Goal: Task Accomplishment & Management: Use online tool/utility

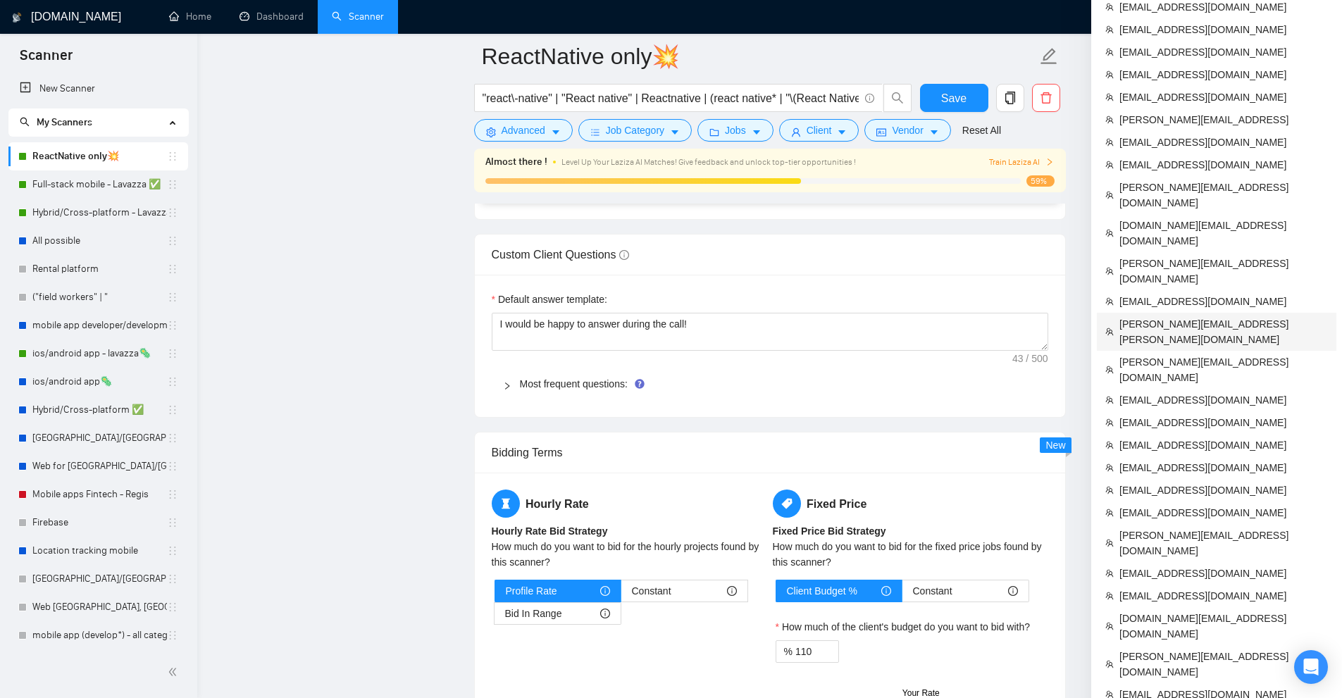
scroll to position [2396, 0]
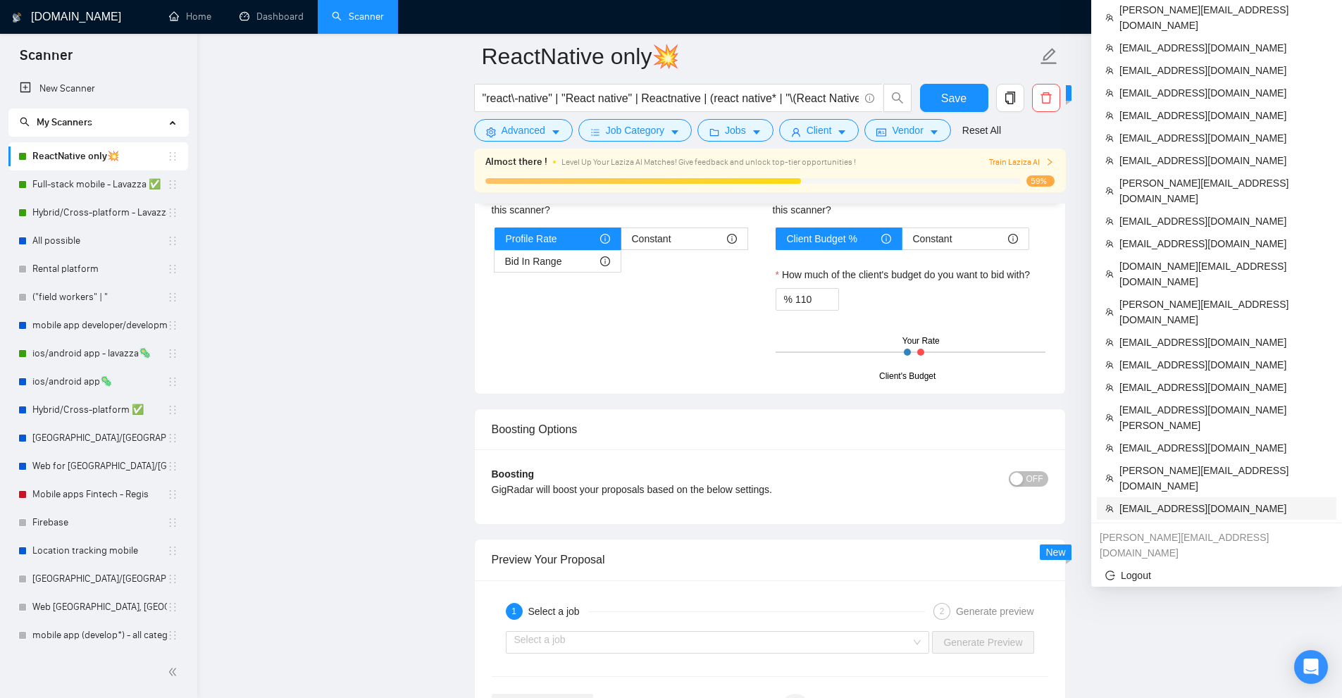
click at [1156, 501] on span "[EMAIL_ADDRESS][DOMAIN_NAME]" at bounding box center [1224, 509] width 209 height 16
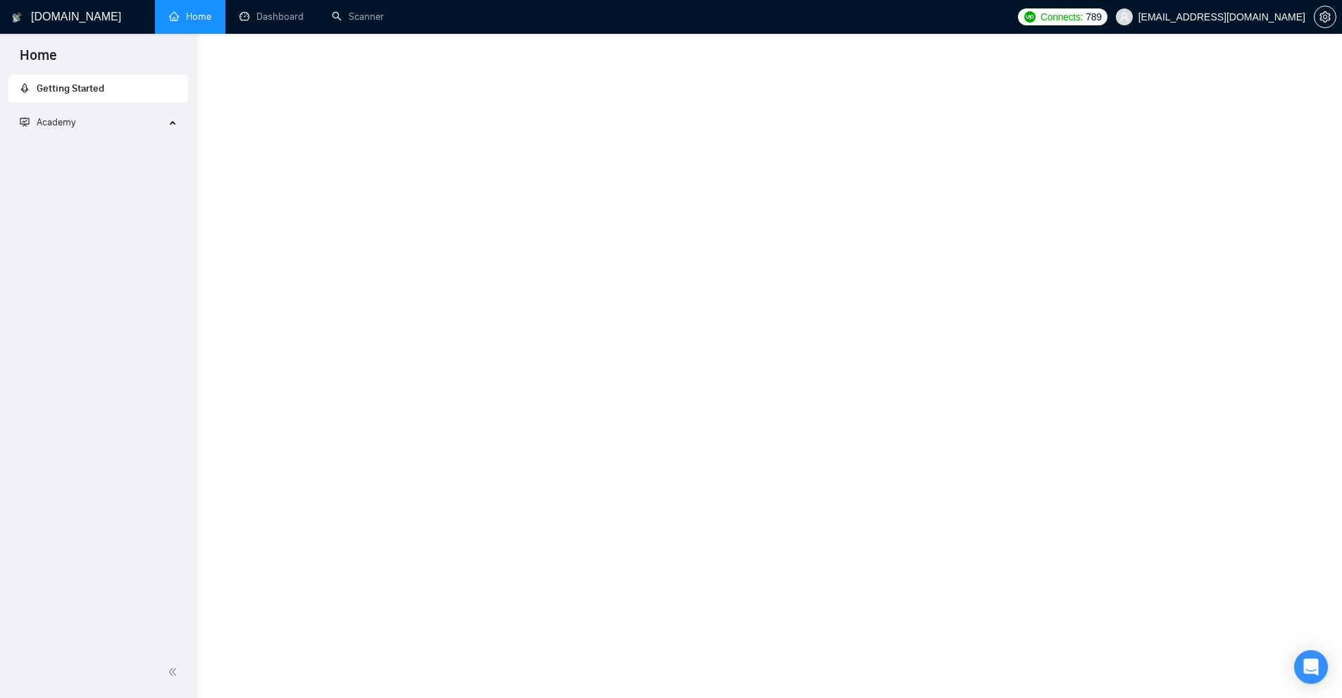
scroll to position [409, 0]
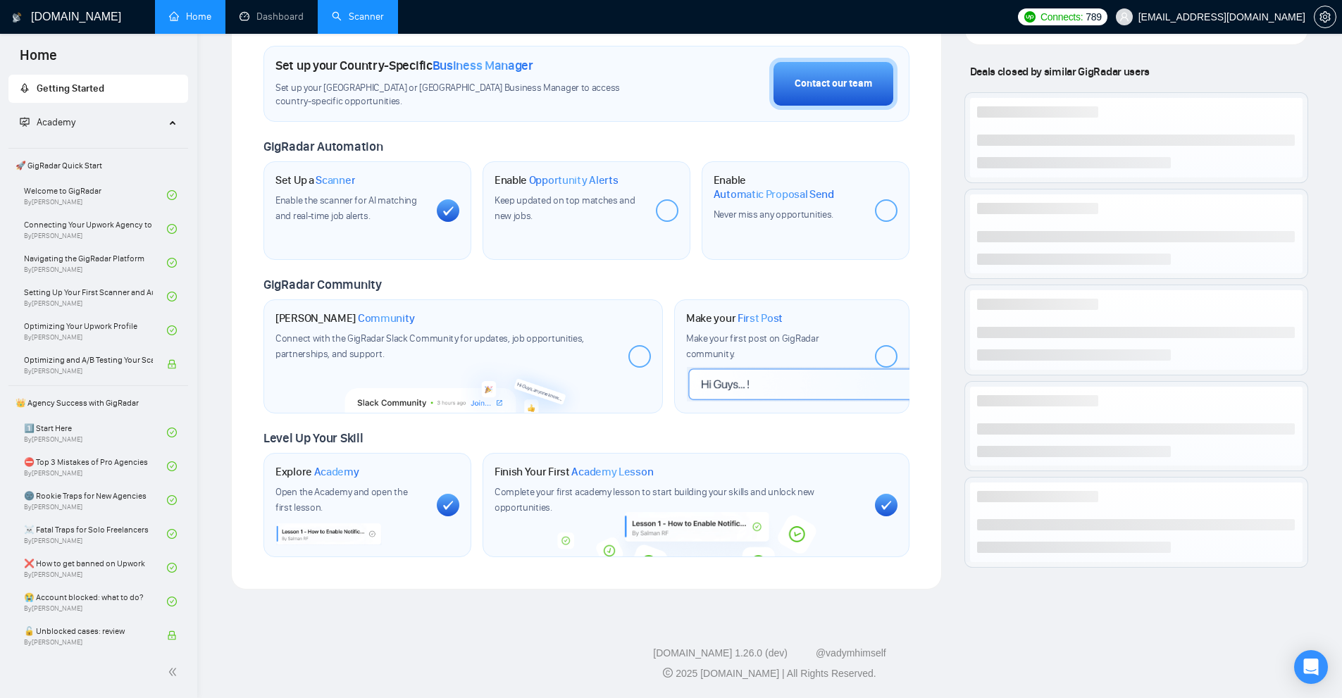
click at [337, 15] on link "Scanner" at bounding box center [358, 17] width 52 height 12
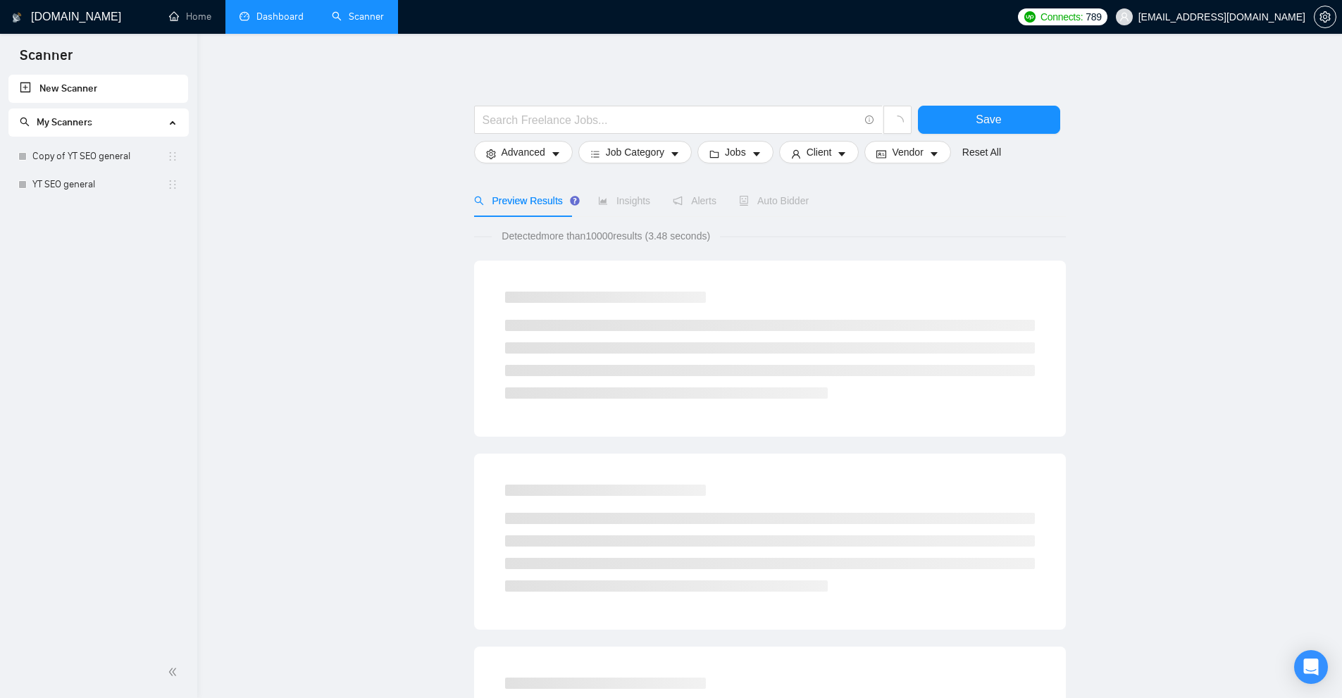
click at [288, 14] on link "Dashboard" at bounding box center [272, 17] width 64 height 12
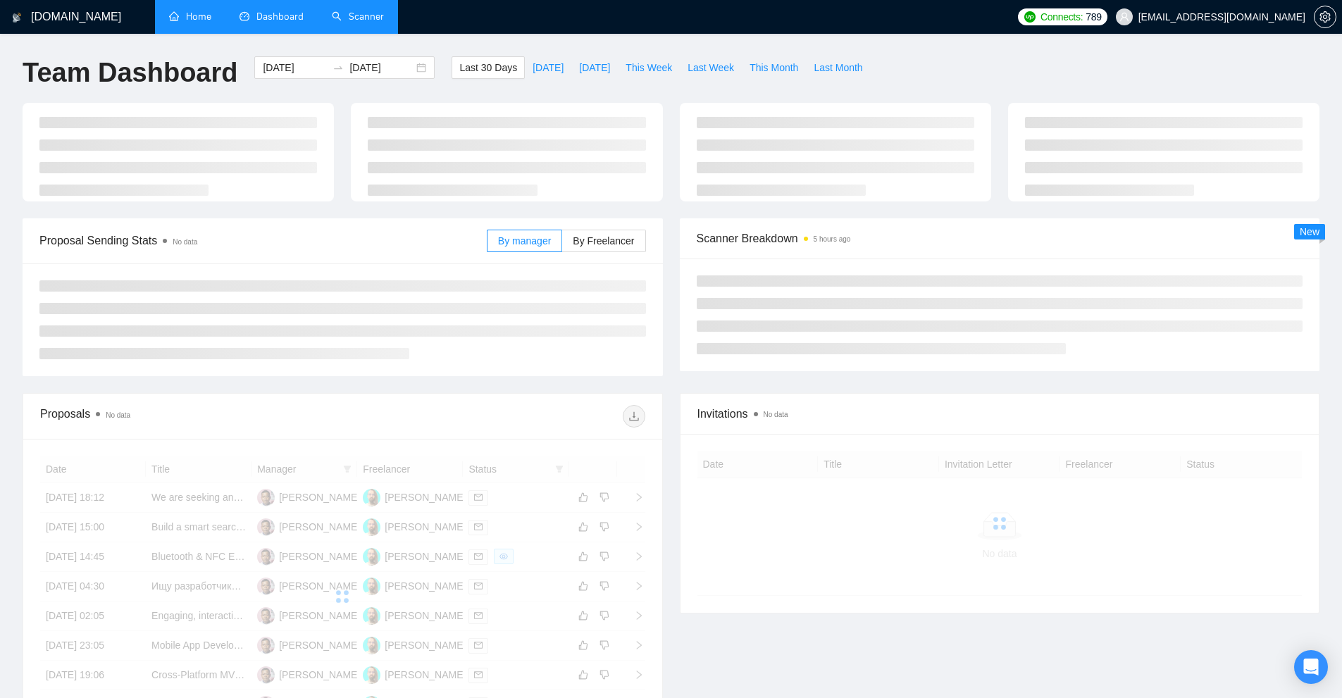
click at [169, 20] on link "Home" at bounding box center [190, 17] width 42 height 12
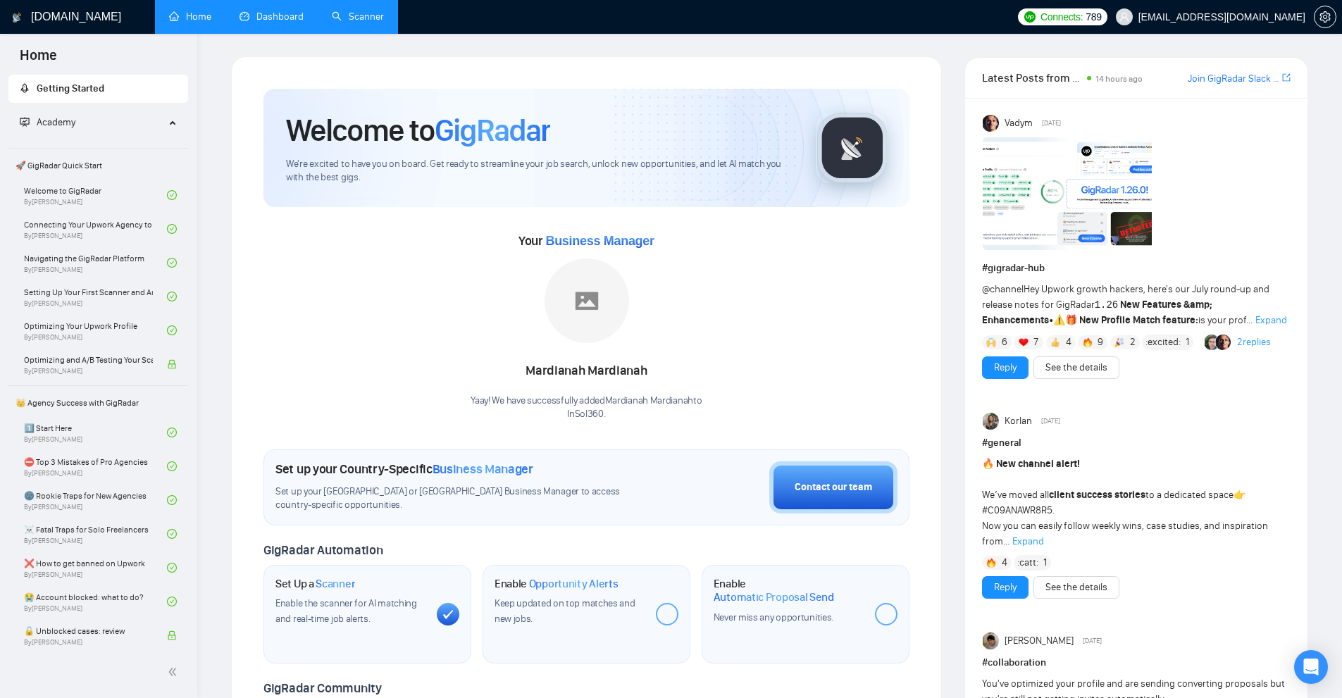
click at [384, 18] on link "Scanner" at bounding box center [358, 17] width 52 height 12
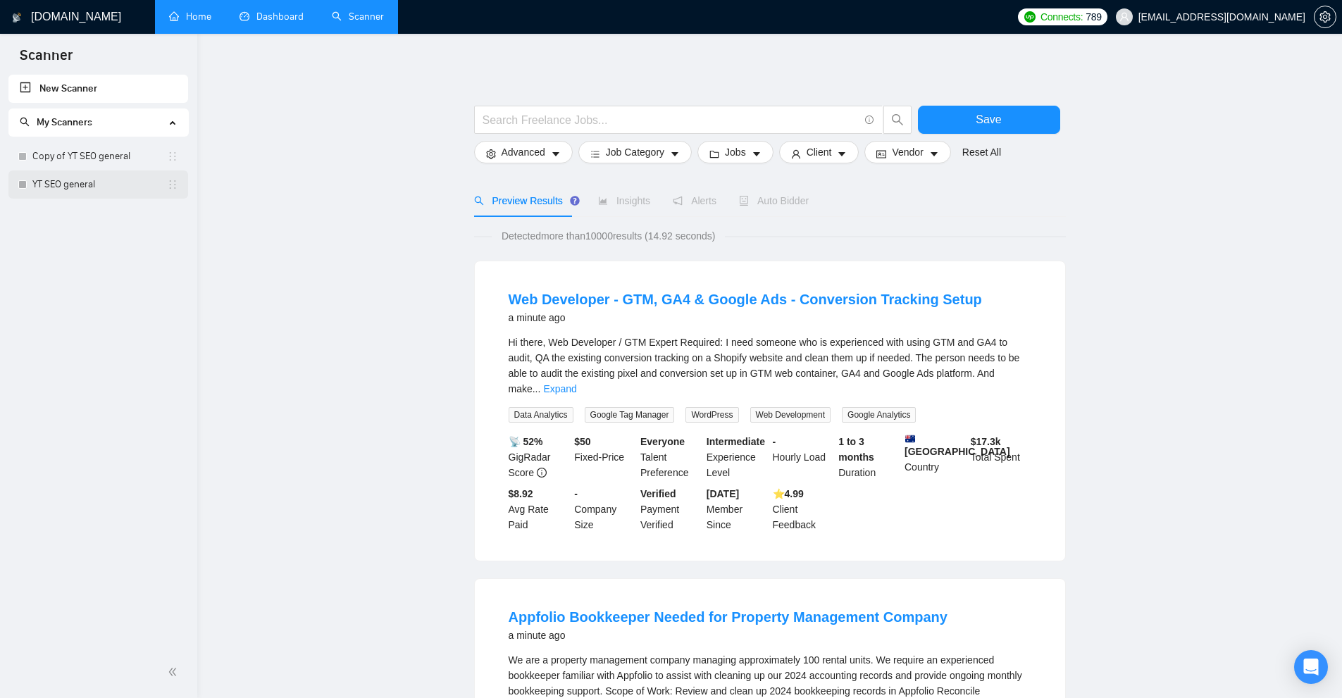
click at [47, 188] on link "YT SEO general" at bounding box center [99, 185] width 135 height 28
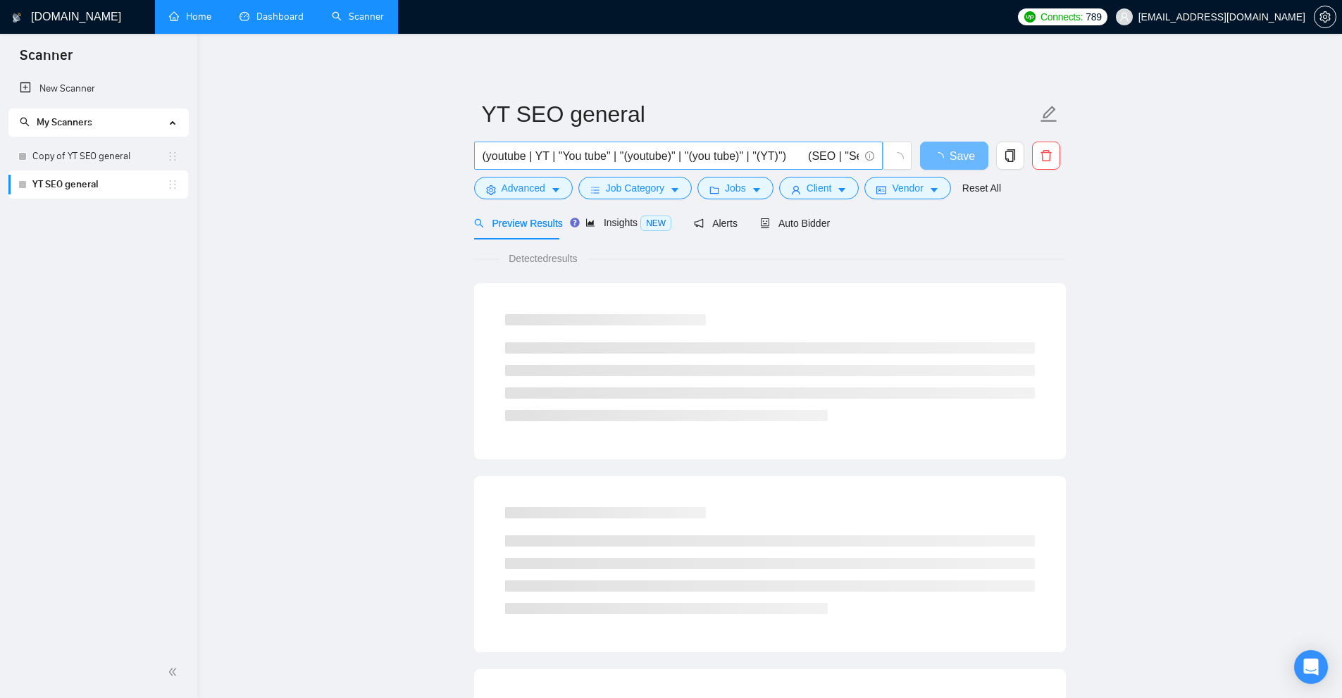
scroll to position [0, 514]
click at [105, 161] on link "Copy of YT SEO general" at bounding box center [99, 156] width 135 height 28
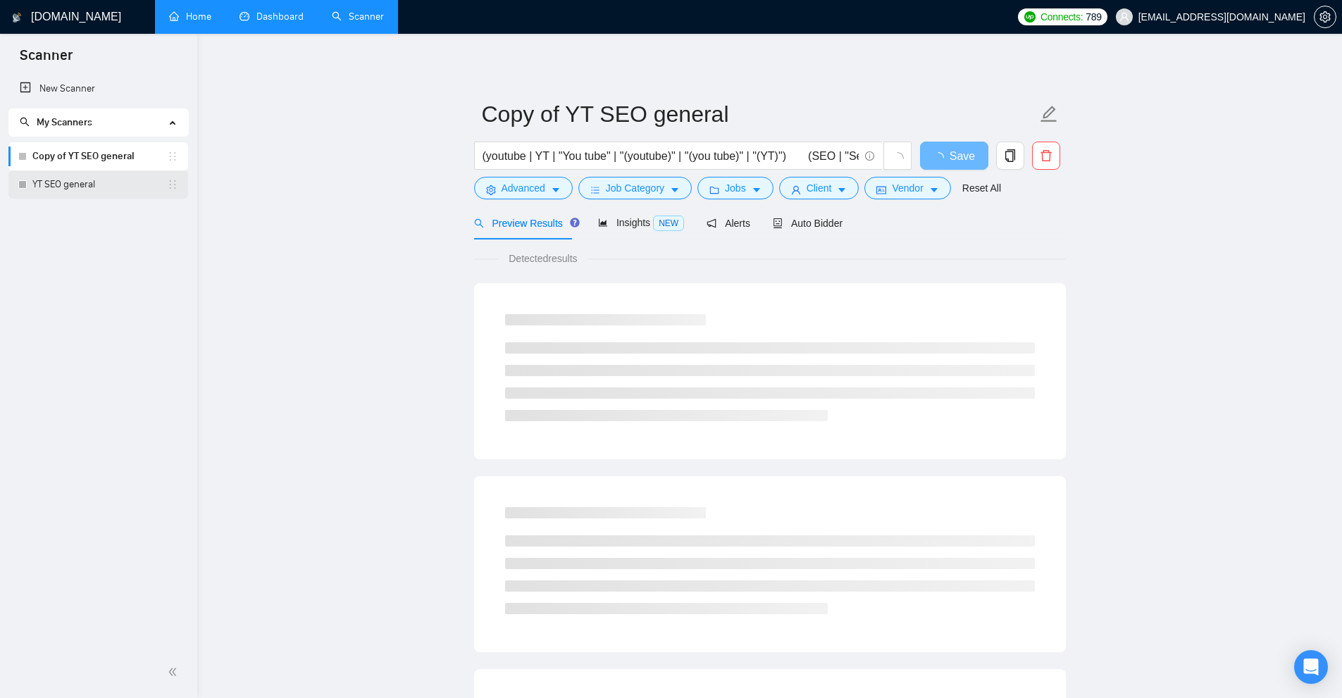
click at [92, 179] on link "YT SEO general" at bounding box center [99, 185] width 135 height 28
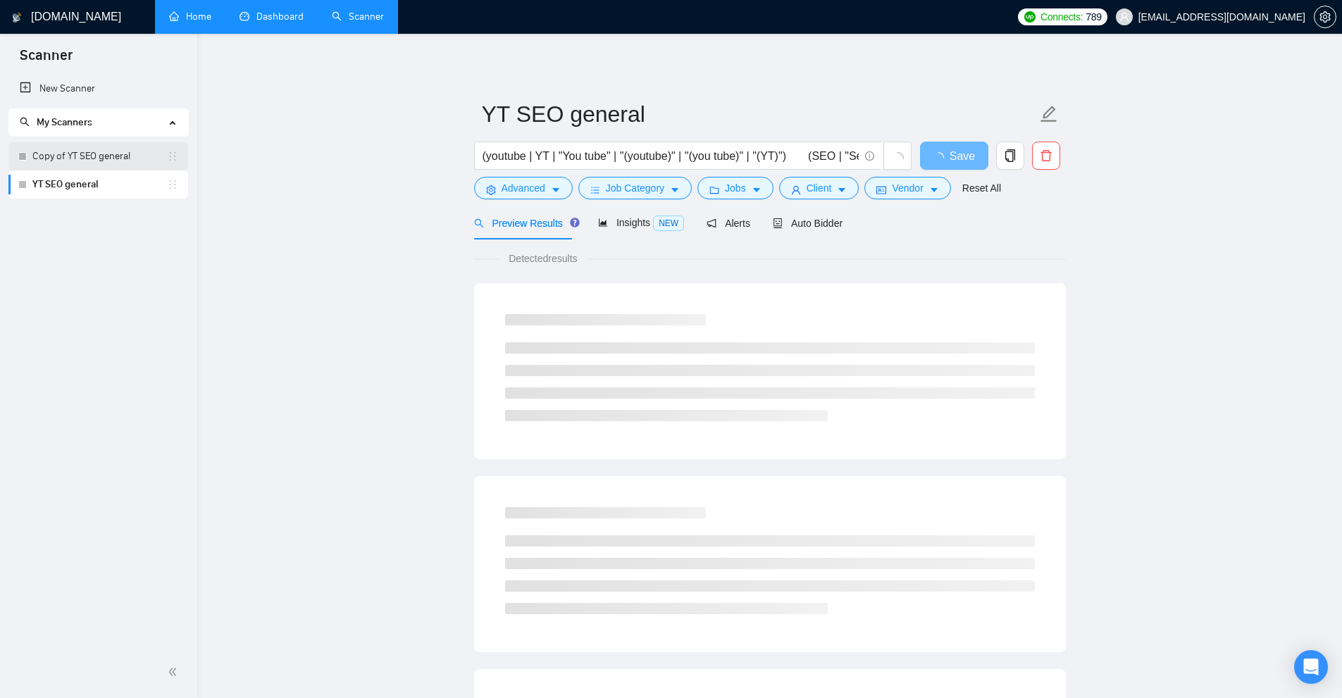
click at [97, 151] on link "Copy of YT SEO general" at bounding box center [99, 156] width 135 height 28
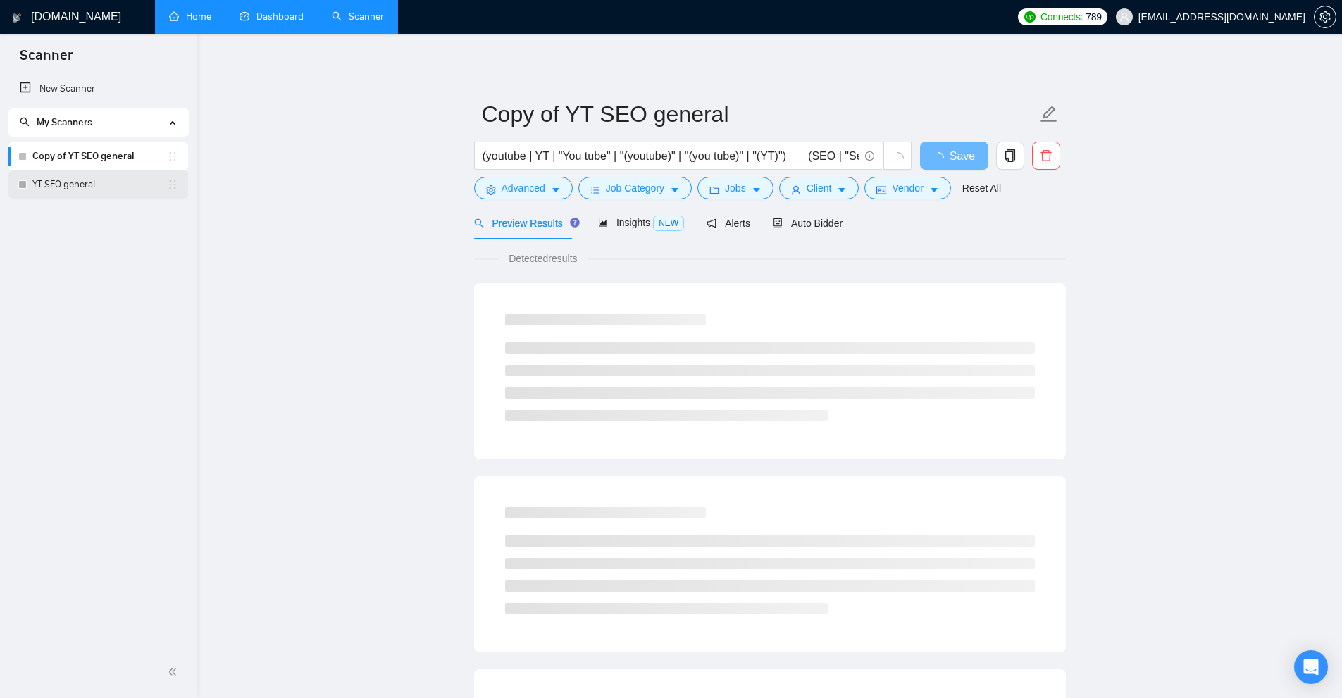
click at [89, 178] on link "YT SEO general" at bounding box center [99, 185] width 135 height 28
click at [98, 150] on link "Copy of YT SEO general" at bounding box center [99, 156] width 135 height 28
drag, startPoint x: 97, startPoint y: 180, endPoint x: 101, endPoint y: 152, distance: 29.2
click at [97, 180] on link "YT SEO general" at bounding box center [99, 185] width 135 height 28
click at [101, 152] on link "Copy of YT SEO general" at bounding box center [99, 156] width 135 height 28
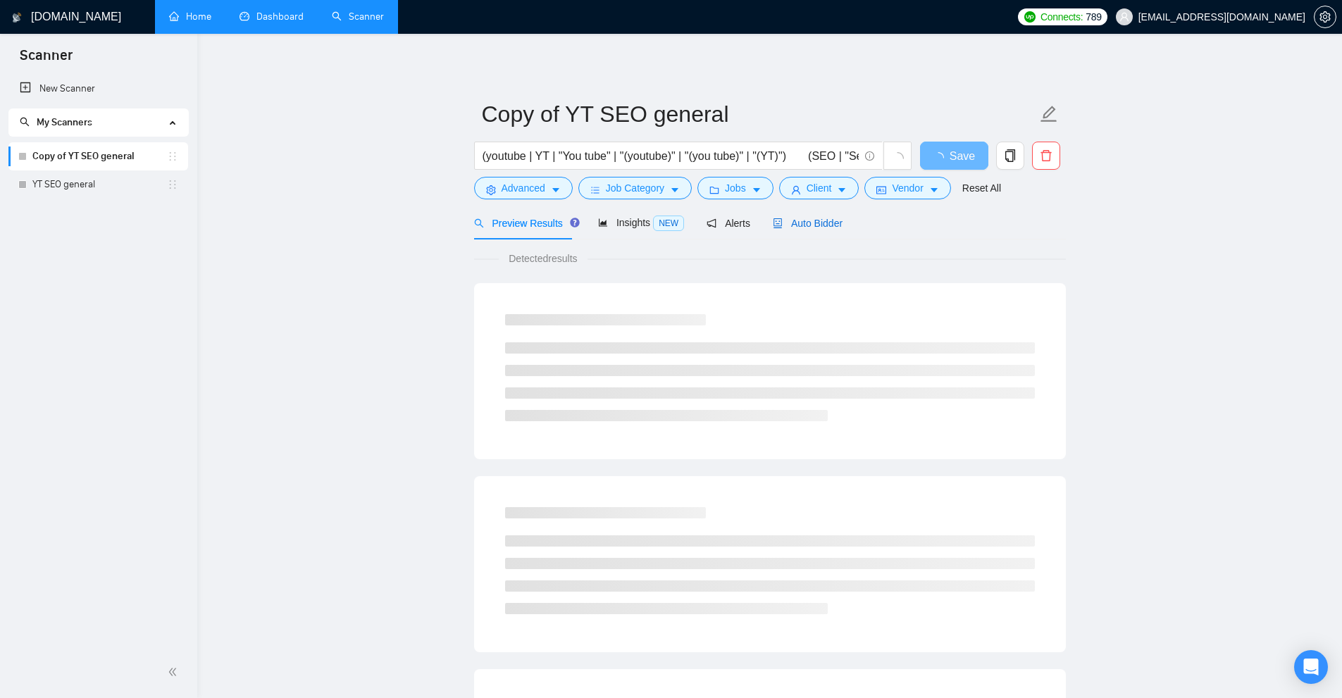
click at [784, 219] on span "Auto Bidder" at bounding box center [808, 223] width 70 height 11
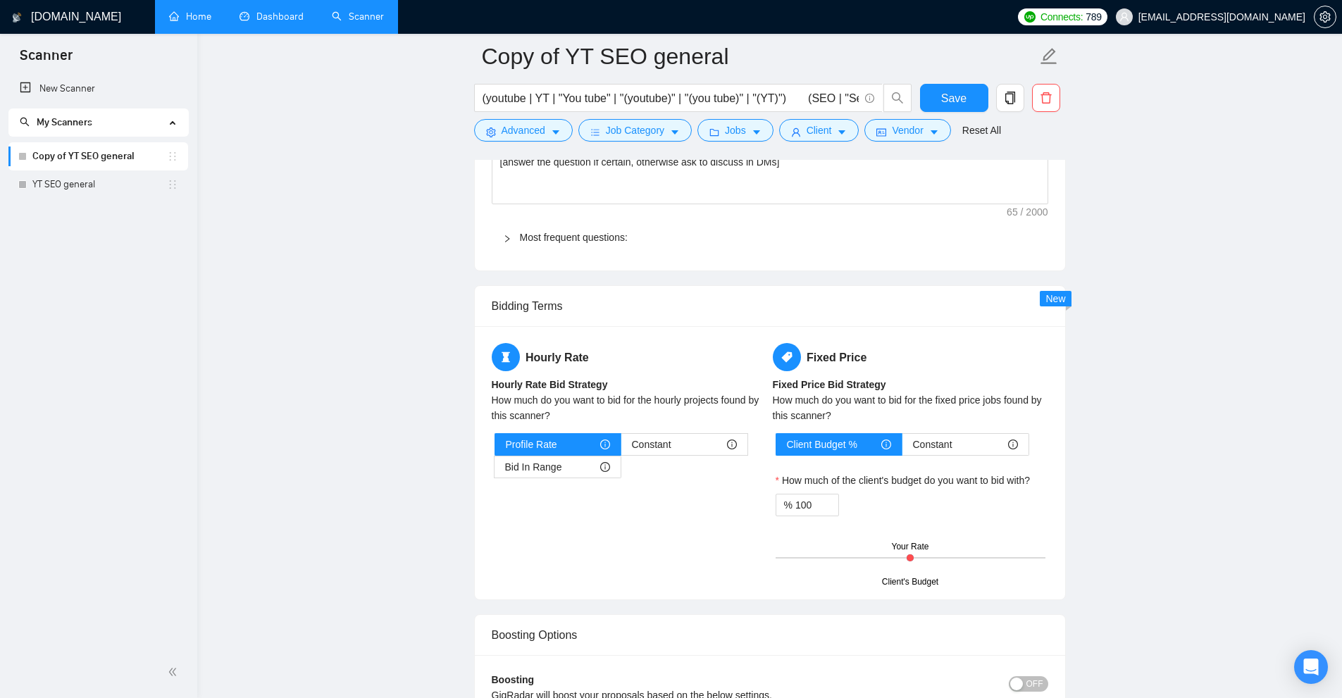
scroll to position [1479, 0]
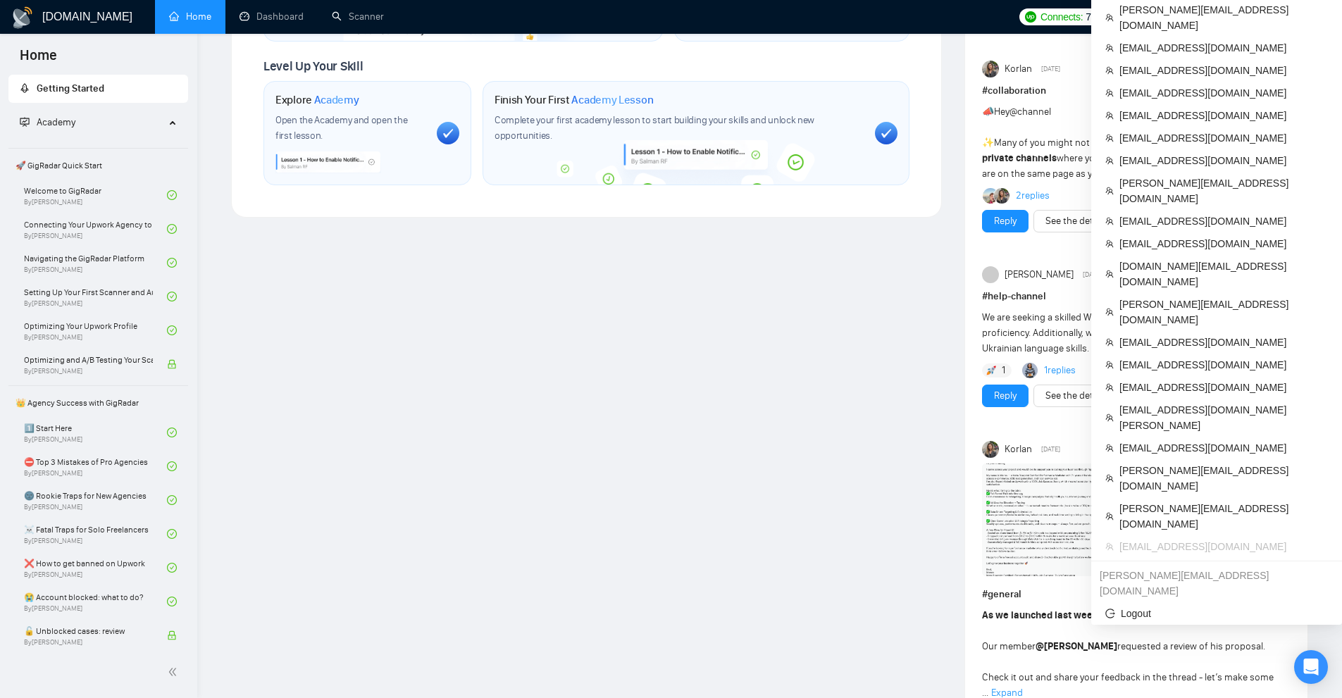
scroll to position [846, 0]
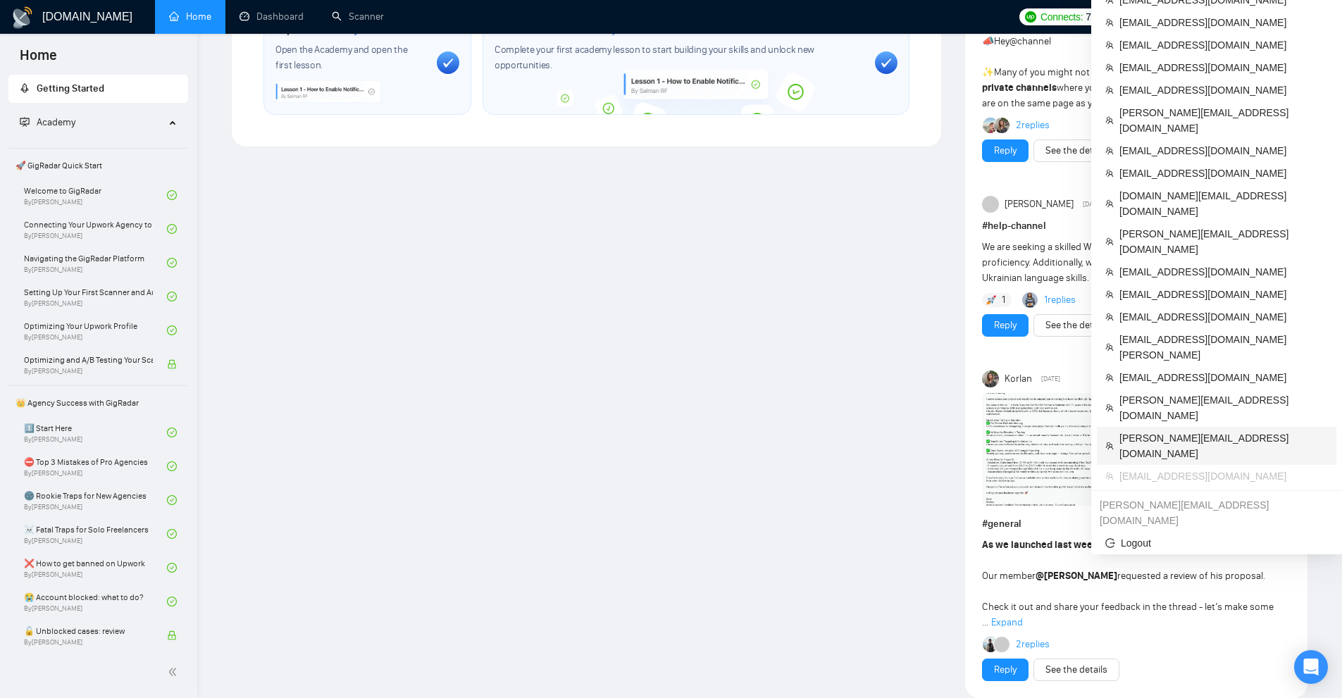
click at [1139, 431] on span "paul@paullean.com" at bounding box center [1224, 446] width 209 height 31
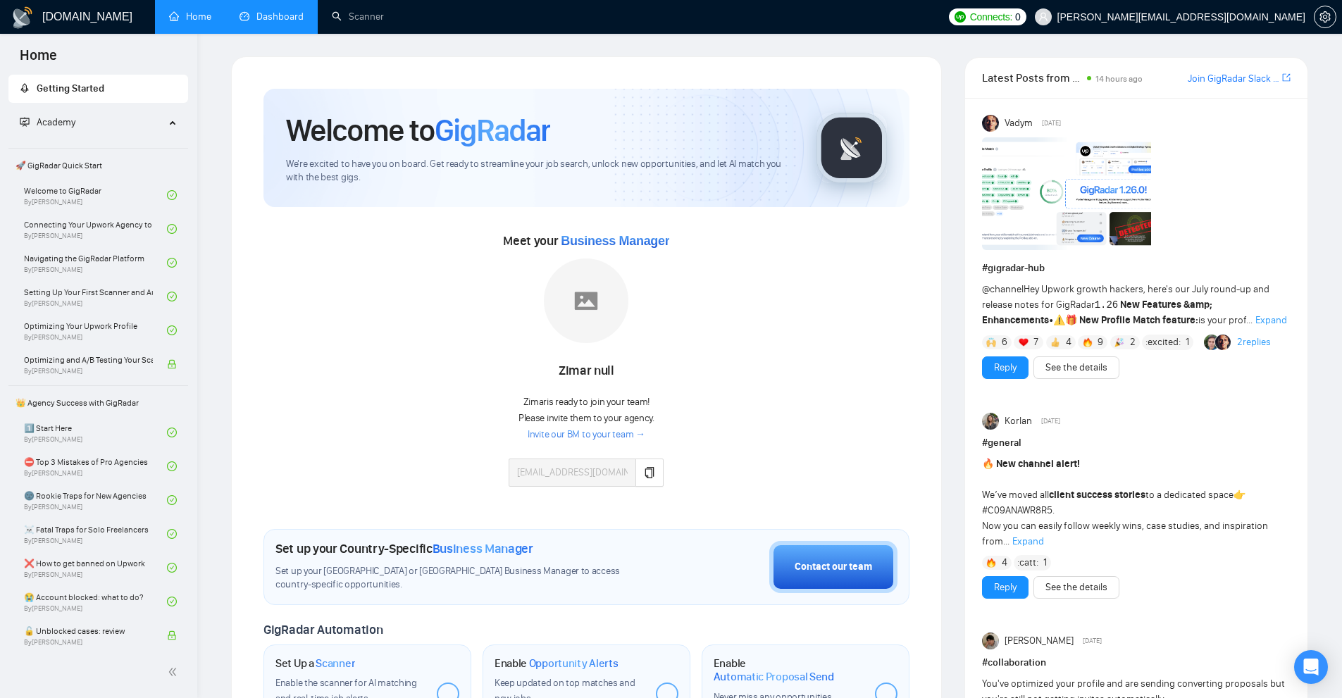
click at [304, 23] on link "Dashboard" at bounding box center [272, 17] width 64 height 12
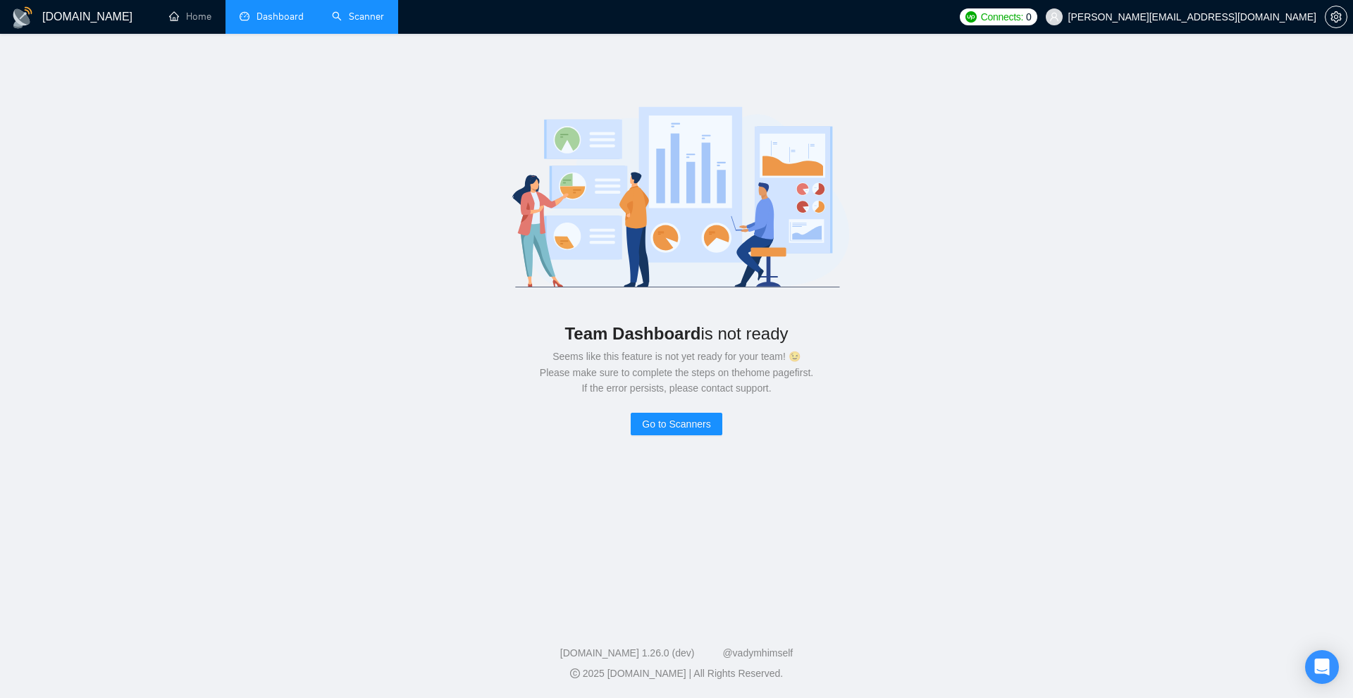
click at [332, 16] on link "Scanner" at bounding box center [358, 17] width 52 height 12
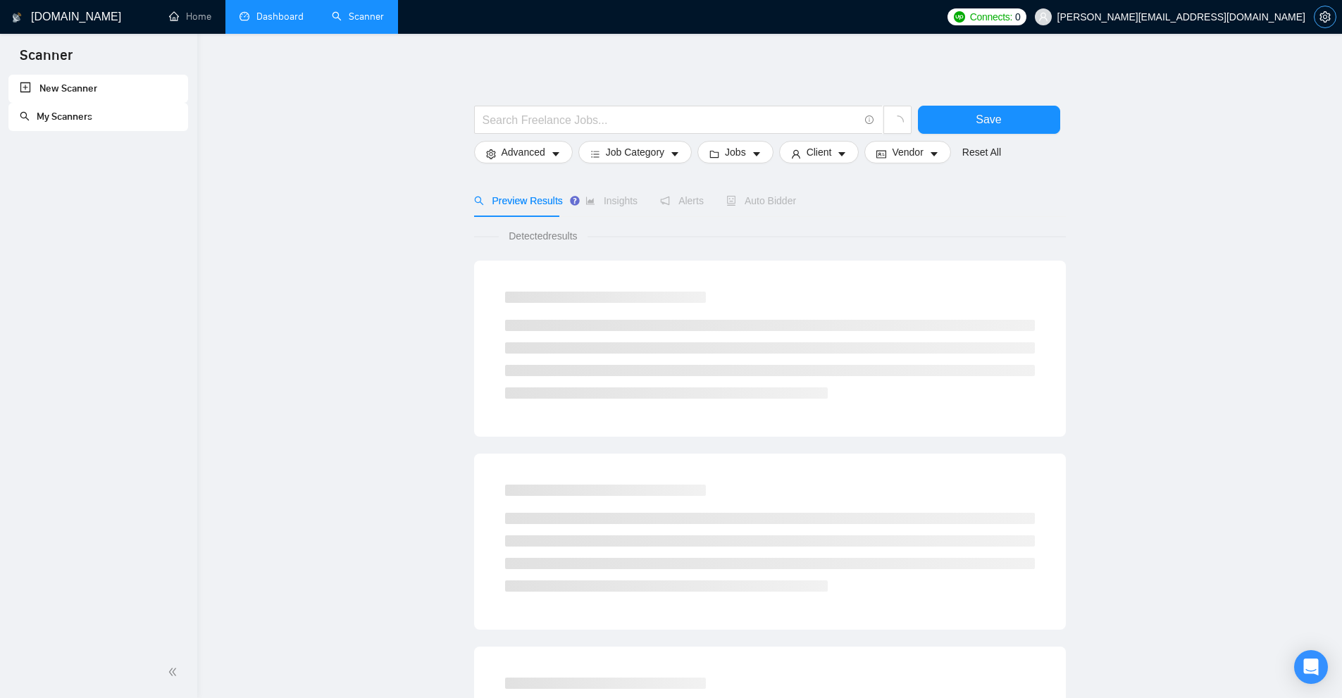
click at [1330, 20] on icon "setting" at bounding box center [1325, 16] width 11 height 11
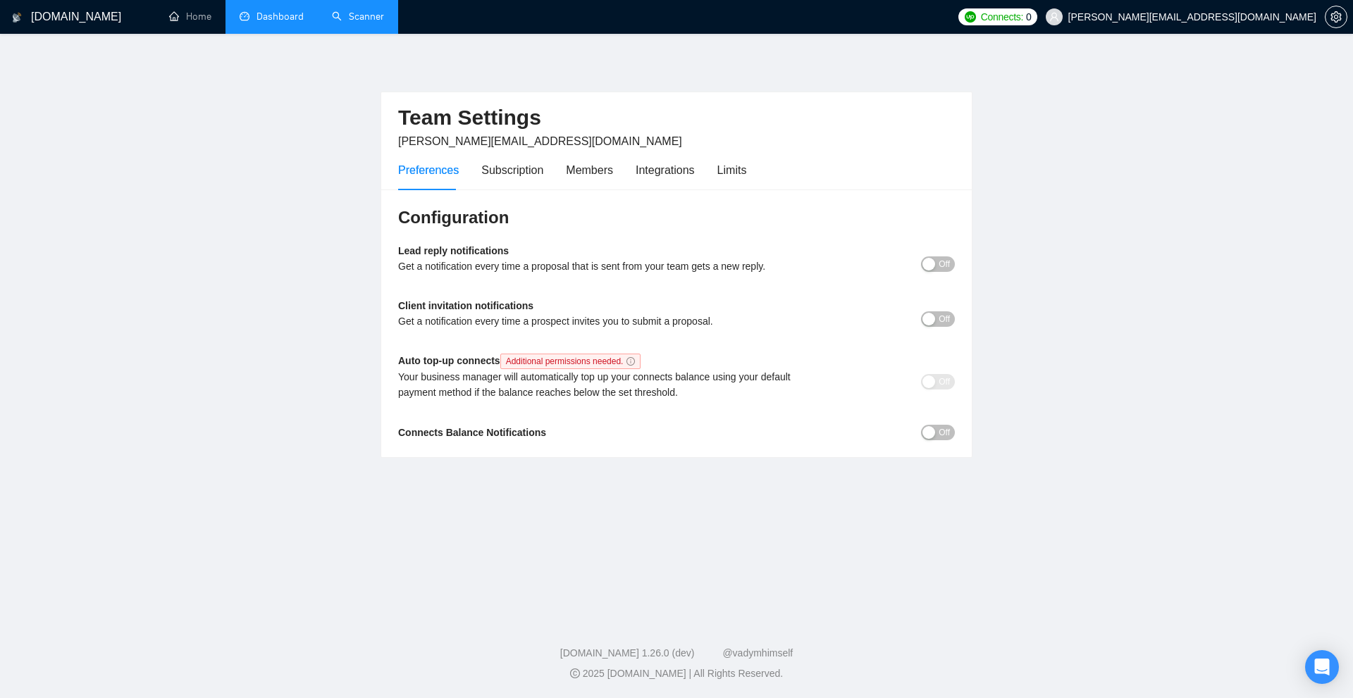
click at [754, 169] on div "Preferences Subscription Members Integrations Limits" at bounding box center [676, 170] width 557 height 40
click at [742, 169] on div "Limits" at bounding box center [732, 170] width 30 height 18
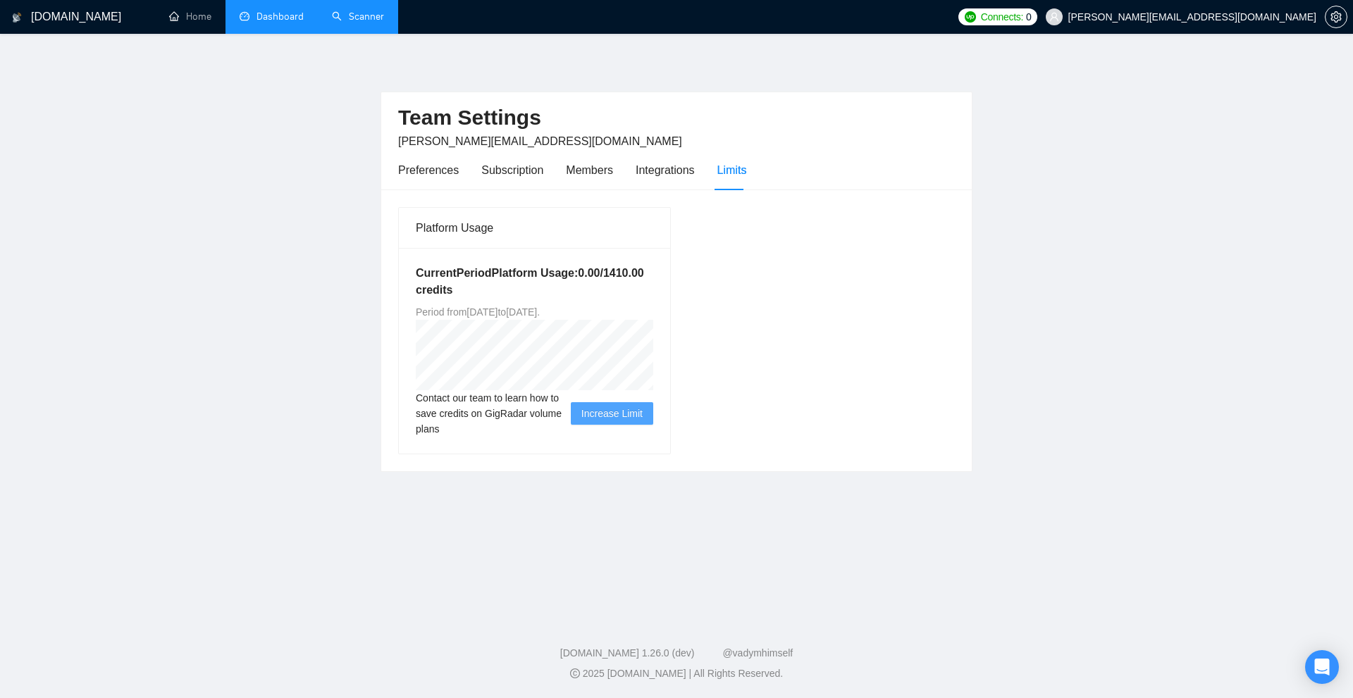
drag, startPoint x: 584, startPoint y: 311, endPoint x: 641, endPoint y: 310, distance: 56.4
click at [643, 312] on div "Current Period Platform Usage: 0.00 / 1410.00 credits Period from Tue Aug 19 20…" at bounding box center [534, 351] width 271 height 206
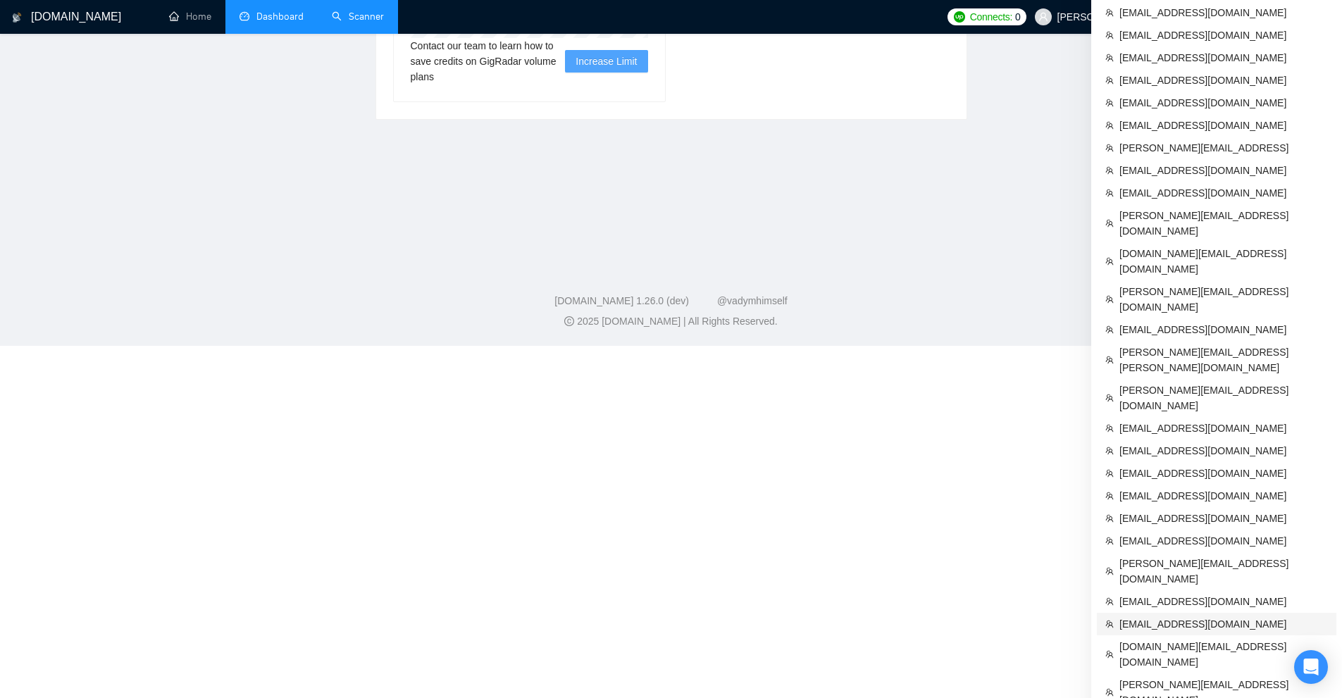
scroll to position [461, 0]
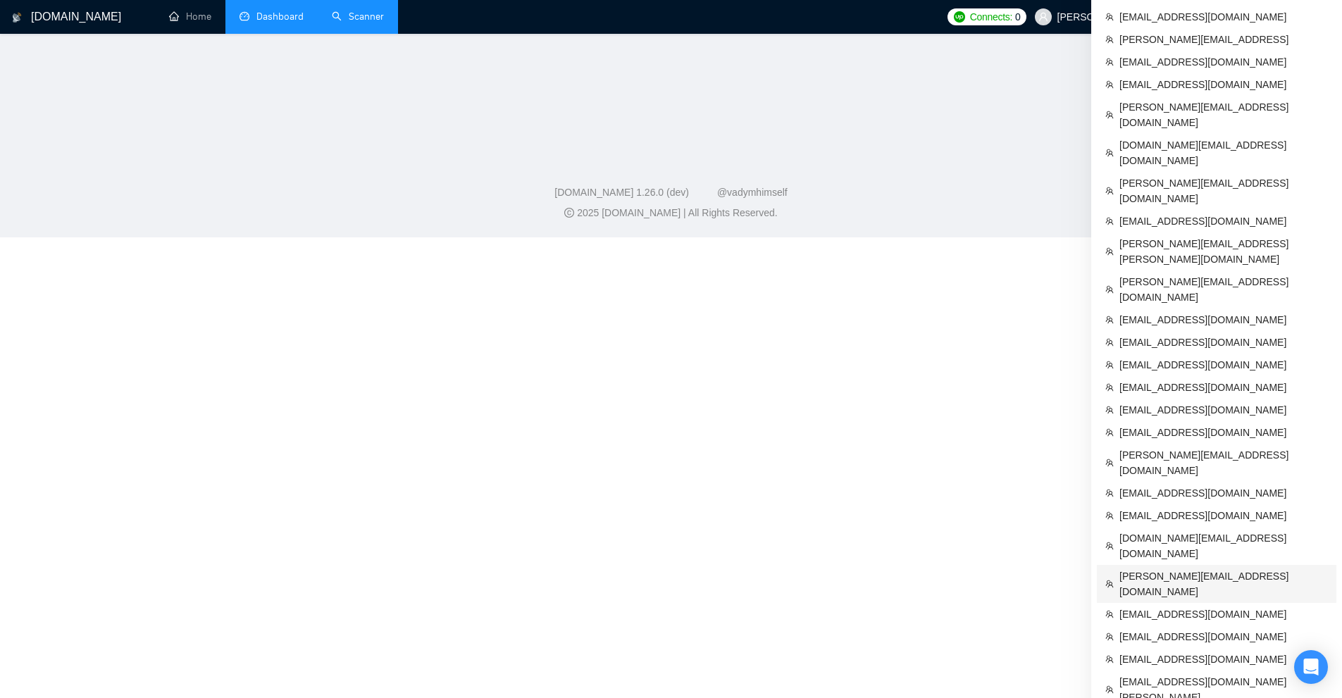
click at [1193, 569] on span "[PERSON_NAME][EMAIL_ADDRESS][DOMAIN_NAME]" at bounding box center [1224, 584] width 209 height 31
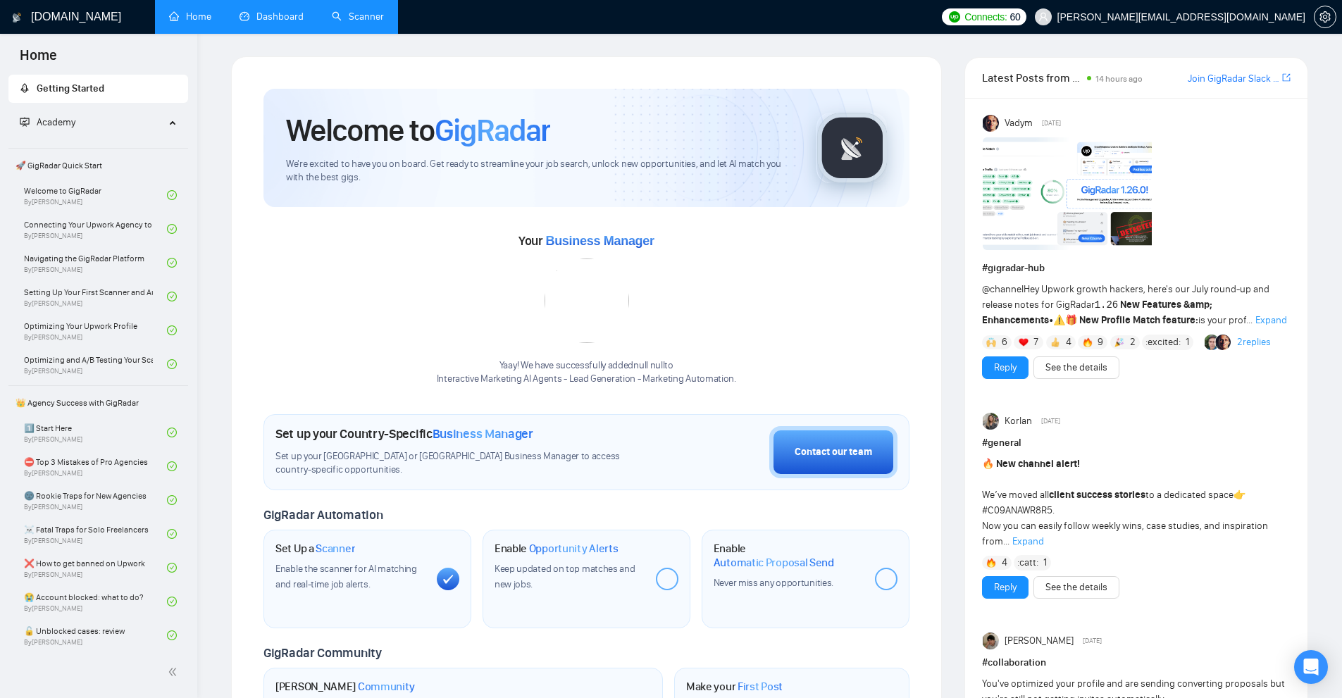
click at [364, 14] on link "Scanner" at bounding box center [358, 17] width 52 height 12
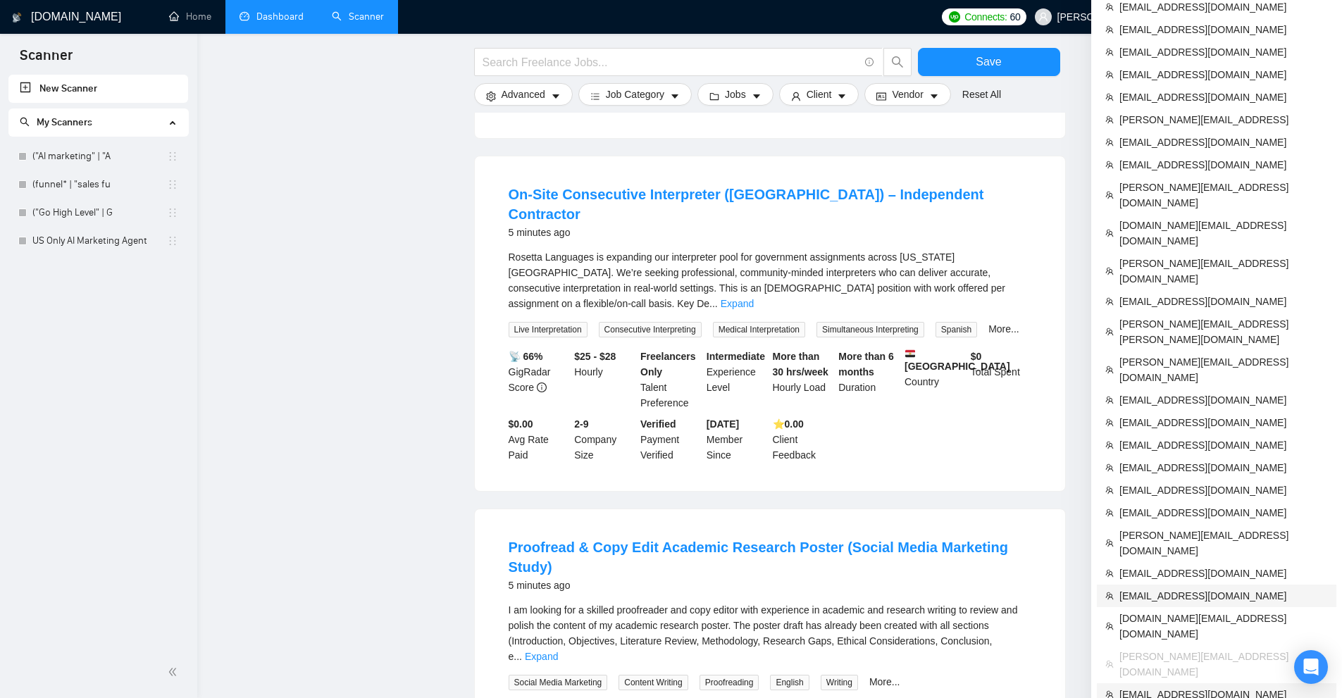
scroll to position [705, 0]
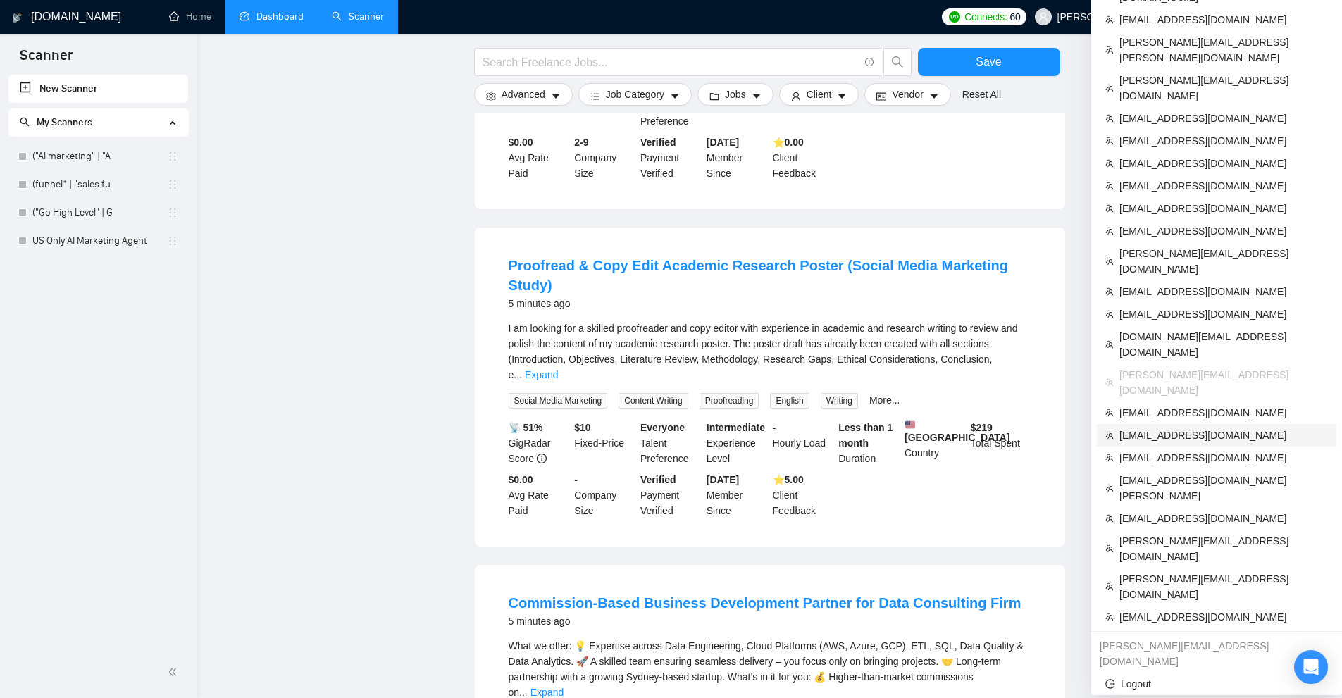
click at [1151, 428] on span "[EMAIL_ADDRESS][DOMAIN_NAME]" at bounding box center [1224, 436] width 209 height 16
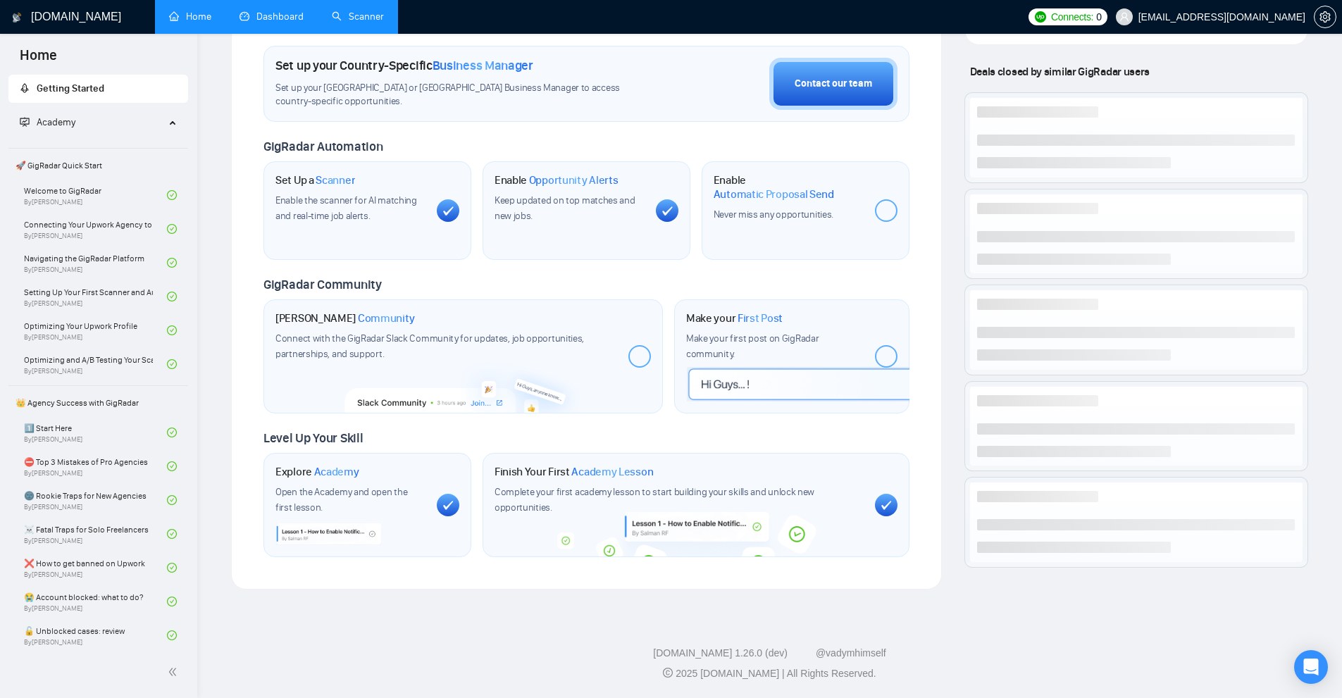
scroll to position [409, 0]
click at [377, 18] on link "Scanner" at bounding box center [358, 17] width 52 height 12
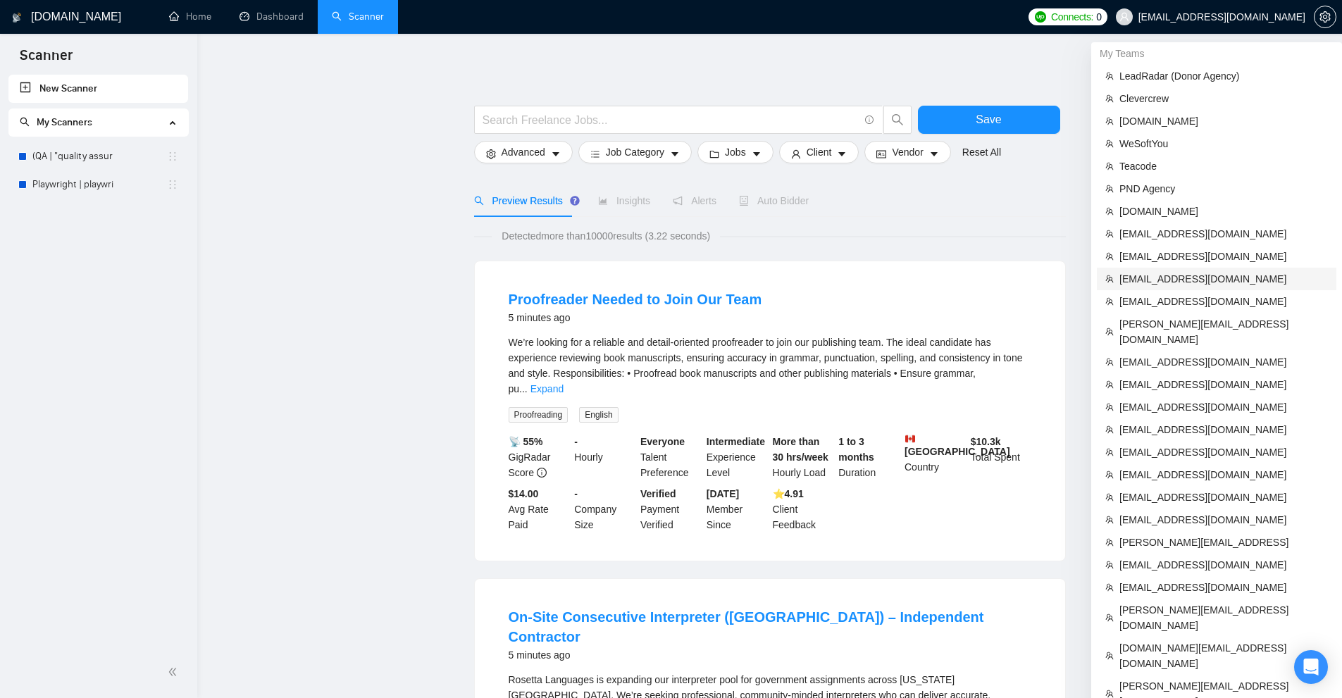
click at [1172, 282] on span "[EMAIL_ADDRESS][DOMAIN_NAME]" at bounding box center [1224, 279] width 209 height 16
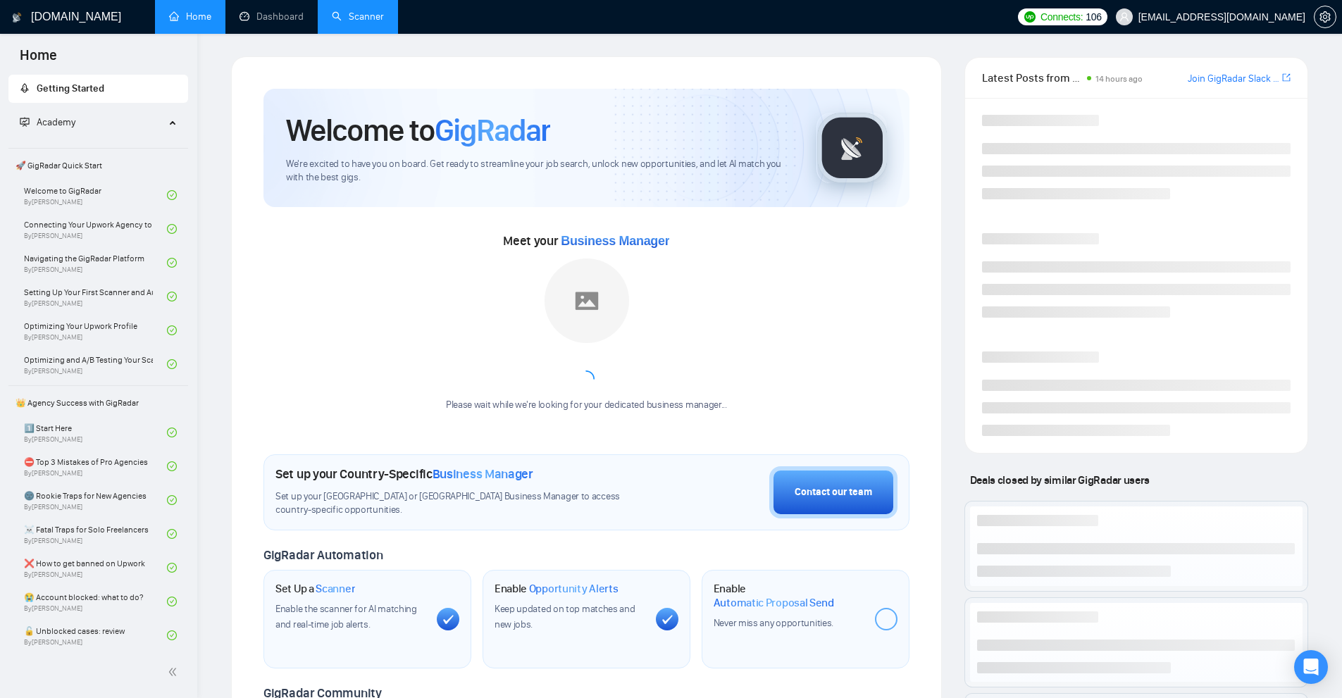
click at [354, 33] on li "Scanner" at bounding box center [358, 17] width 80 height 34
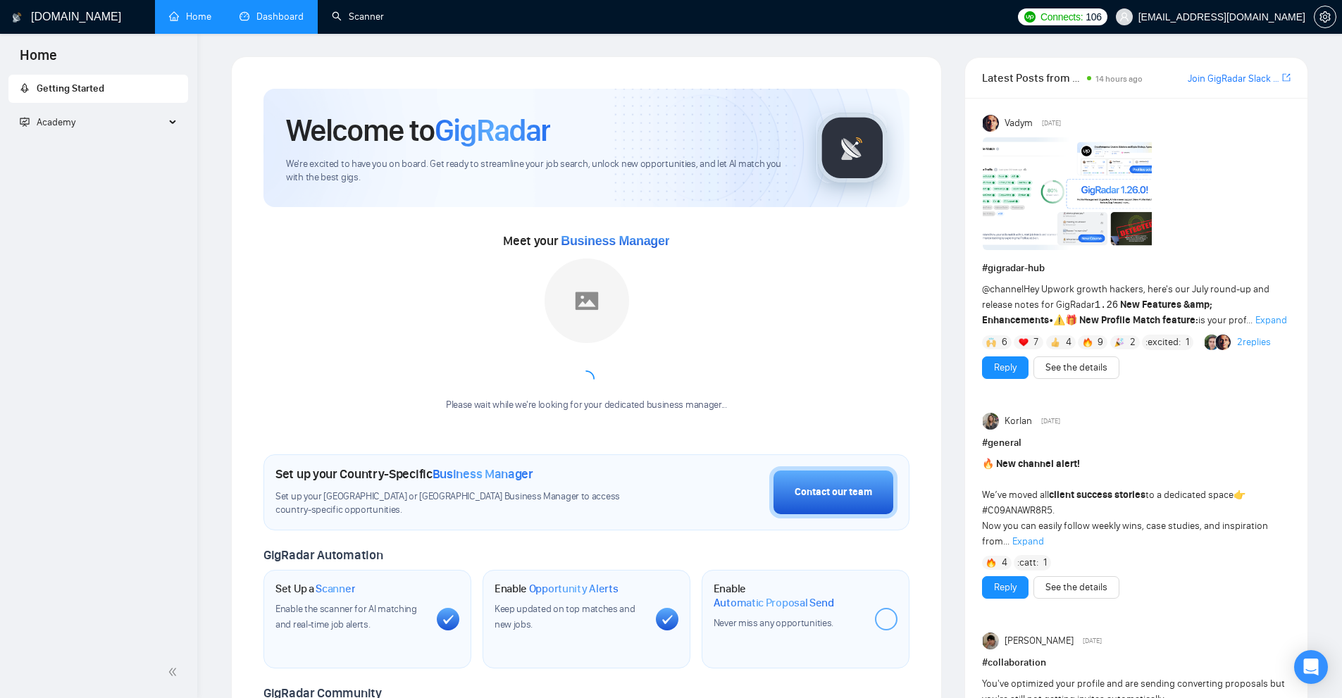
click at [357, 11] on link "Scanner" at bounding box center [358, 17] width 52 height 12
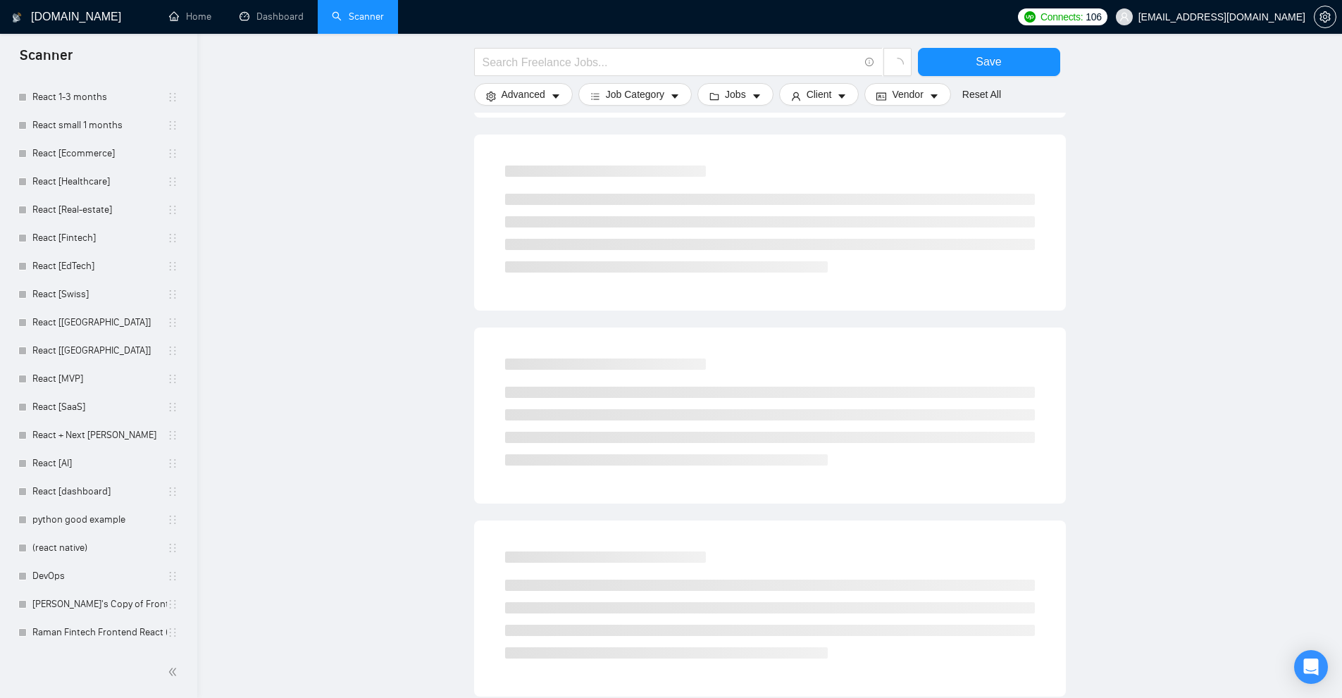
scroll to position [371, 0]
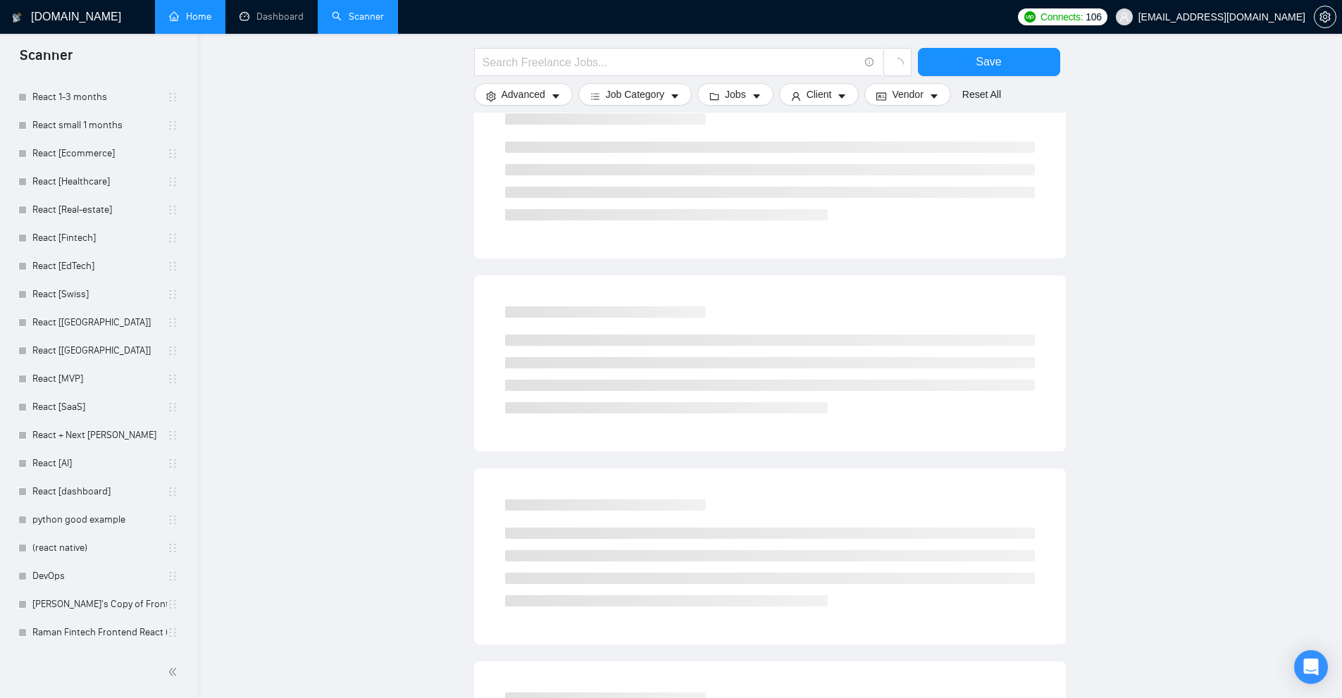
click at [192, 23] on link "Home" at bounding box center [190, 17] width 42 height 12
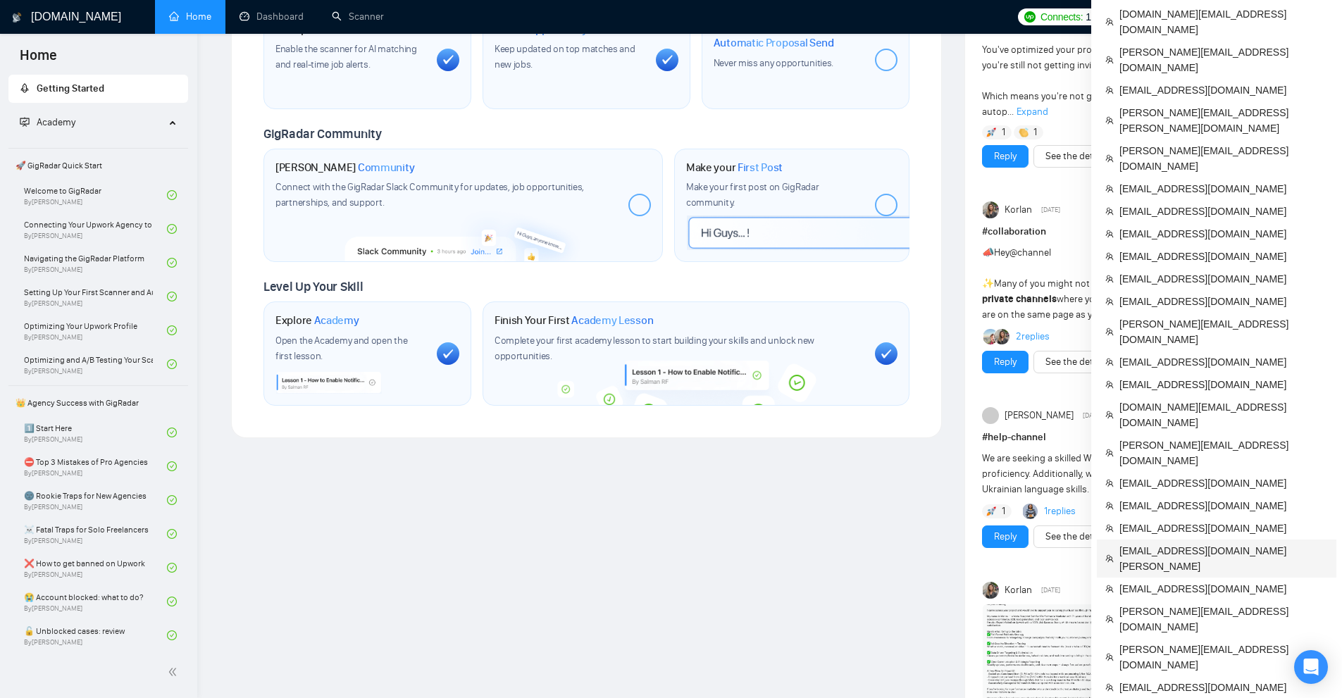
scroll to position [564, 0]
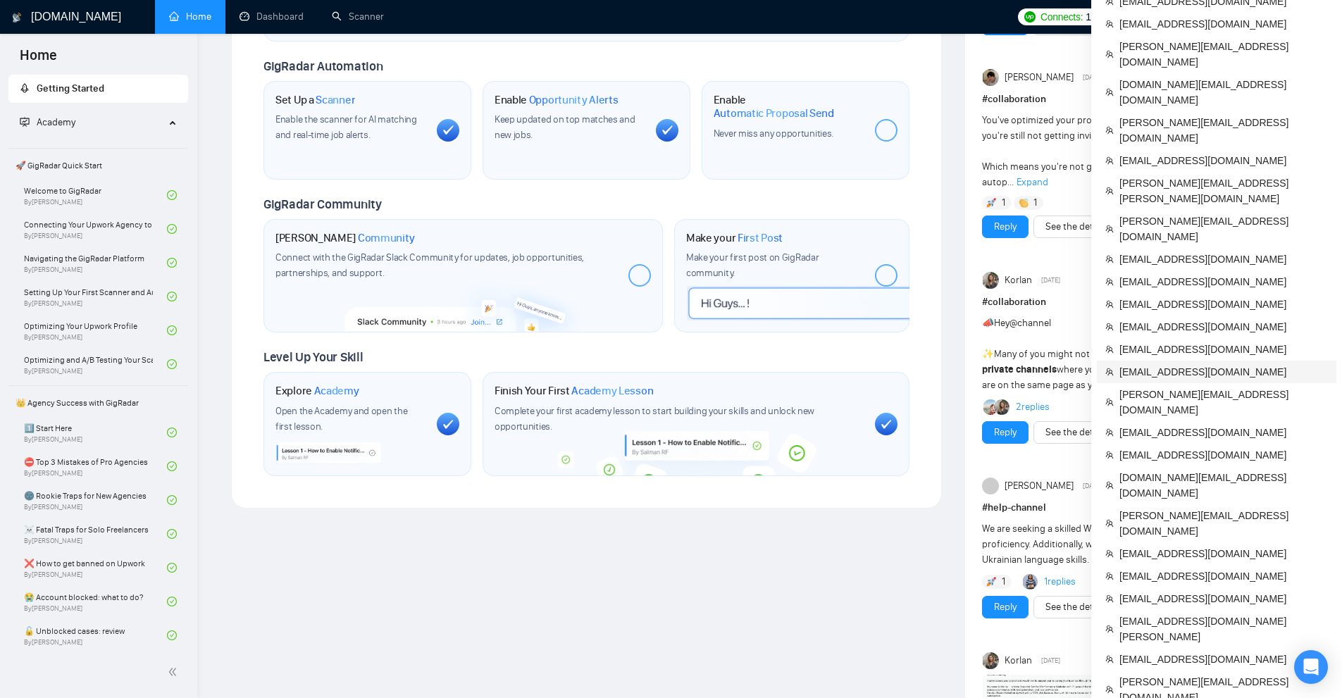
click at [1141, 364] on span "[EMAIL_ADDRESS][DOMAIN_NAME]" at bounding box center [1224, 372] width 209 height 16
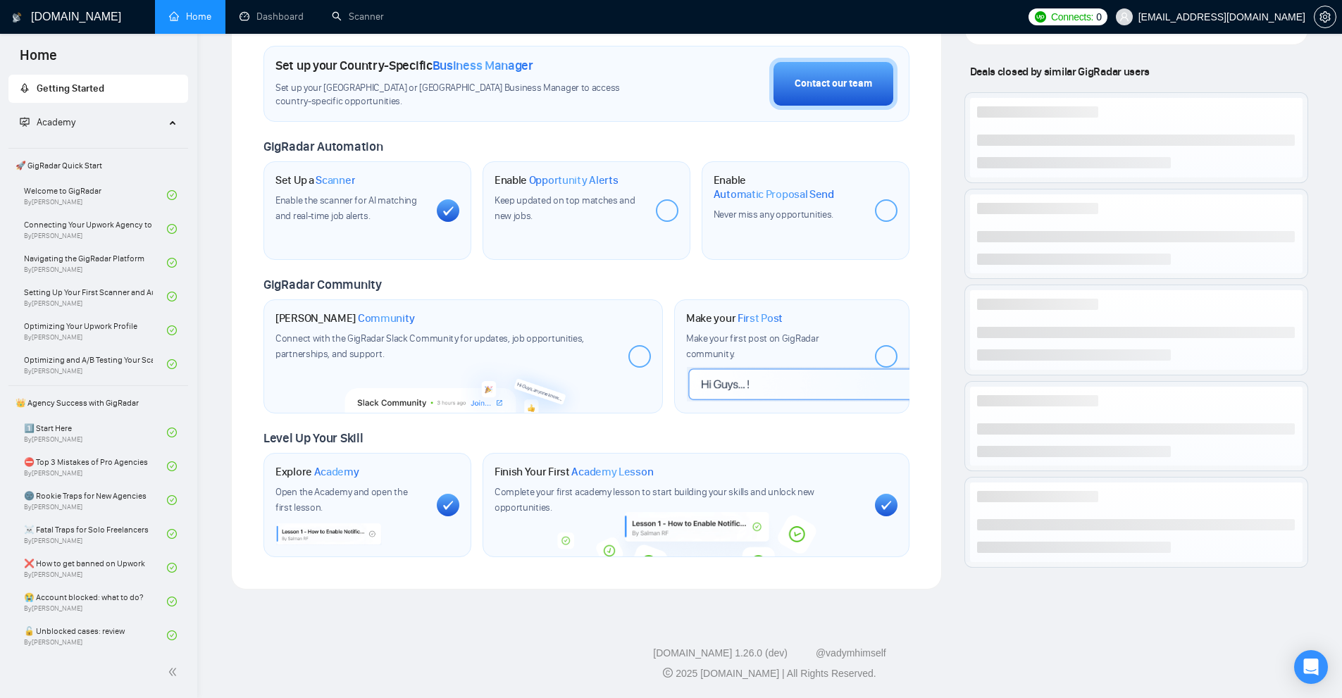
scroll to position [409, 0]
click at [347, 11] on link "Scanner" at bounding box center [358, 17] width 52 height 12
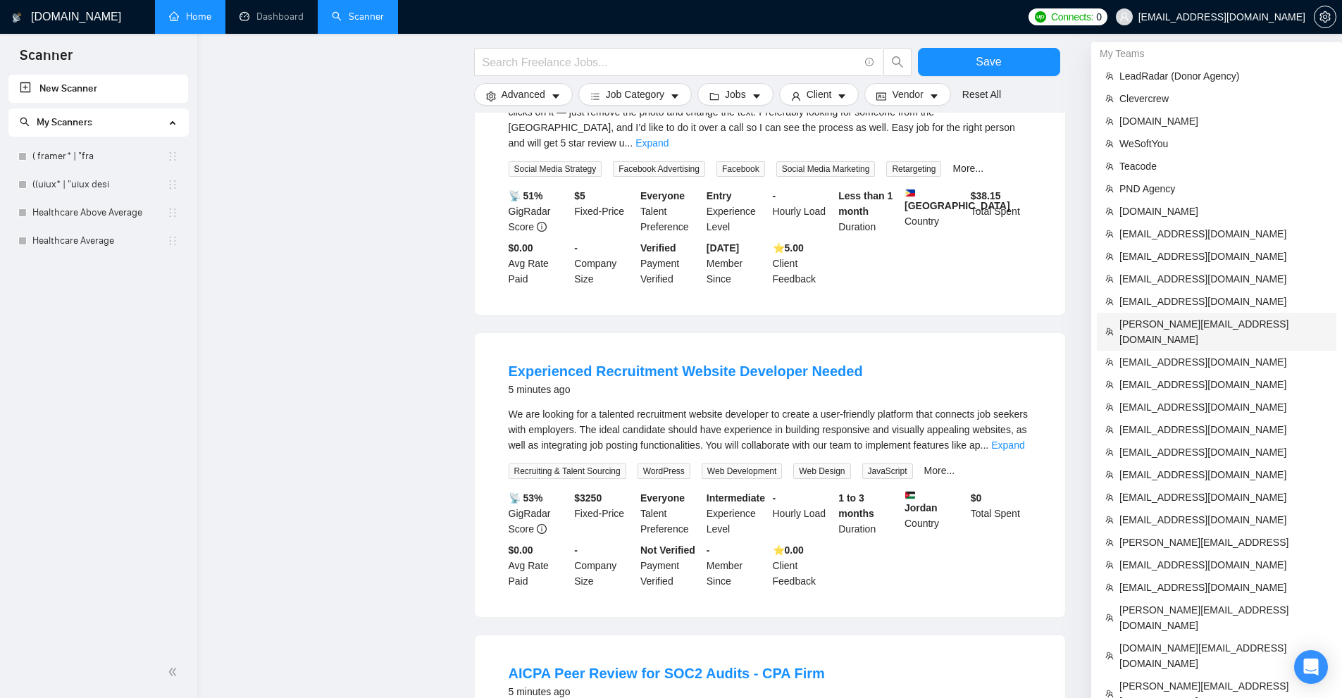
scroll to position [916, 0]
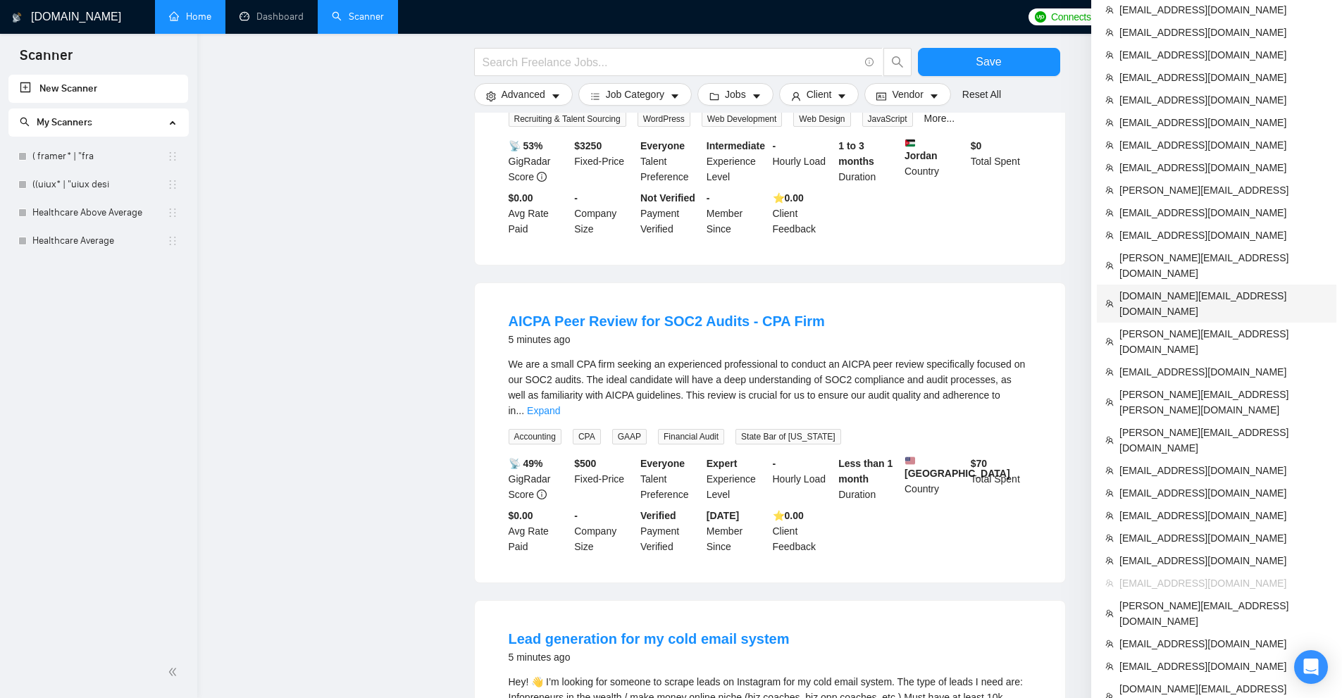
click at [1149, 288] on span "[DOMAIN_NAME][EMAIL_ADDRESS][DOMAIN_NAME]" at bounding box center [1224, 303] width 209 height 31
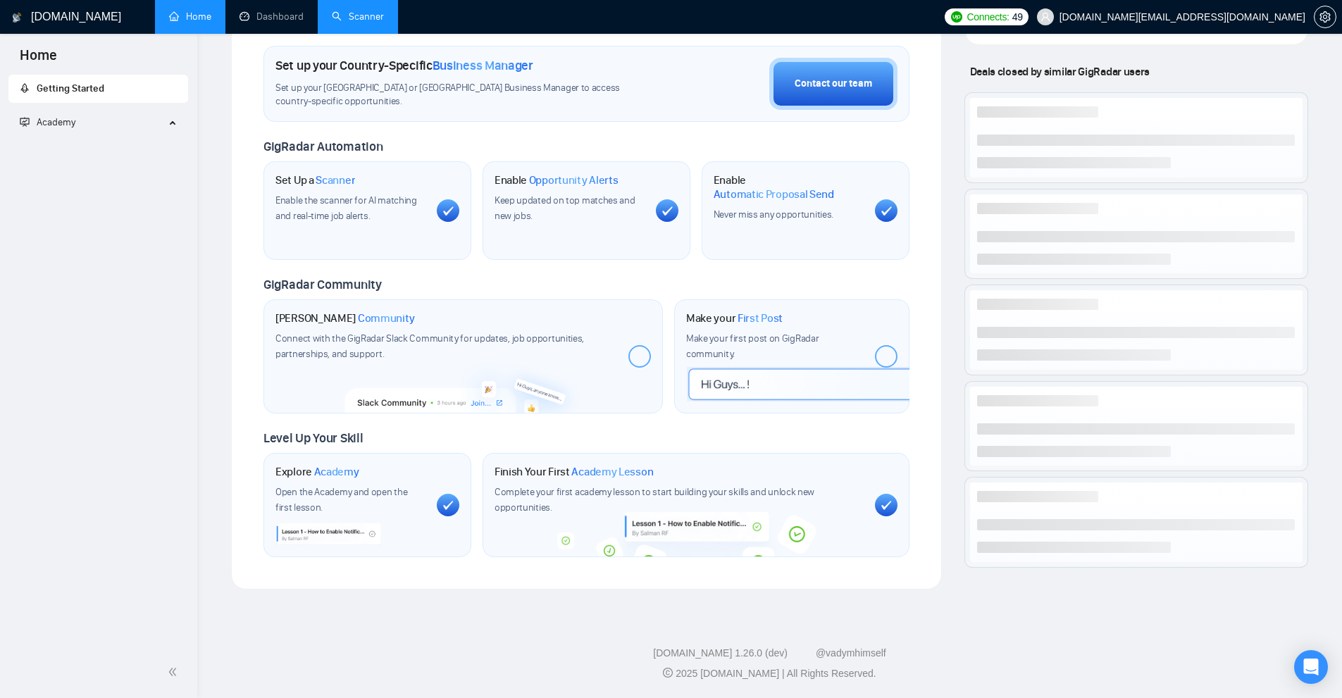
scroll to position [409, 0]
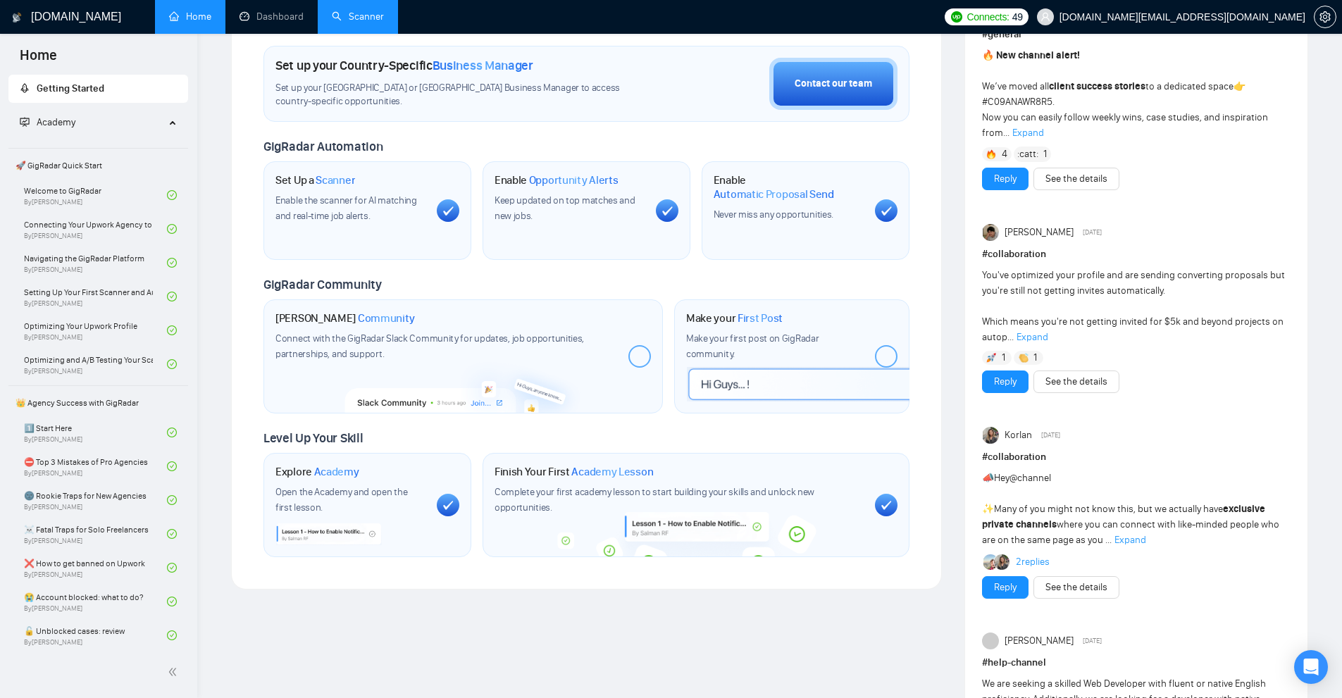
click at [347, 20] on link "Scanner" at bounding box center [358, 17] width 52 height 12
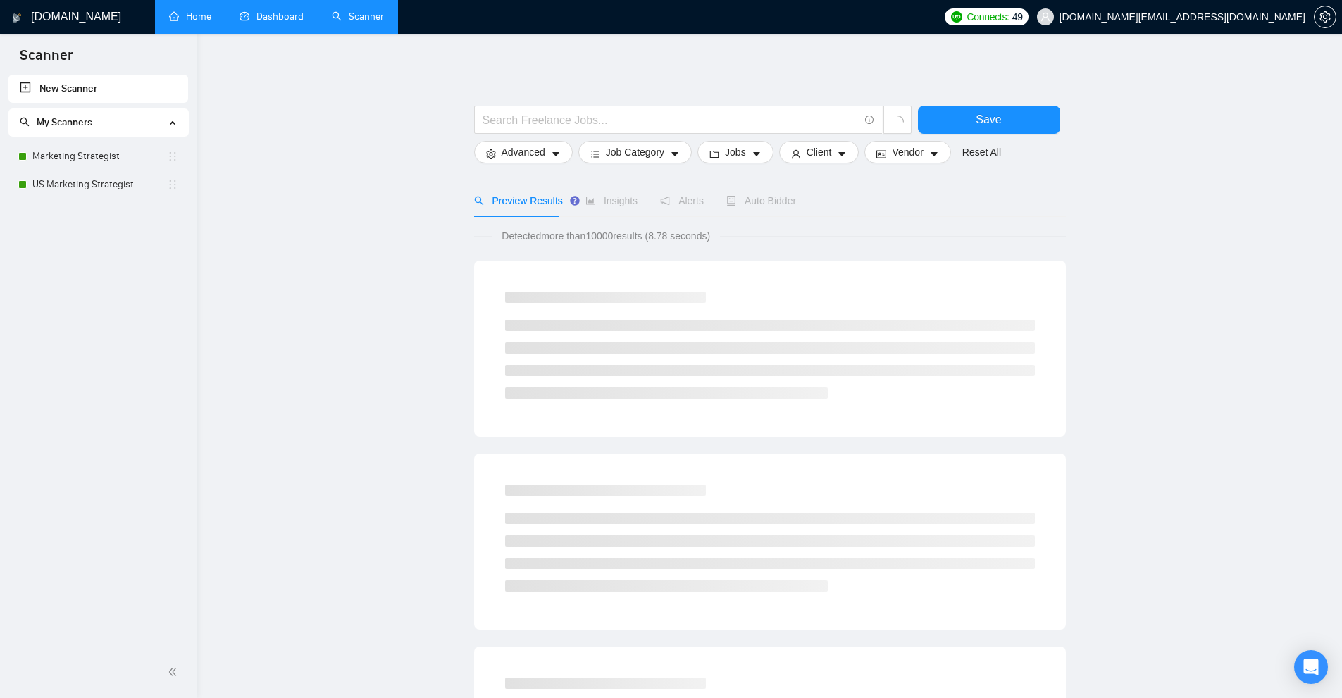
click at [258, 20] on link "Dashboard" at bounding box center [272, 17] width 64 height 12
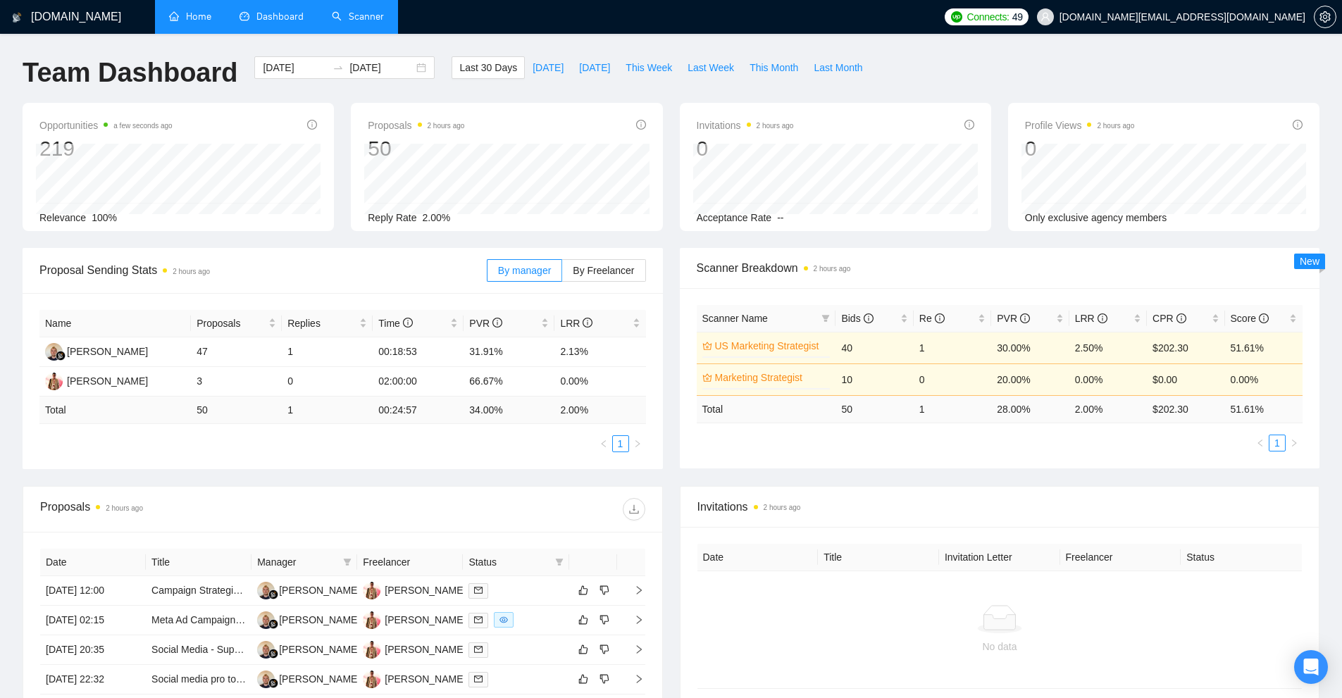
click at [384, 11] on link "Scanner" at bounding box center [358, 17] width 52 height 12
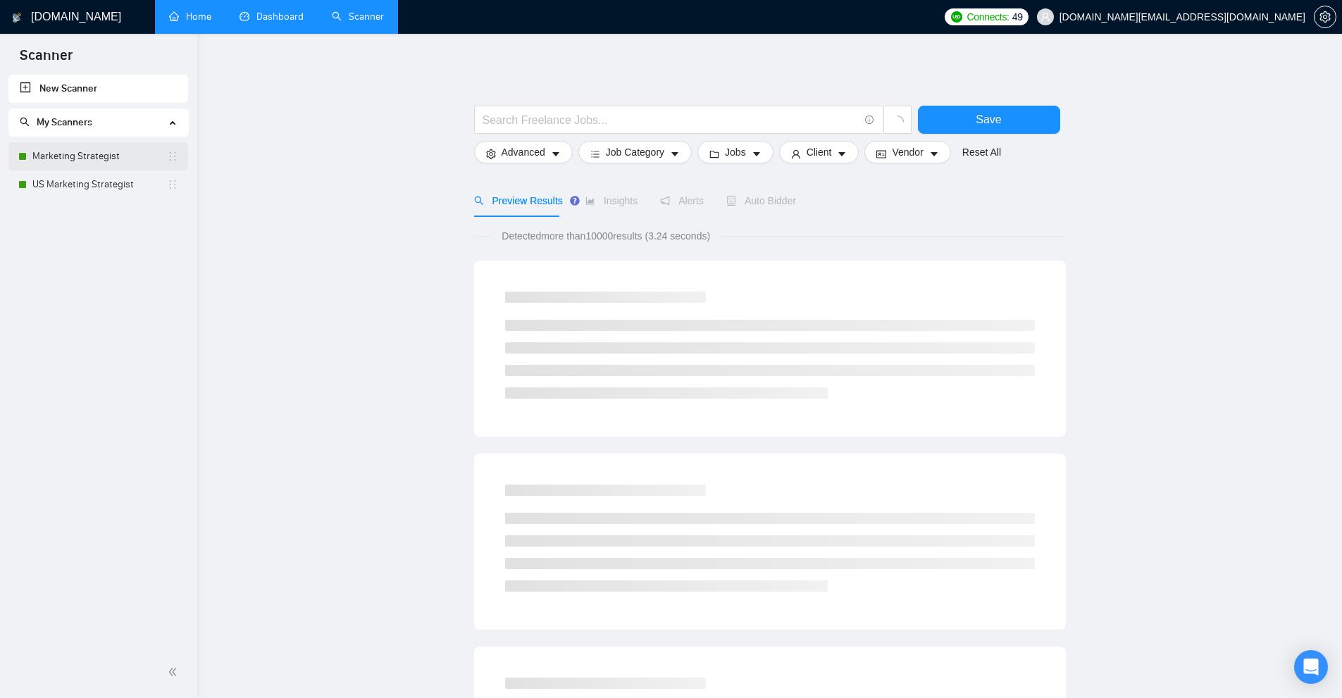
click at [136, 164] on link "Marketing Strategist" at bounding box center [99, 156] width 135 height 28
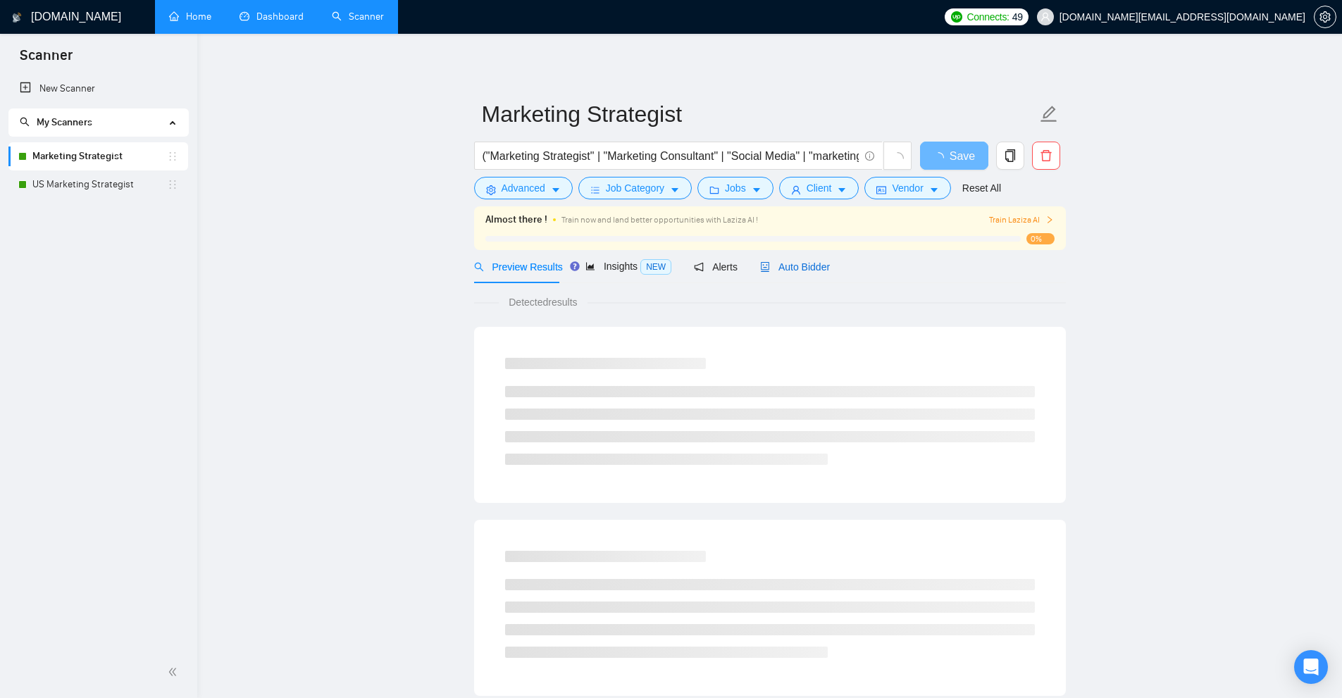
click at [760, 262] on icon "robot" at bounding box center [765, 267] width 10 height 10
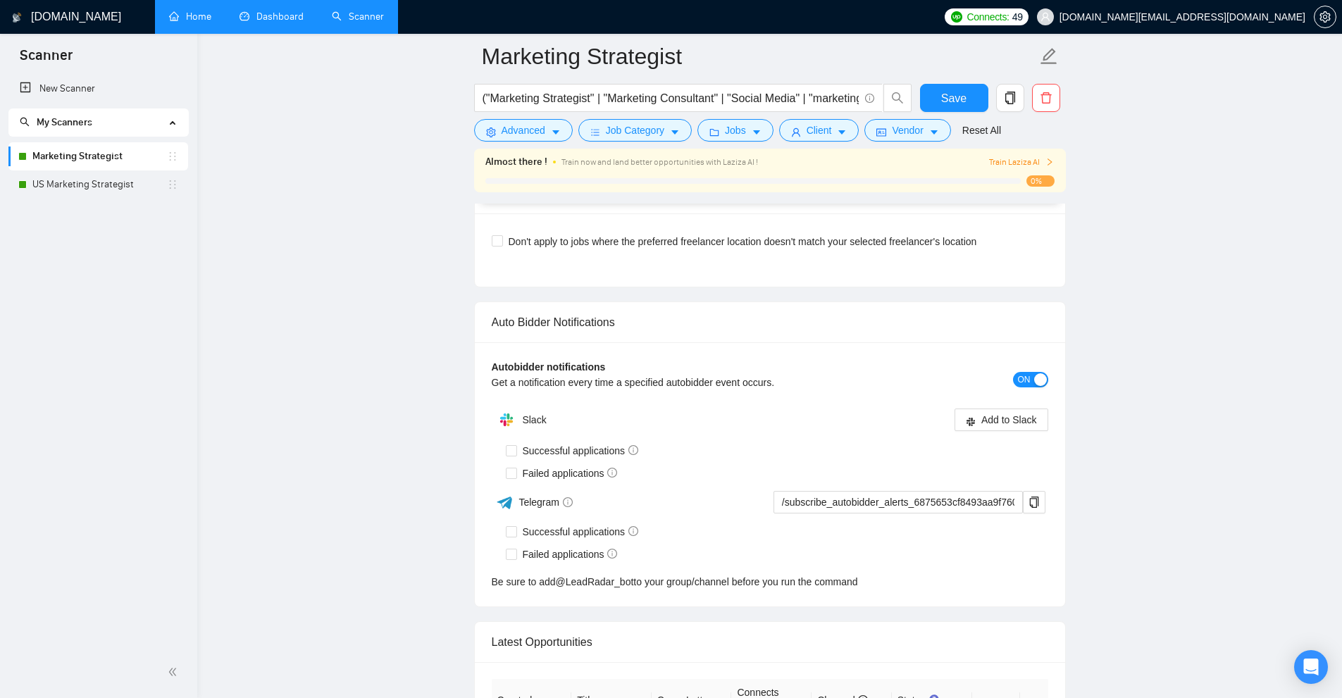
scroll to position [3594, 0]
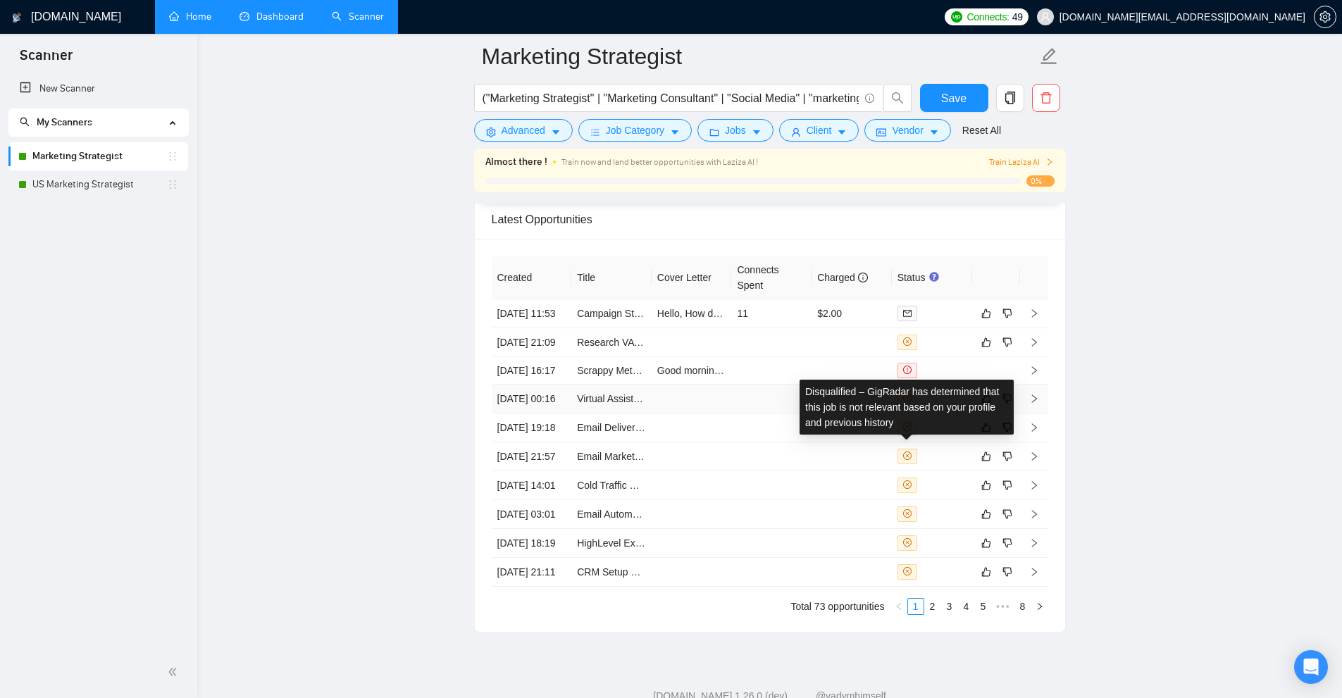
click at [903, 402] on icon "close-circle" at bounding box center [907, 398] width 8 height 8
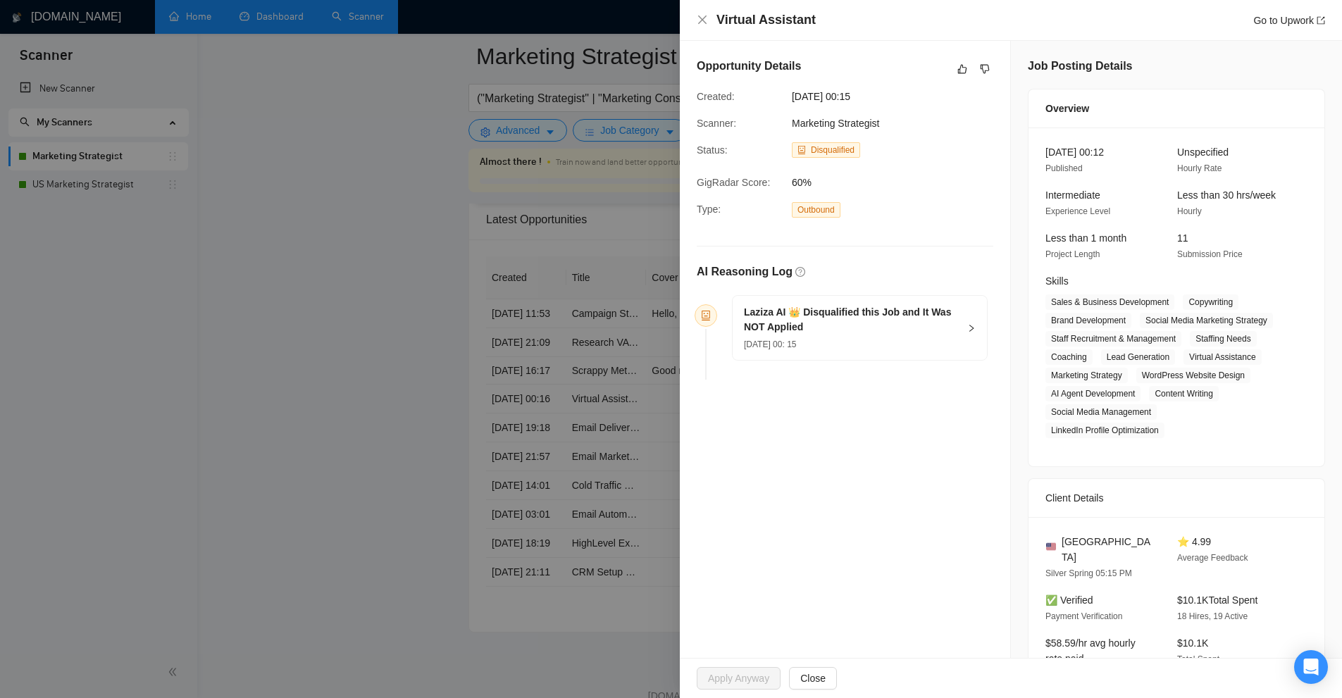
click at [927, 321] on h5 "Laziza AI 👑 Disqualified this Job and It Was NOT Applied" at bounding box center [851, 320] width 215 height 30
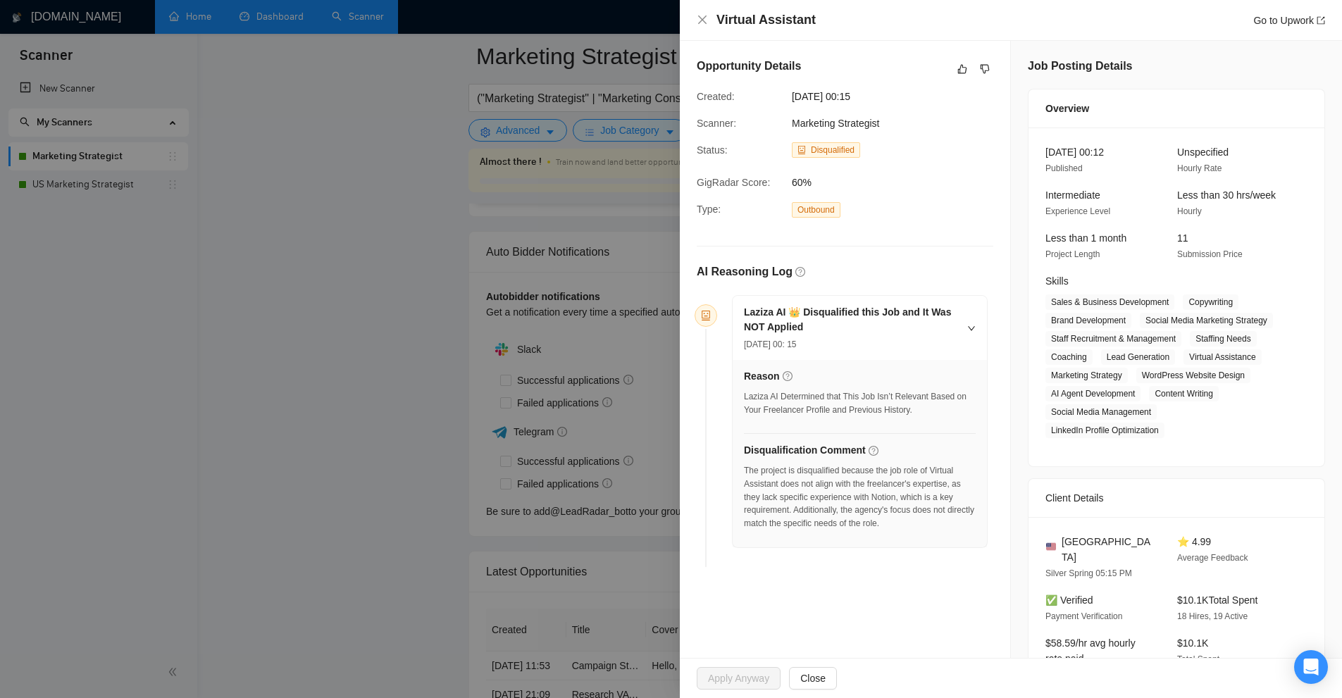
scroll to position [3664, 0]
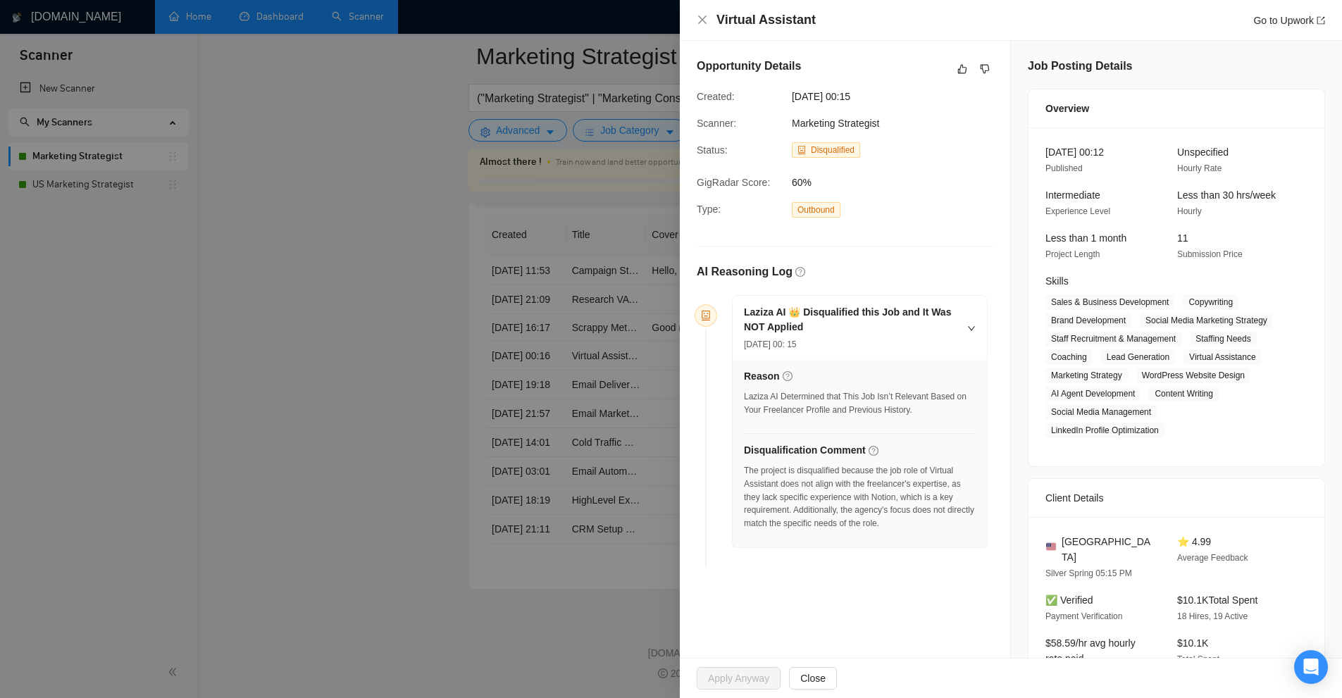
click at [471, 290] on div at bounding box center [671, 349] width 1342 height 698
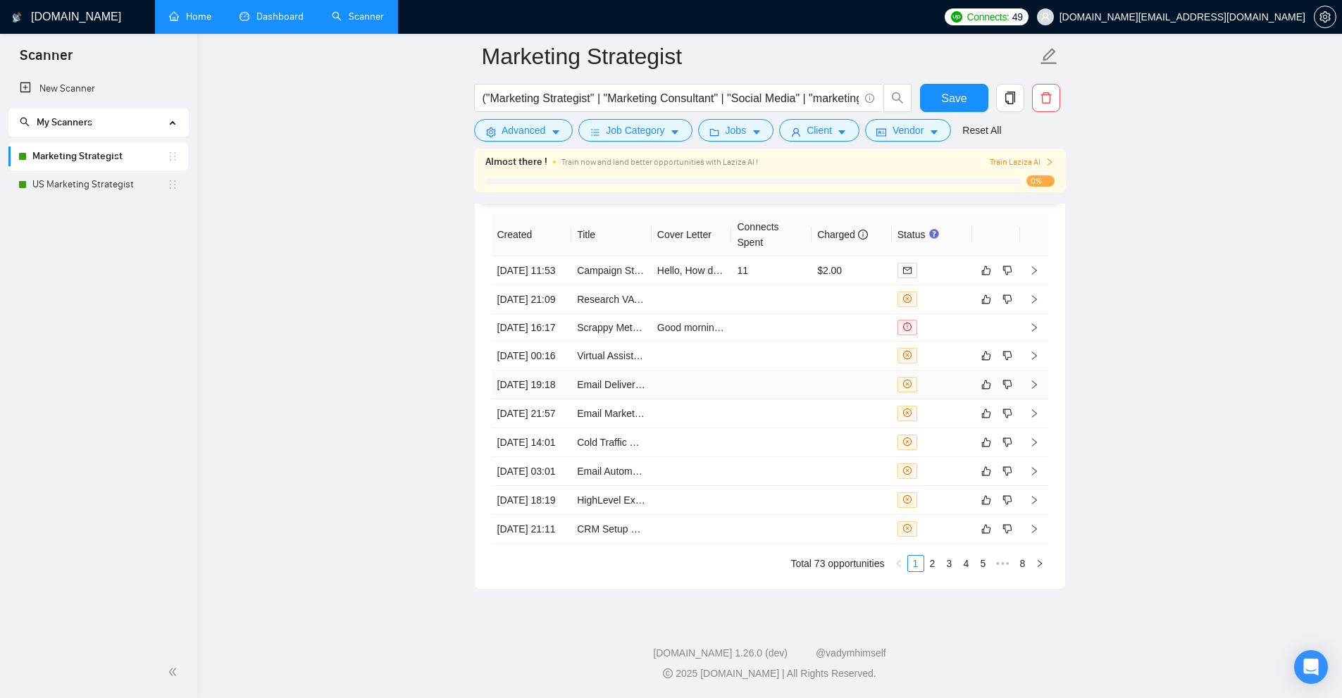
click at [776, 400] on td at bounding box center [771, 385] width 80 height 29
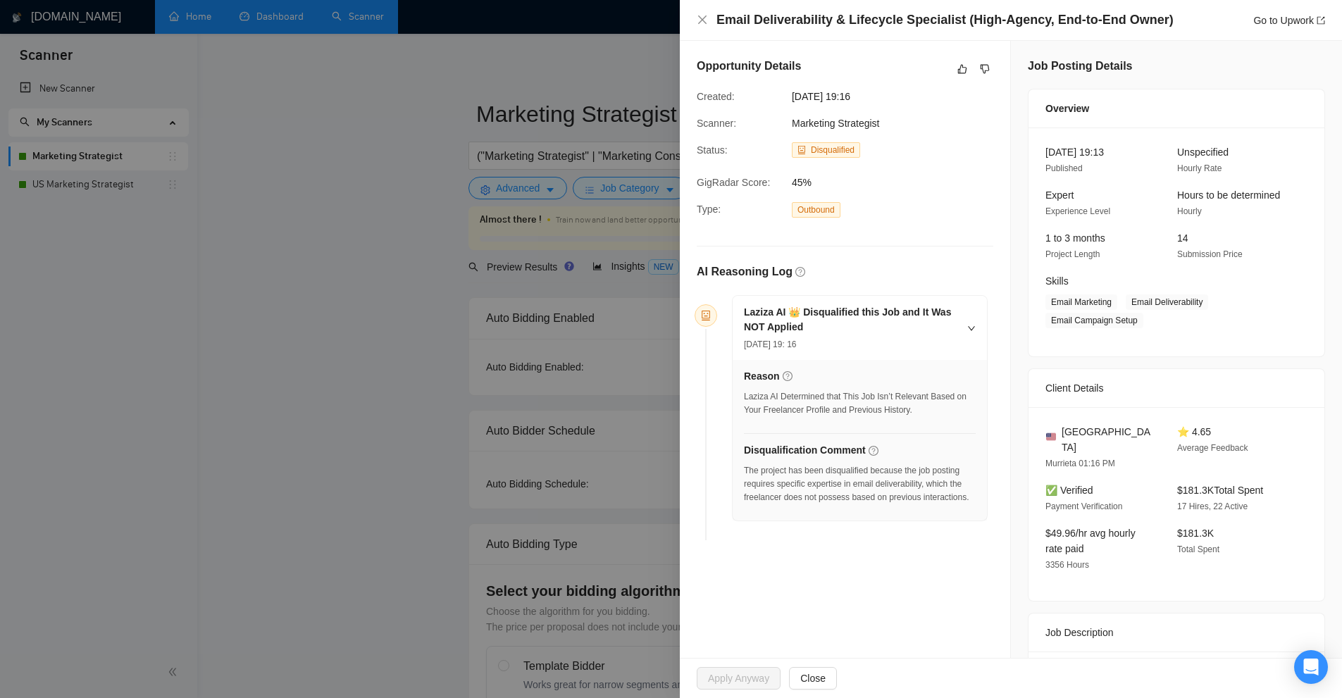
click at [434, 261] on div at bounding box center [671, 349] width 1342 height 698
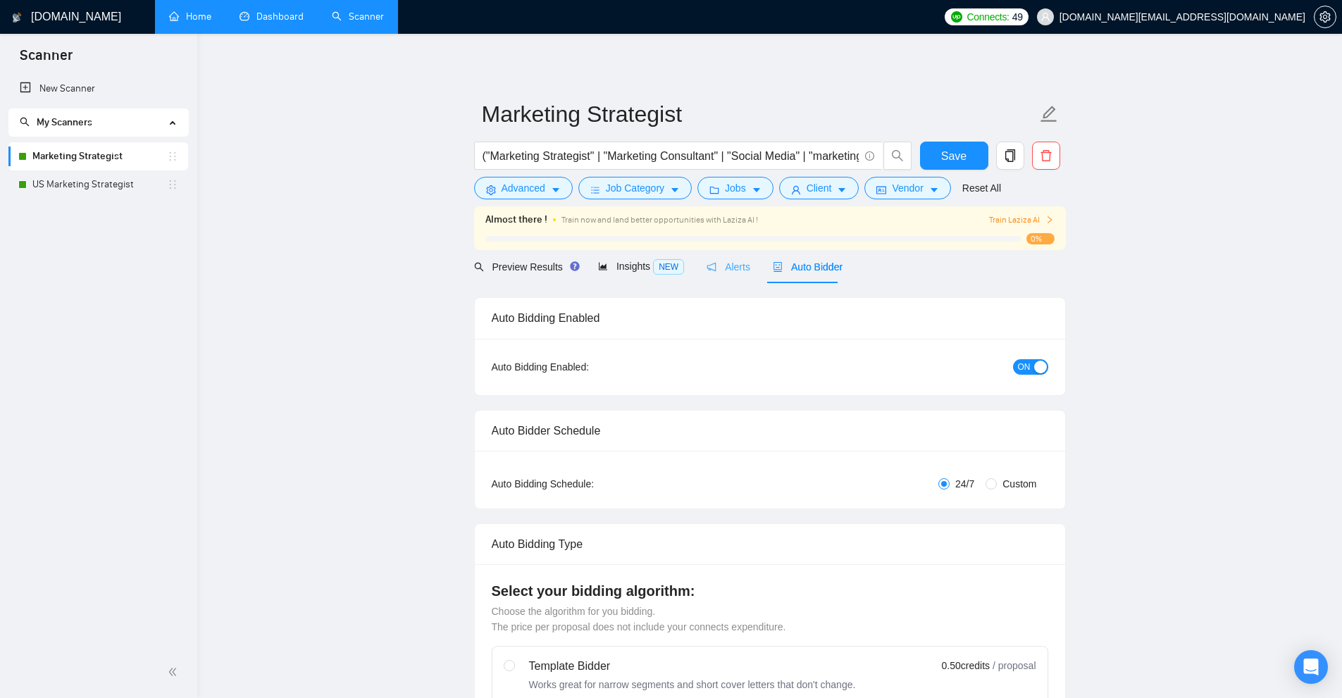
click at [739, 257] on div "Alerts" at bounding box center [729, 266] width 44 height 33
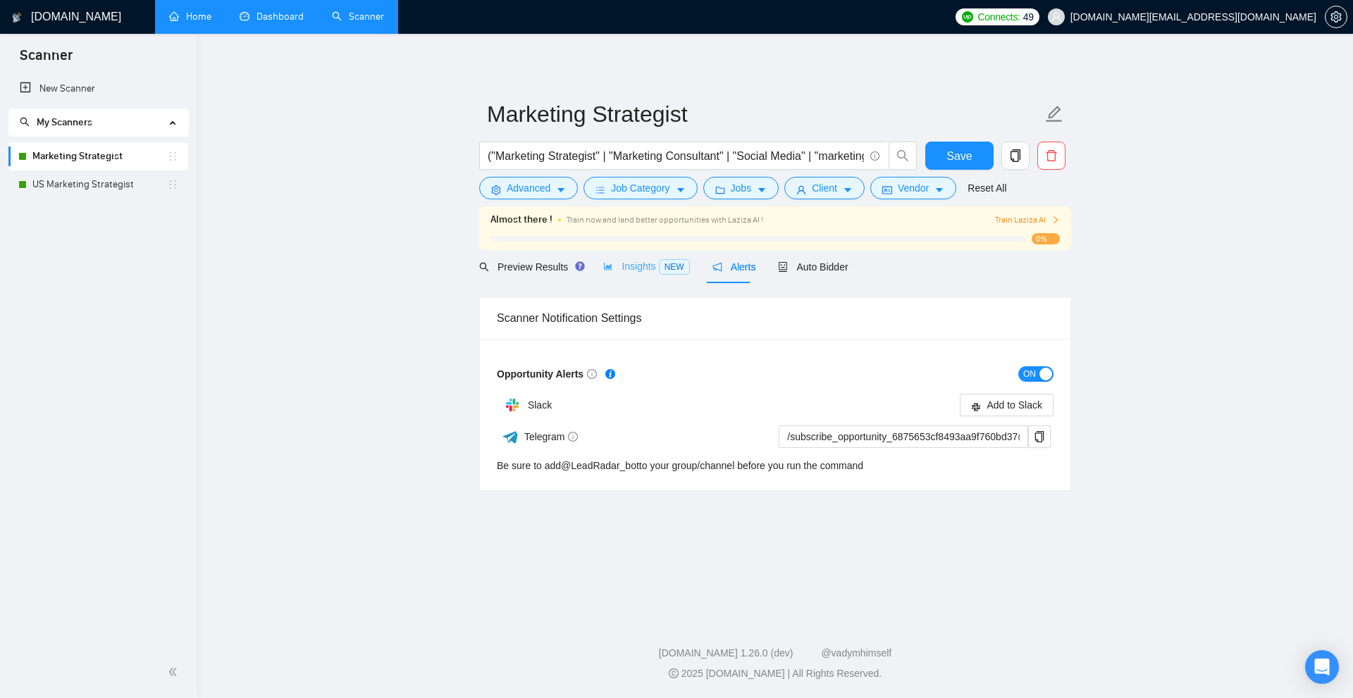
click at [619, 275] on div "Insights NEW" at bounding box center [646, 266] width 86 height 33
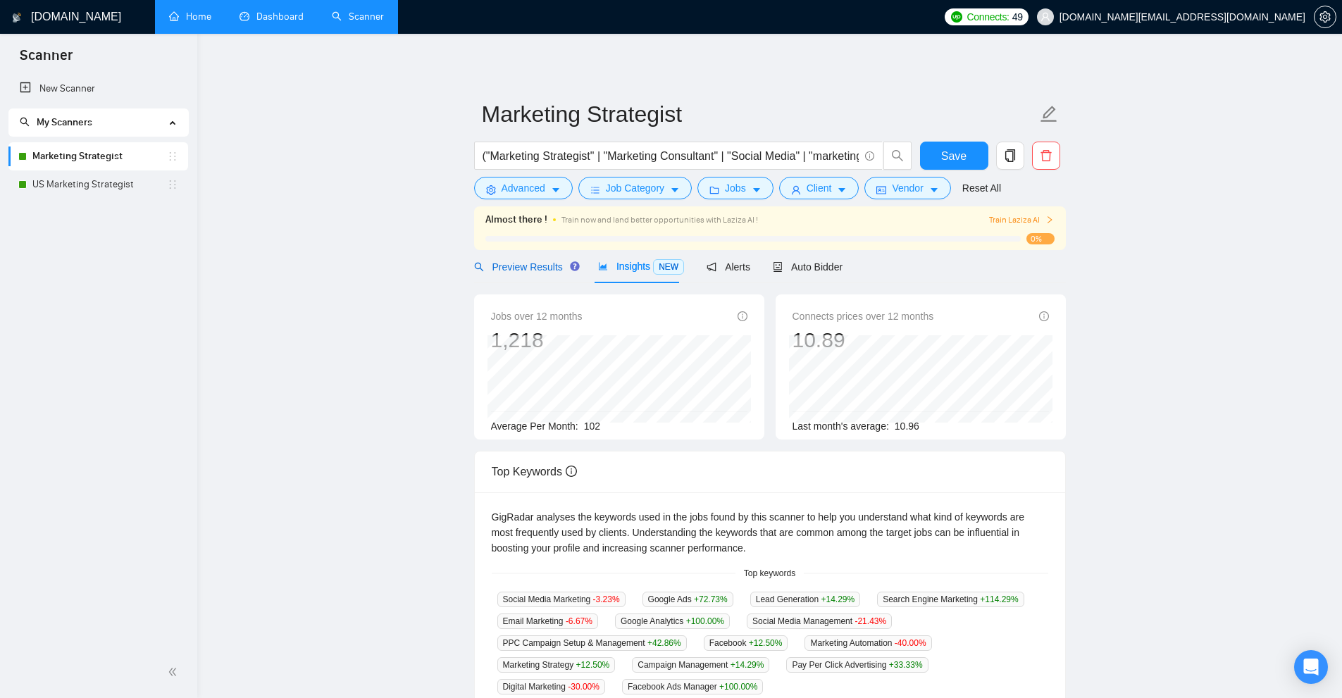
click at [508, 264] on span "Preview Results" at bounding box center [524, 266] width 101 height 11
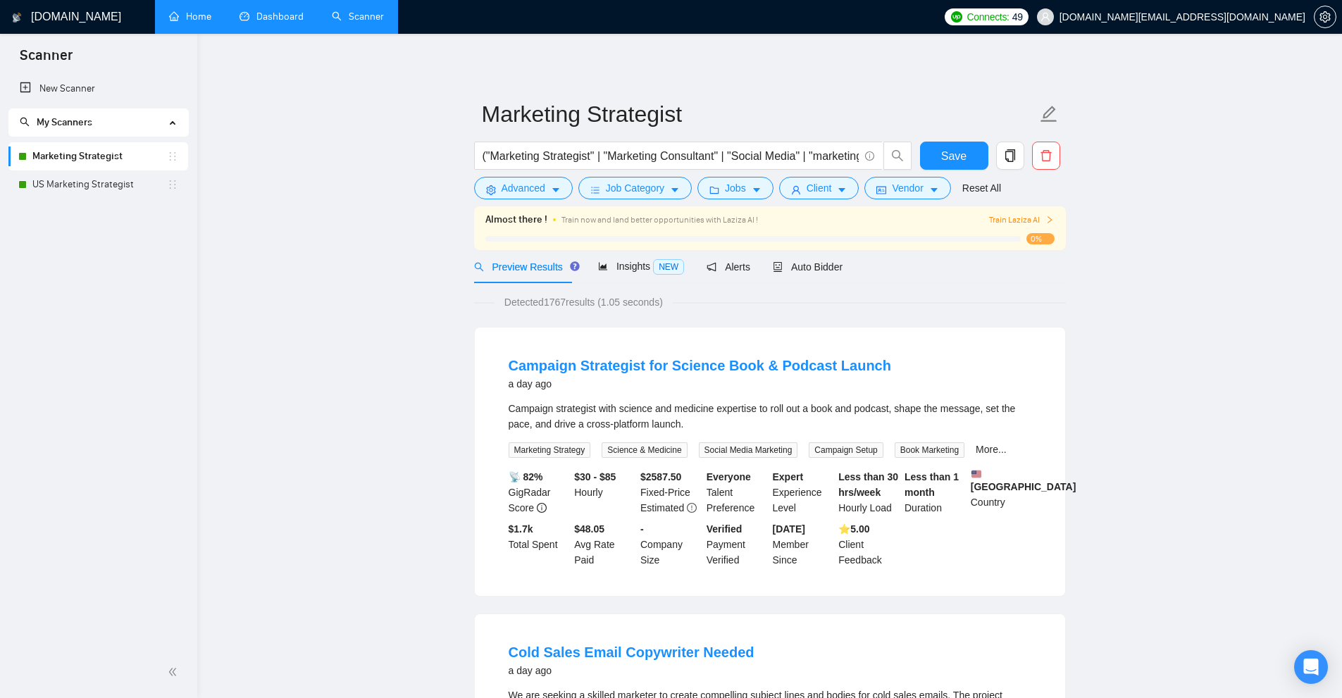
click at [506, 261] on span "Preview Results" at bounding box center [524, 266] width 101 height 11
click at [93, 181] on link "US Marketing Strategist" at bounding box center [99, 185] width 135 height 28
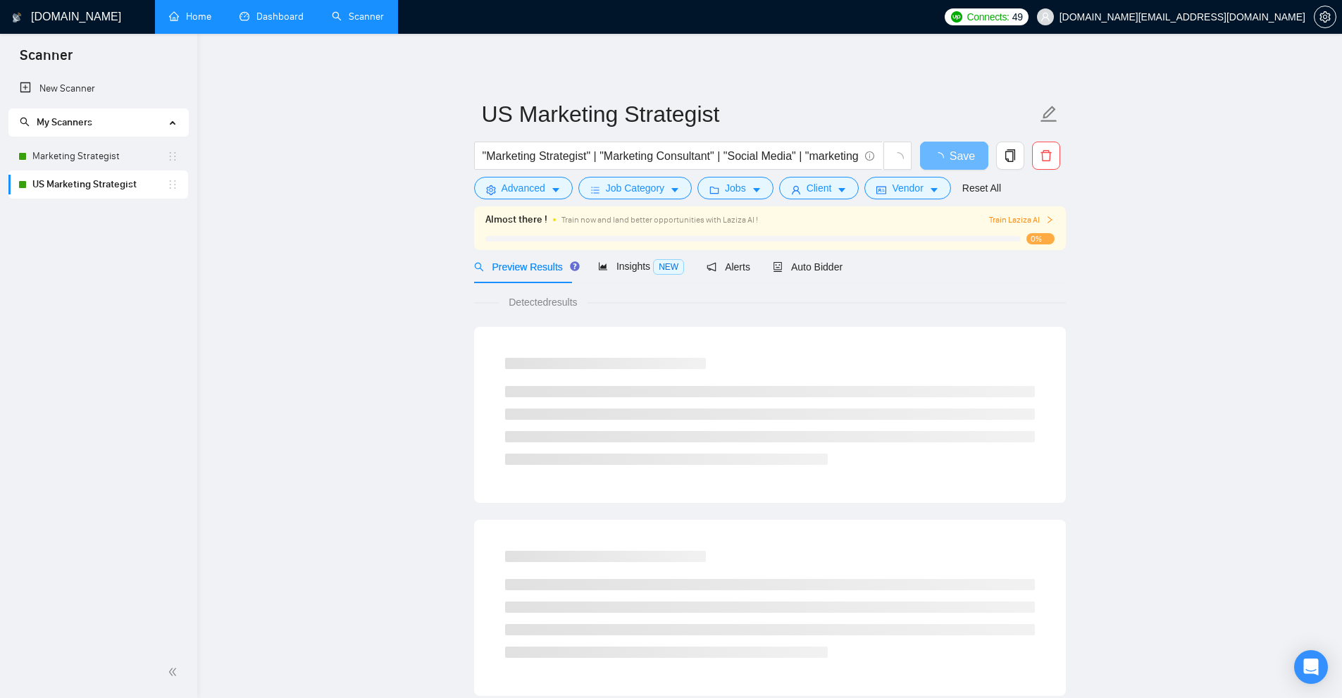
click at [670, 239] on div at bounding box center [754, 239] width 536 height 6
click at [643, 265] on span "Insights NEW" at bounding box center [641, 266] width 86 height 11
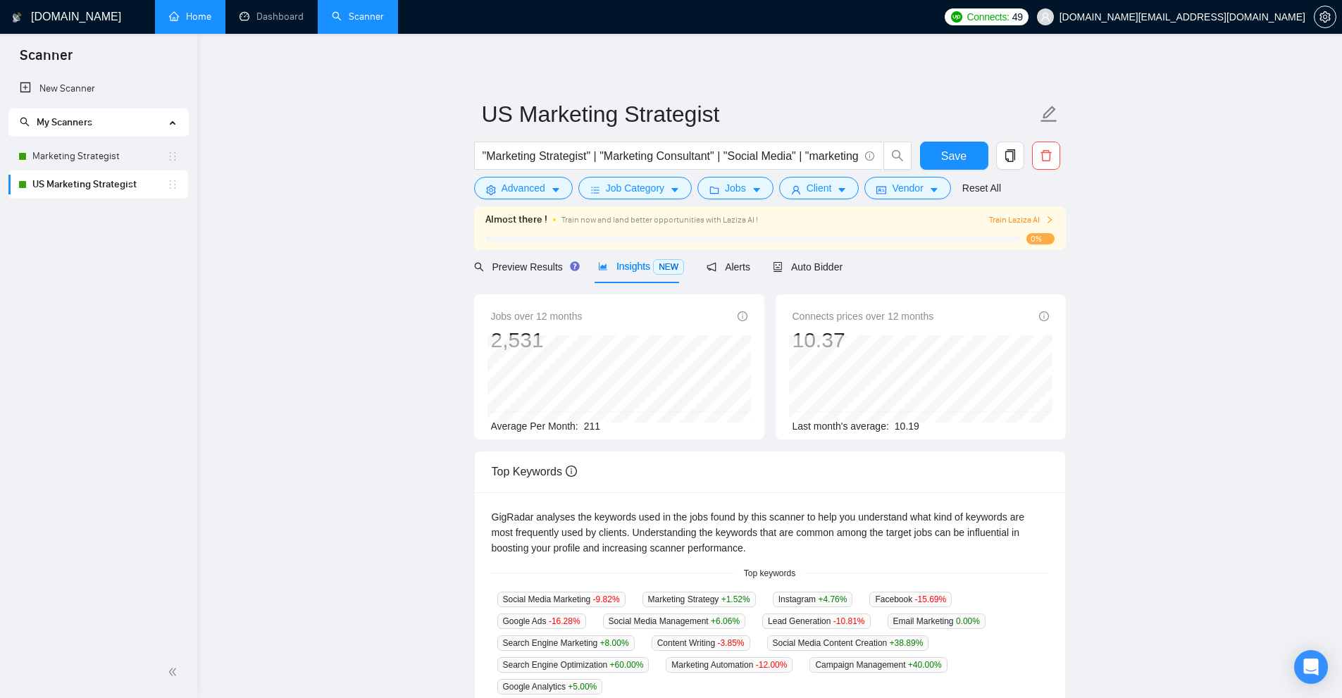
click at [302, 37] on div "GigRadar.io Home Dashboard Scanner Connects: 49 leozvu.work@gmail.com US Market…" at bounding box center [769, 598] width 1145 height 1197
click at [302, 17] on link "Dashboard" at bounding box center [272, 17] width 64 height 12
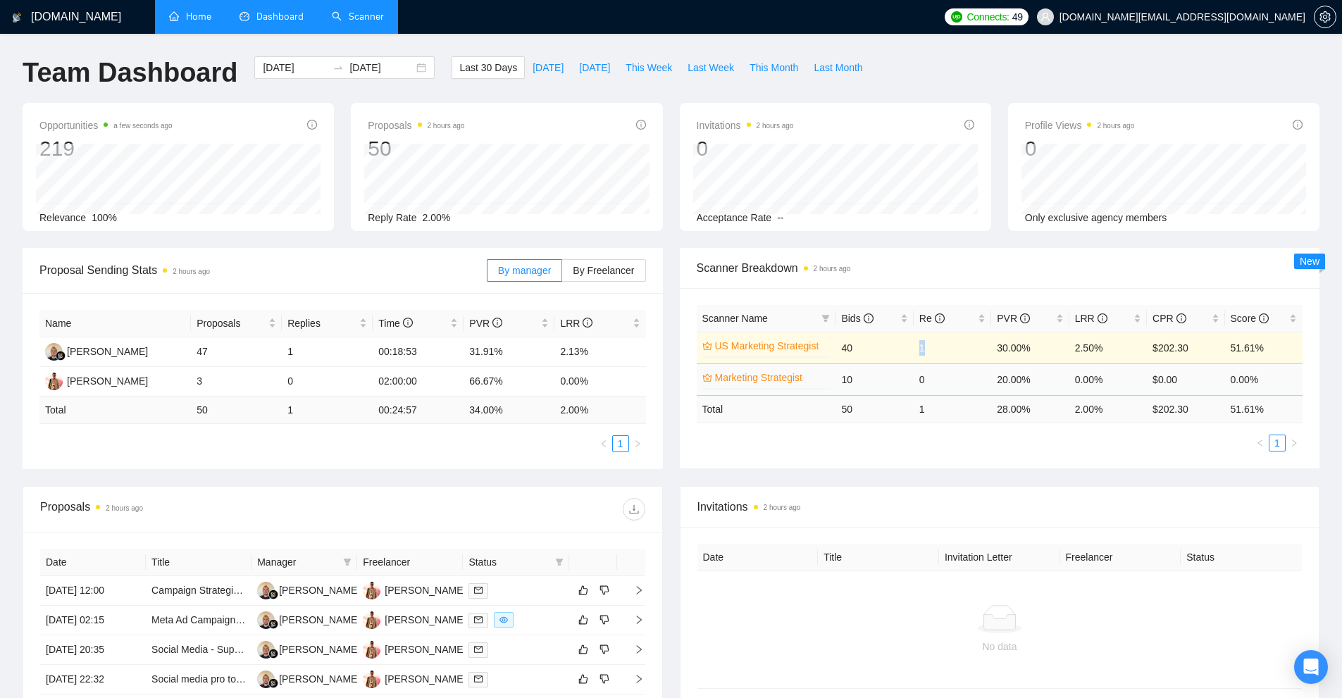
drag, startPoint x: 946, startPoint y: 347, endPoint x: 946, endPoint y: 372, distance: 24.7
click at [947, 347] on td "1" at bounding box center [953, 348] width 78 height 32
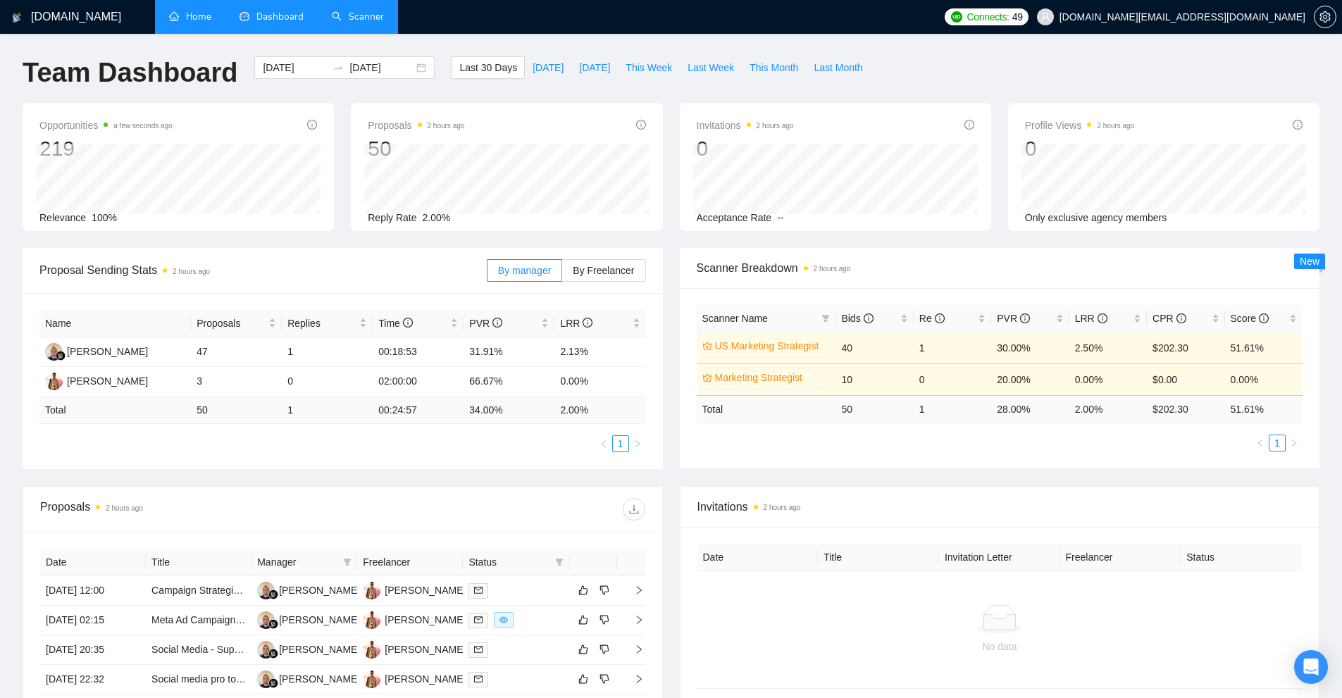
click at [933, 445] on ul "1" at bounding box center [1000, 443] width 607 height 17
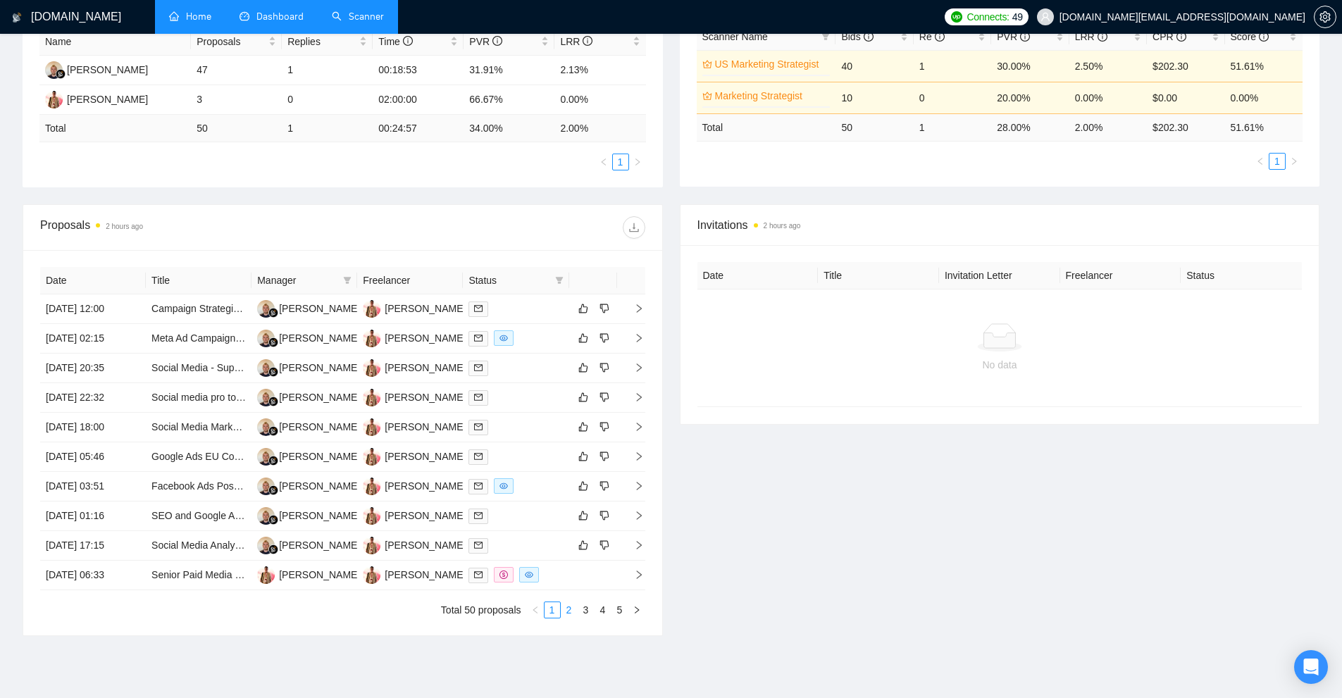
click at [573, 610] on link "2" at bounding box center [570, 611] width 16 height 16
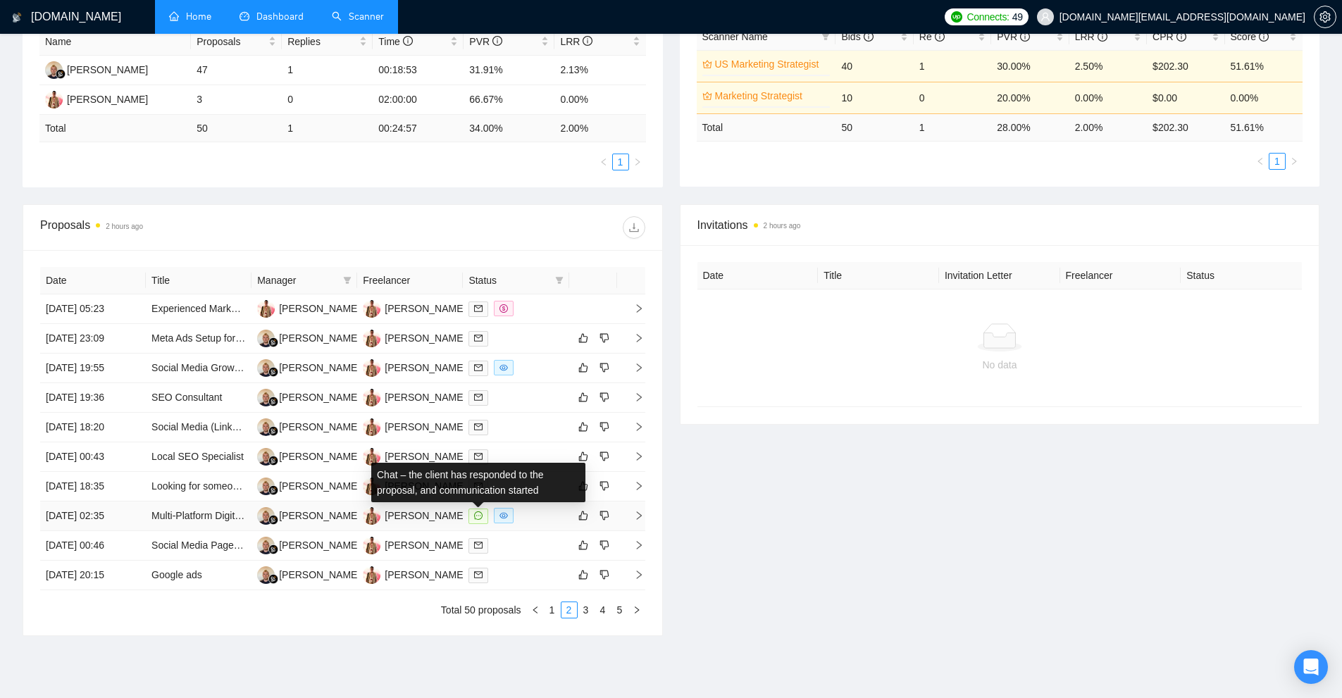
click at [539, 512] on div at bounding box center [516, 516] width 94 height 16
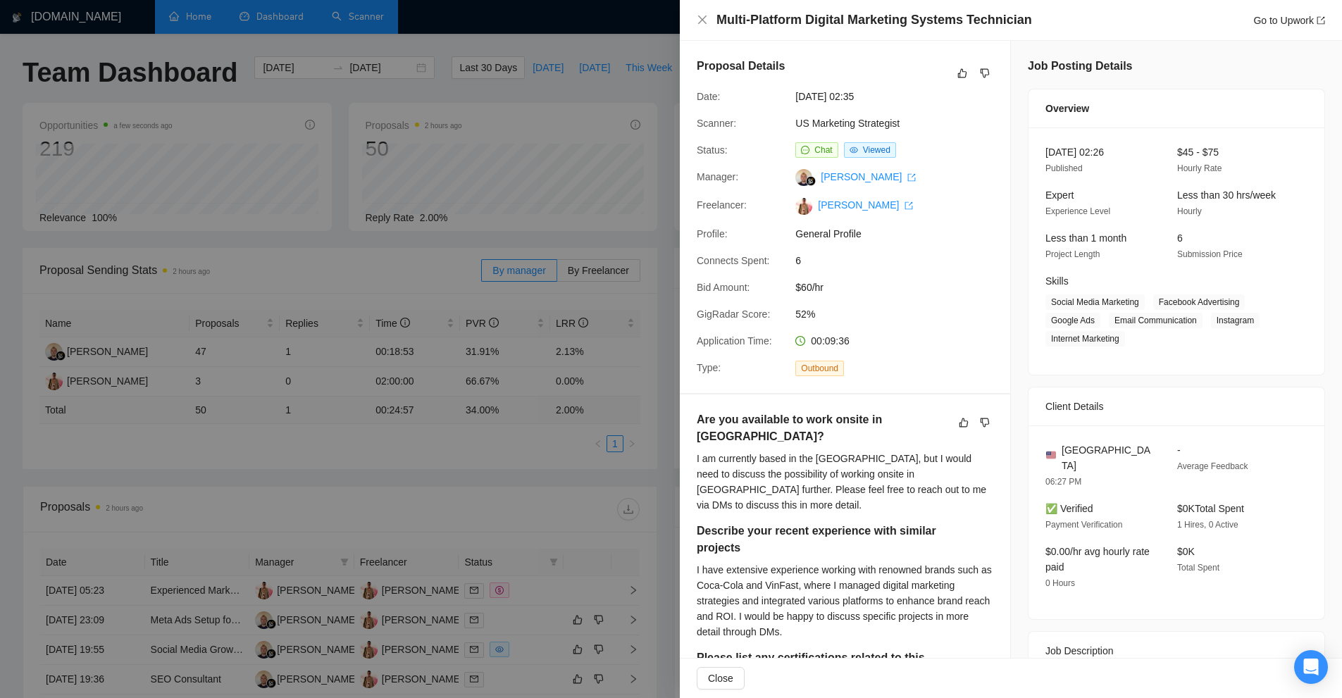
click at [452, 151] on div at bounding box center [671, 349] width 1342 height 698
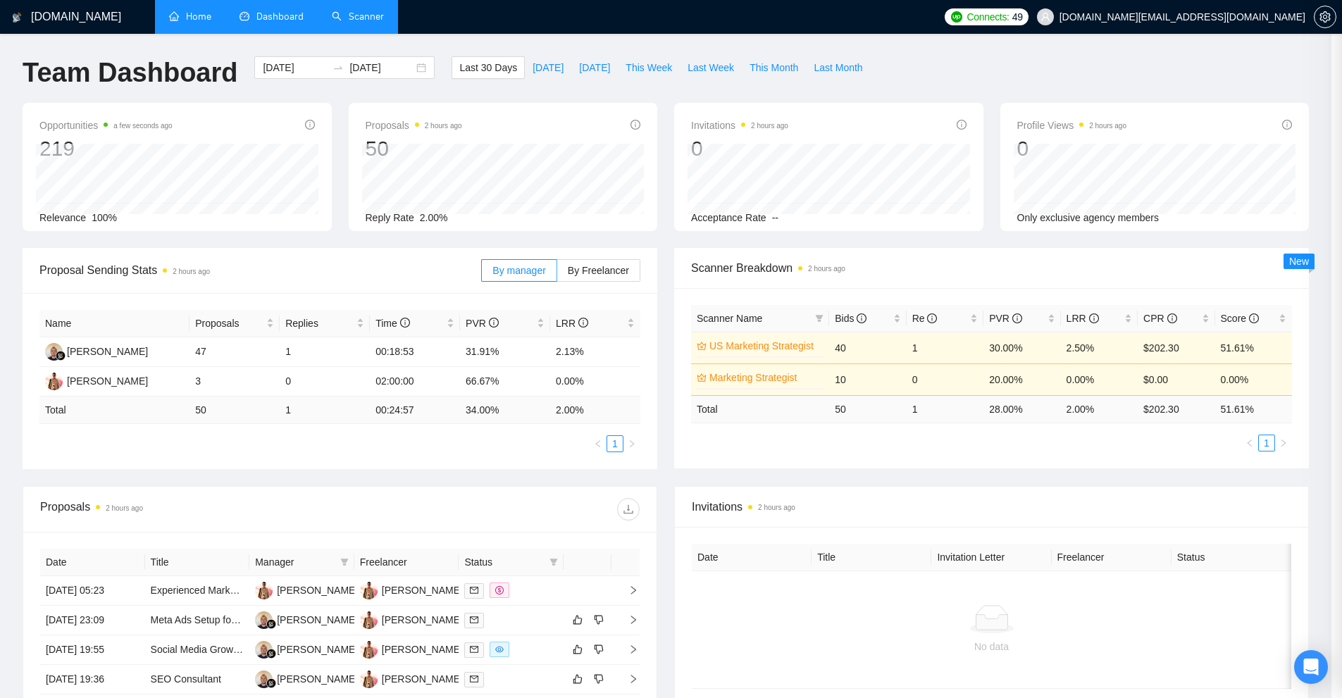
click at [378, 17] on link "Scanner" at bounding box center [358, 17] width 52 height 12
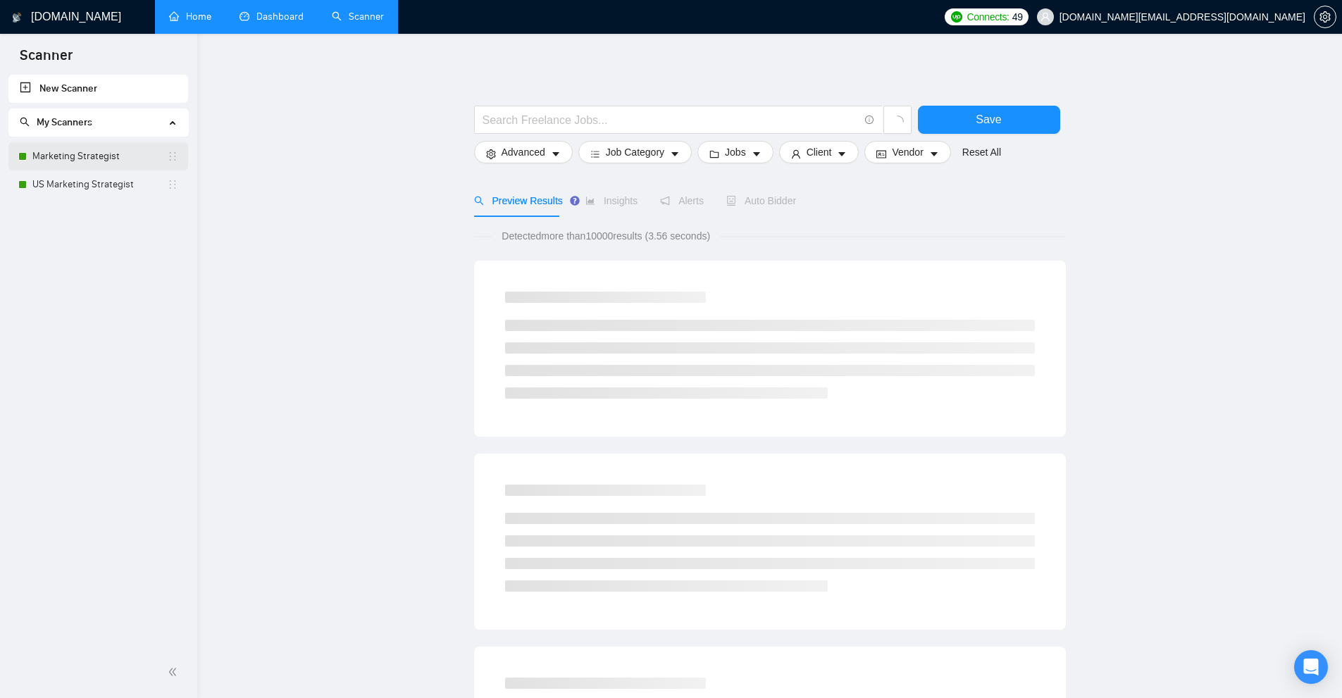
click at [92, 168] on link "Marketing Strategist" at bounding box center [99, 156] width 135 height 28
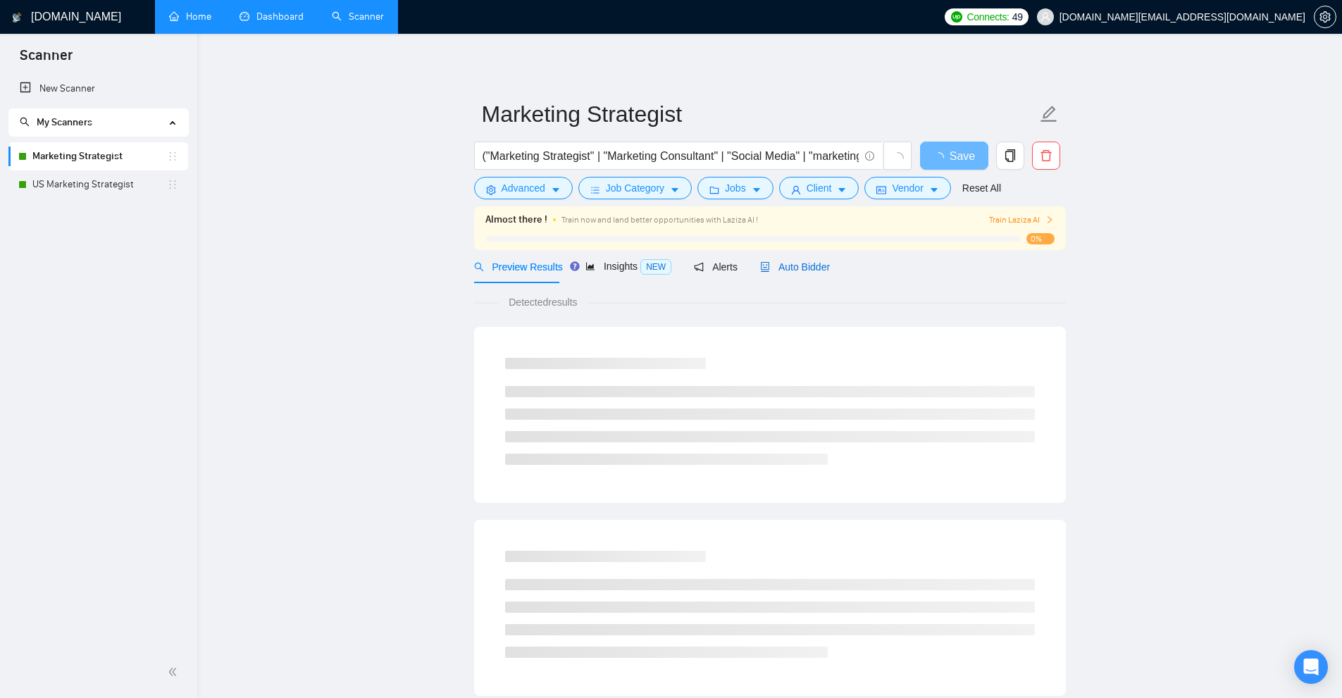
click at [781, 266] on span "Auto Bidder" at bounding box center [795, 266] width 70 height 11
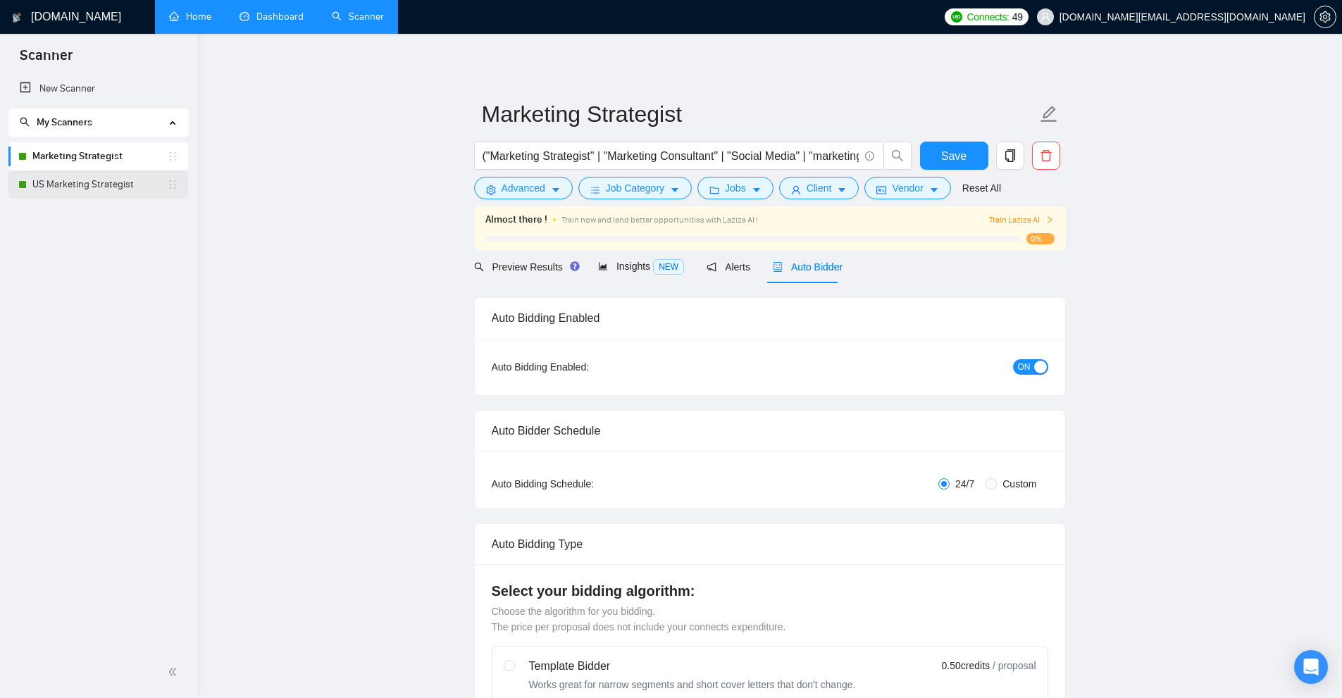
click at [75, 178] on link "US Marketing Strategist" at bounding box center [99, 185] width 135 height 28
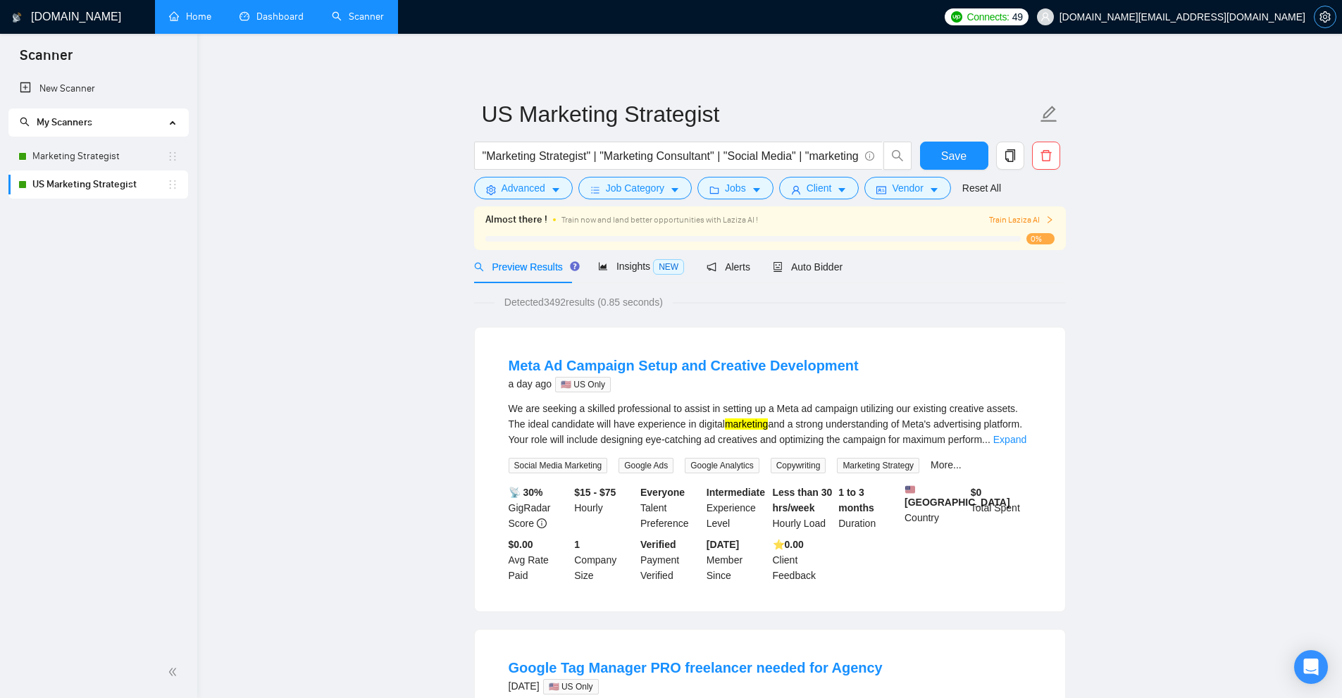
click at [1323, 20] on icon "setting" at bounding box center [1325, 16] width 11 height 11
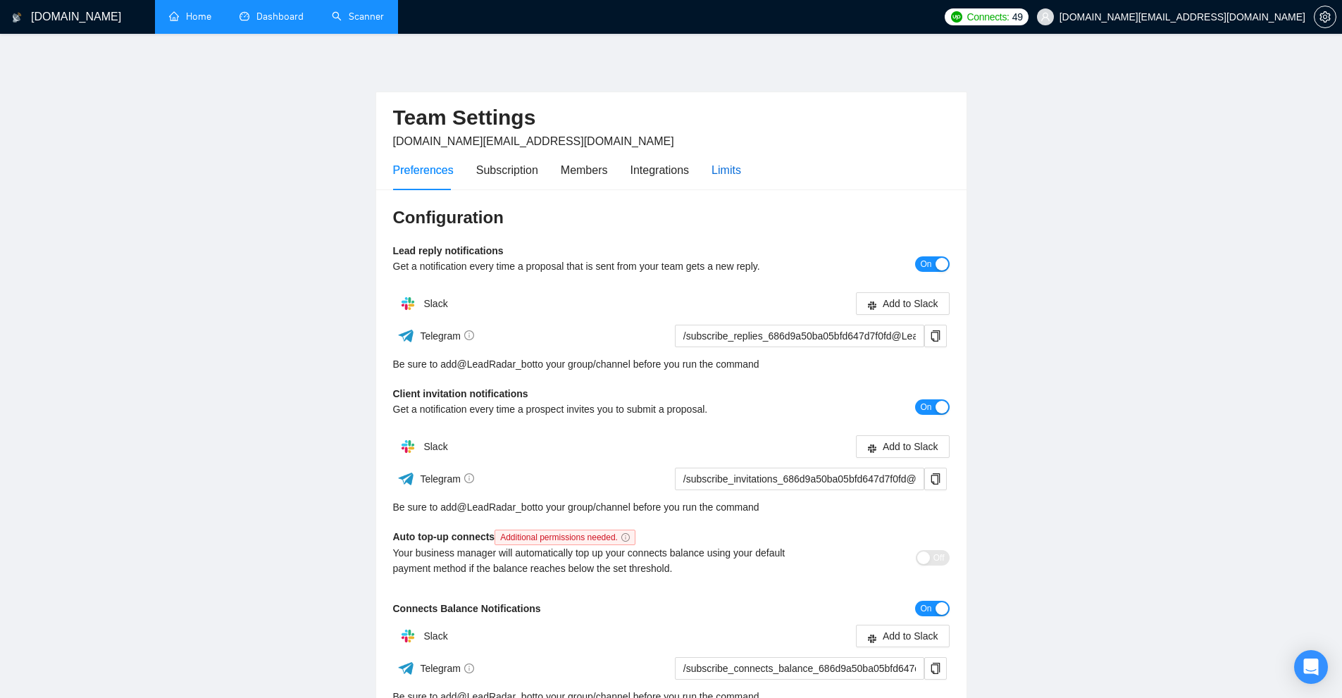
click at [731, 167] on div "Limits" at bounding box center [727, 170] width 30 height 18
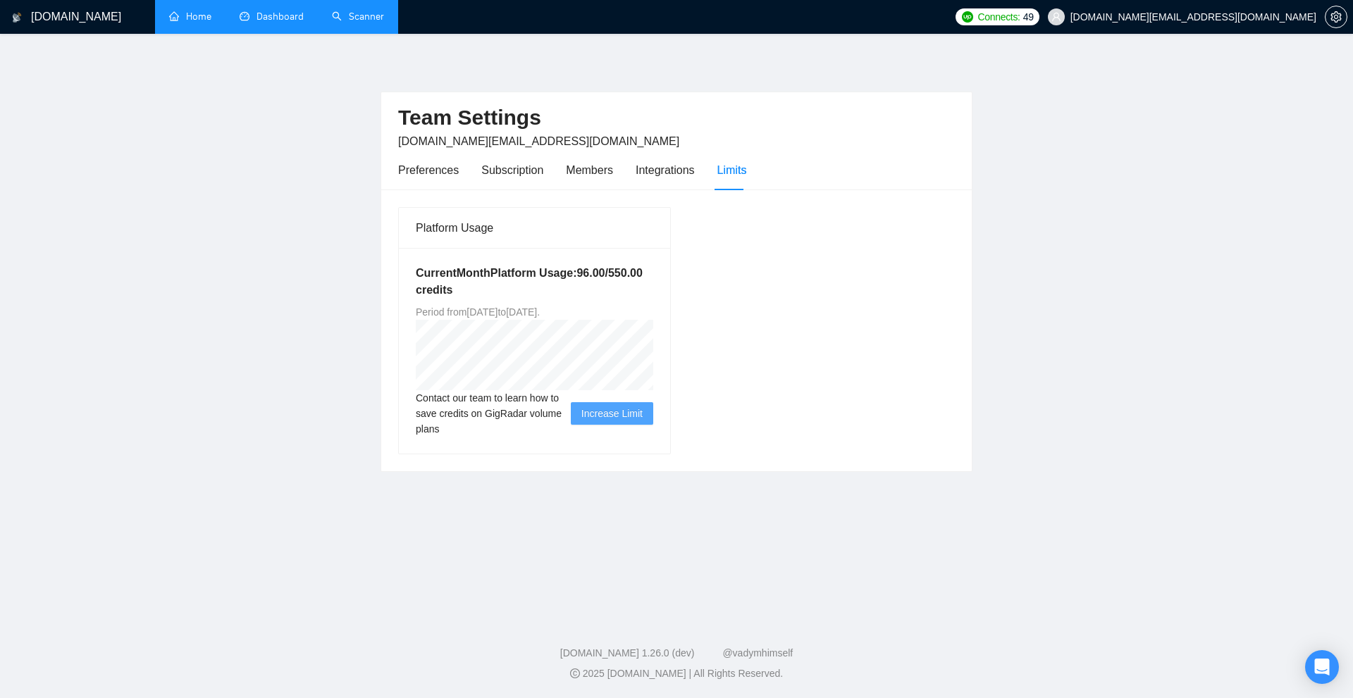
drag, startPoint x: 577, startPoint y: 316, endPoint x: 678, endPoint y: 319, distance: 100.8
click at [645, 315] on div "Current Month Platform Usage: 96.00 / 550.00 credits Period from Thu Jul 24 202…" at bounding box center [534, 351] width 271 height 206
click at [939, 374] on div "Platform Usage Current Month Platform Usage: 96.00 / 550.00 credits Period from…" at bounding box center [677, 330] width 568 height 248
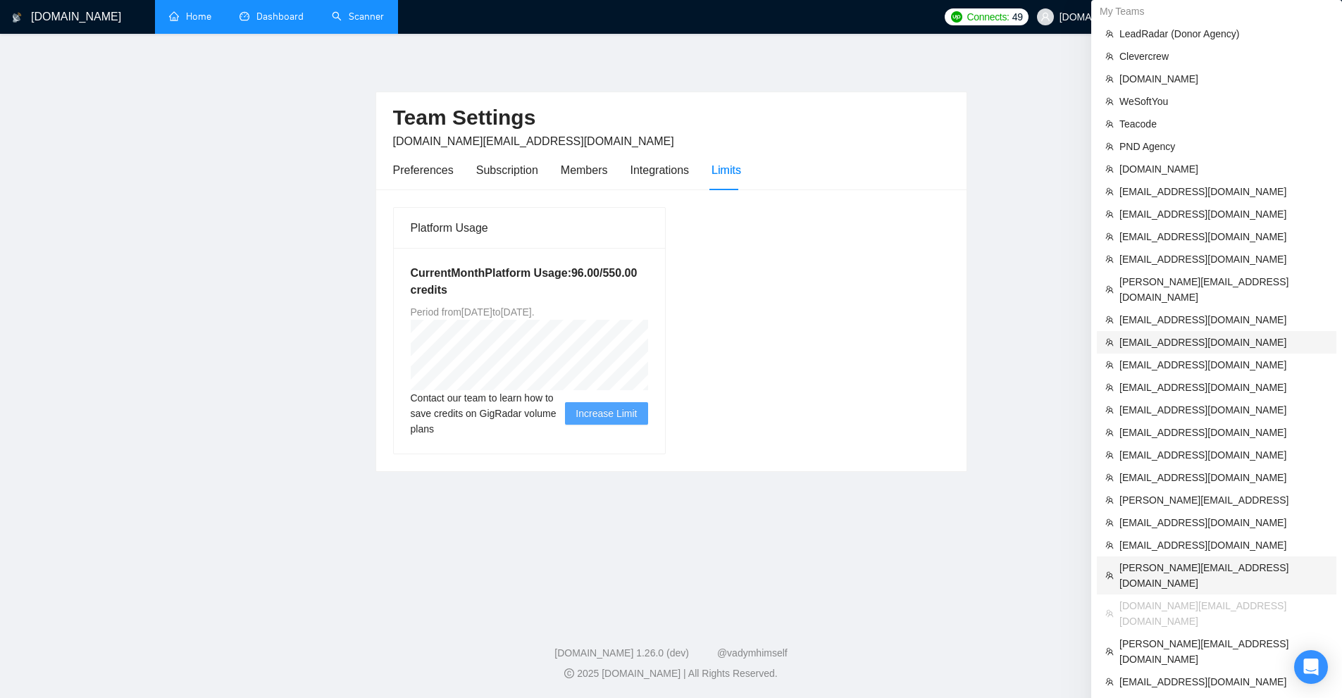
scroll to position [211, 0]
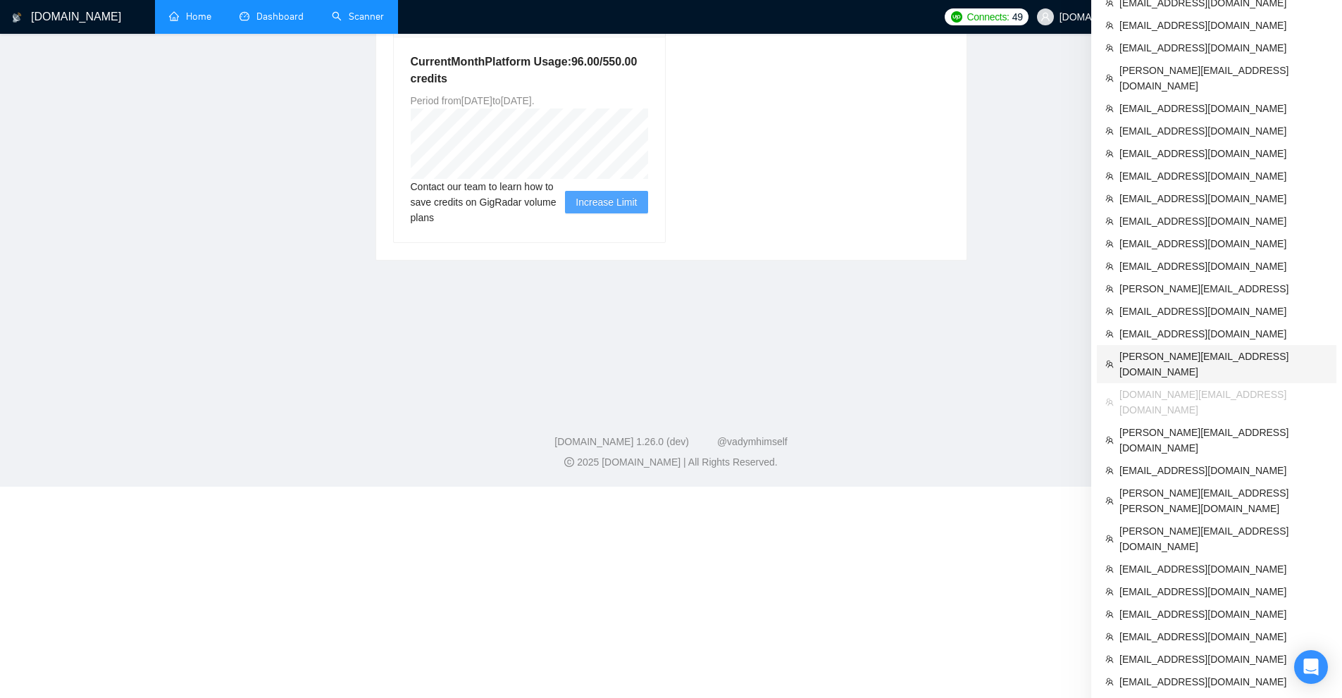
click at [1194, 349] on span "[PERSON_NAME][EMAIL_ADDRESS][DOMAIN_NAME]" at bounding box center [1224, 364] width 209 height 31
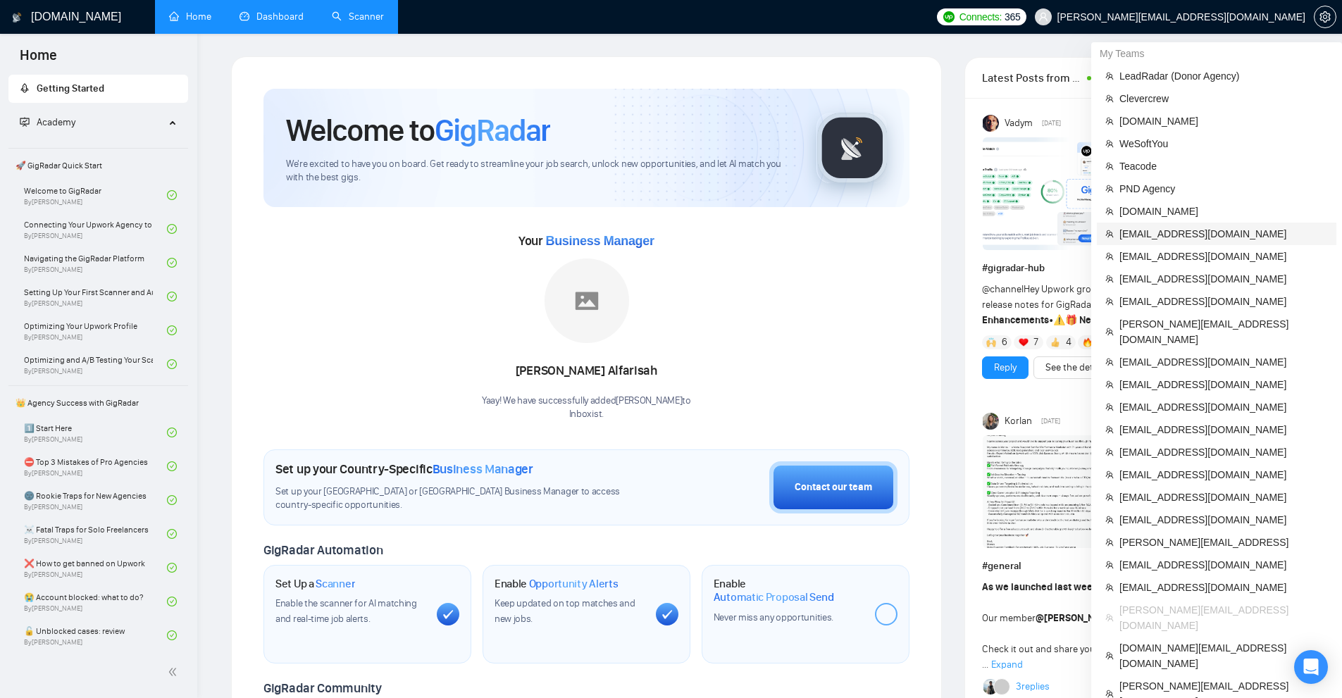
click at [1178, 239] on span "[EMAIL_ADDRESS][DOMAIN_NAME]" at bounding box center [1224, 234] width 209 height 16
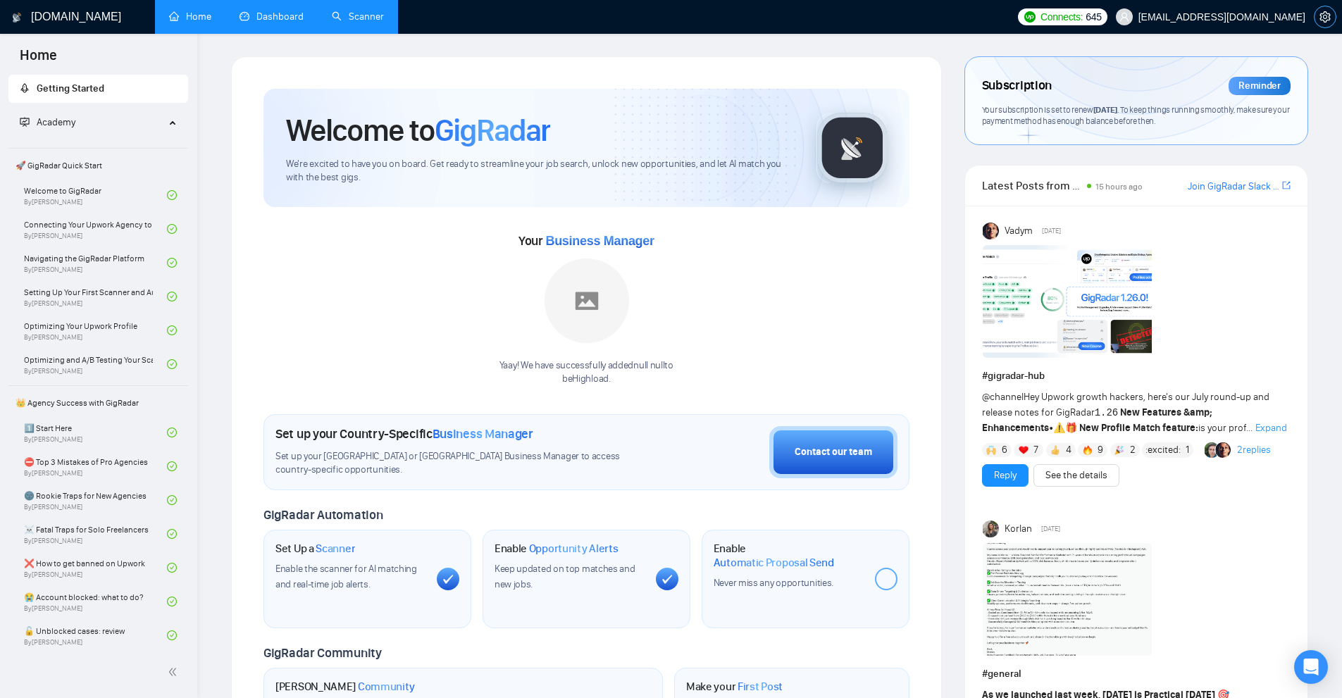
click at [1330, 17] on icon "setting" at bounding box center [1325, 16] width 11 height 11
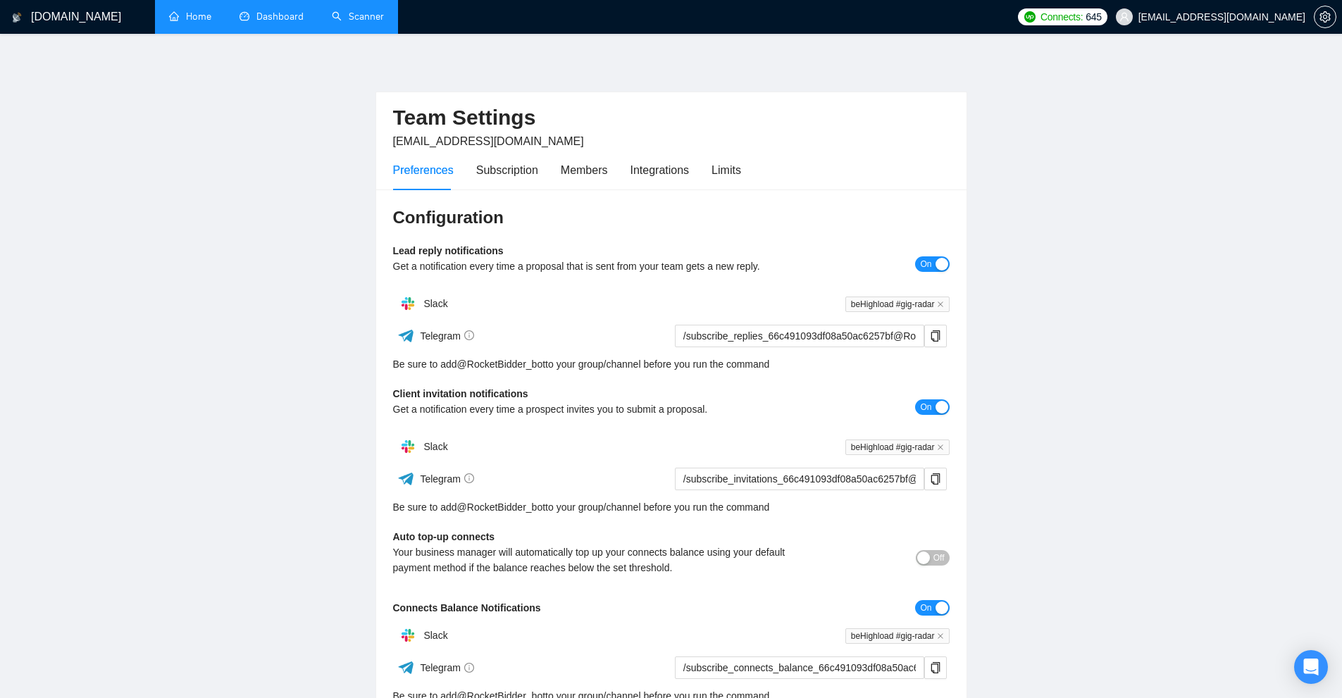
click at [705, 163] on div "Preferences Subscription Members Integrations Limits" at bounding box center [567, 170] width 348 height 40
click at [734, 166] on div "Limits" at bounding box center [727, 170] width 30 height 18
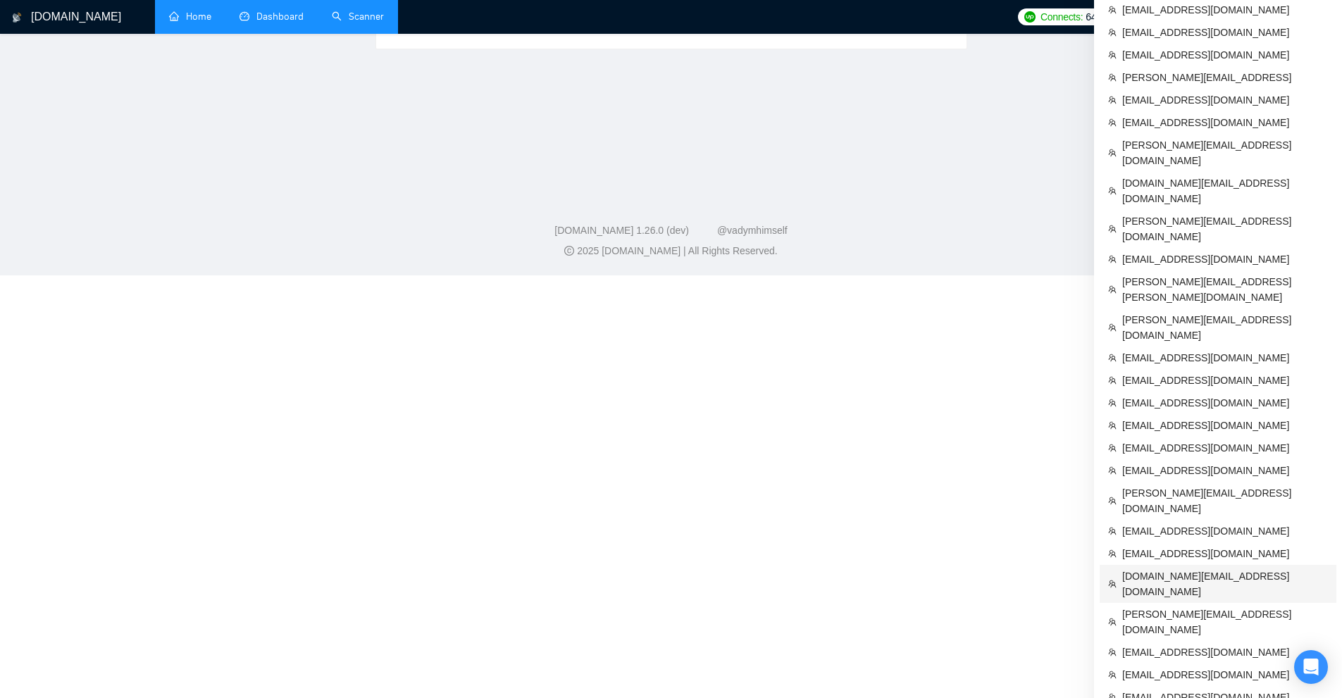
scroll to position [461, 0]
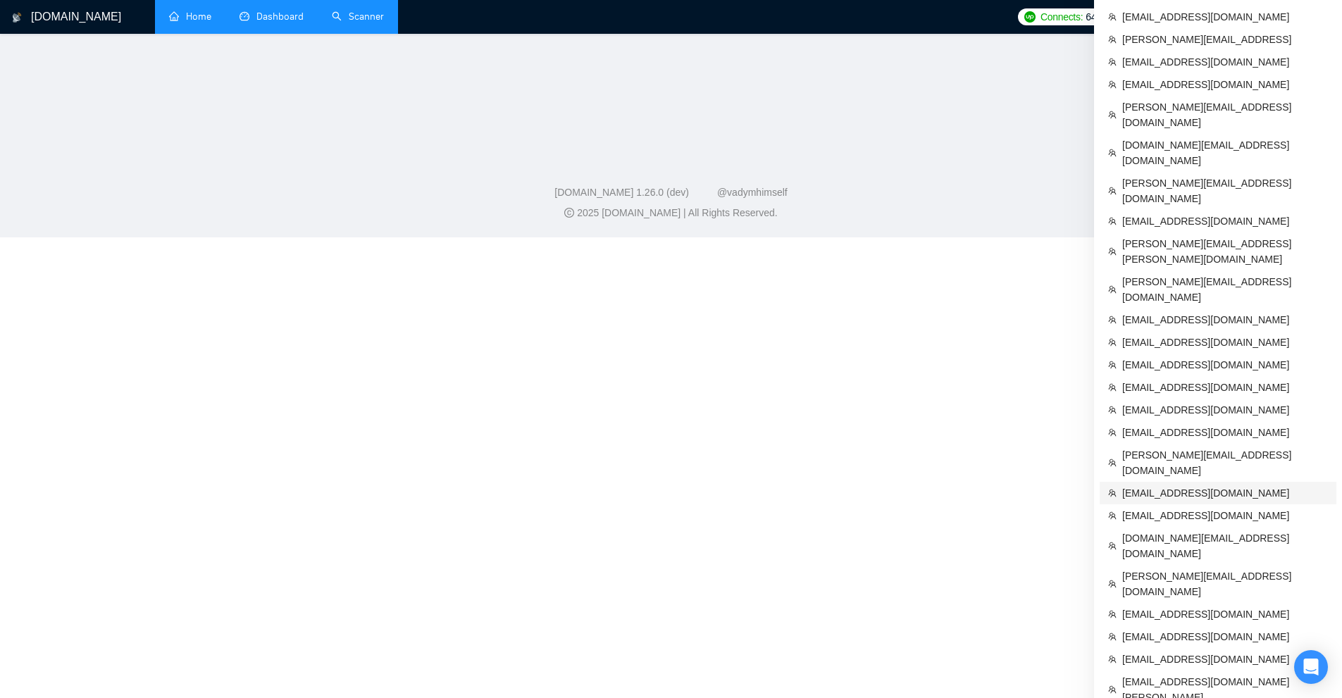
click at [1198, 482] on li "[EMAIL_ADDRESS][DOMAIN_NAME]" at bounding box center [1218, 493] width 237 height 23
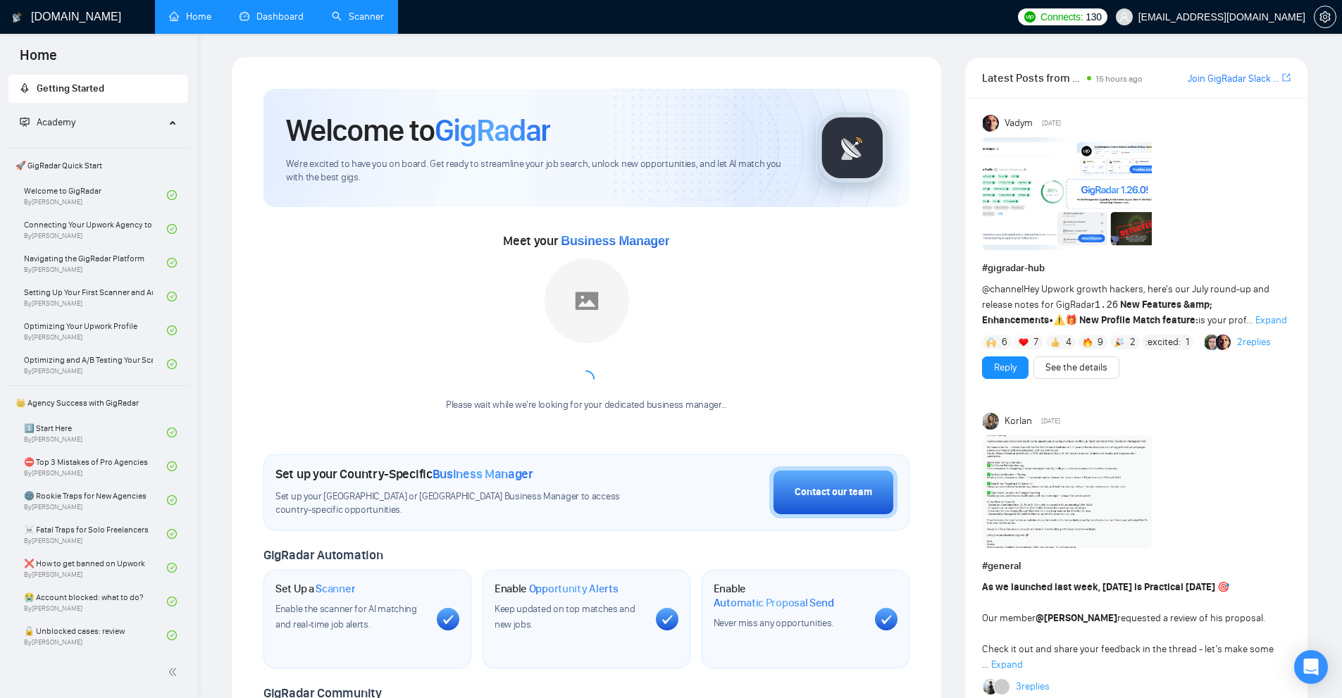
click at [332, 23] on link "Scanner" at bounding box center [358, 17] width 52 height 12
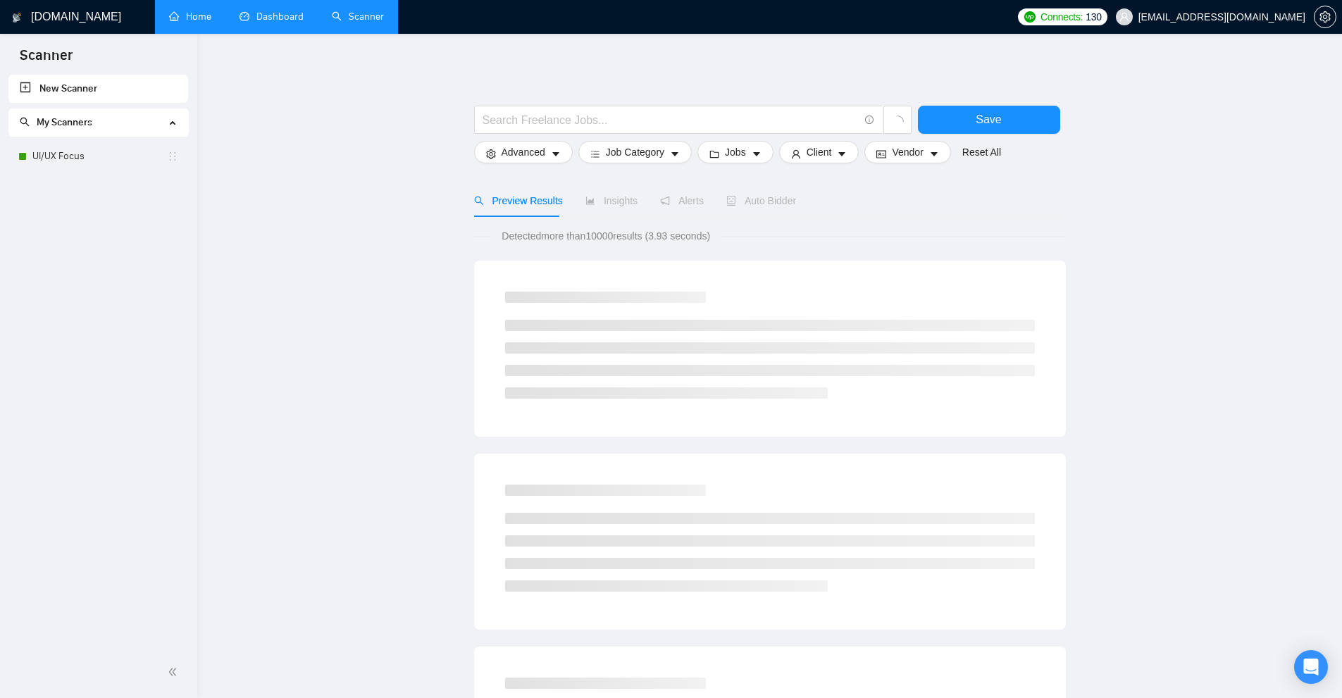
click at [304, 23] on link "Dashboard" at bounding box center [272, 17] width 64 height 12
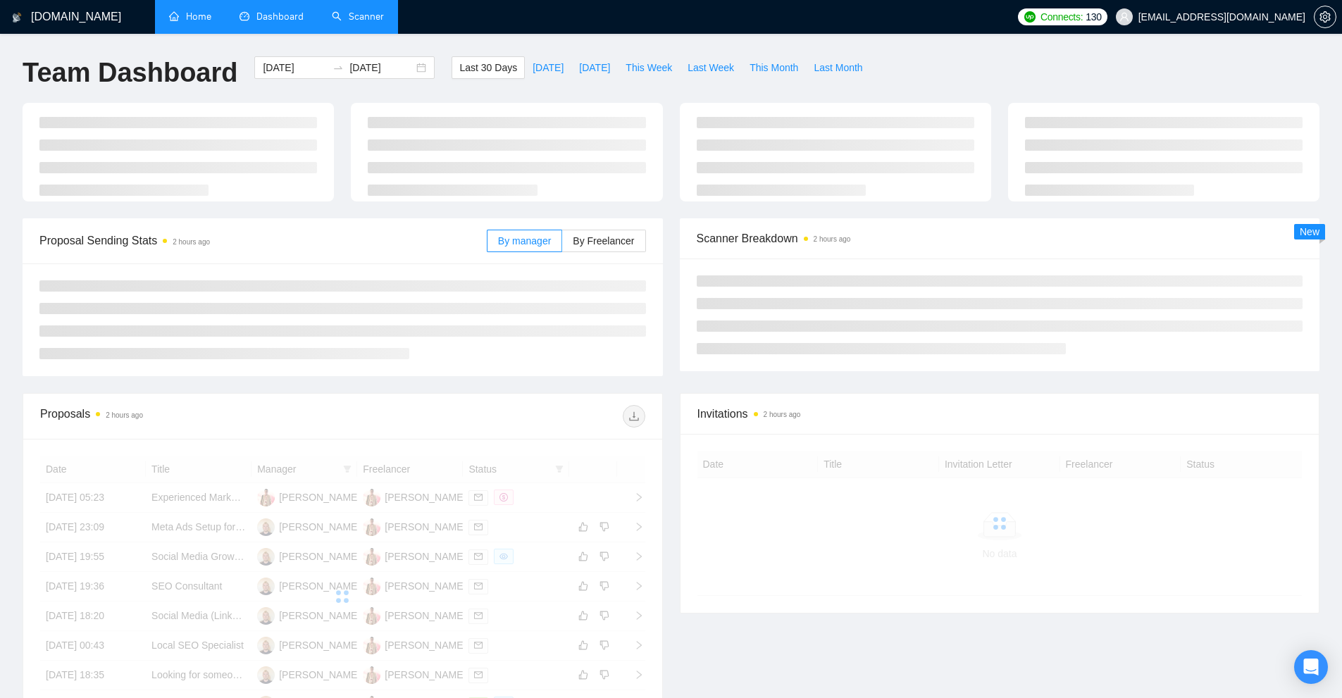
click at [362, 11] on link "Scanner" at bounding box center [358, 17] width 52 height 12
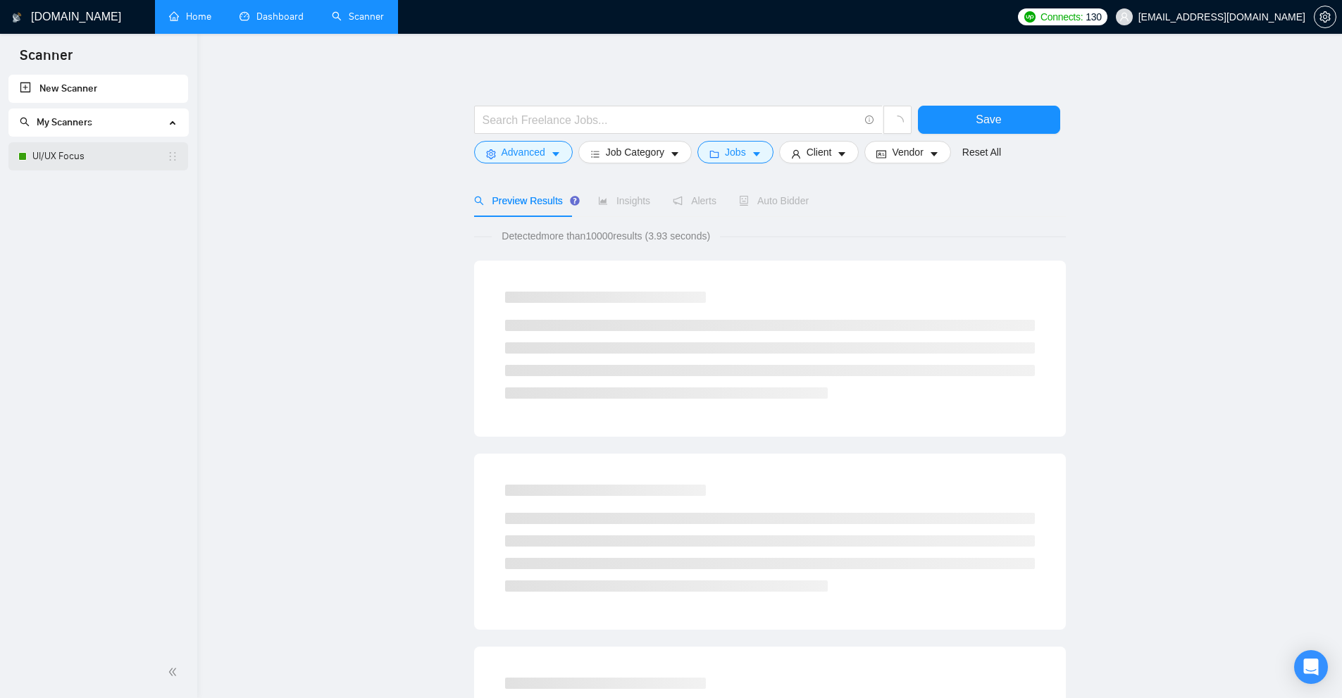
click at [77, 154] on link "UI/UX Focus" at bounding box center [99, 156] width 135 height 28
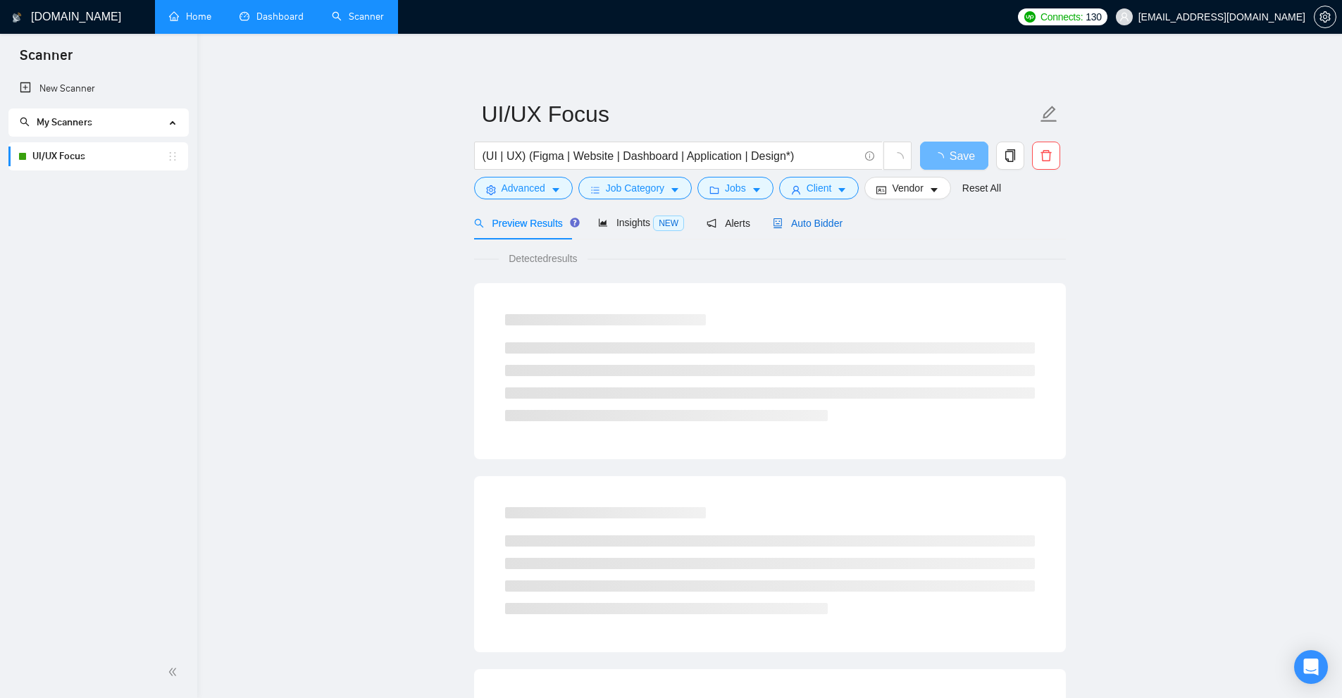
click at [835, 224] on span "Auto Bidder" at bounding box center [808, 223] width 70 height 11
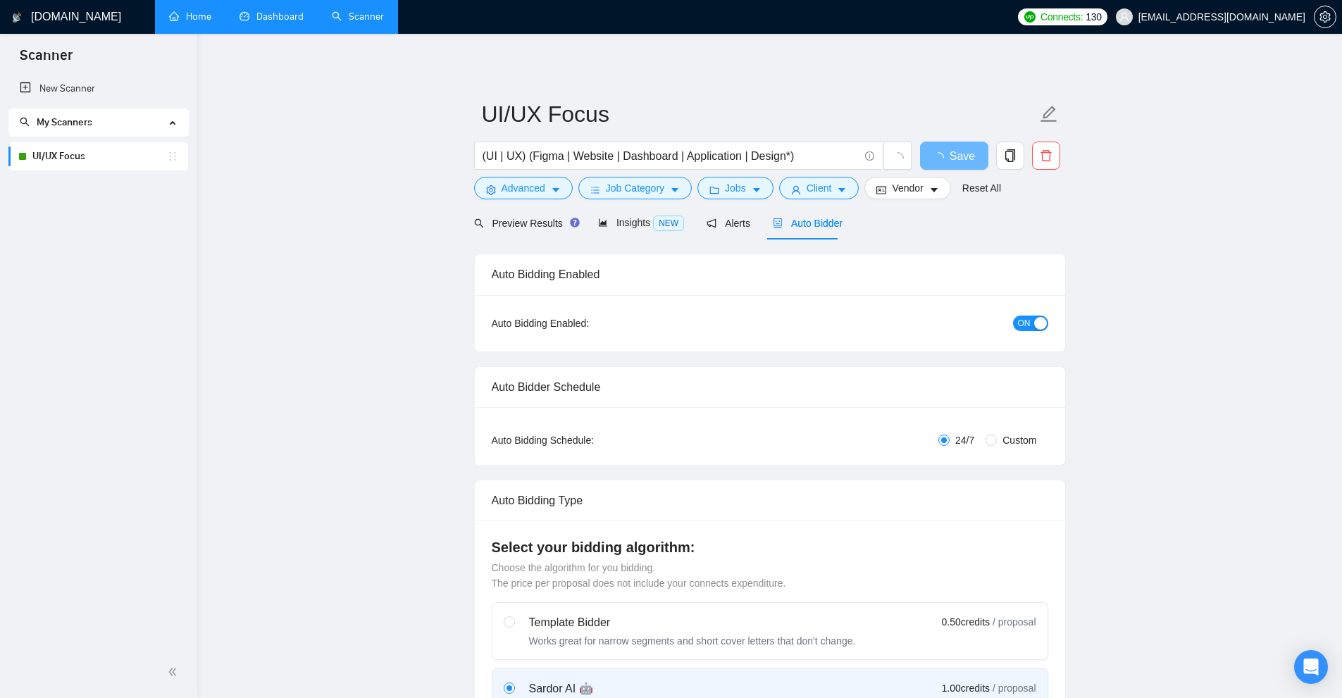
checkbox input "true"
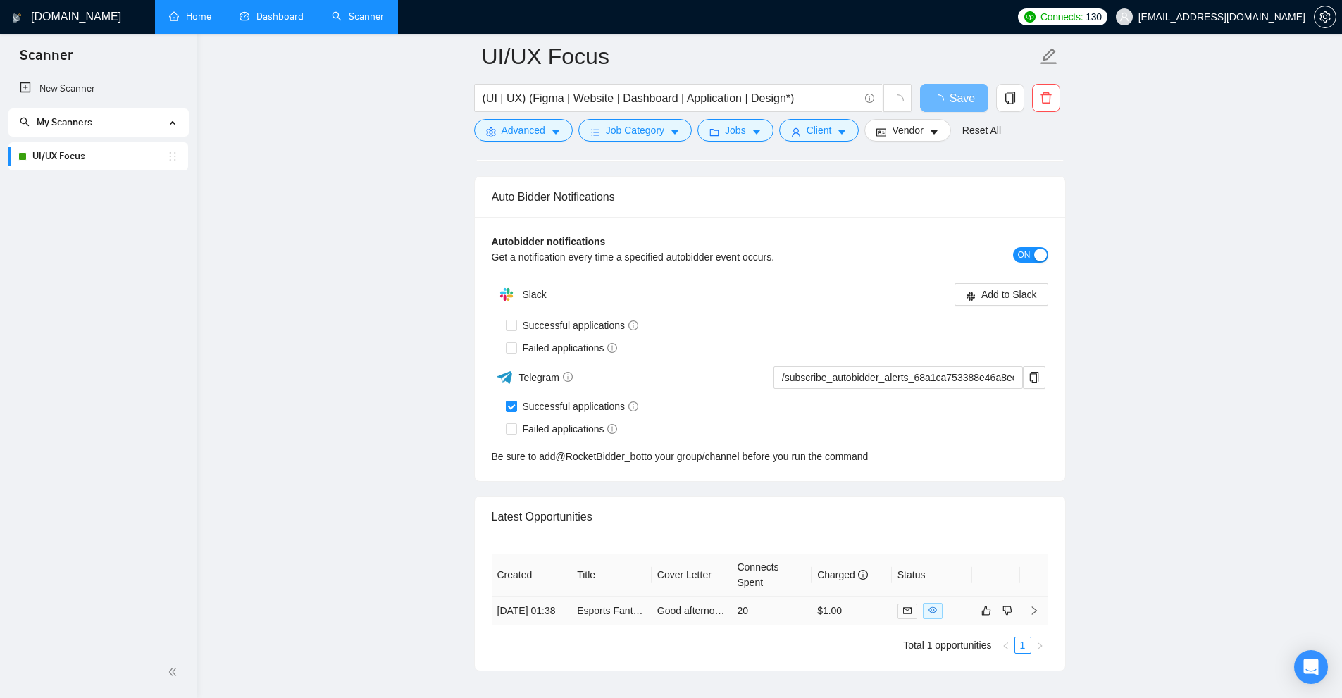
scroll to position [3327, 0]
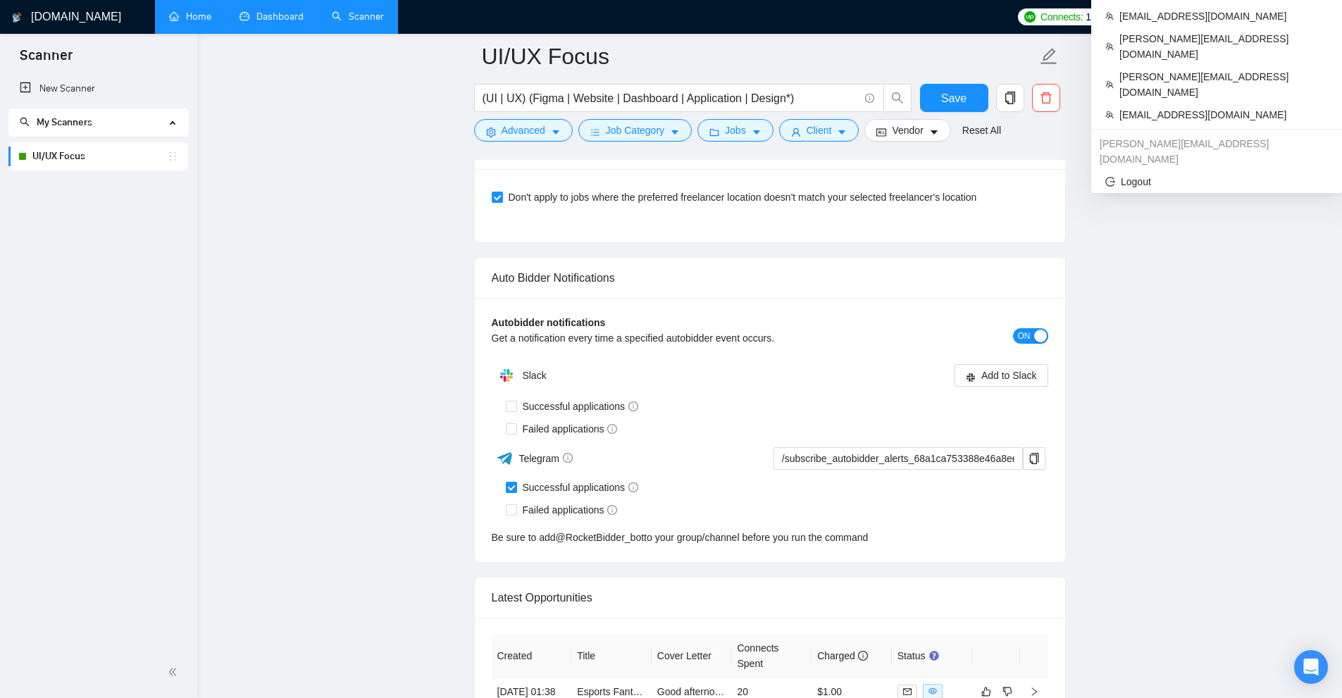
click at [1246, 17] on span "[EMAIL_ADDRESS][DOMAIN_NAME]" at bounding box center [1222, 17] width 167 height 0
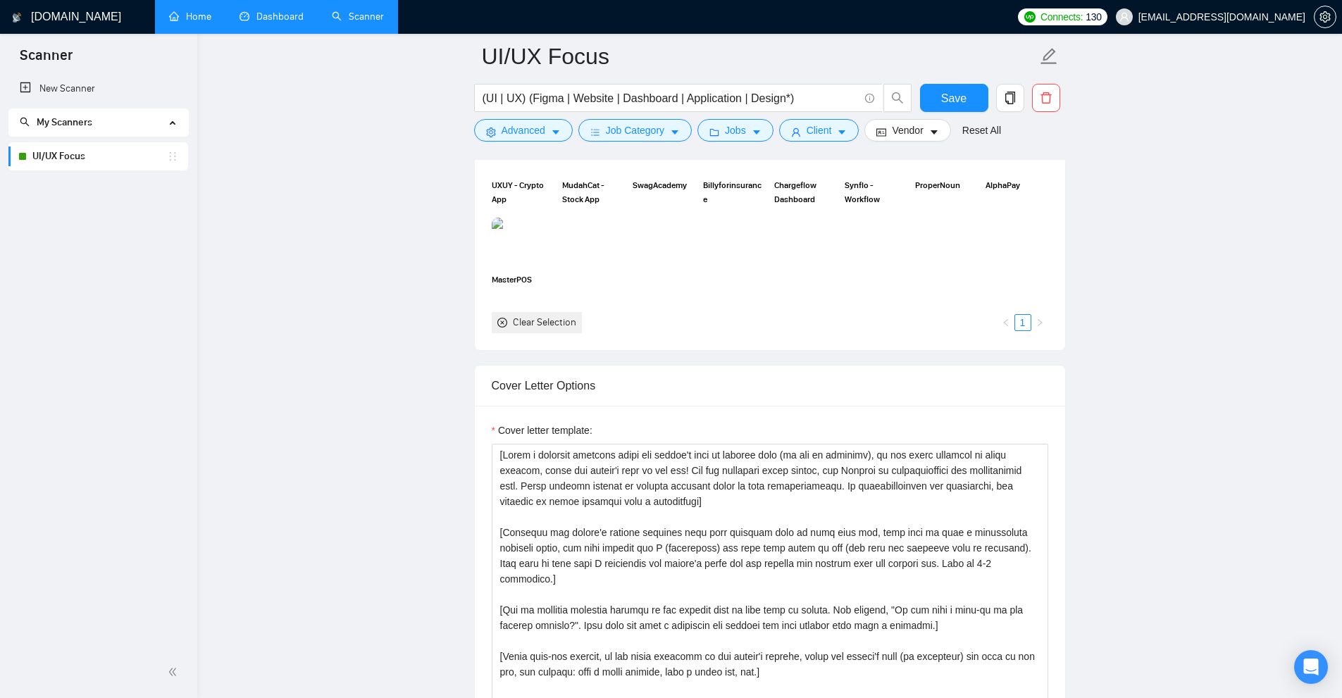
scroll to position [1283, 0]
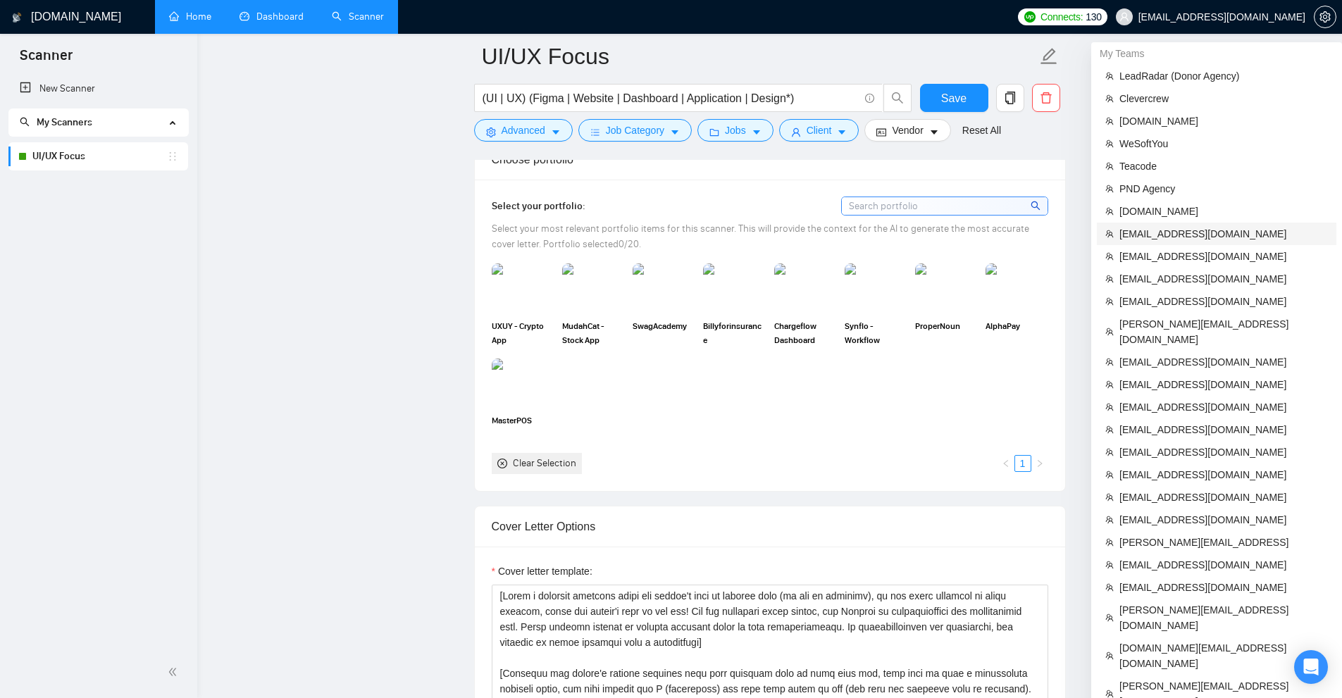
click at [1180, 230] on span "[EMAIL_ADDRESS][DOMAIN_NAME]" at bounding box center [1224, 234] width 209 height 16
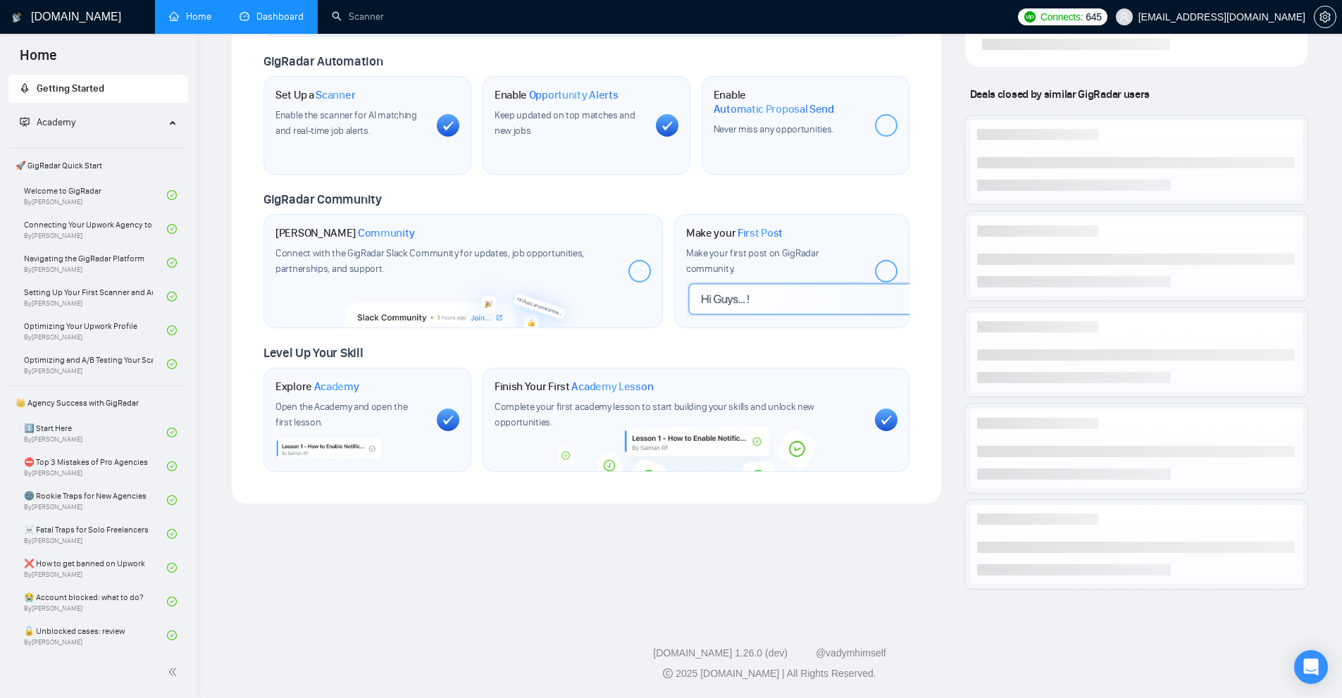
click at [259, 20] on link "Dashboard" at bounding box center [272, 17] width 64 height 12
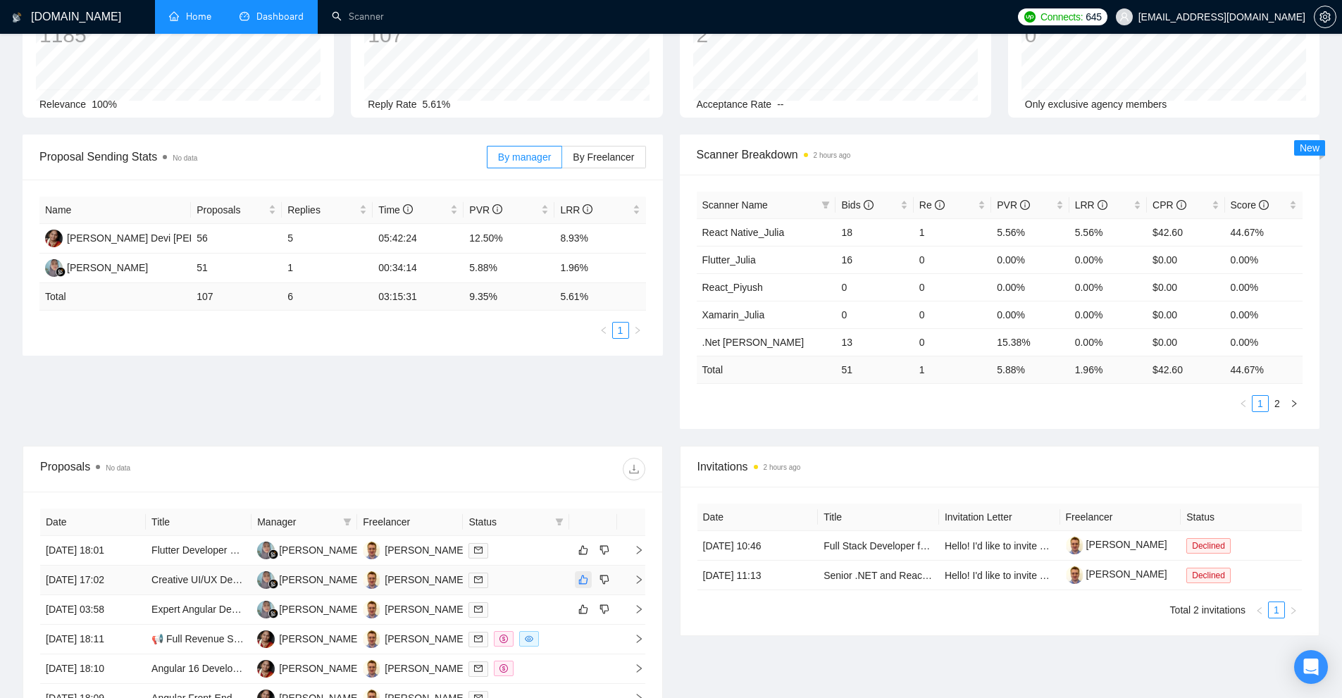
scroll to position [325, 0]
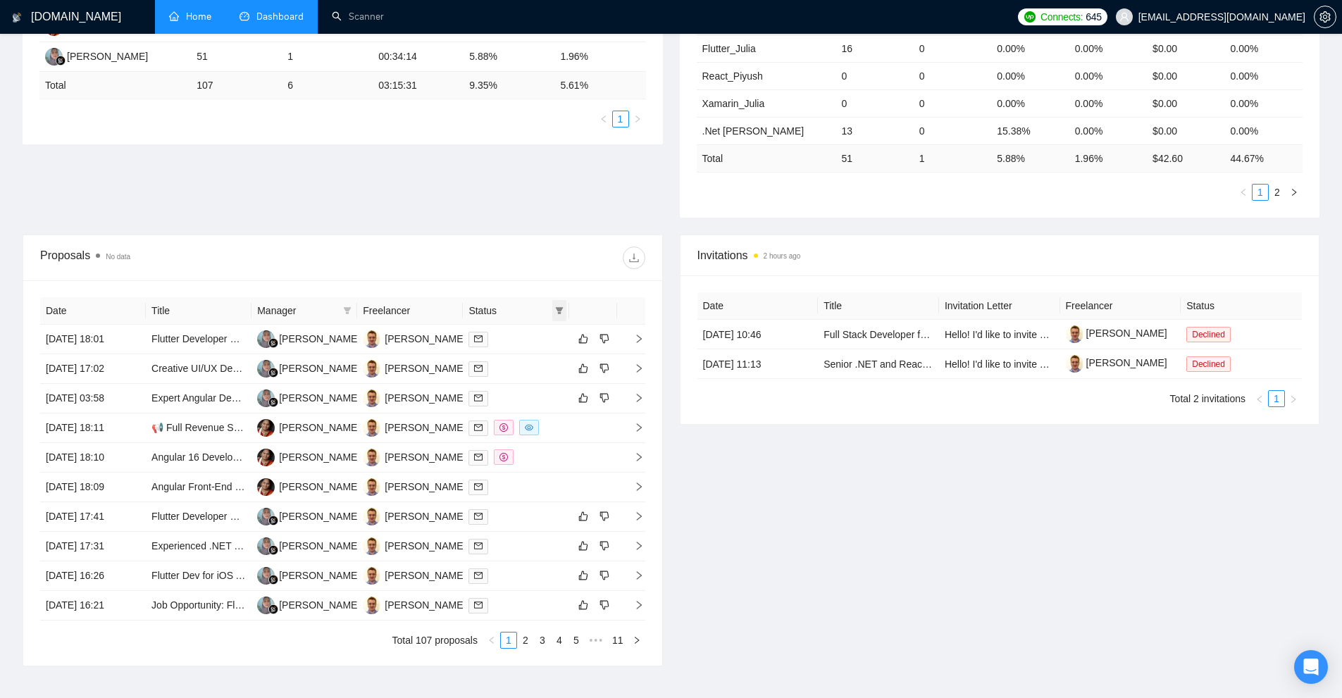
click at [562, 316] on span at bounding box center [559, 310] width 14 height 21
click at [533, 356] on span "Sent" at bounding box center [524, 360] width 68 height 16
checkbox input "true"
click at [539, 335] on span "Chat" at bounding box center [524, 338] width 68 height 16
checkbox input "true"
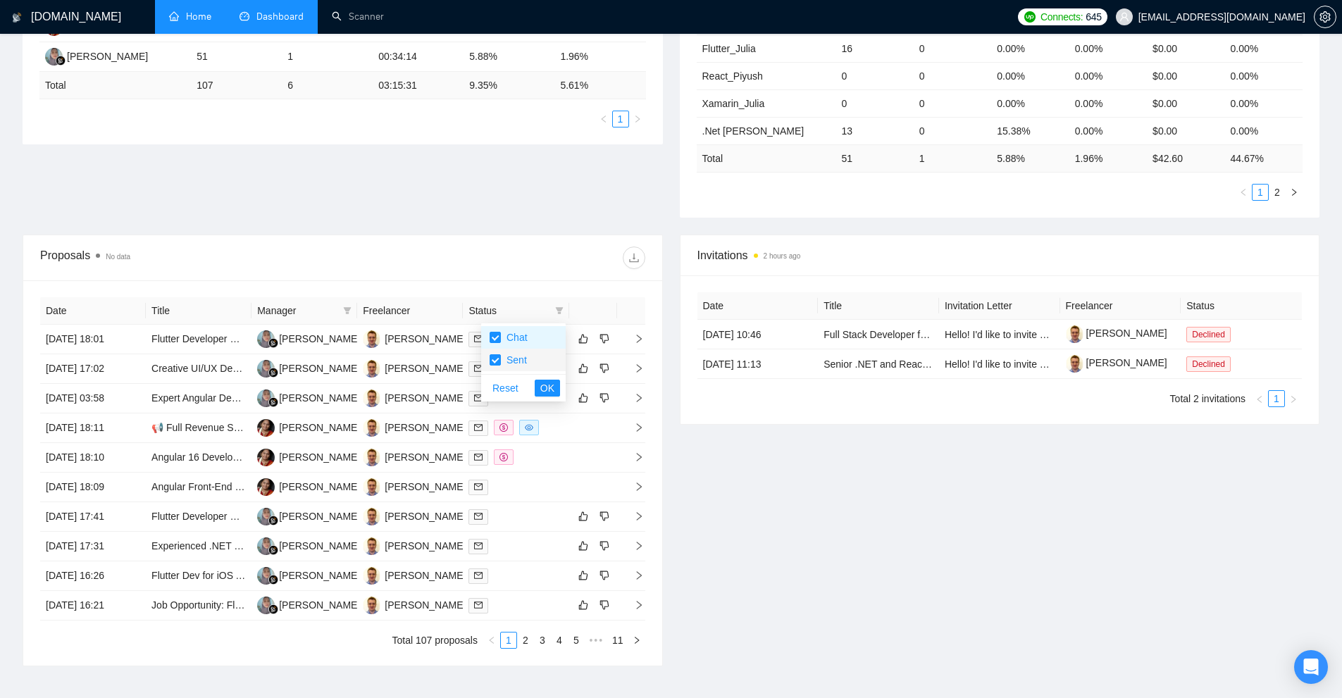
click at [534, 359] on span "Sent" at bounding box center [524, 360] width 68 height 16
checkbox input "false"
click at [545, 385] on span "OK" at bounding box center [547, 389] width 14 height 16
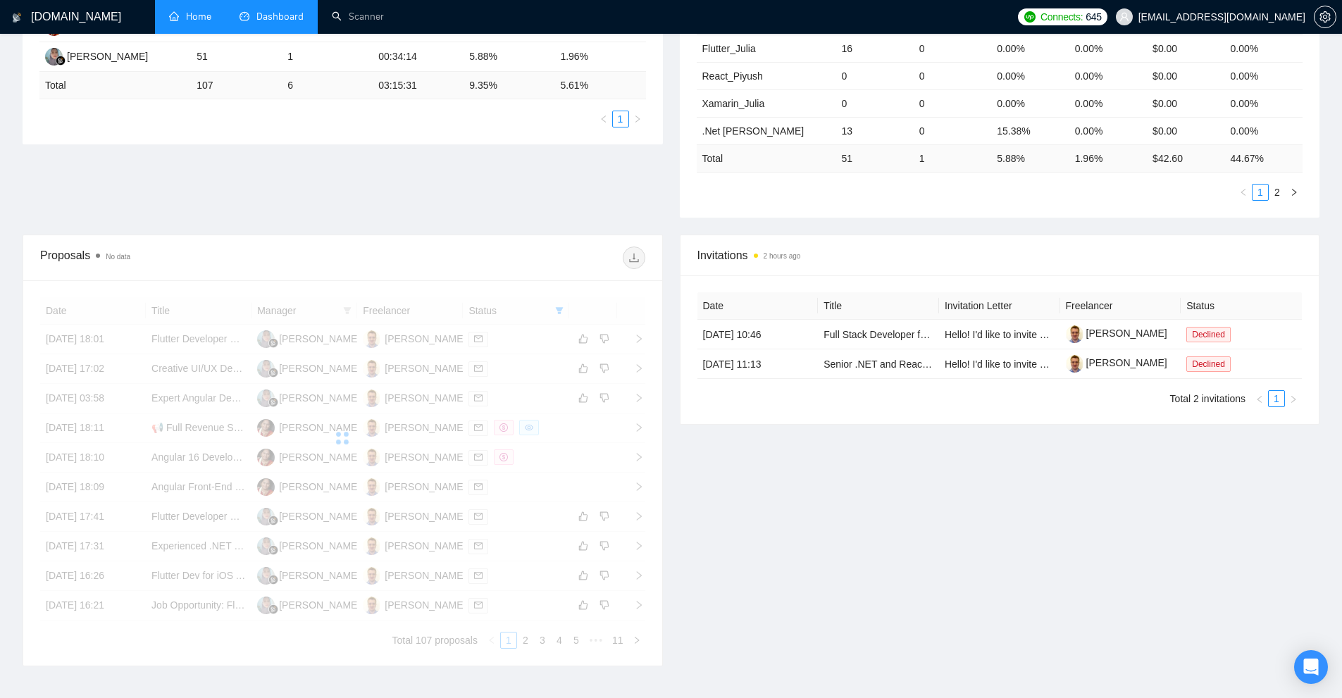
scroll to position [300, 0]
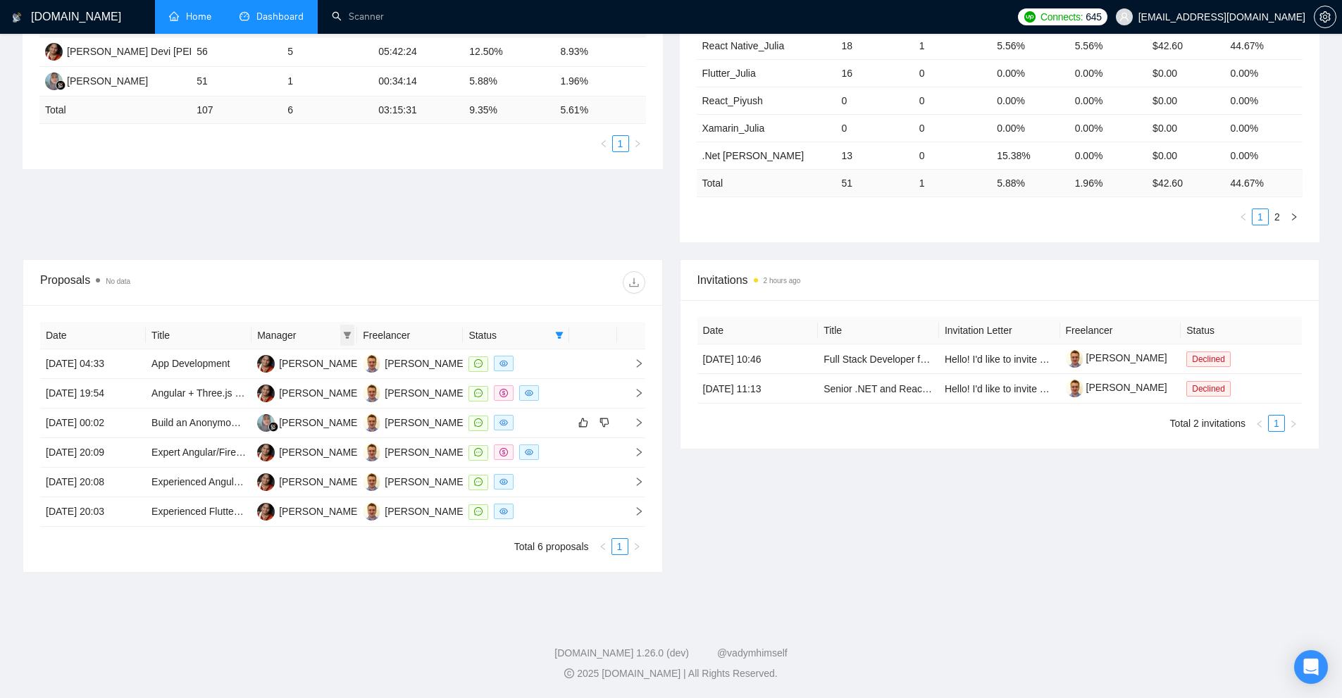
click at [346, 336] on icon "filter" at bounding box center [347, 335] width 8 height 8
click at [312, 367] on span "Reza Arnessa" at bounding box center [317, 362] width 204 height 16
checkbox input "true"
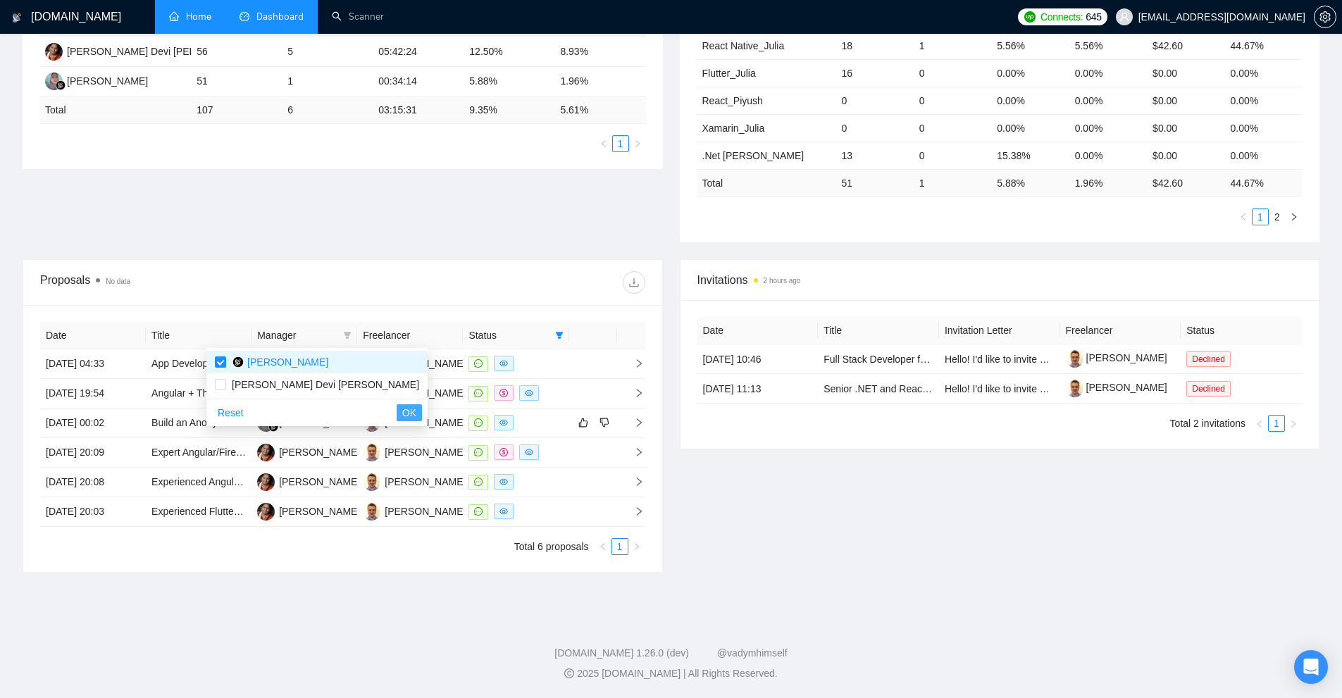
click at [402, 408] on span "OK" at bounding box center [409, 413] width 14 height 16
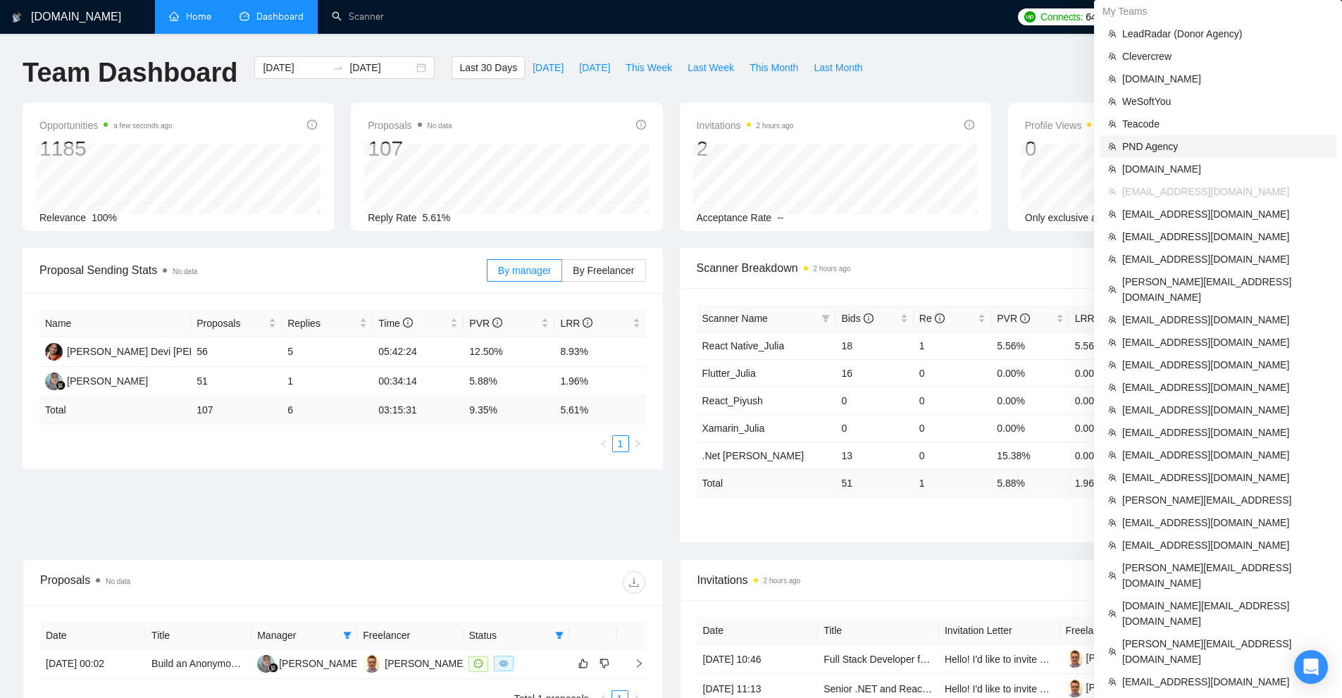
click at [1157, 152] on span "PND Agency" at bounding box center [1226, 147] width 206 height 16
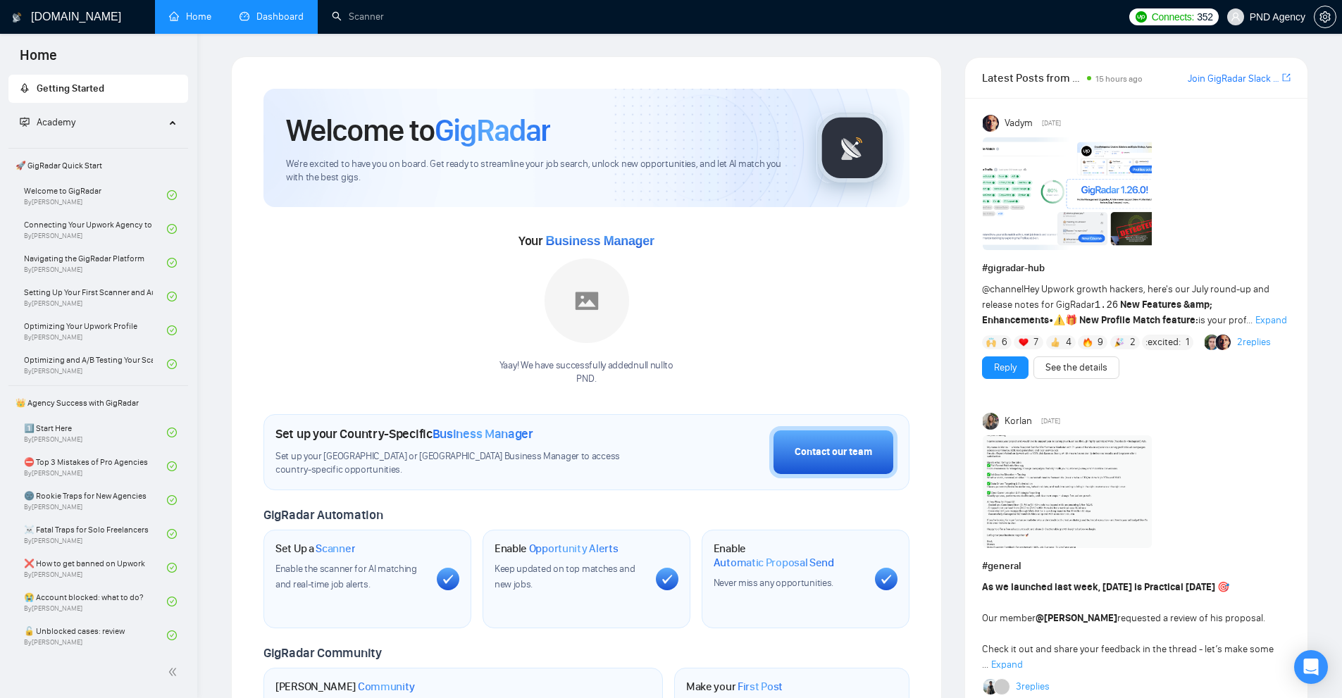
click at [267, 11] on link "Dashboard" at bounding box center [272, 17] width 64 height 12
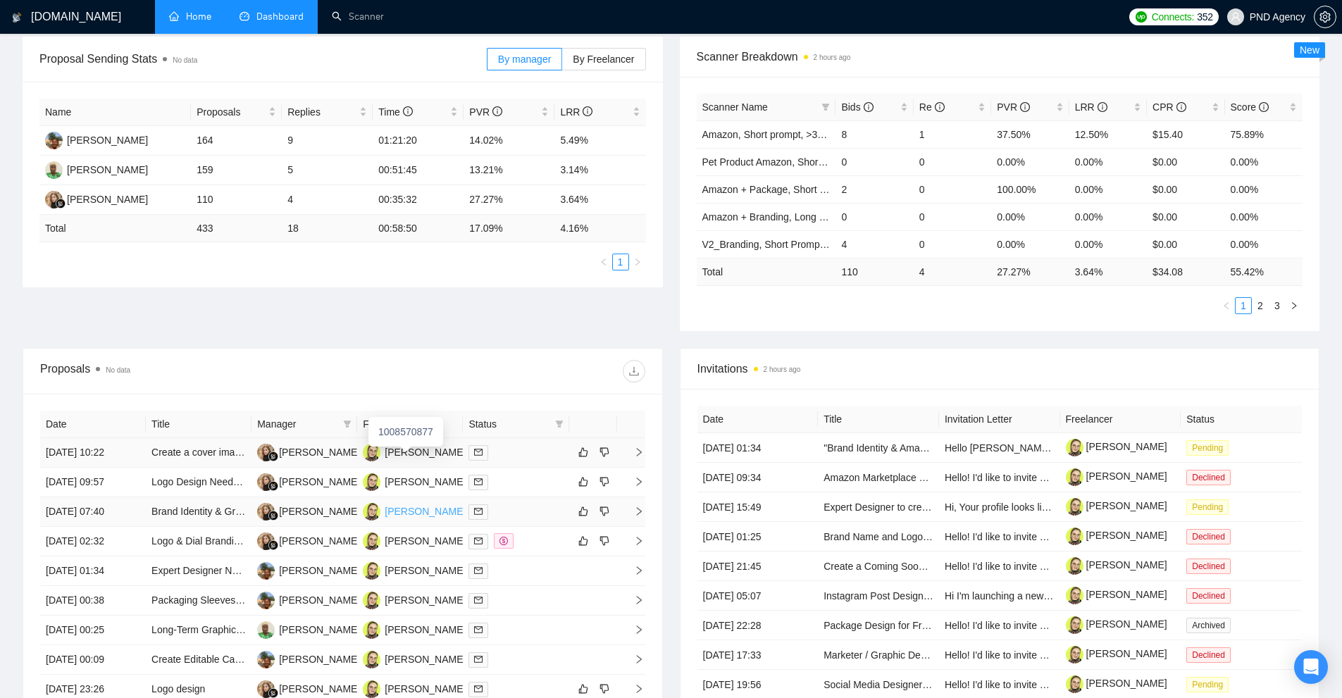
scroll to position [352, 0]
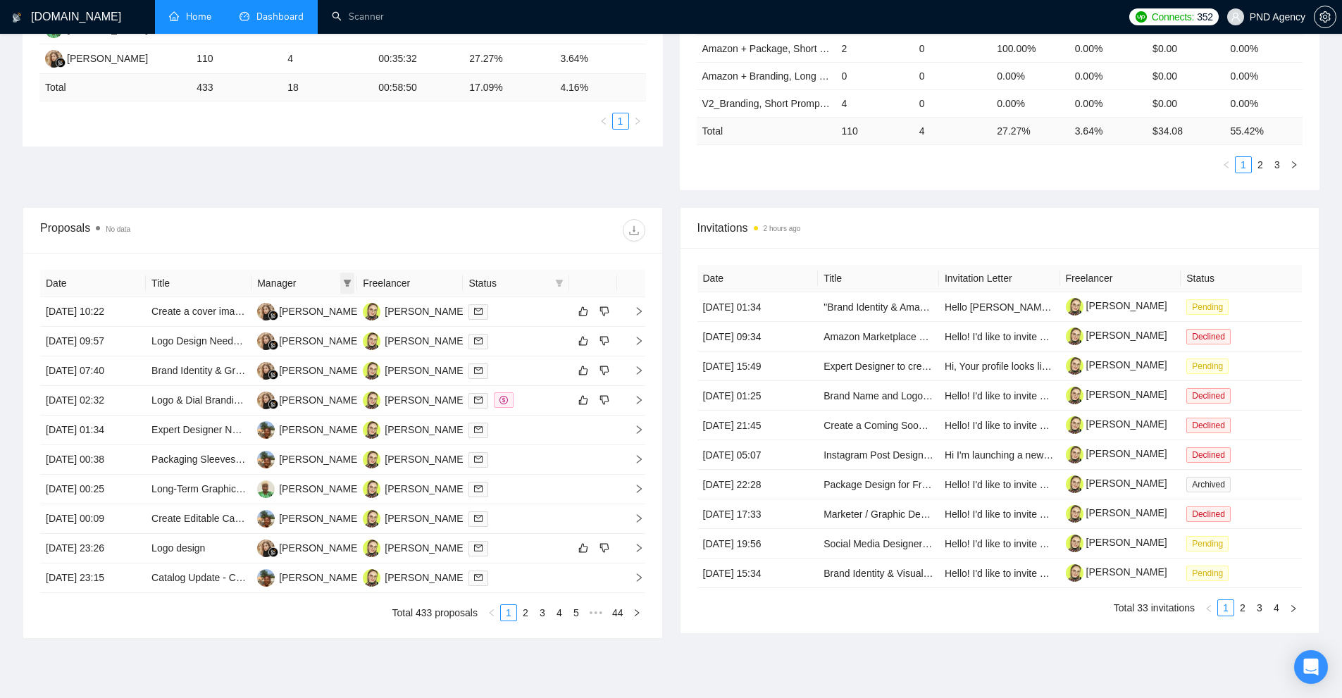
click at [350, 284] on icon "filter" at bounding box center [347, 283] width 8 height 8
click at [317, 333] on span "Kateryna Yakubova" at bounding box center [304, 332] width 81 height 11
checkbox input "true"
click at [335, 389] on span "OK" at bounding box center [335, 384] width 14 height 16
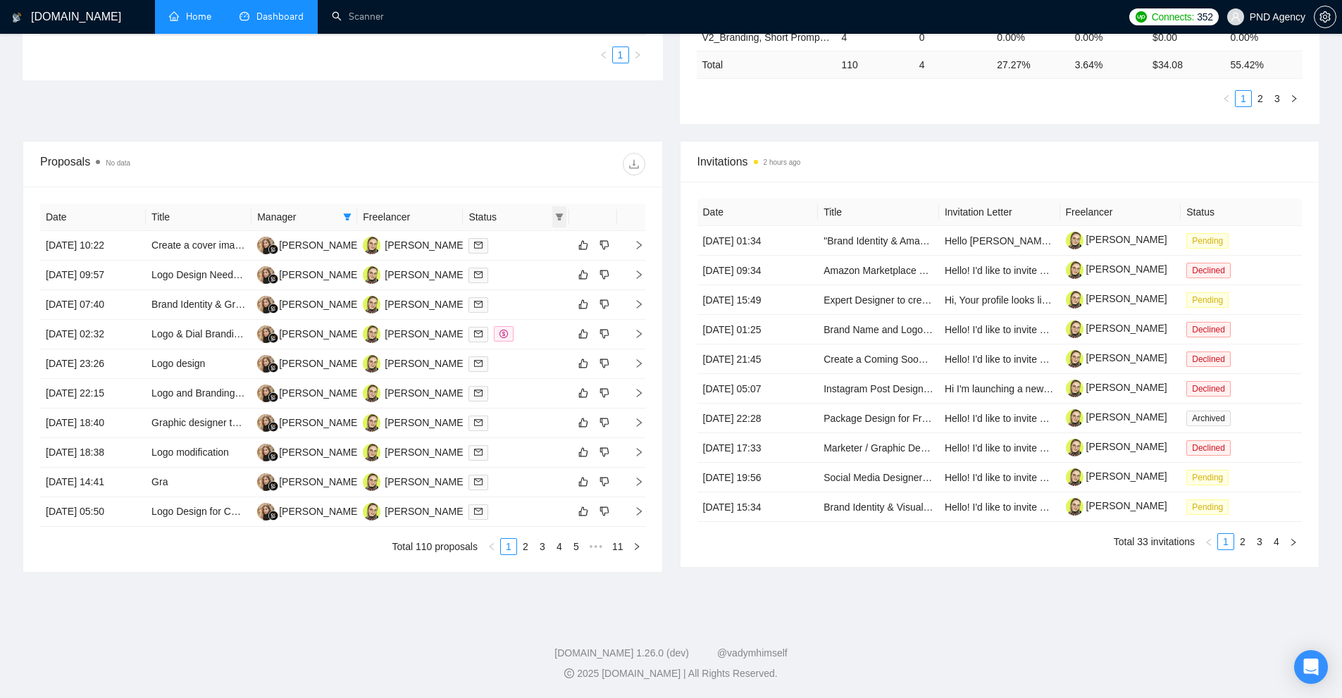
click at [557, 217] on icon "filter" at bounding box center [559, 217] width 8 height 8
click at [536, 246] on span "Chat" at bounding box center [524, 244] width 68 height 16
checkbox input "true"
click at [541, 299] on span "OK" at bounding box center [547, 295] width 14 height 16
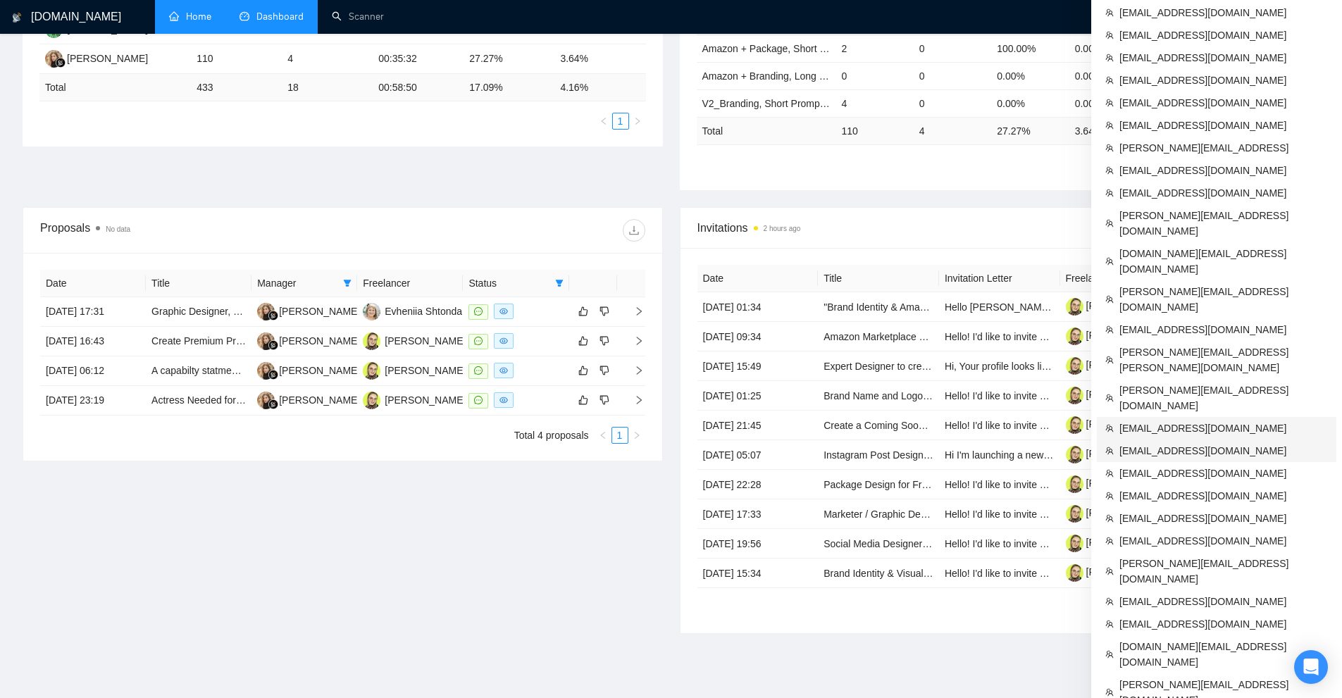
scroll to position [461, 0]
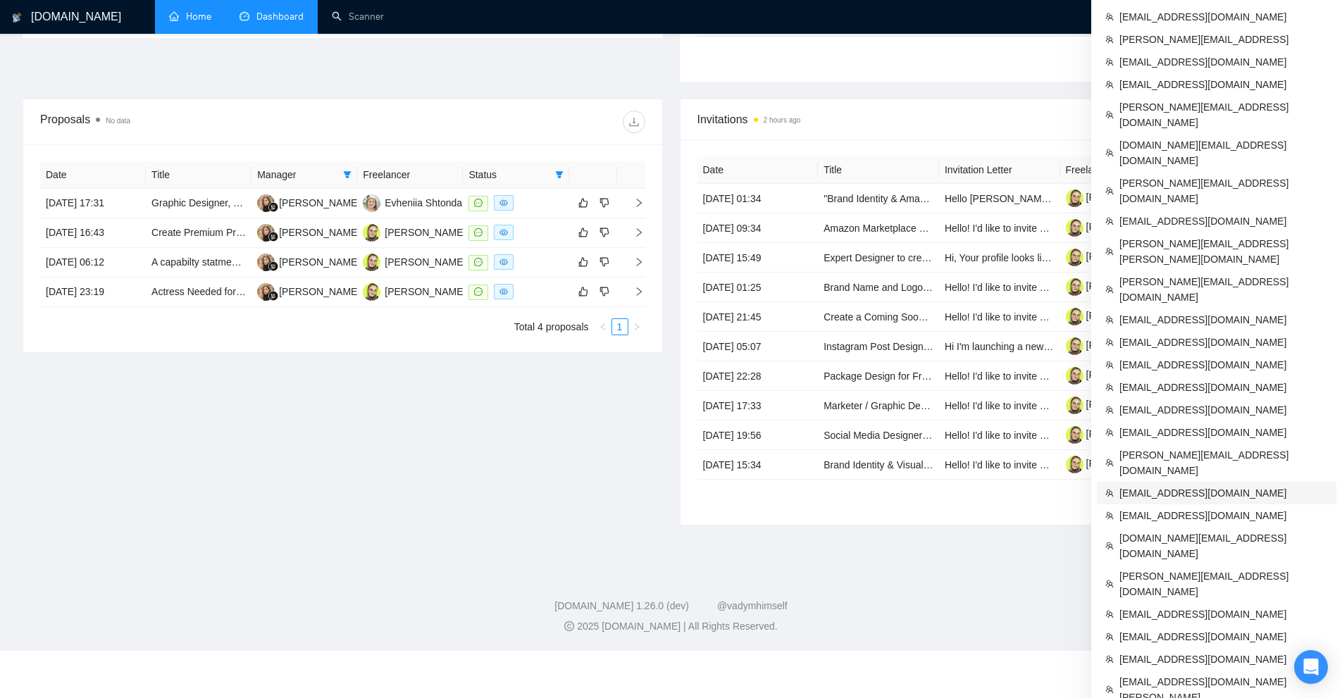
click at [1201, 486] on span "[EMAIL_ADDRESS][DOMAIN_NAME]" at bounding box center [1224, 494] width 209 height 16
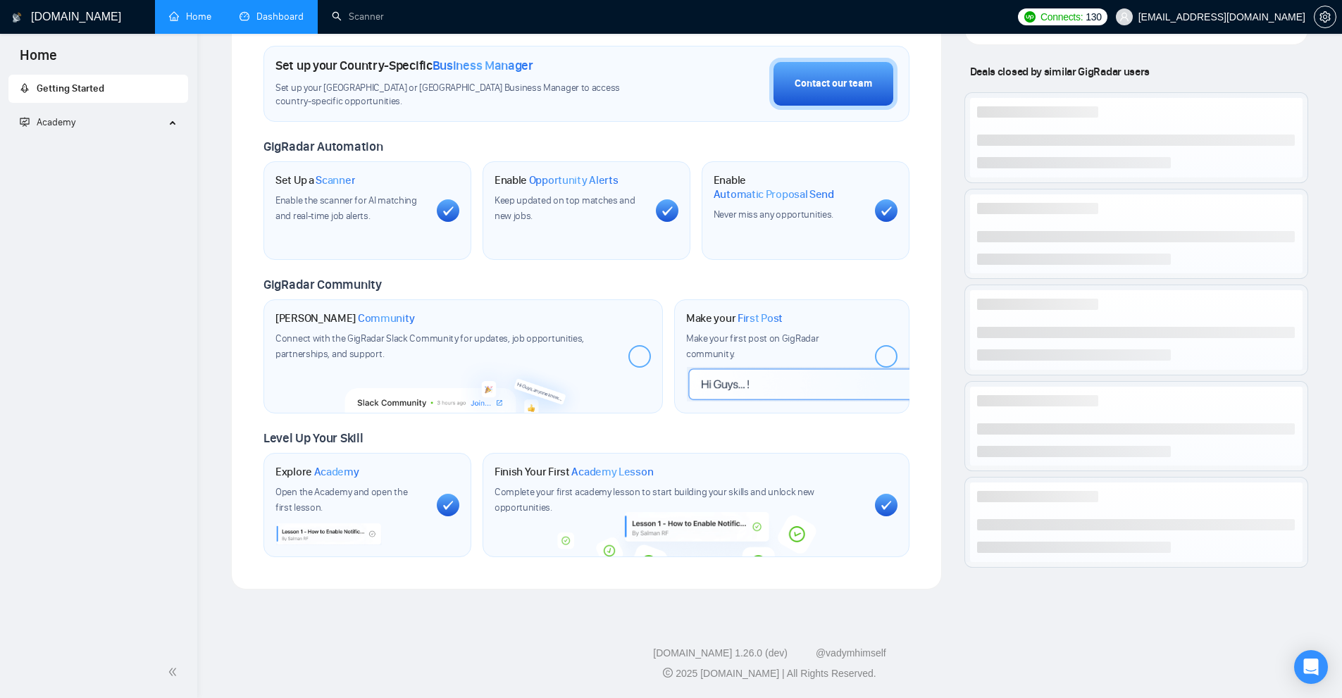
scroll to position [409, 0]
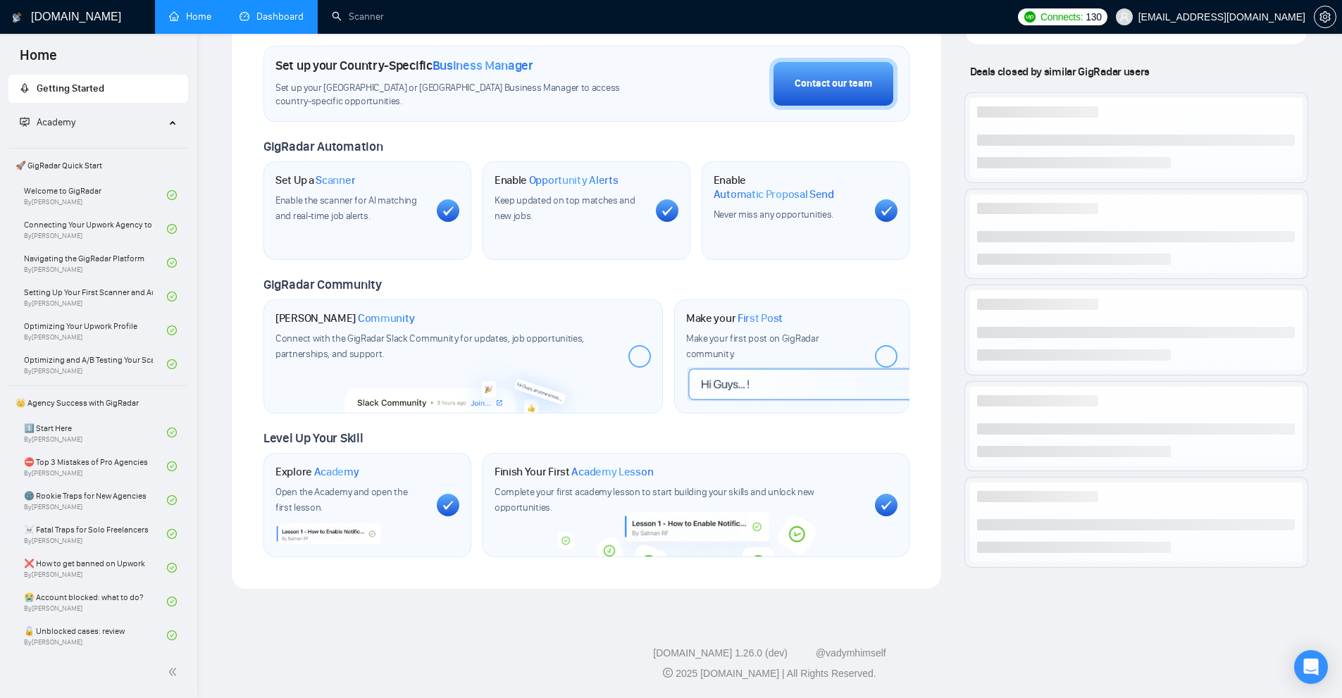
click at [400, 15] on ul "Home Dashboard Scanner" at bounding box center [579, 17] width 865 height 34
click at [384, 15] on link "Scanner" at bounding box center [358, 17] width 52 height 12
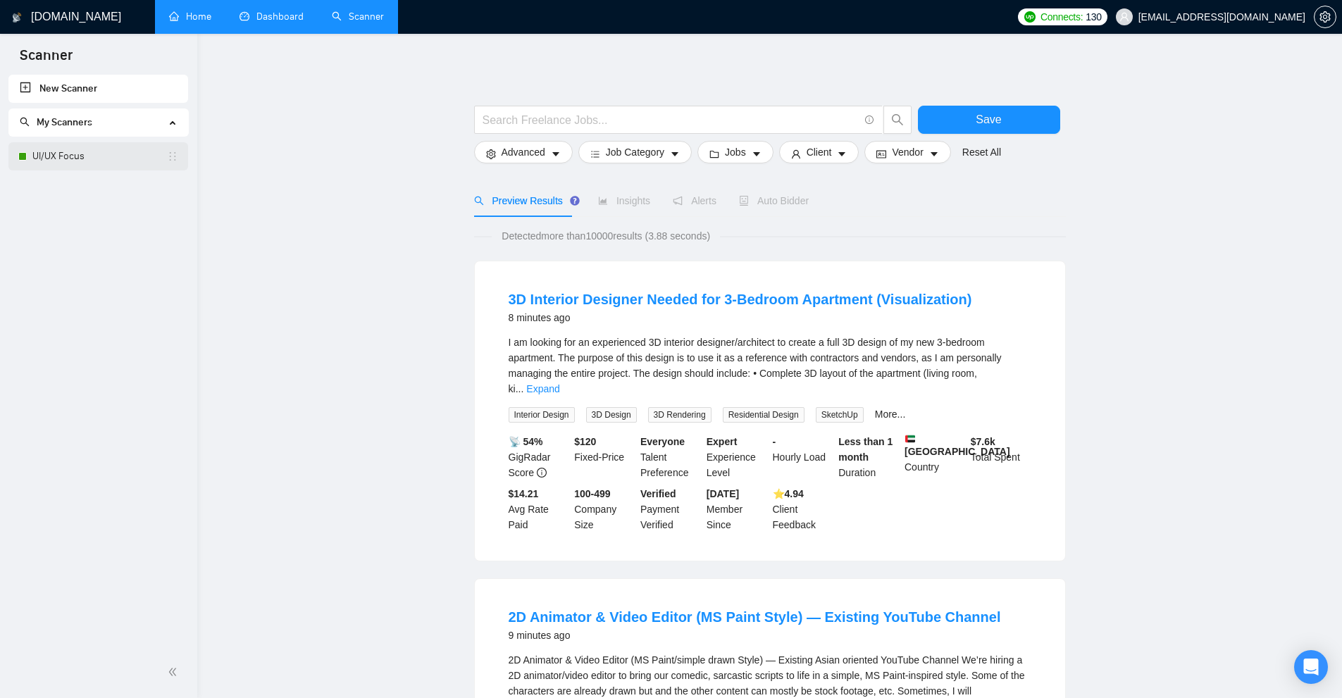
click at [79, 168] on link "UI/UX Focus" at bounding box center [99, 156] width 135 height 28
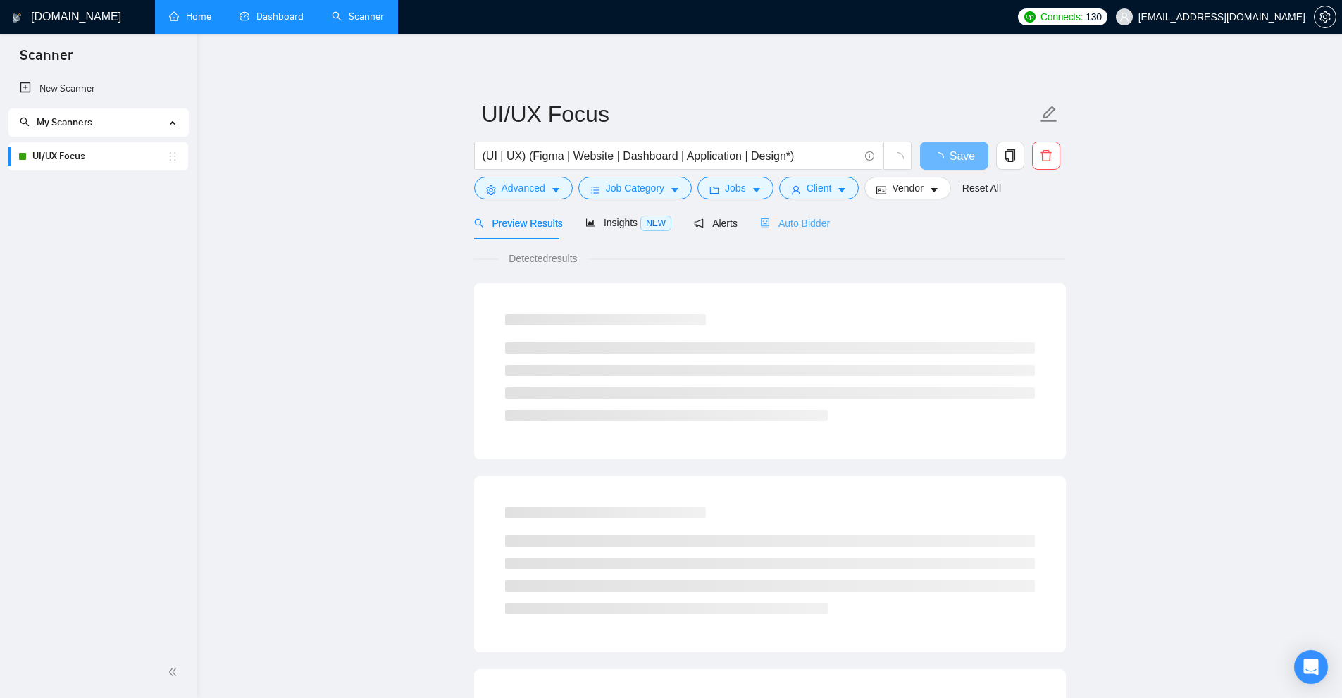
click at [786, 209] on div "Auto Bidder" at bounding box center [795, 222] width 70 height 33
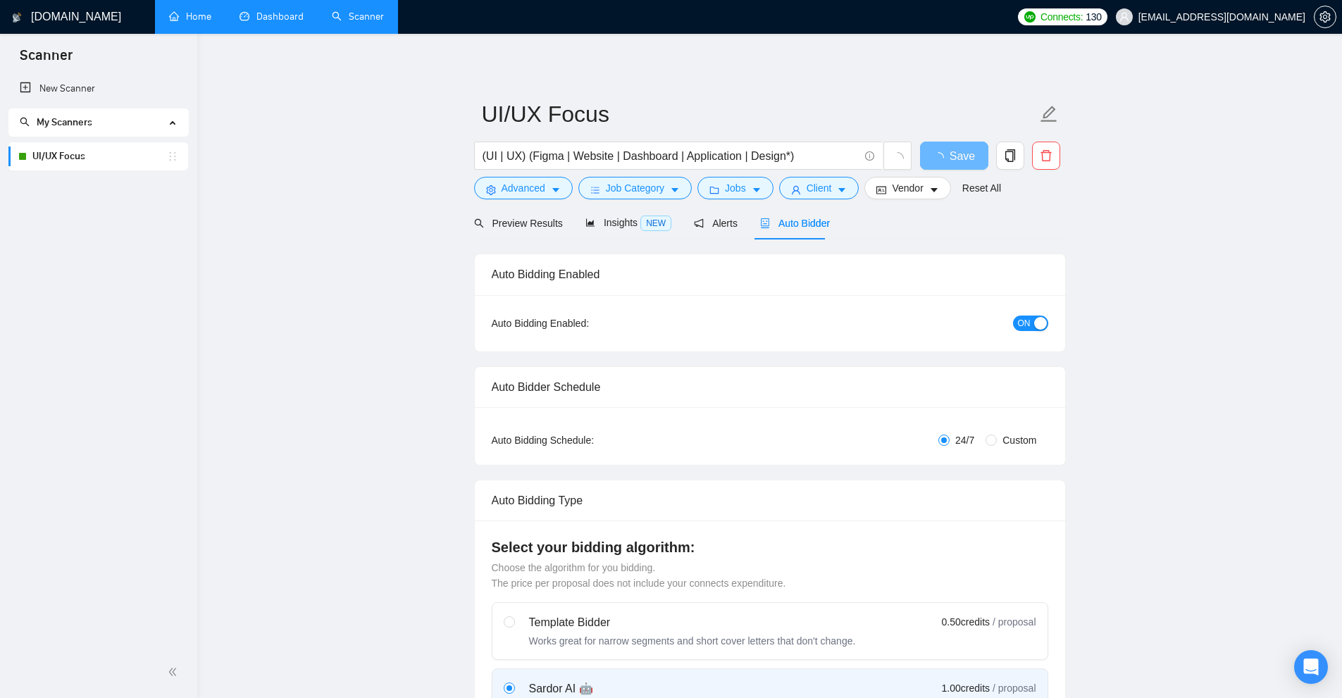
checkbox input "true"
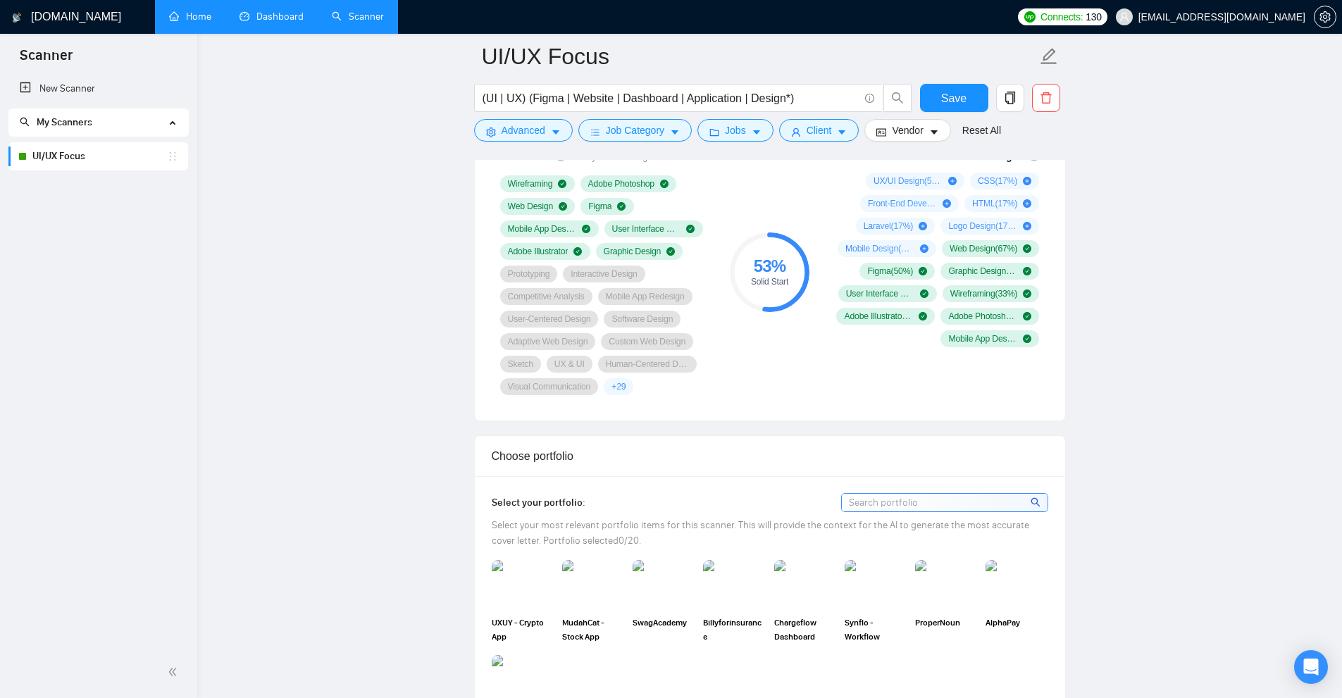
click at [284, 23] on link "Dashboard" at bounding box center [272, 17] width 64 height 12
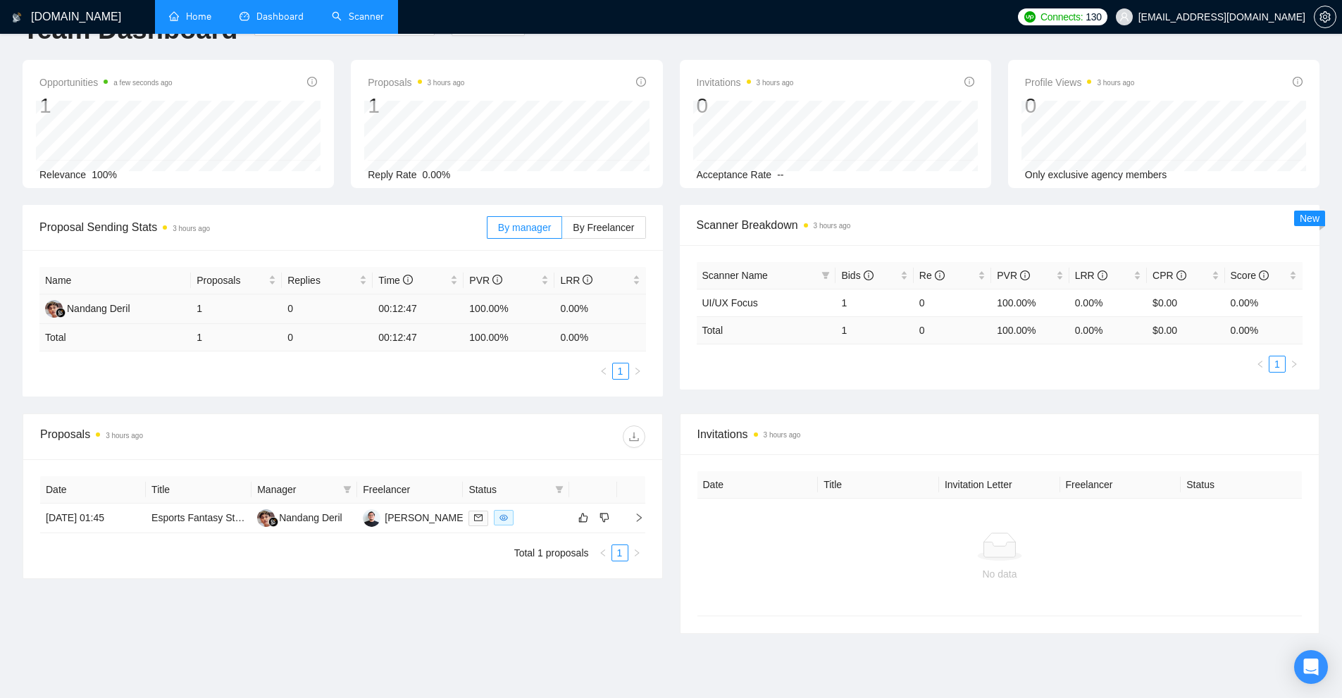
scroll to position [104, 0]
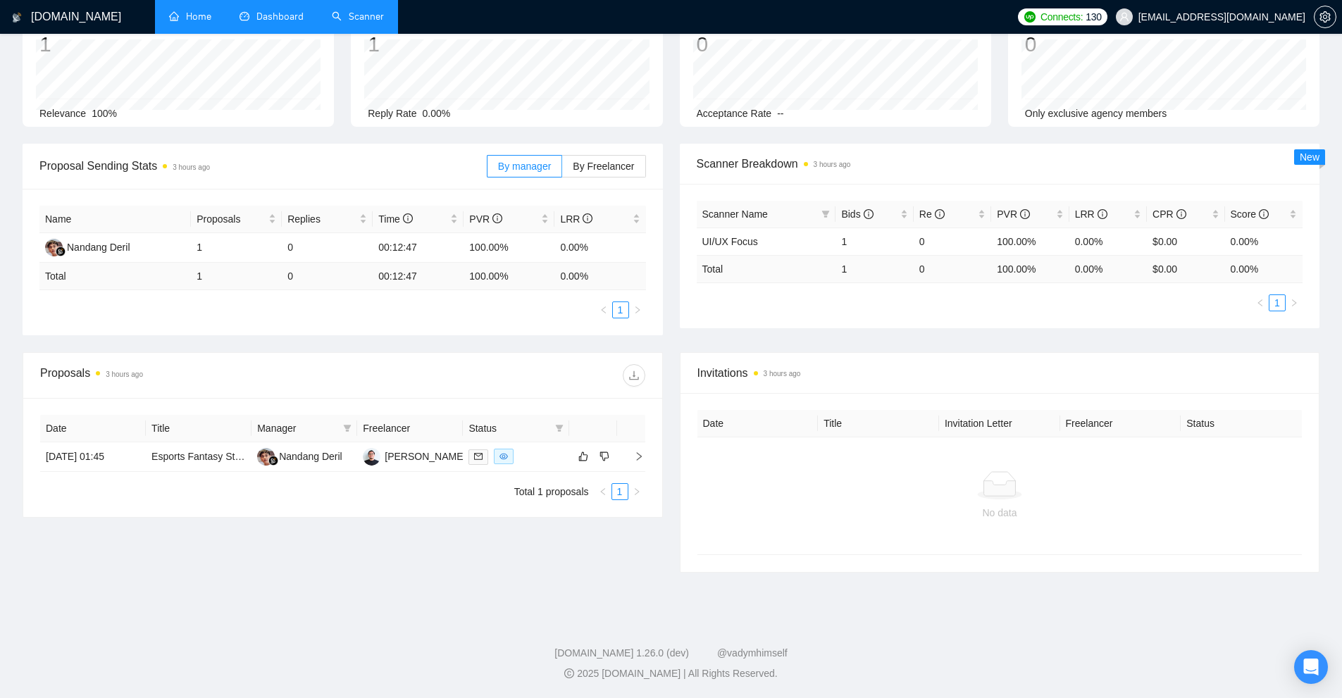
click at [321, 472] on div "Date Title Manager Freelancer Status 18 Aug, 2025 01:45 Esports Fantasy Stats D…" at bounding box center [342, 457] width 605 height 85
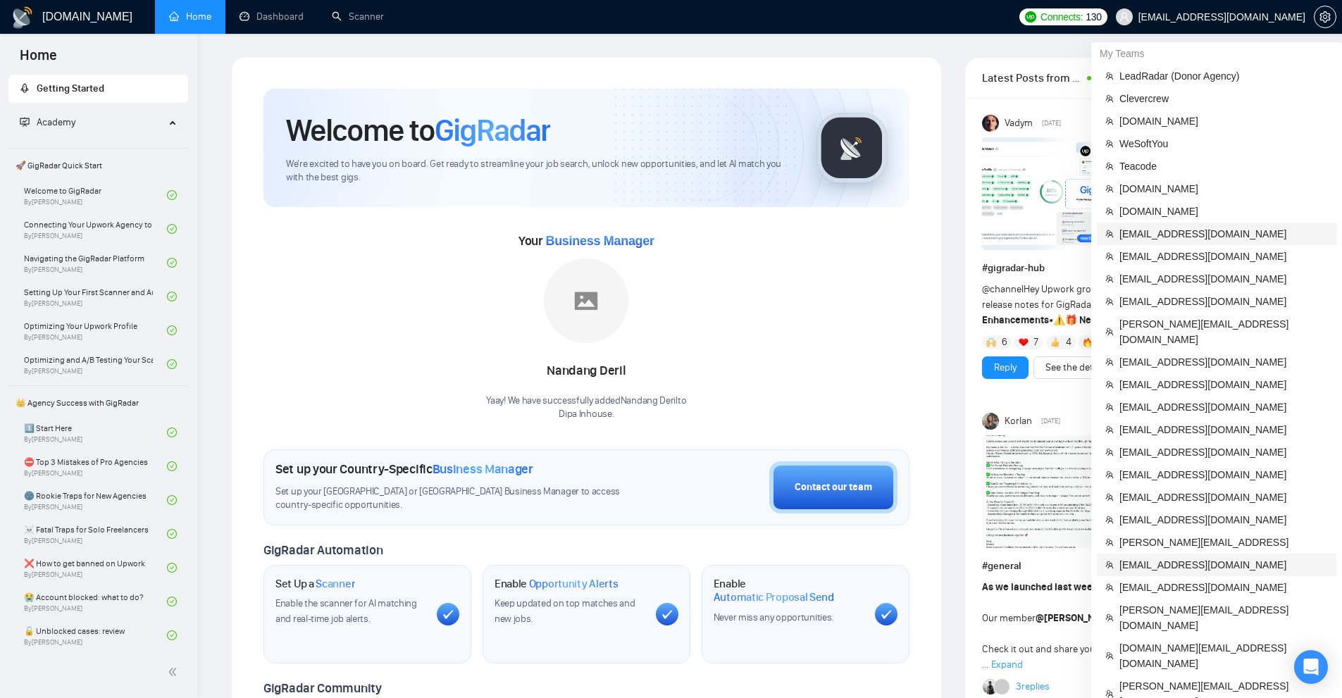
scroll to position [423, 0]
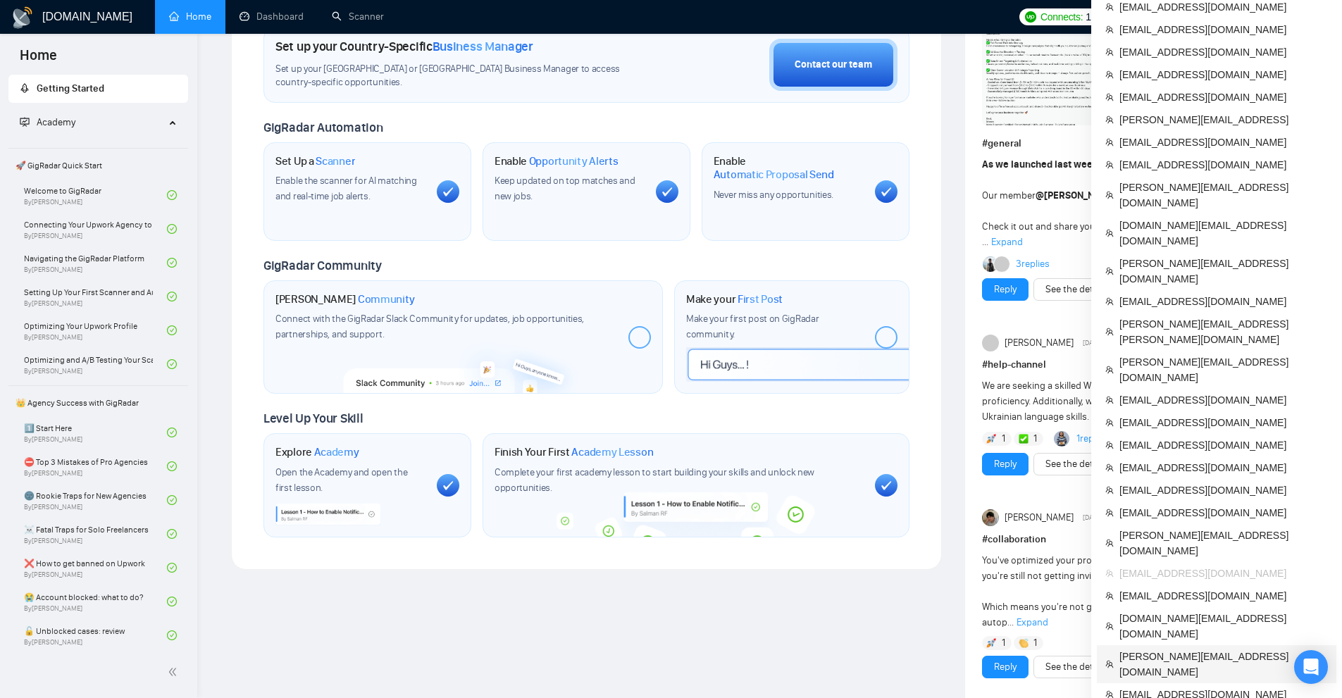
click at [1161, 645] on li "[PERSON_NAME][EMAIL_ADDRESS][DOMAIN_NAME]" at bounding box center [1217, 664] width 240 height 38
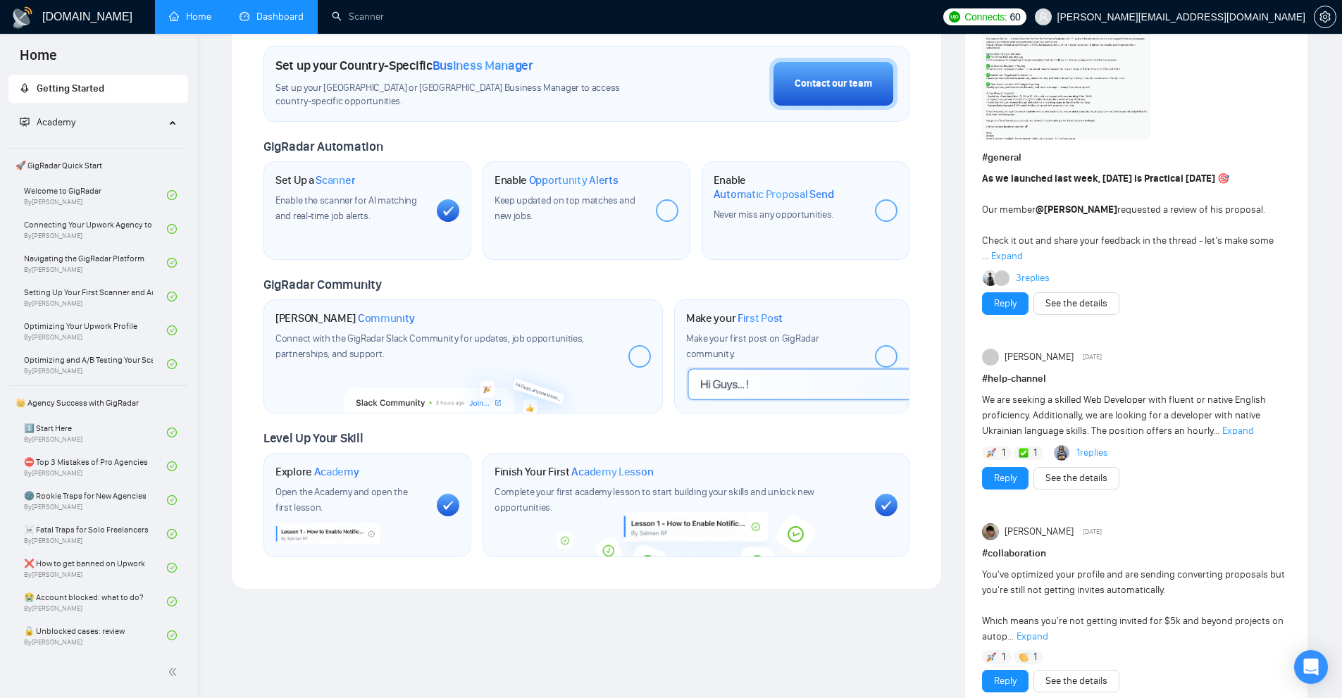
scroll to position [423, 0]
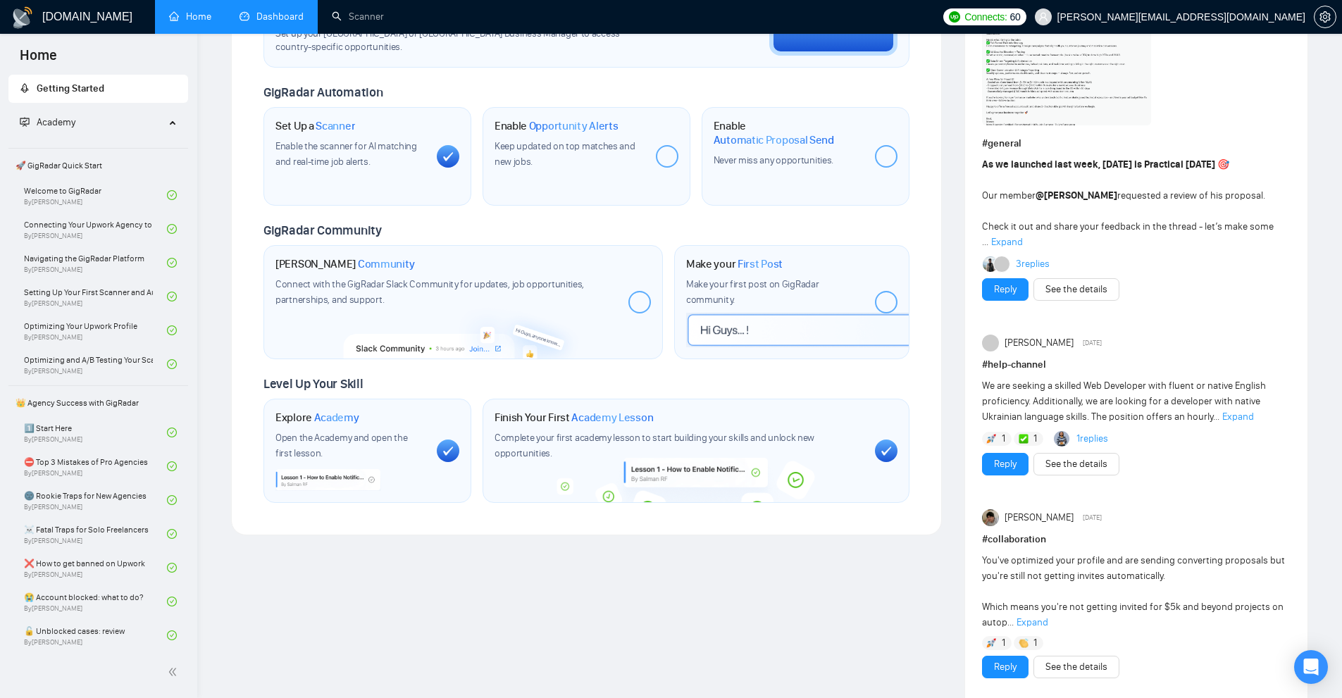
click at [283, 11] on link "Dashboard" at bounding box center [272, 17] width 64 height 12
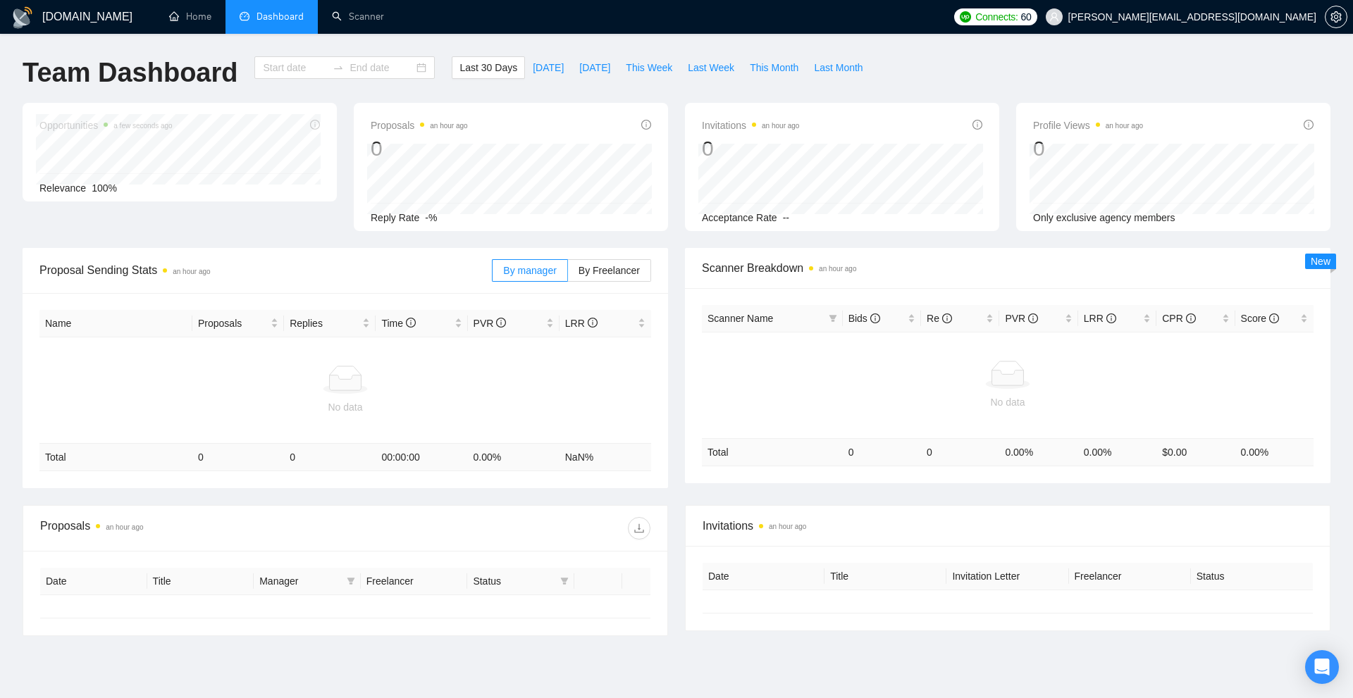
type input "[DATE]"
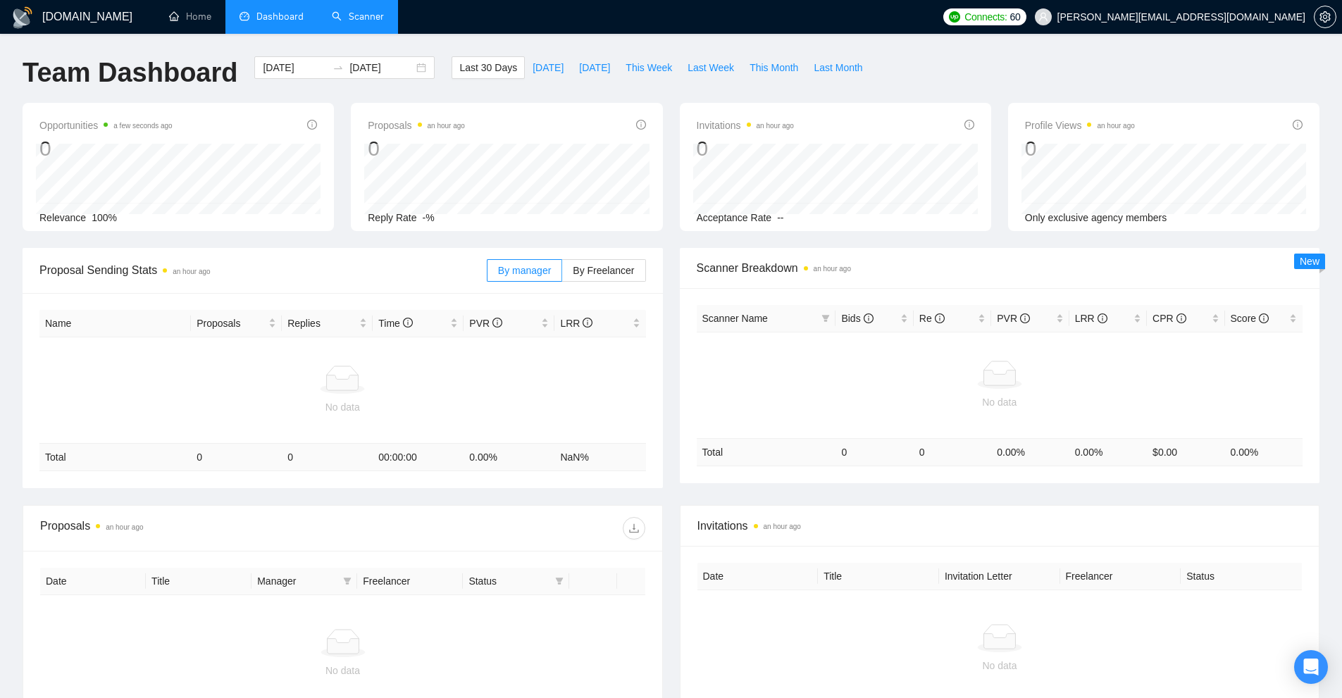
click at [371, 11] on link "Scanner" at bounding box center [358, 17] width 52 height 12
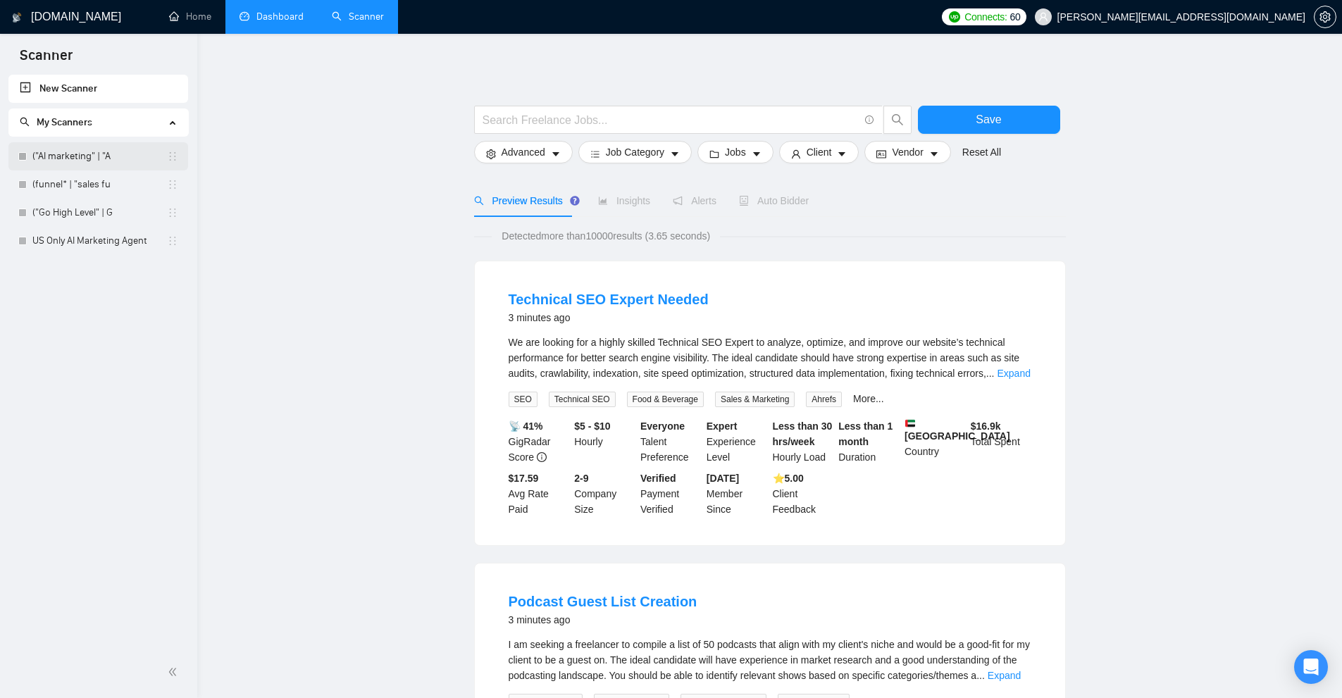
click at [63, 149] on link "("AI marketing" | "A" at bounding box center [99, 156] width 135 height 28
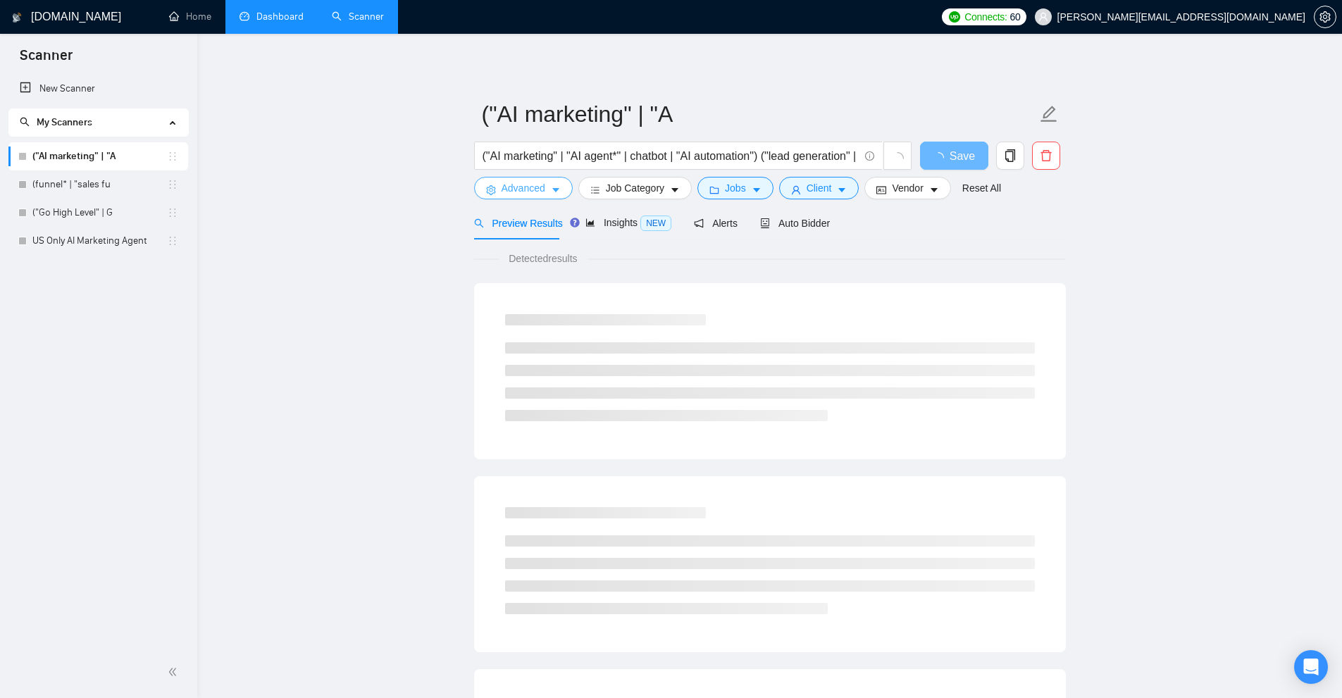
click at [550, 198] on button "Advanced" at bounding box center [523, 188] width 99 height 23
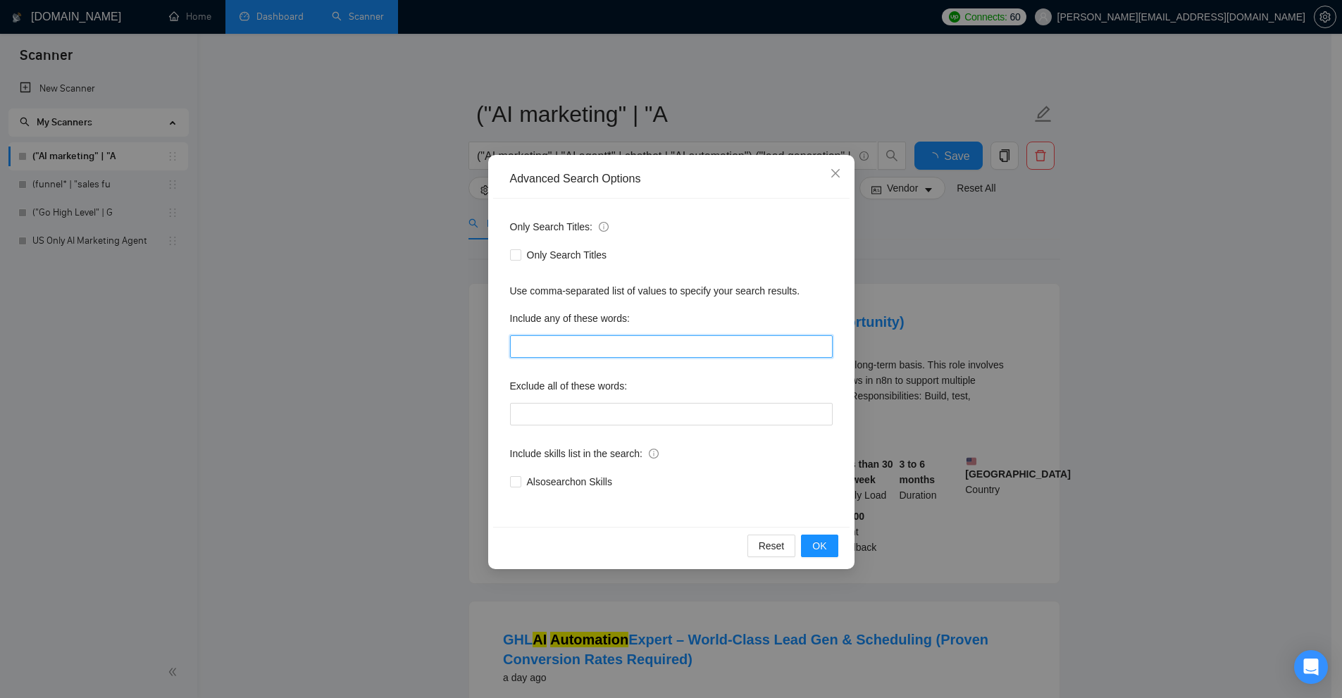
click at [772, 340] on input "text" at bounding box center [671, 346] width 323 height 23
click at [829, 350] on input "text" at bounding box center [671, 346] width 323 height 23
click at [829, 353] on input "text" at bounding box center [671, 346] width 323 height 23
click at [833, 354] on div "Only Search Titles: Only Search Titles Use comma-separated list of values to sp…" at bounding box center [671, 363] width 357 height 328
click at [829, 356] on input "text" at bounding box center [671, 346] width 323 height 23
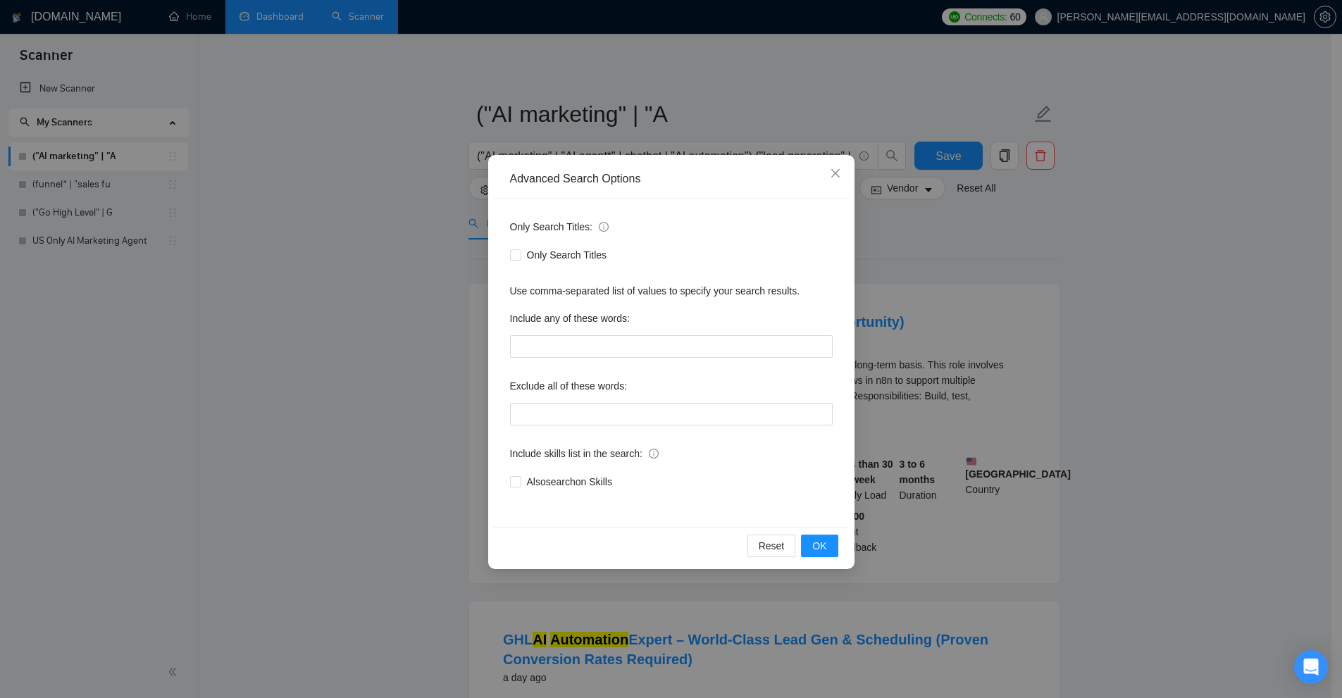
click at [821, 364] on div "Only Search Titles: Only Search Titles Use comma-separated list of values to sp…" at bounding box center [671, 363] width 357 height 328
click at [827, 354] on input "text" at bounding box center [671, 346] width 323 height 23
click at [826, 373] on div "Only Search Titles: Only Search Titles Use comma-separated list of values to sp…" at bounding box center [671, 363] width 357 height 328
click at [1135, 444] on div "Advanced Search Options Only Search Titles: Only Search Titles Use comma-separa…" at bounding box center [671, 349] width 1342 height 698
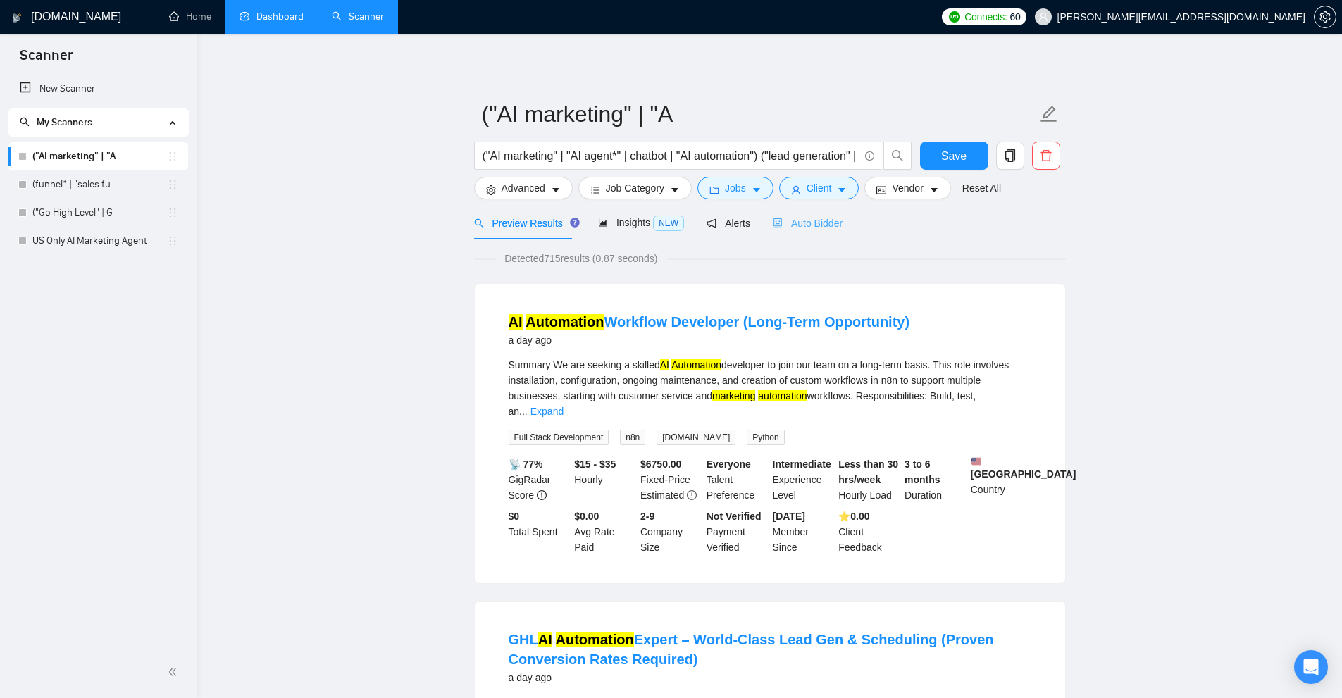
click at [796, 211] on div "Auto Bidder" at bounding box center [808, 222] width 70 height 33
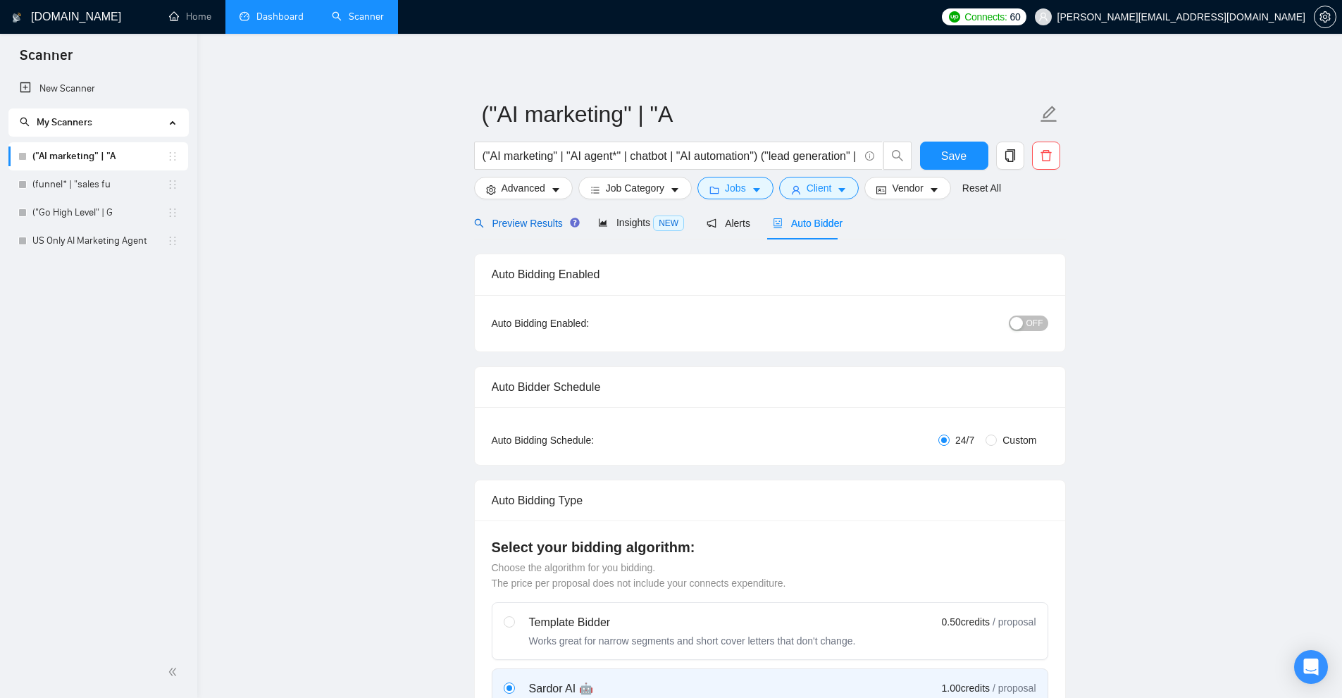
click at [511, 225] on span "Preview Results" at bounding box center [524, 223] width 101 height 11
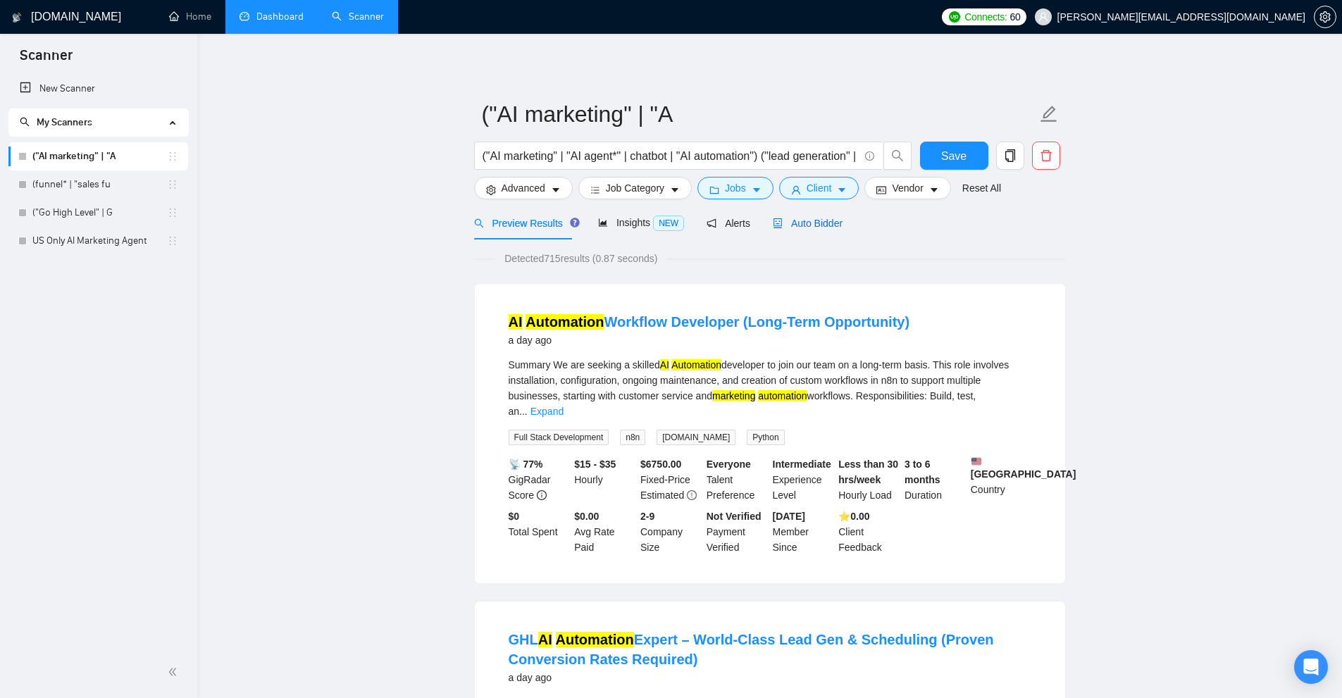
click at [780, 223] on span "Auto Bidder" at bounding box center [808, 223] width 70 height 11
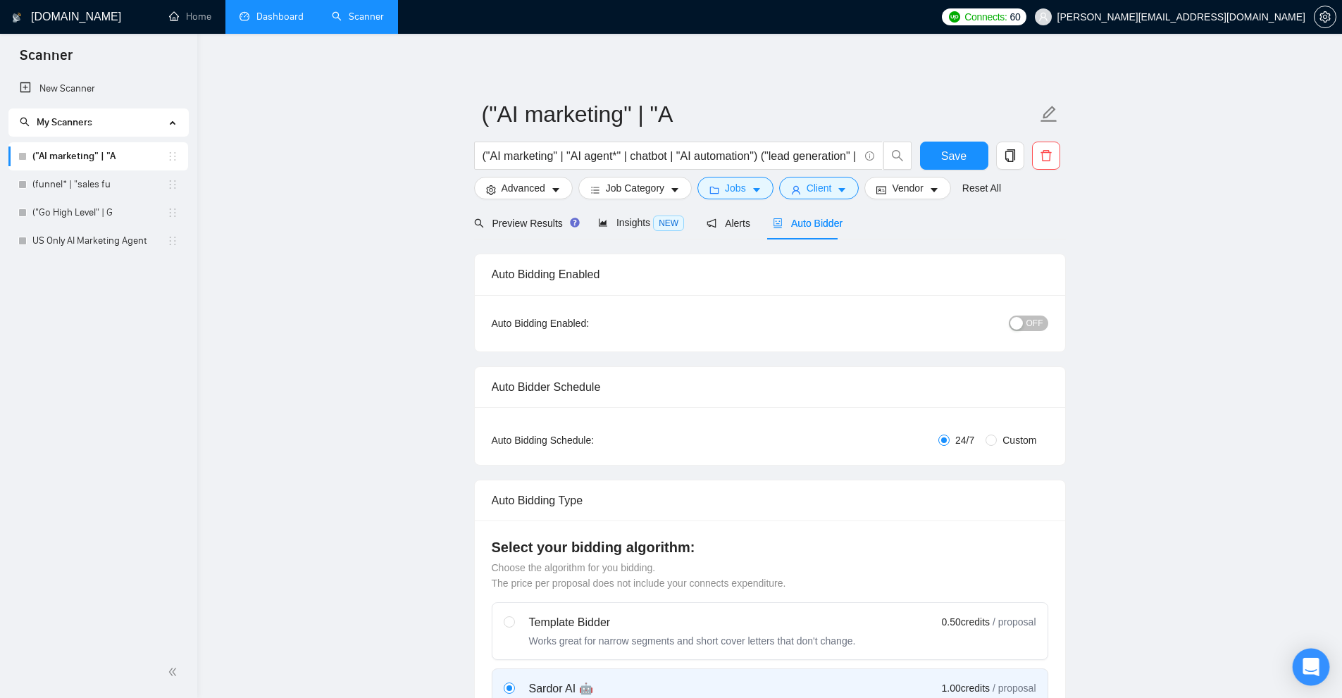
click at [1307, 661] on icon "Open Intercom Messenger" at bounding box center [1311, 667] width 16 height 18
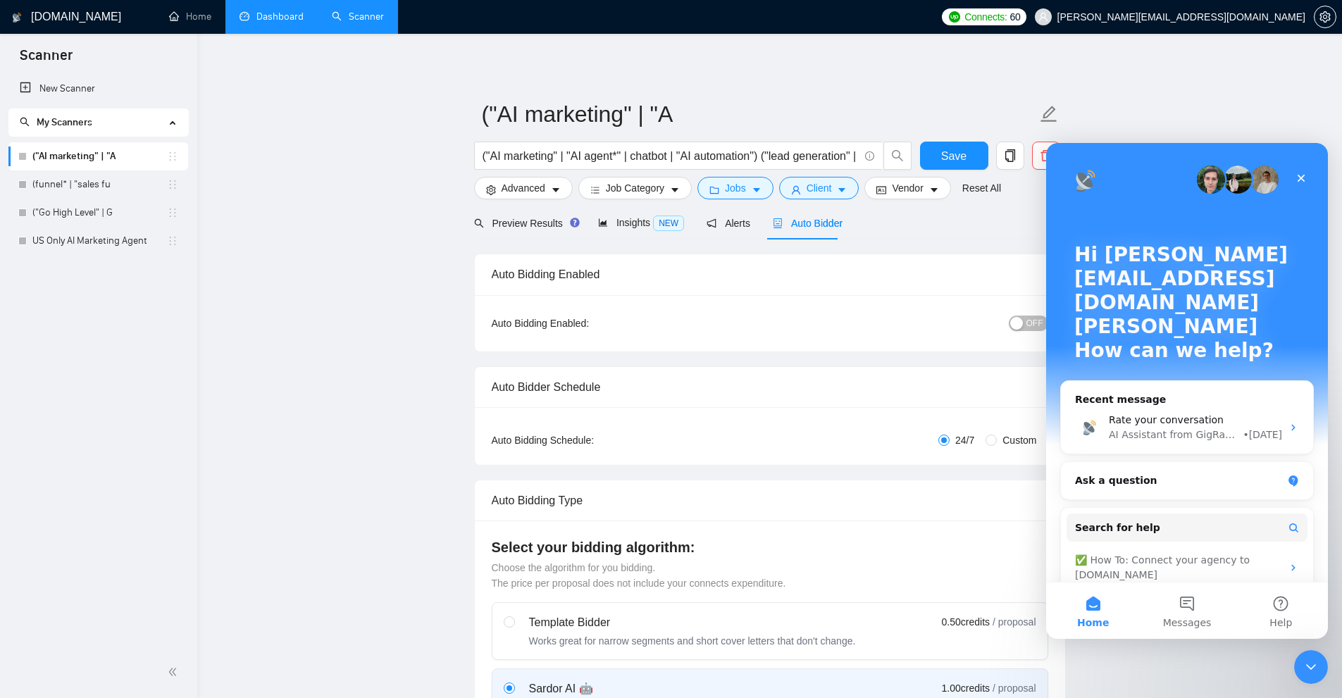
scroll to position [89, 0]
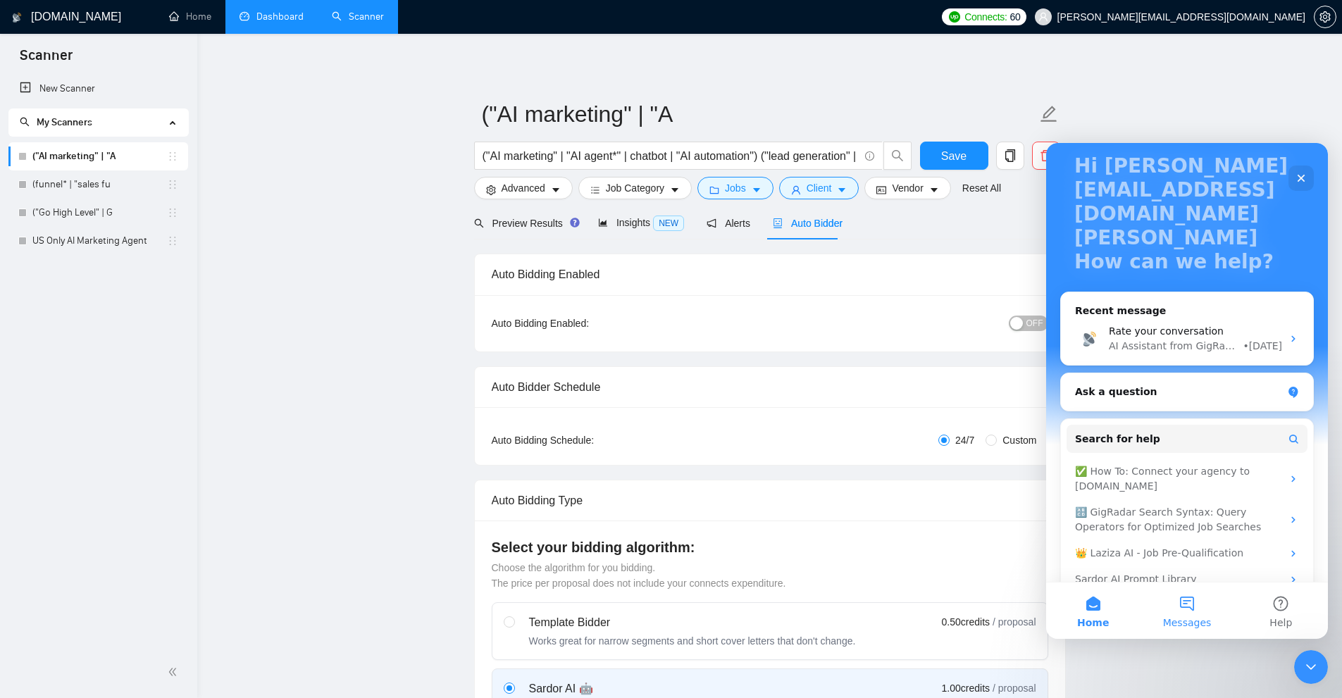
click at [1194, 609] on button "Messages" at bounding box center [1187, 611] width 94 height 56
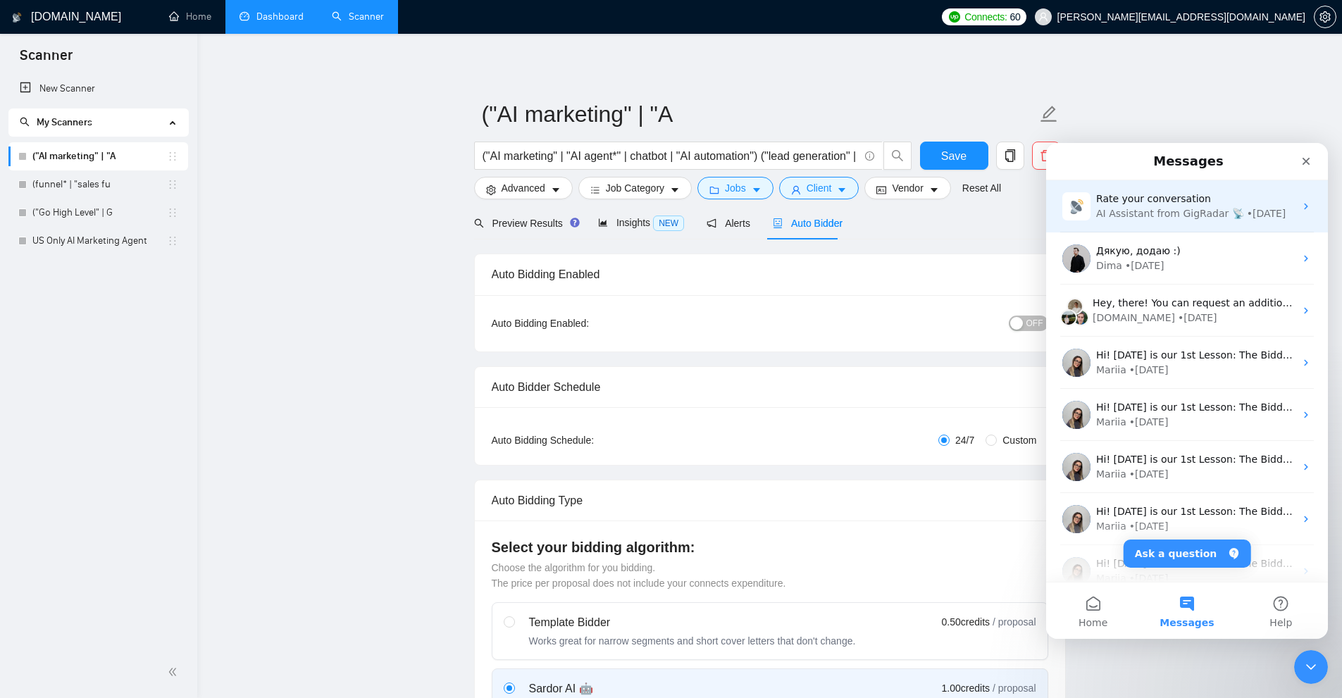
click at [1141, 225] on div "Rate your conversation AI Assistant from GigRadar 📡 • 3d ago" at bounding box center [1187, 206] width 282 height 52
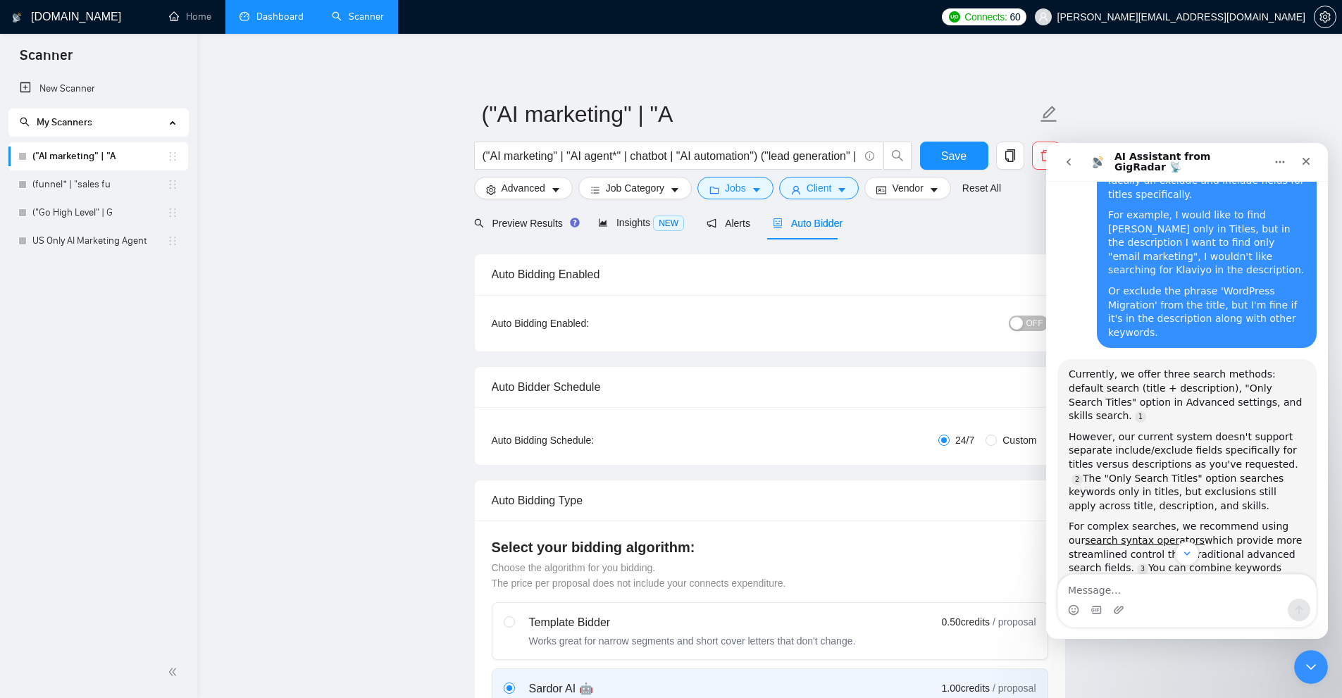
scroll to position [0, 0]
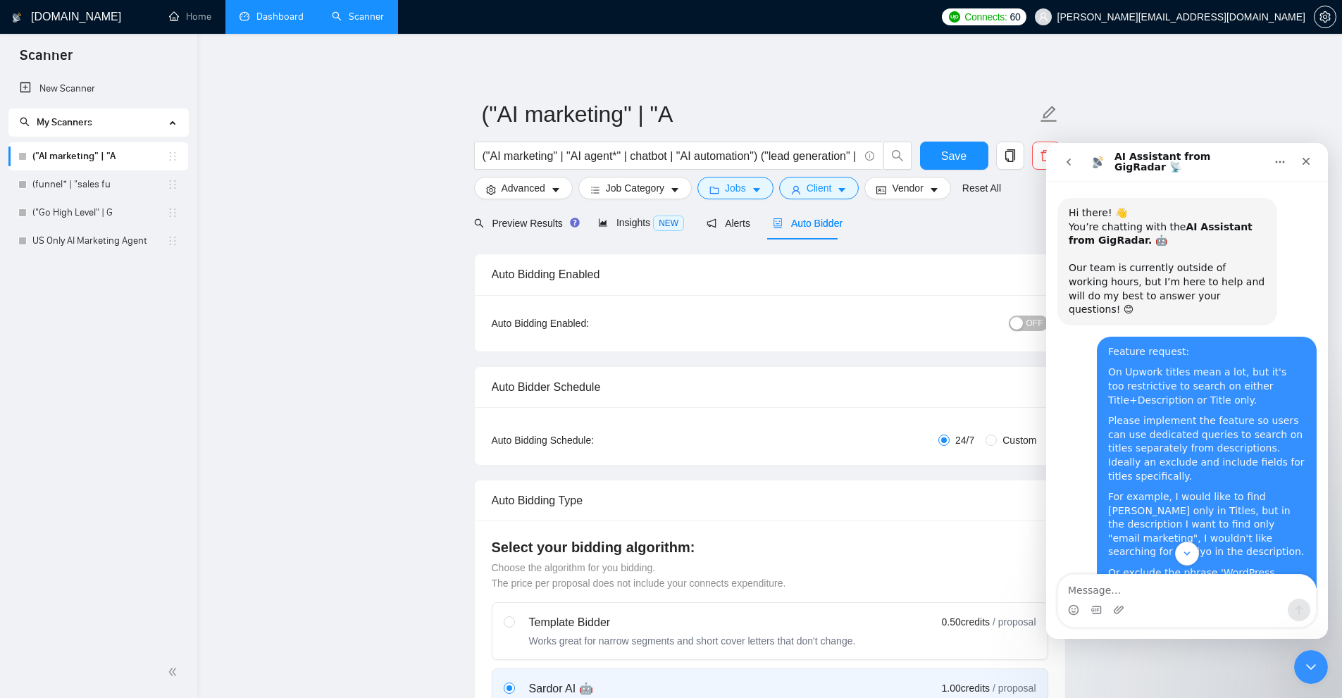
click at [1108, 345] on div "Feature request:" at bounding box center [1206, 352] width 197 height 14
drag, startPoint x: 1107, startPoint y: 337, endPoint x: 1147, endPoint y: 337, distance: 40.2
click at [1147, 345] on div "Feature request:" at bounding box center [1206, 352] width 197 height 14
copy div "Feature request"
click at [1114, 366] on div "On Upwork titles mean a lot, but it's too restrictive to search on either Title…" at bounding box center [1206, 387] width 197 height 42
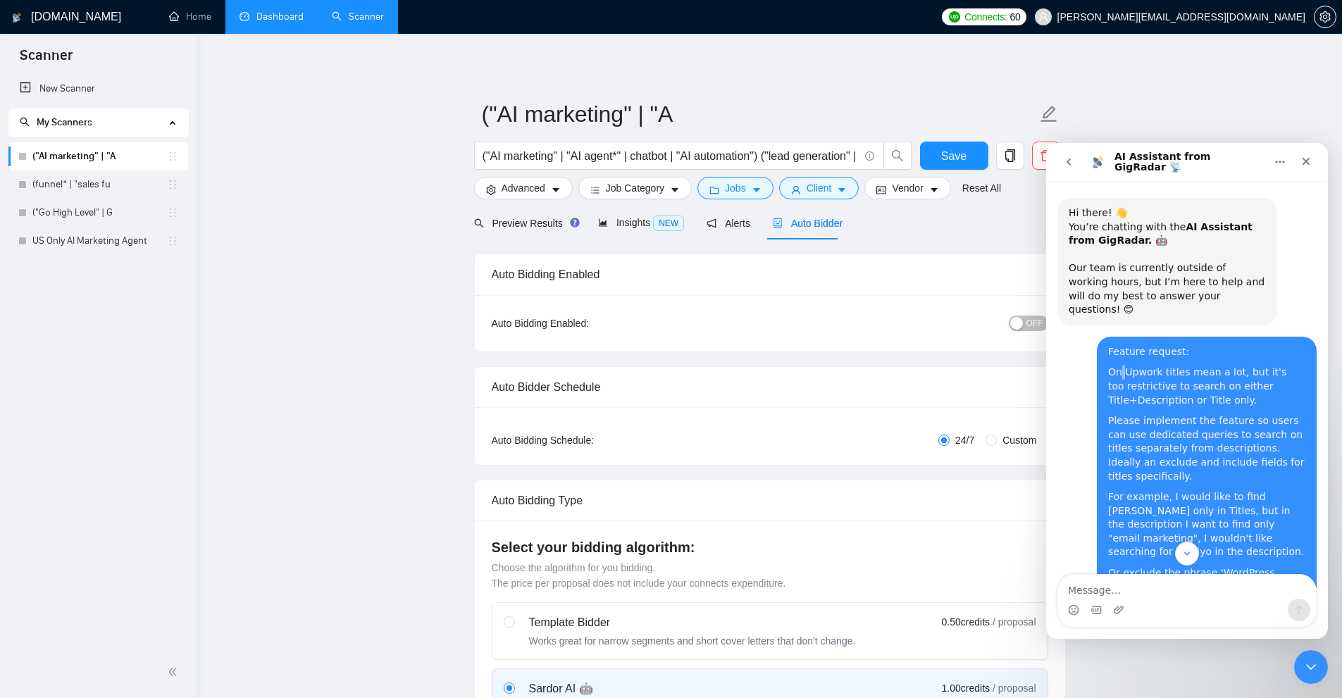
click at [1114, 366] on div "On Upwork titles mean a lot, but it's too restrictive to search on either Title…" at bounding box center [1206, 387] width 197 height 42
copy div "On Upwork titles mean a lot, but it's too restrictive to search on either Title…"
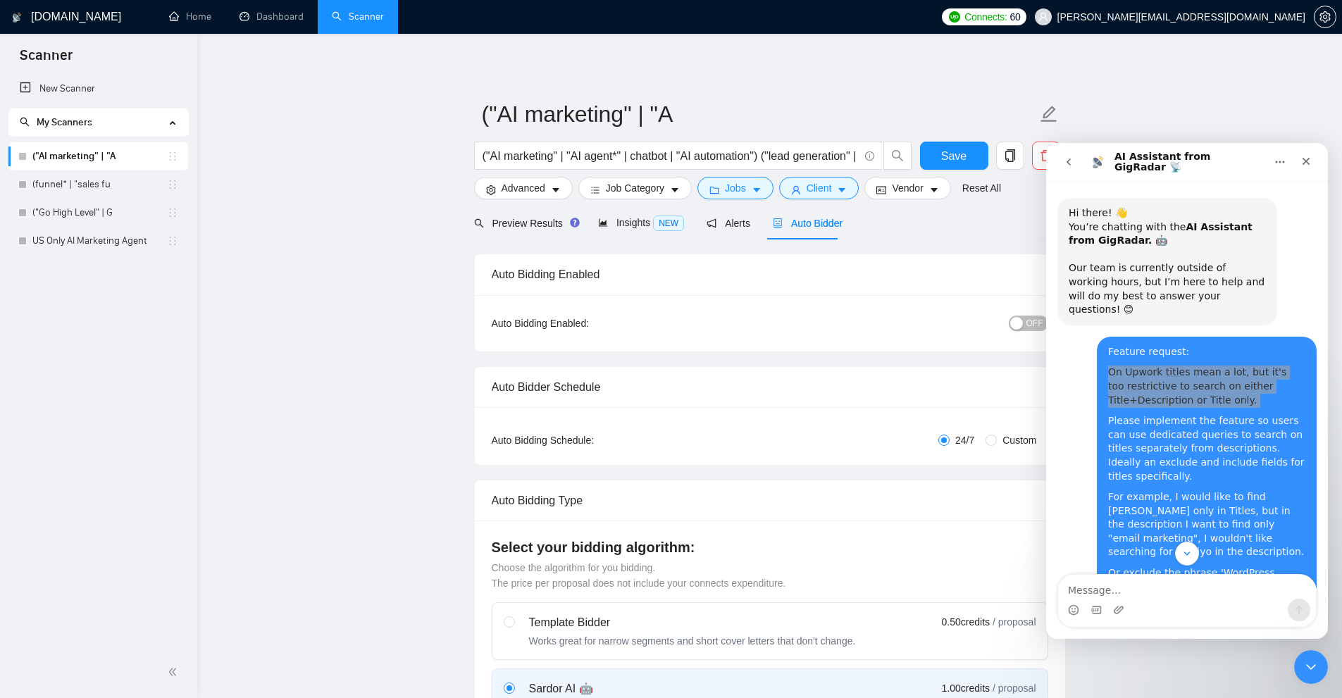
click at [1300, 152] on div "Close" at bounding box center [1306, 161] width 25 height 25
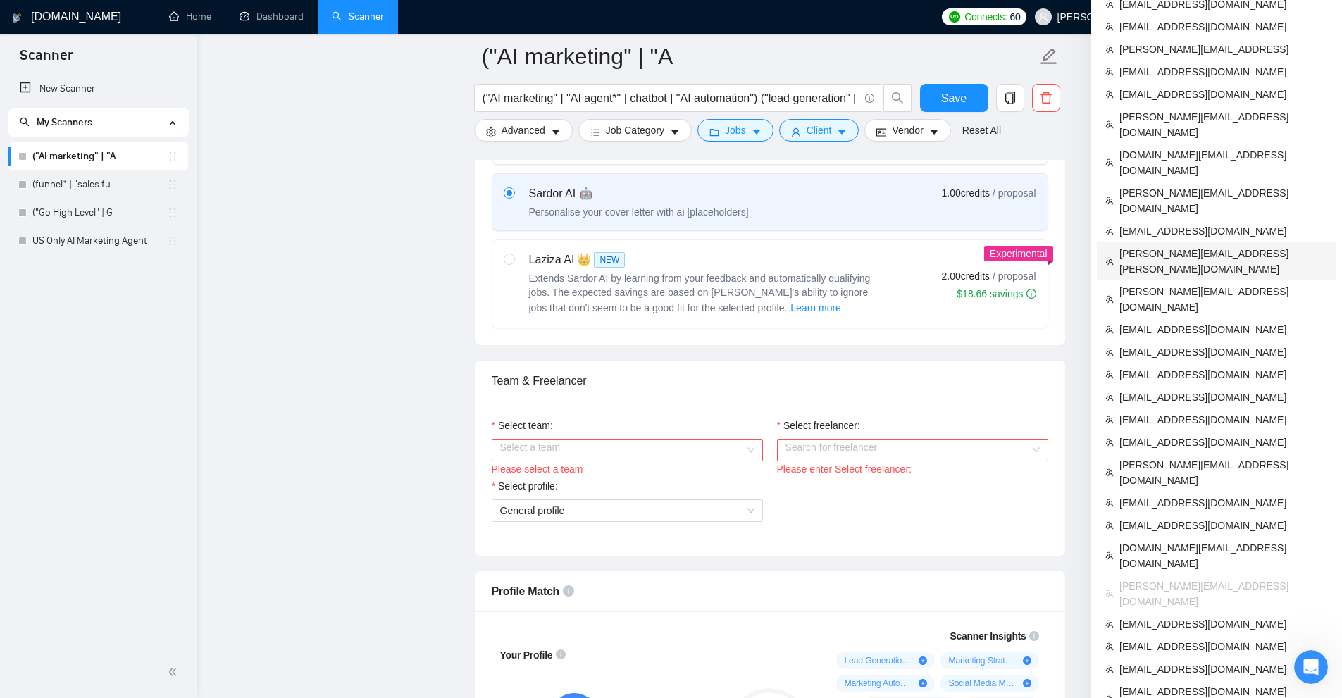
scroll to position [789, 0]
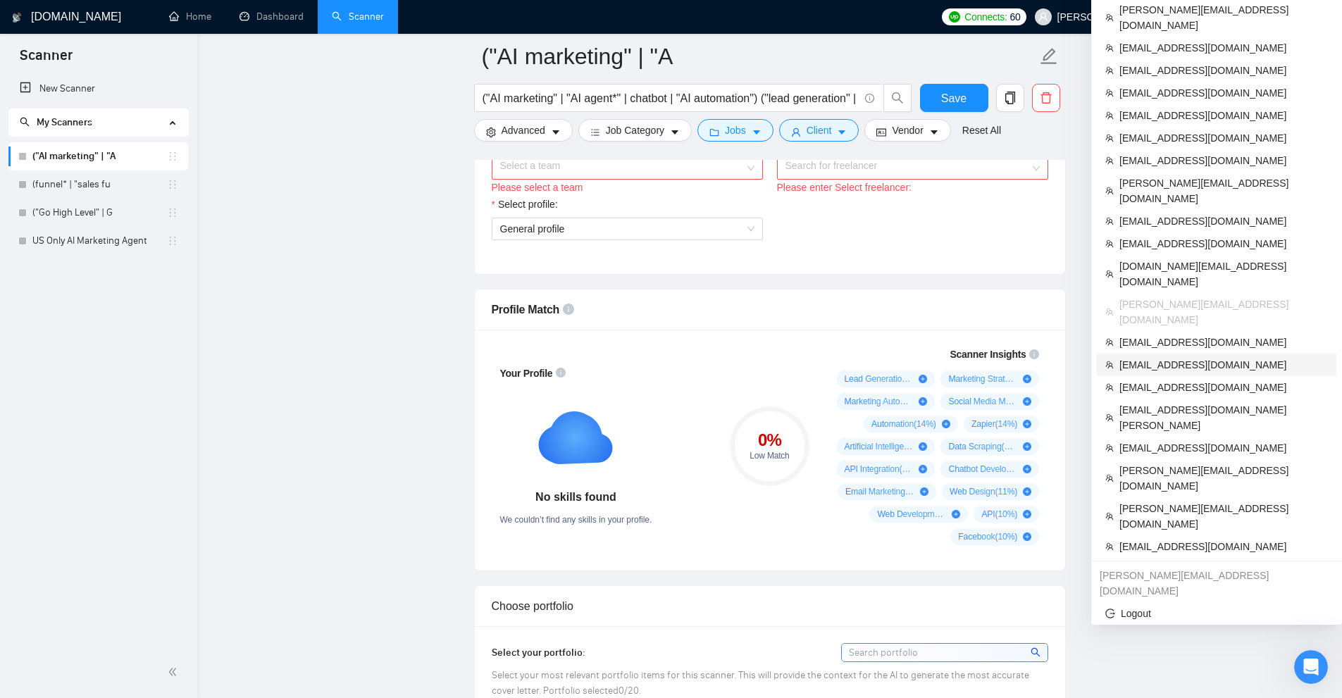
click at [1155, 357] on span "[EMAIL_ADDRESS][DOMAIN_NAME]" at bounding box center [1224, 365] width 209 height 16
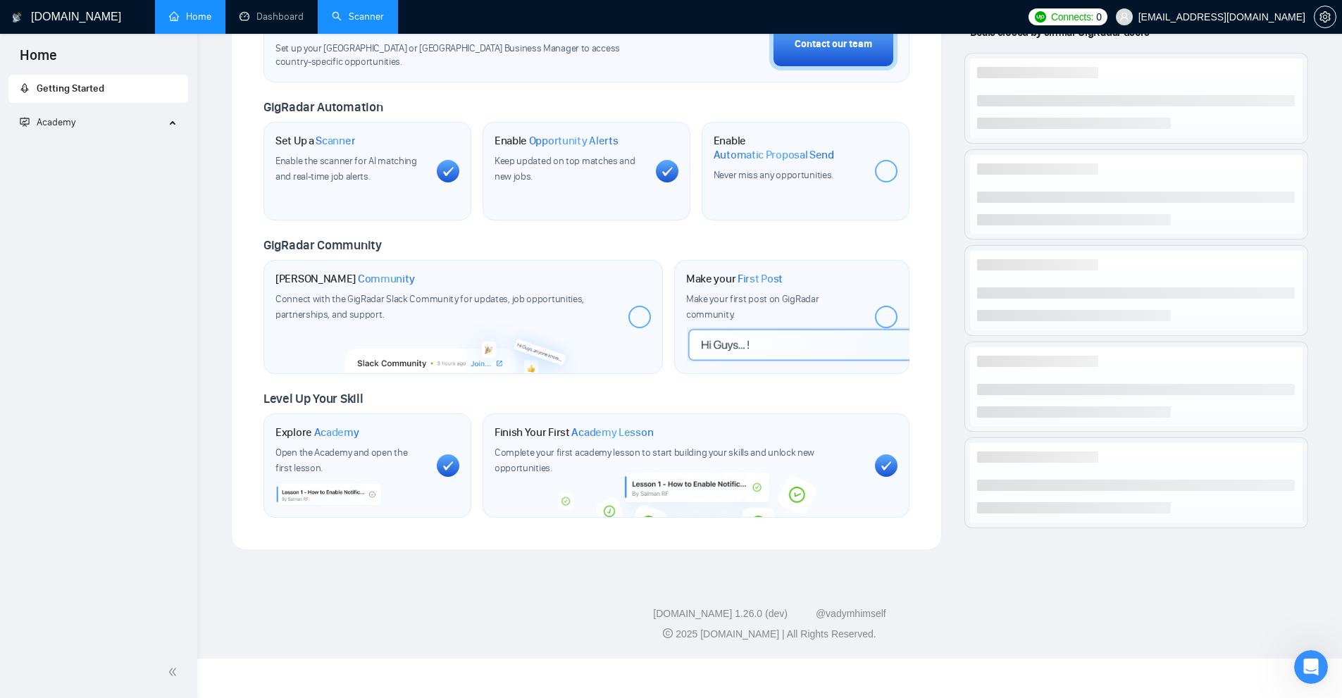
scroll to position [409, 0]
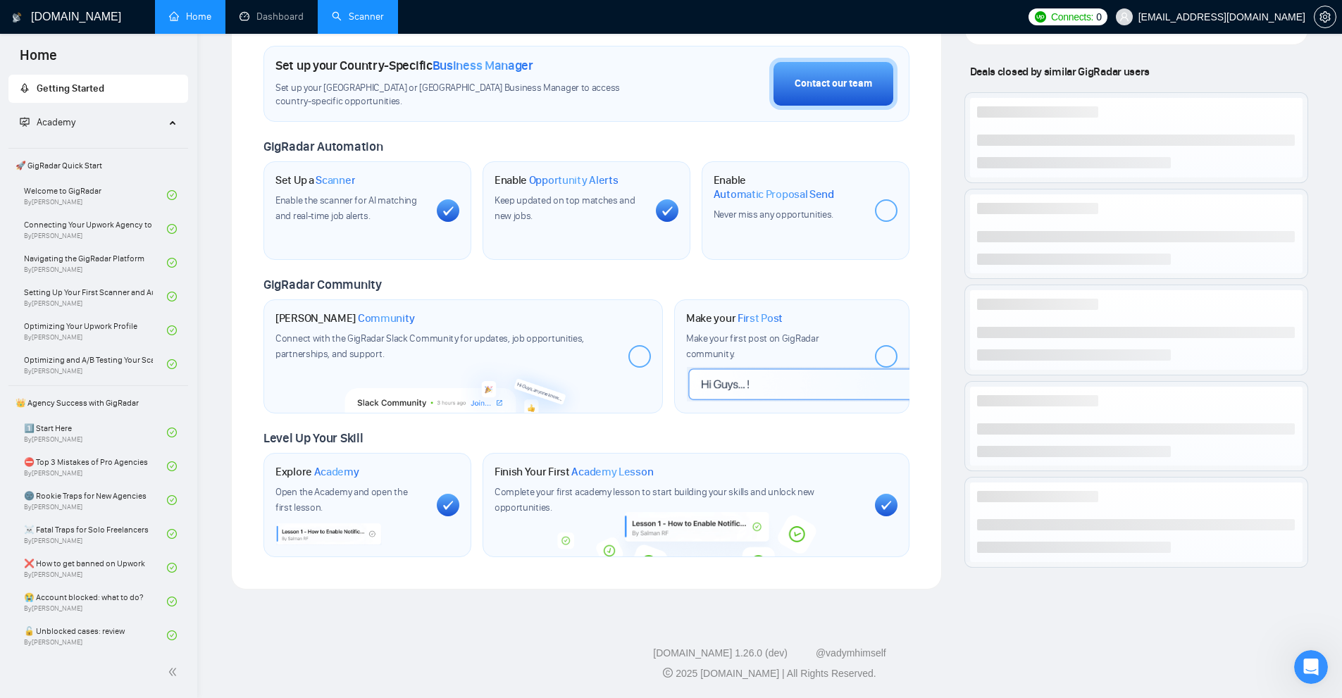
click at [384, 23] on link "Scanner" at bounding box center [358, 17] width 52 height 12
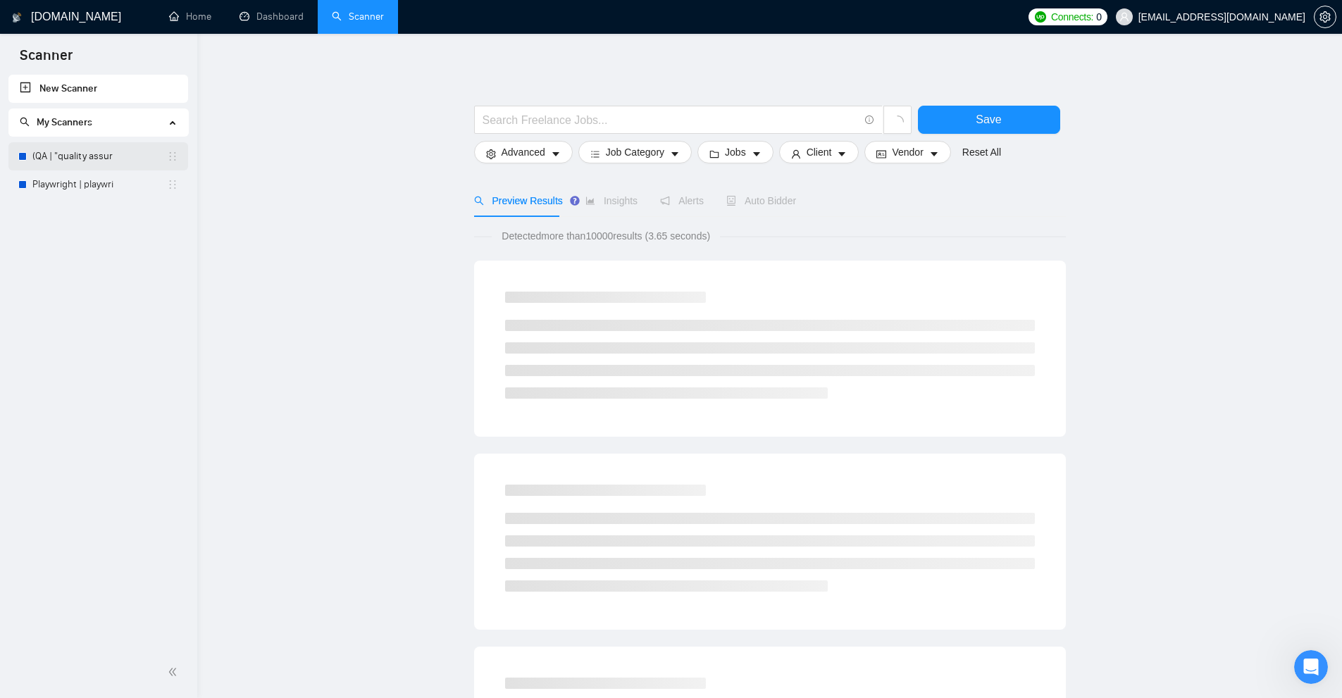
click at [83, 157] on link "(QA | "quality assur" at bounding box center [99, 156] width 135 height 28
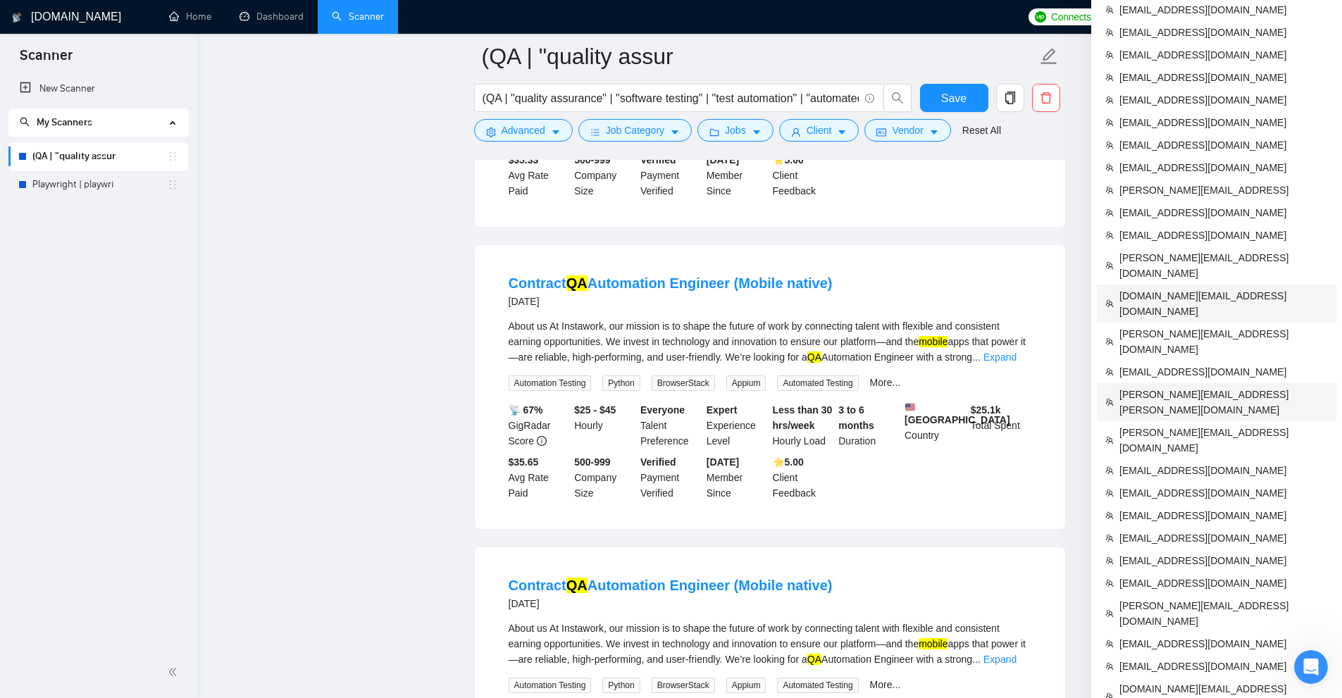
scroll to position [630, 0]
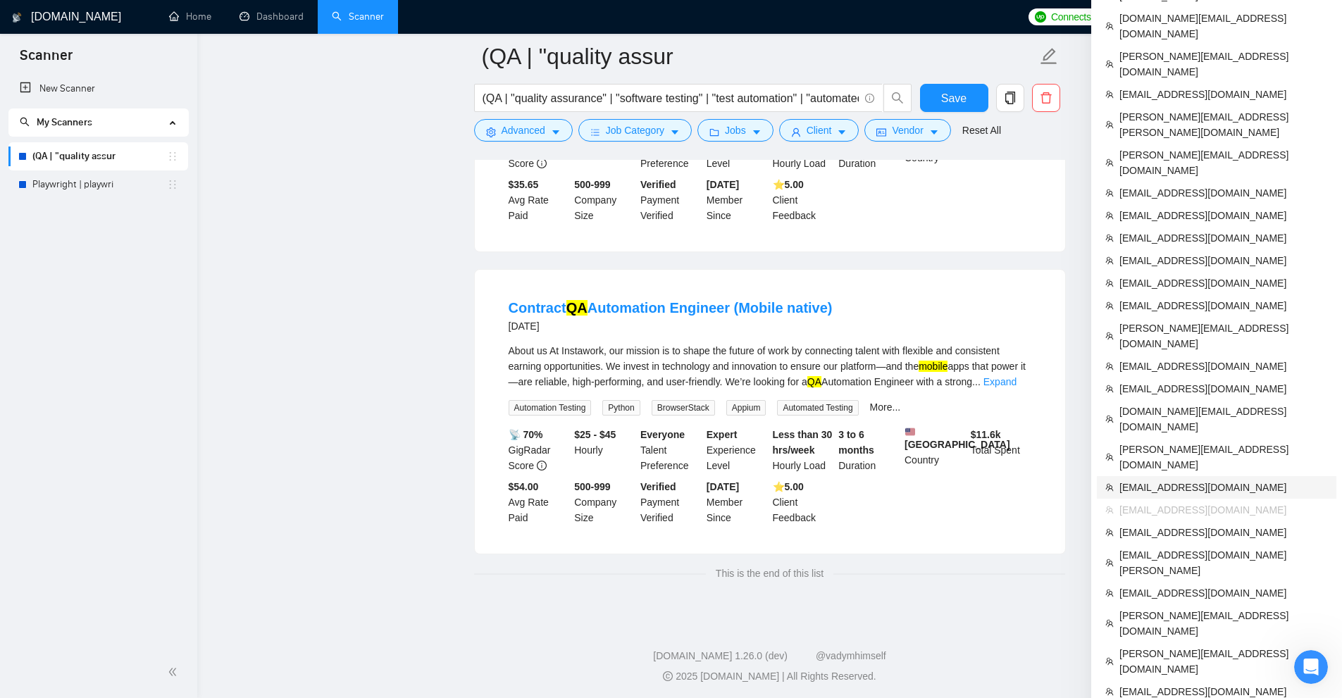
click at [1175, 480] on span "[EMAIL_ADDRESS][DOMAIN_NAME]" at bounding box center [1224, 488] width 209 height 16
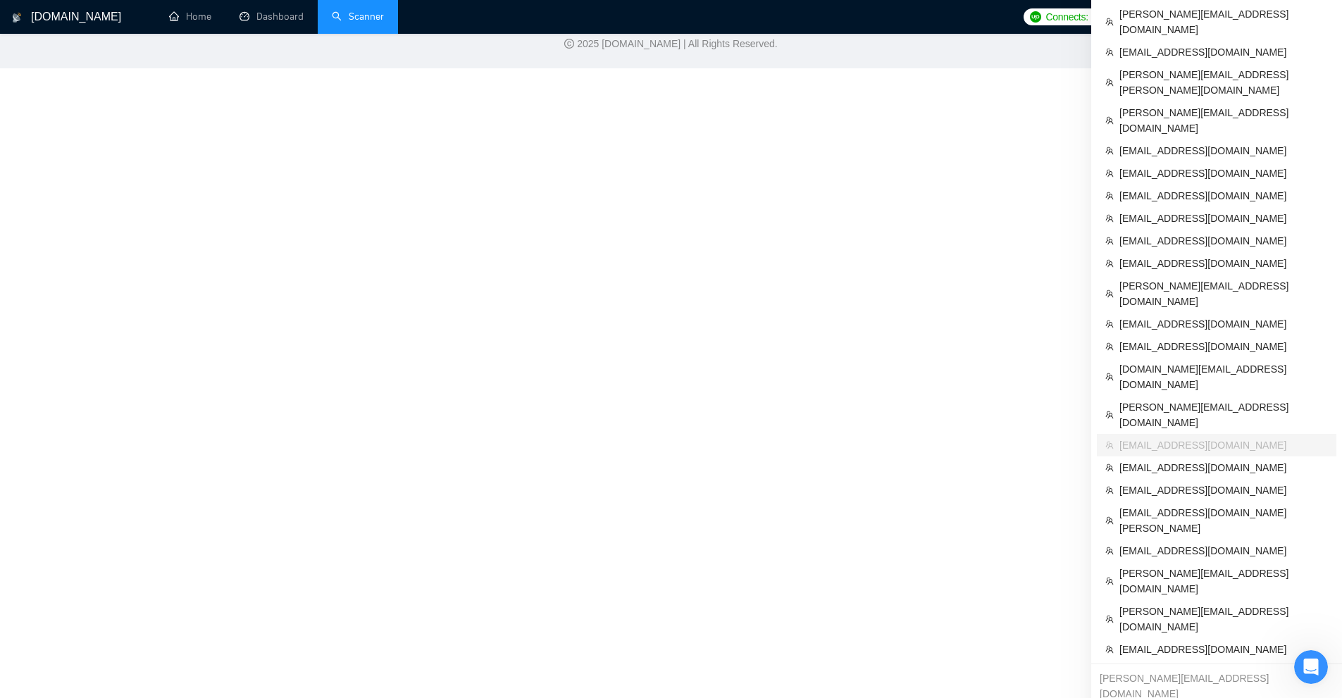
scroll to position [461, 0]
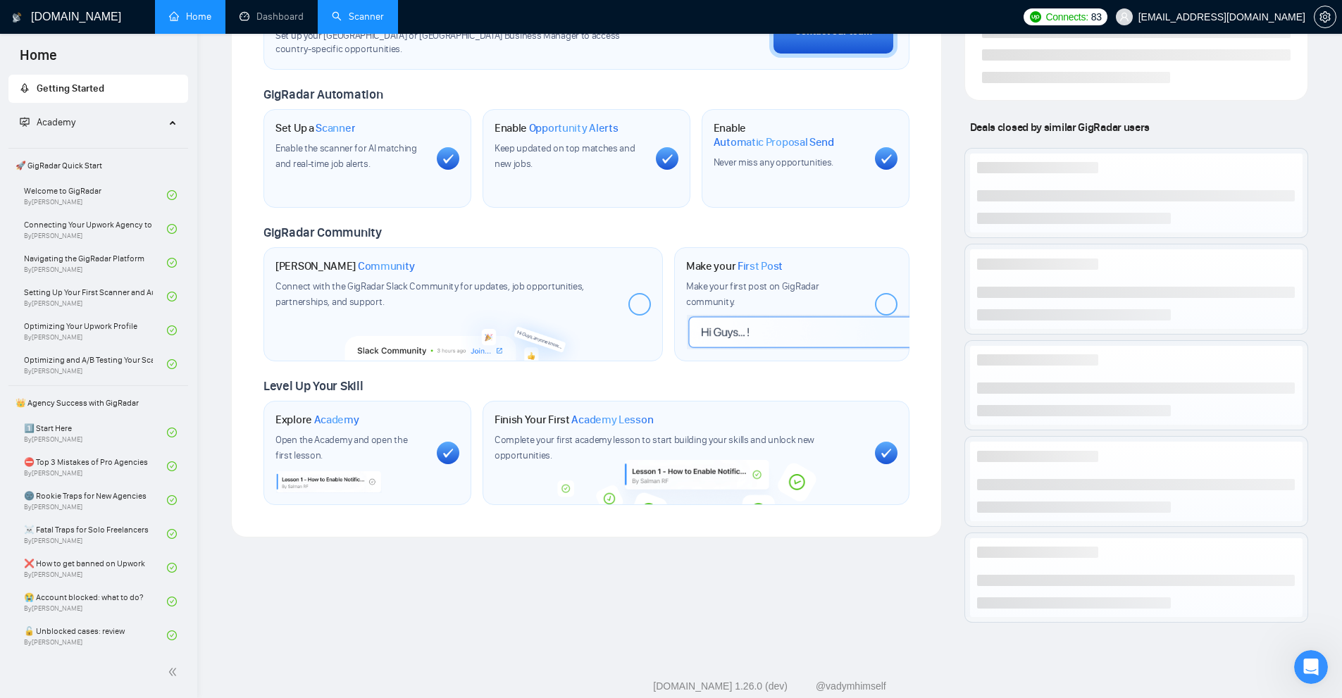
click at [355, 19] on link "Scanner" at bounding box center [358, 17] width 52 height 12
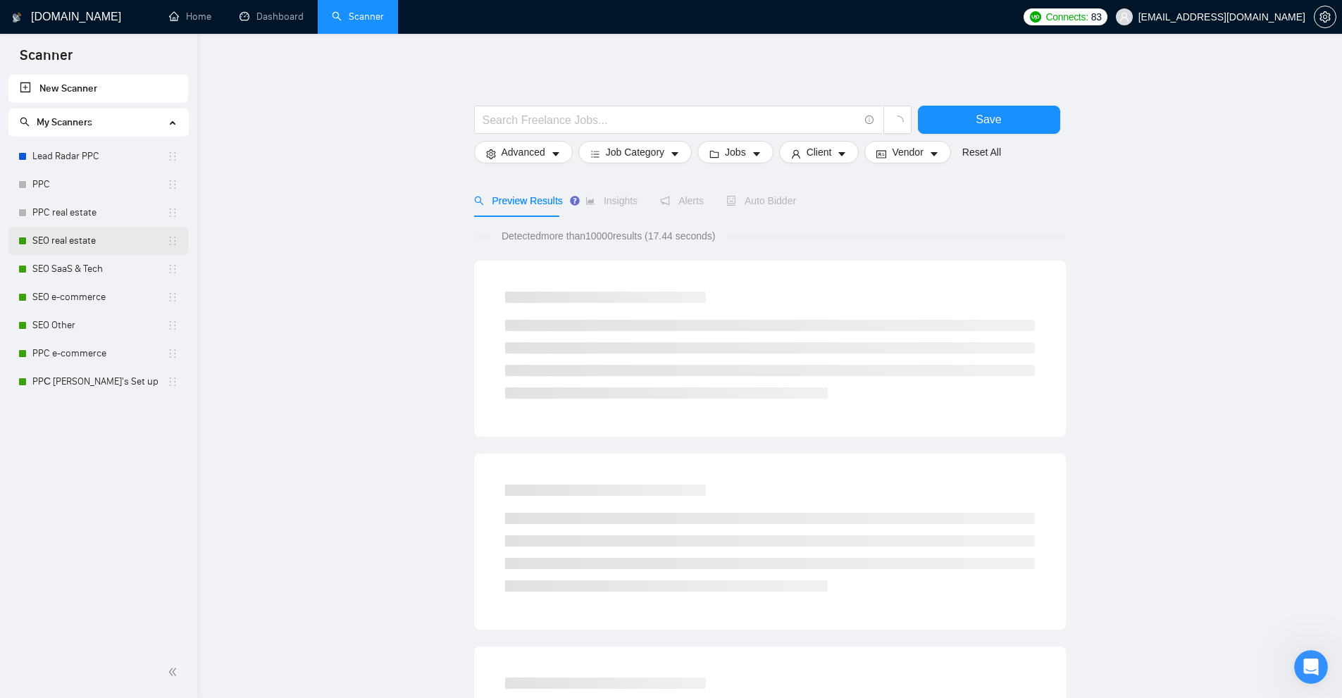
click at [85, 240] on link "SEO real estate" at bounding box center [99, 241] width 135 height 28
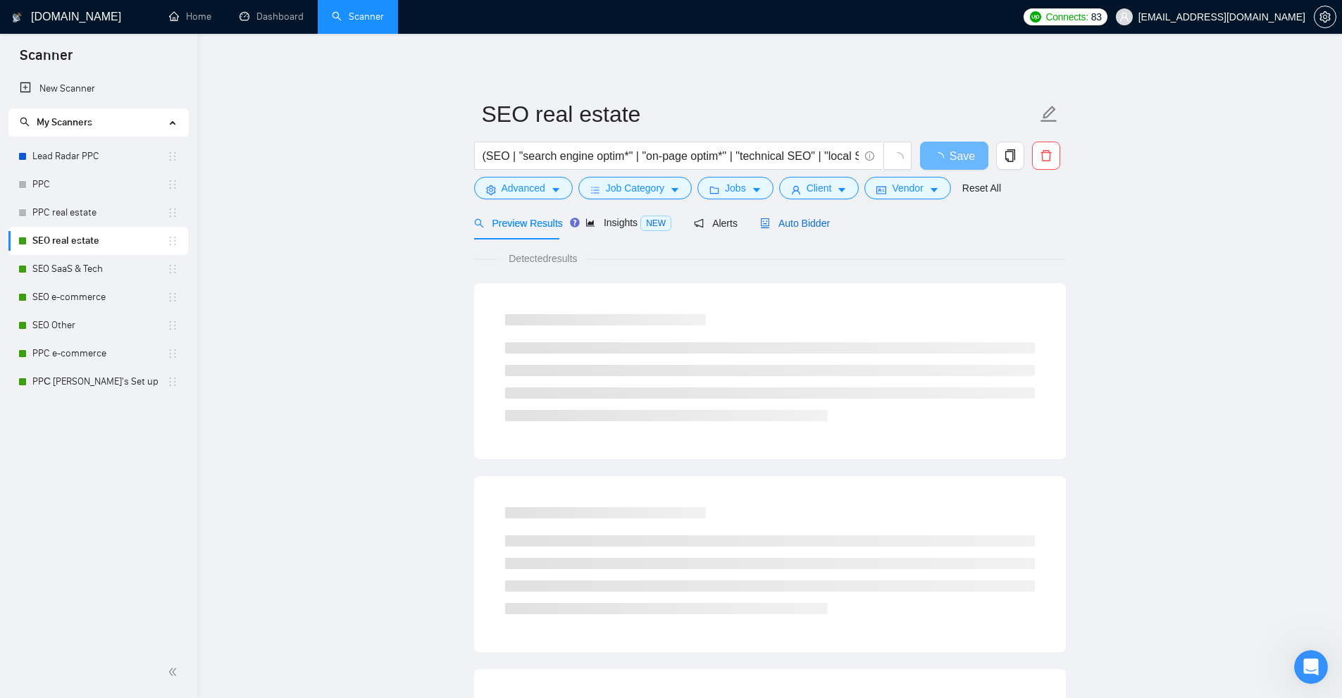
click at [760, 218] on span "Auto Bidder" at bounding box center [795, 223] width 70 height 11
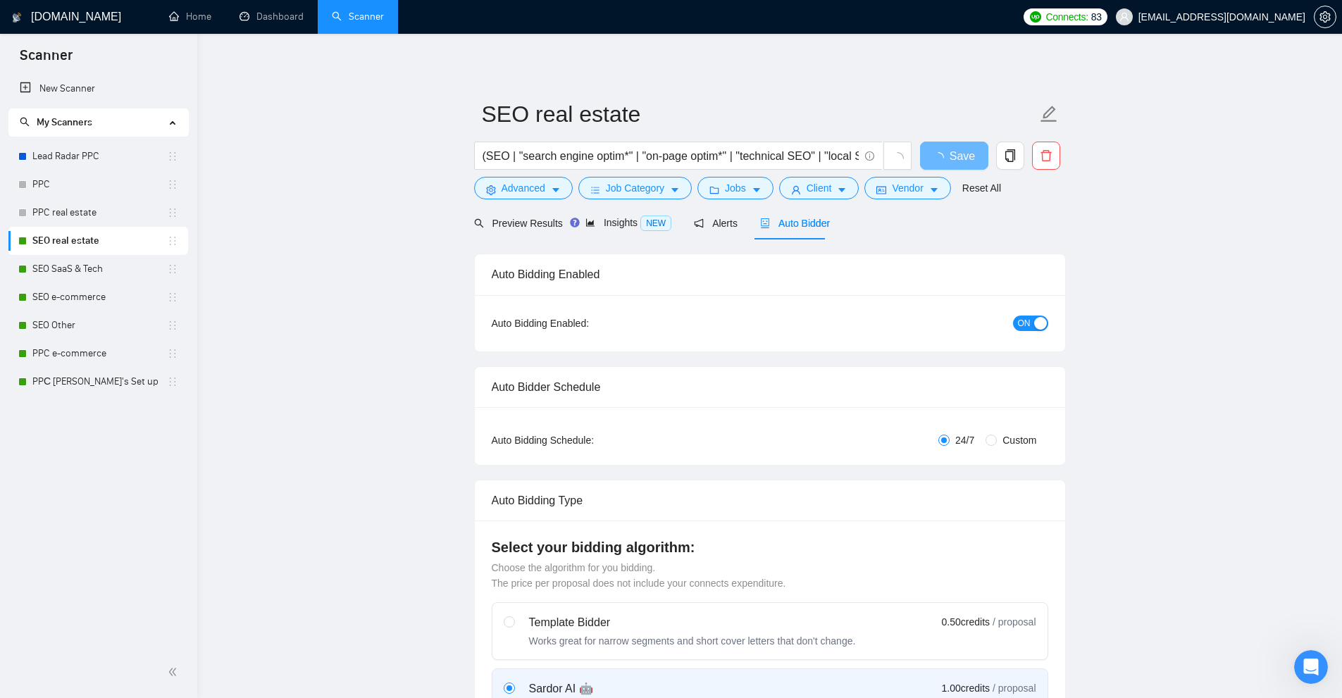
checkbox input "true"
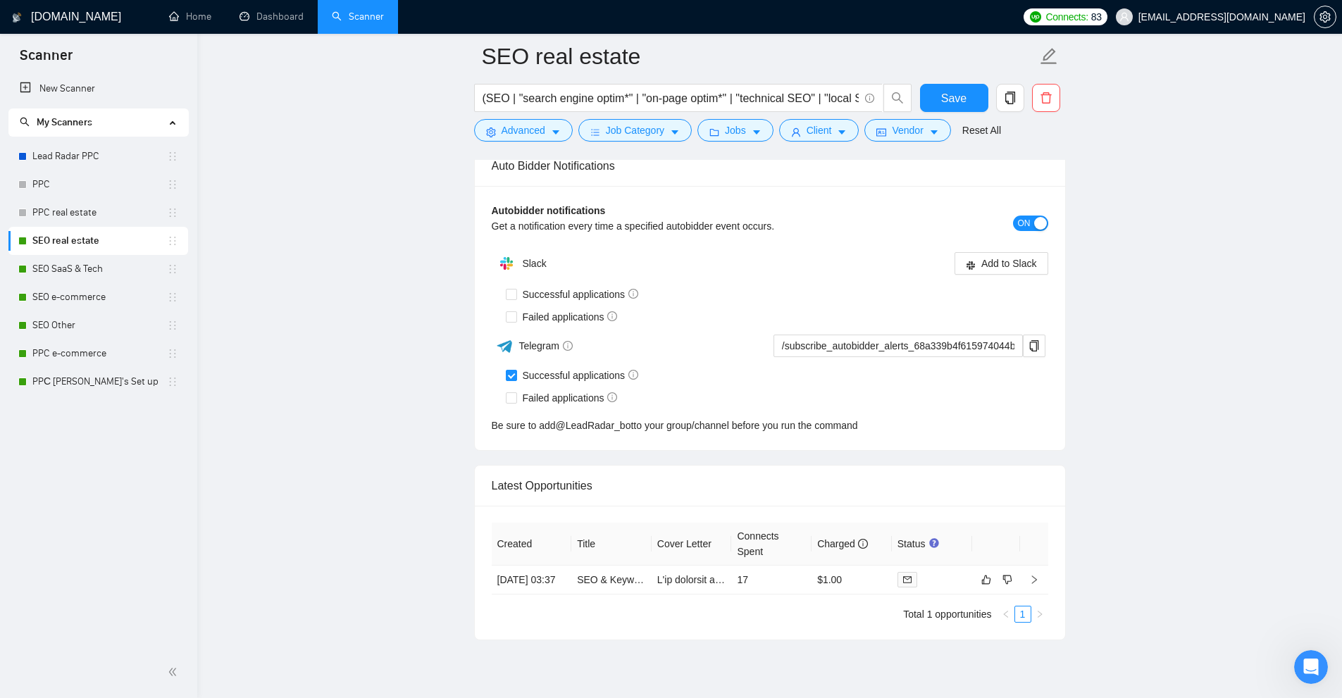
scroll to position [3447, 0]
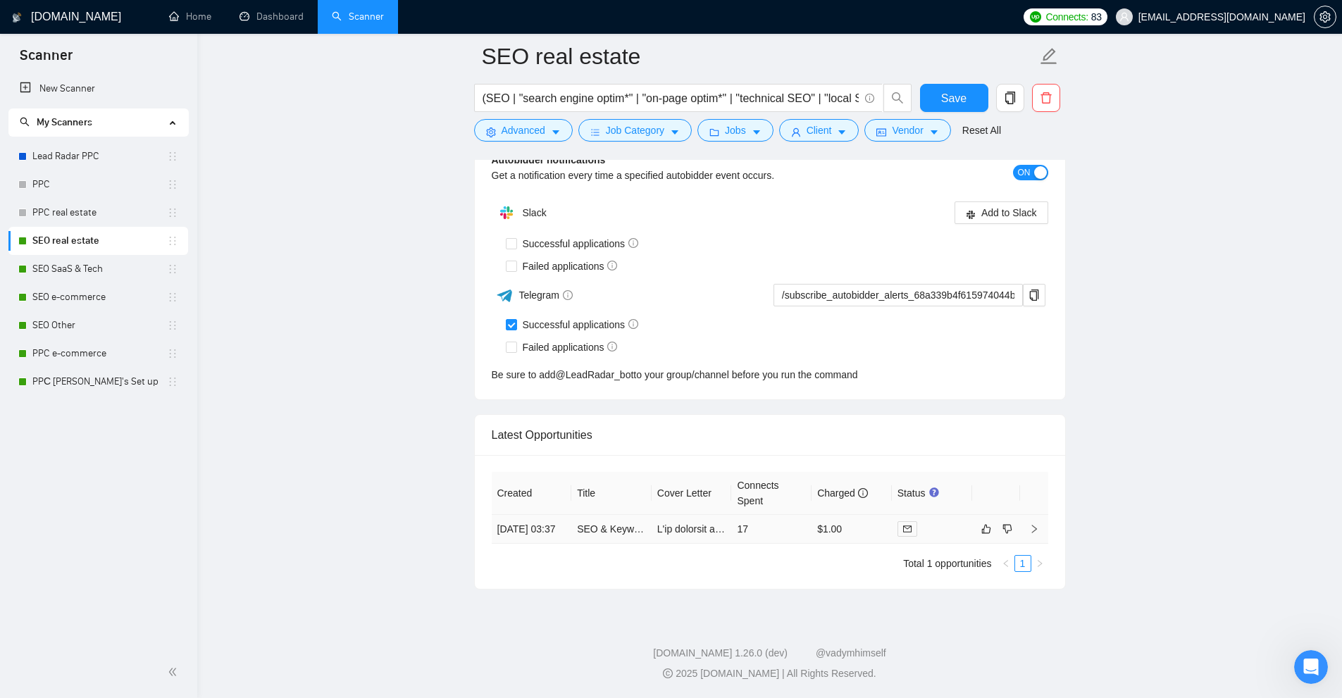
click at [779, 523] on td "17" at bounding box center [771, 529] width 80 height 29
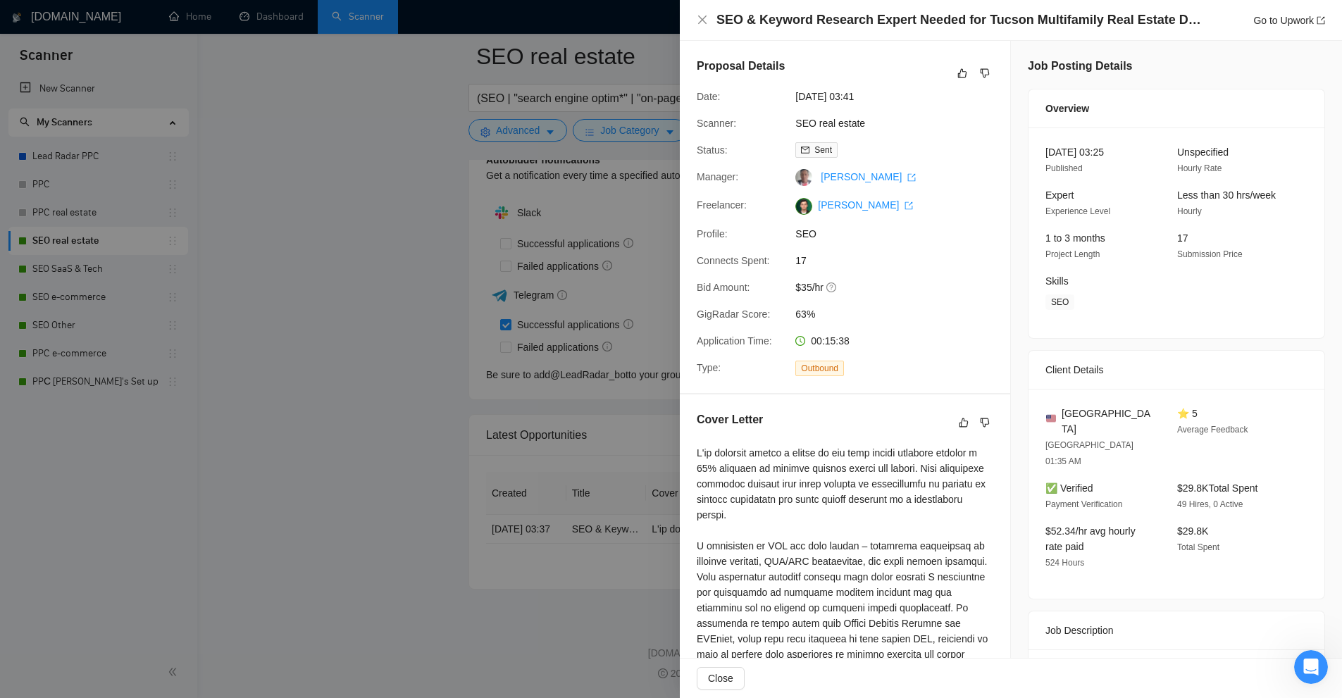
click at [625, 451] on div at bounding box center [671, 349] width 1342 height 698
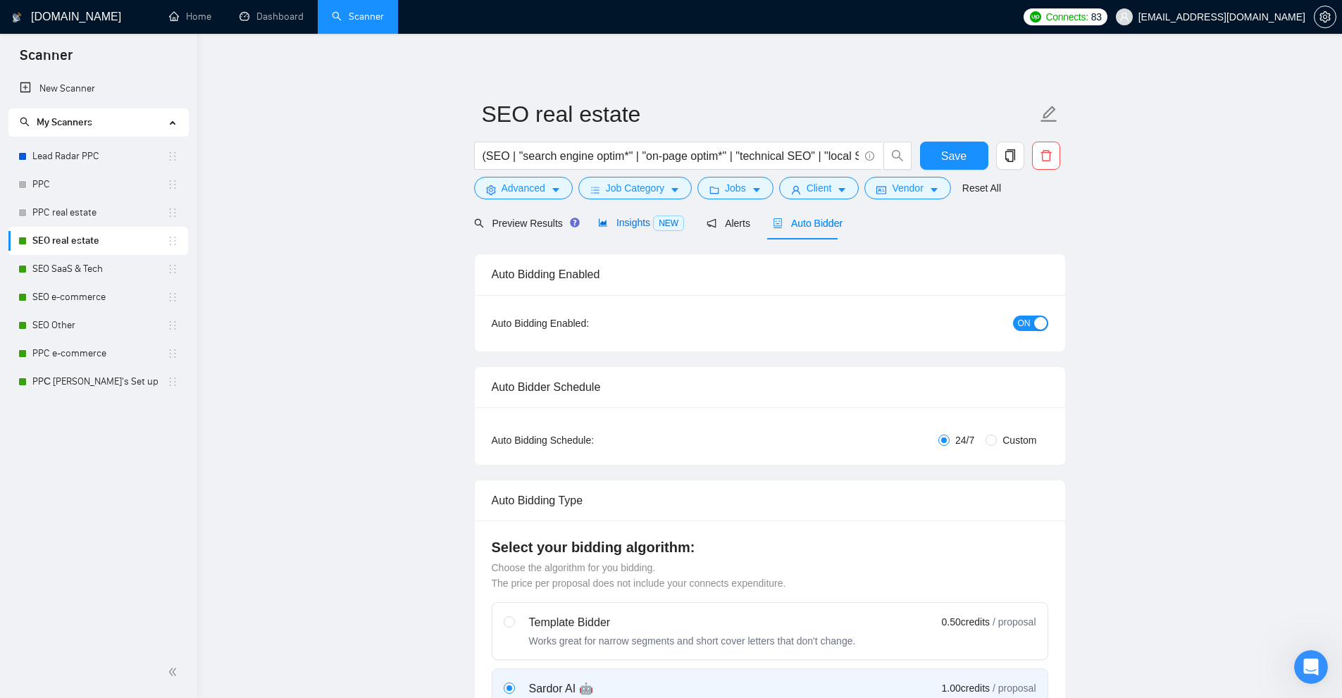
click at [623, 218] on span "Insights NEW" at bounding box center [641, 222] width 86 height 11
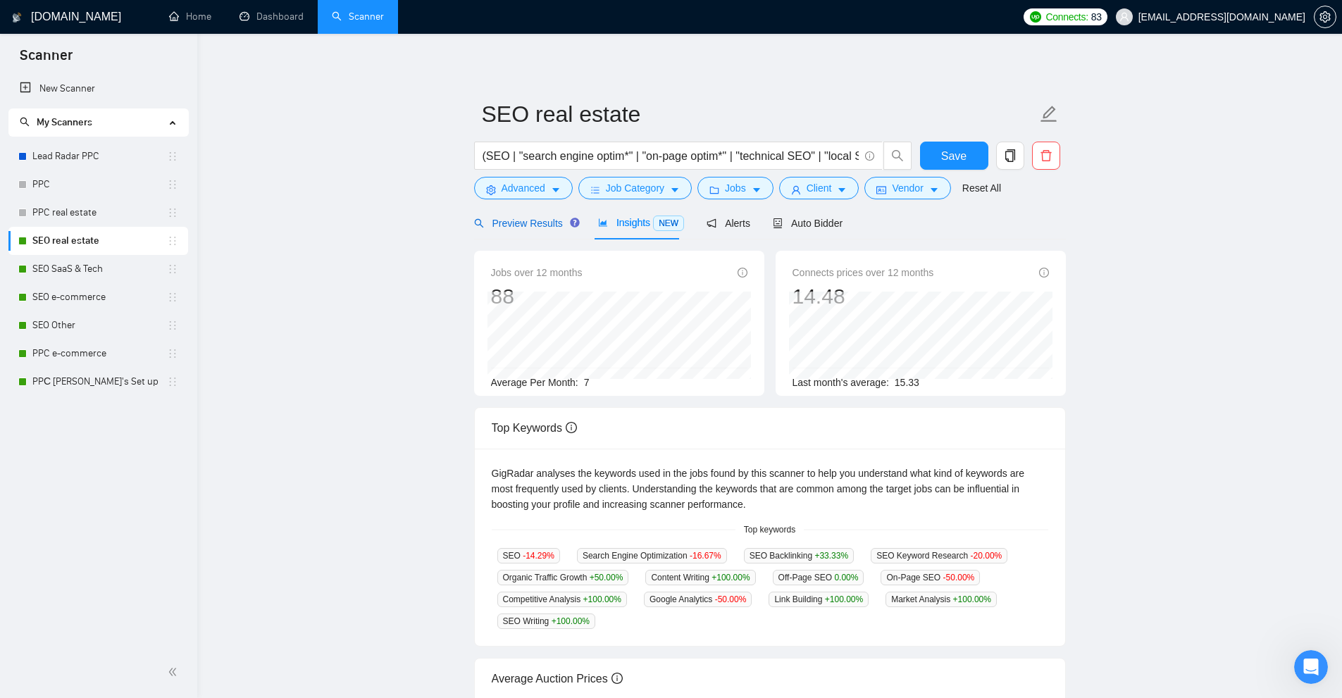
click at [524, 228] on span "Preview Results" at bounding box center [524, 223] width 101 height 11
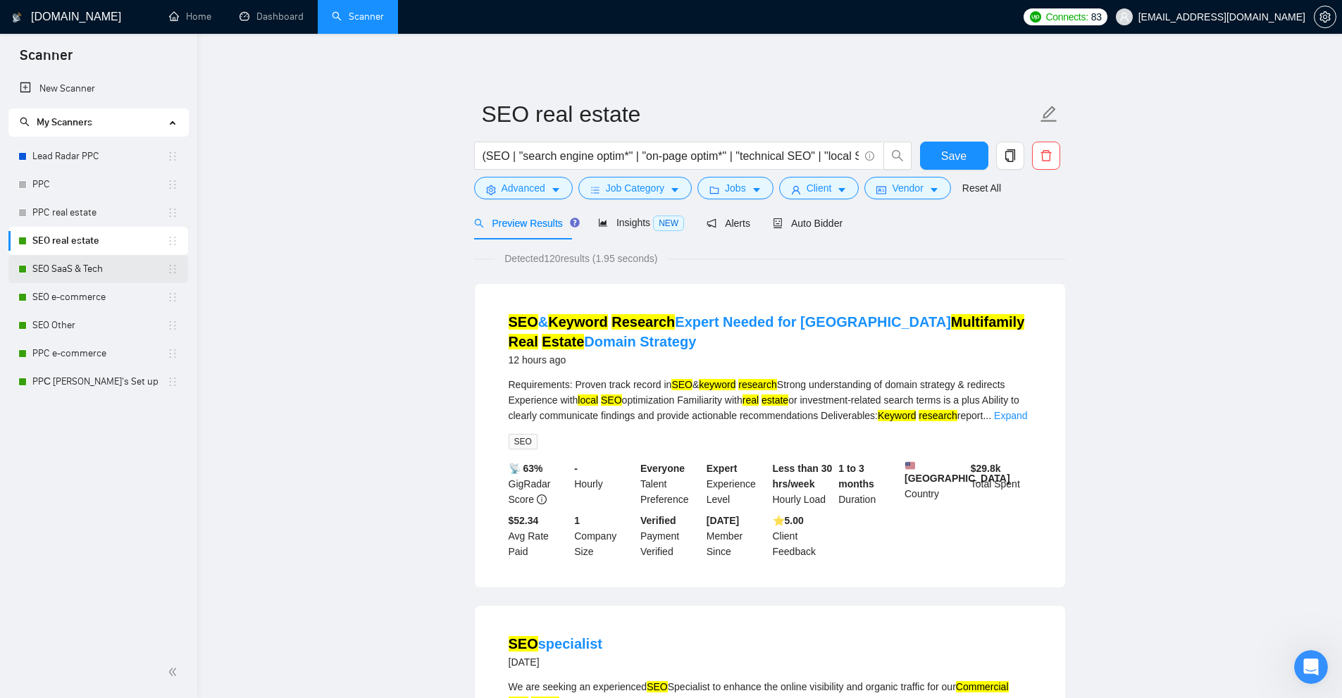
click at [79, 279] on link "SEO SaaS & Tech" at bounding box center [99, 269] width 135 height 28
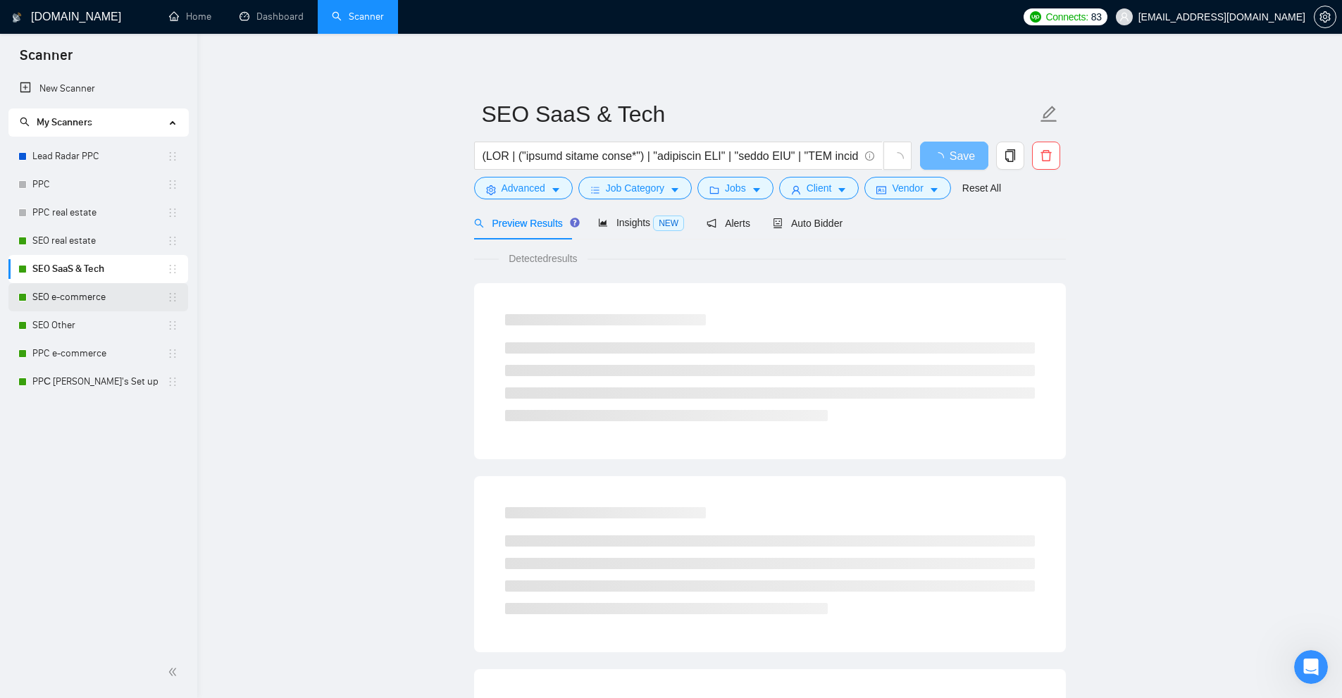
click at [110, 307] on link "SEO e-commerce" at bounding box center [99, 297] width 135 height 28
click at [94, 335] on link "SEO Other" at bounding box center [99, 325] width 135 height 28
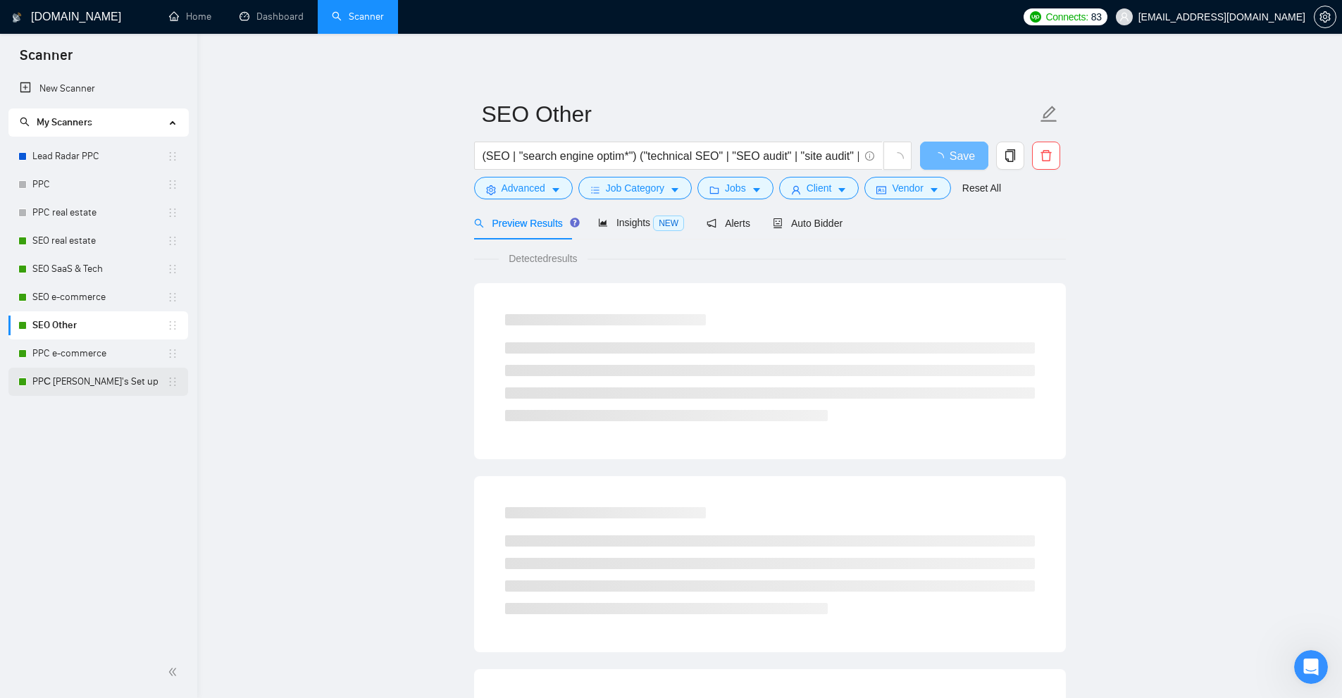
click at [95, 369] on link "PPС Misha's Set up" at bounding box center [99, 382] width 135 height 28
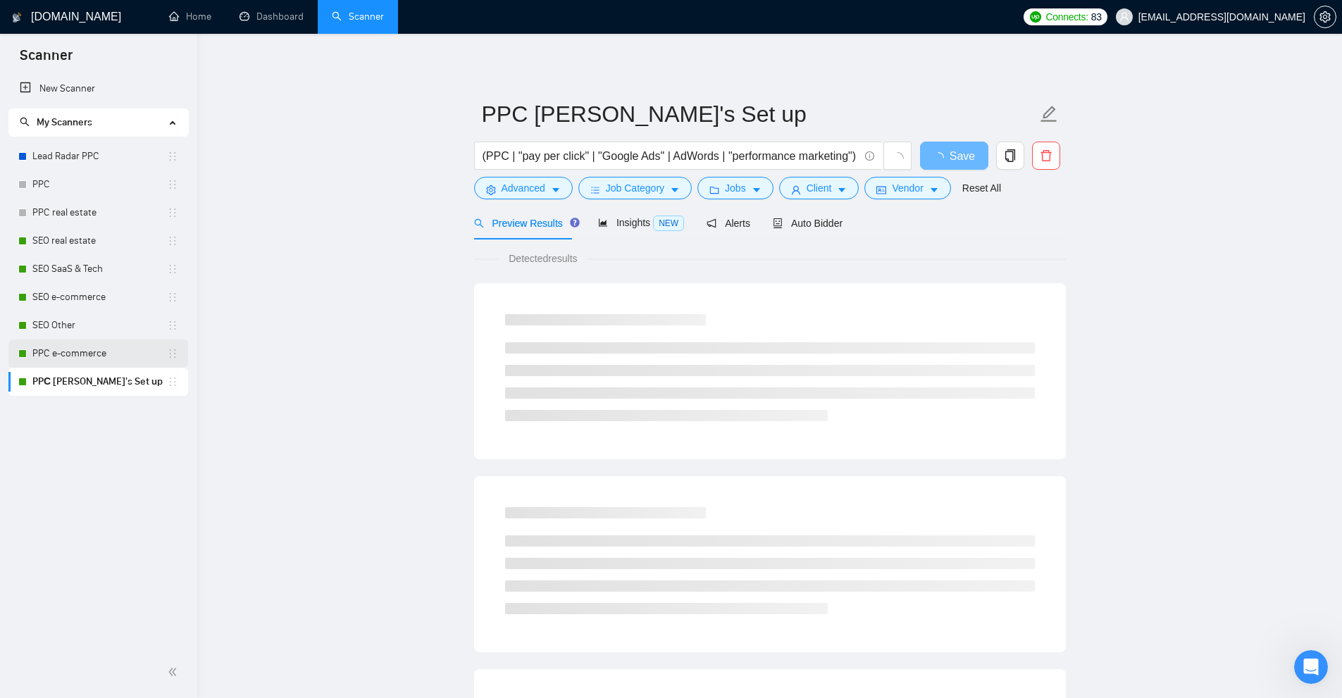
click at [111, 353] on link "PPC e-commerce" at bounding box center [99, 354] width 135 height 28
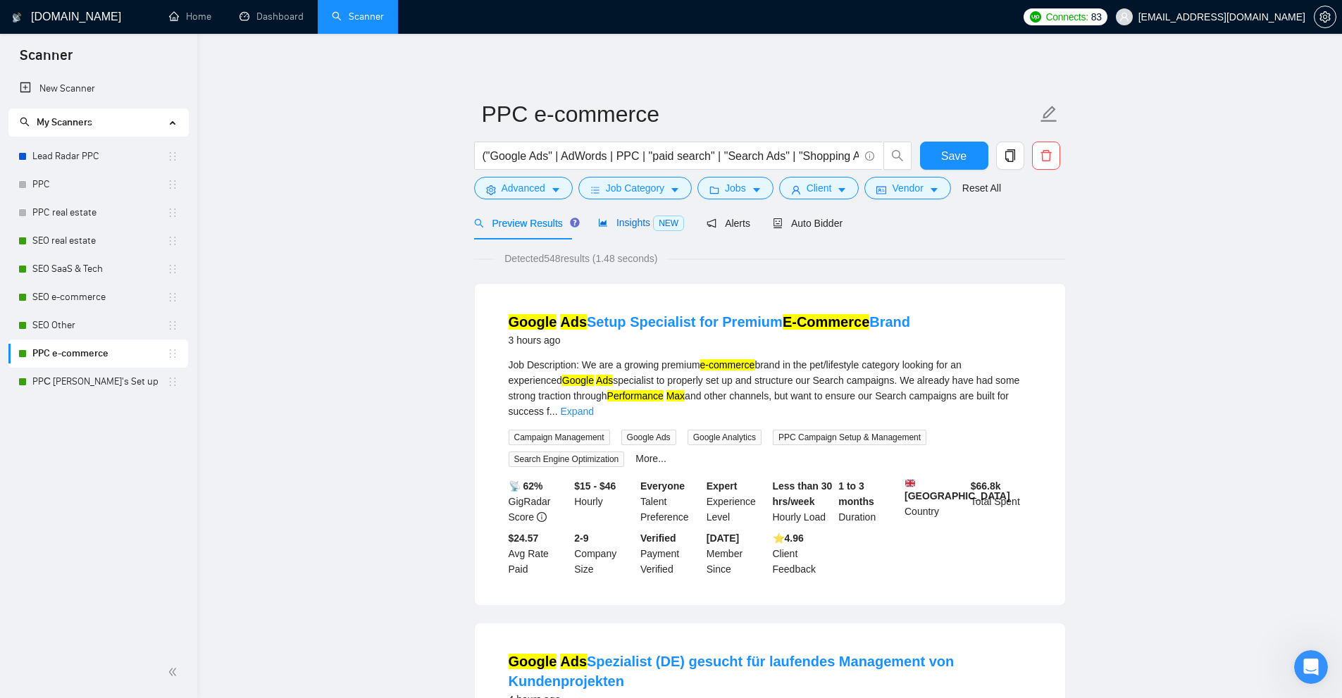
click at [635, 227] on span "Insights NEW" at bounding box center [641, 222] width 86 height 11
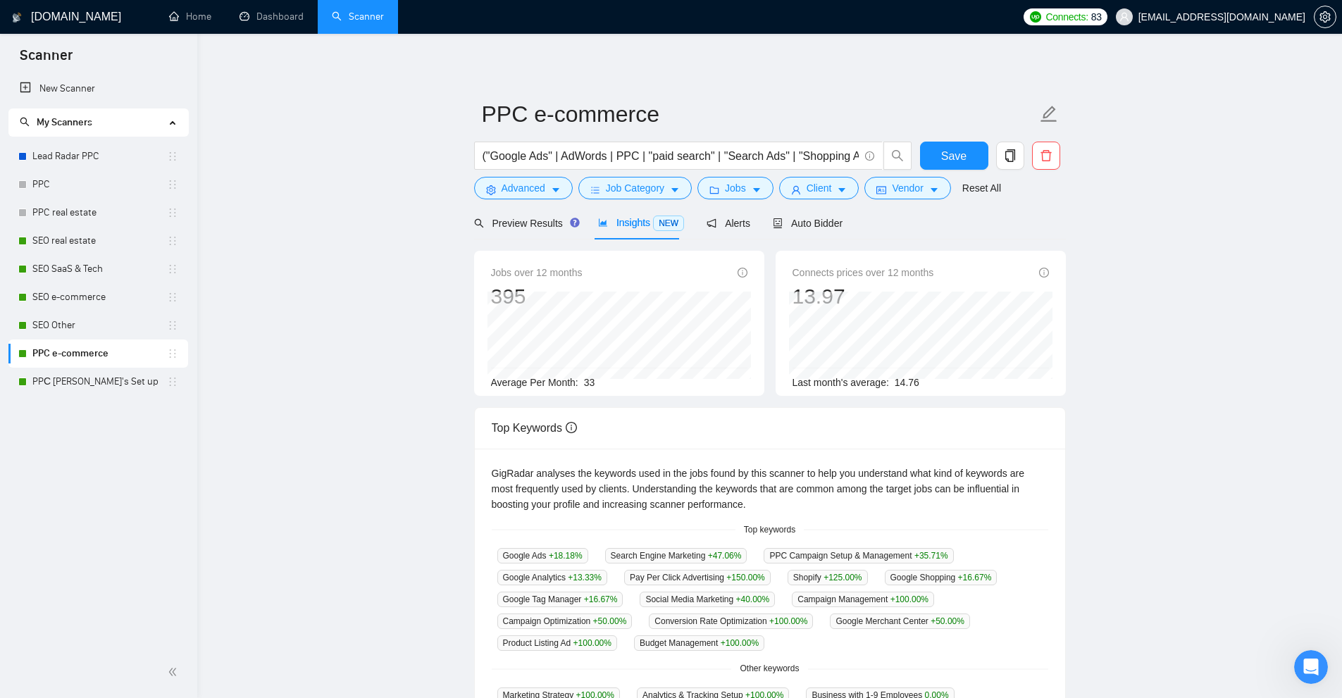
click at [106, 345] on link "PPC e-commerce" at bounding box center [99, 354] width 135 height 28
click at [118, 333] on link "SEO Other" at bounding box center [99, 325] width 135 height 28
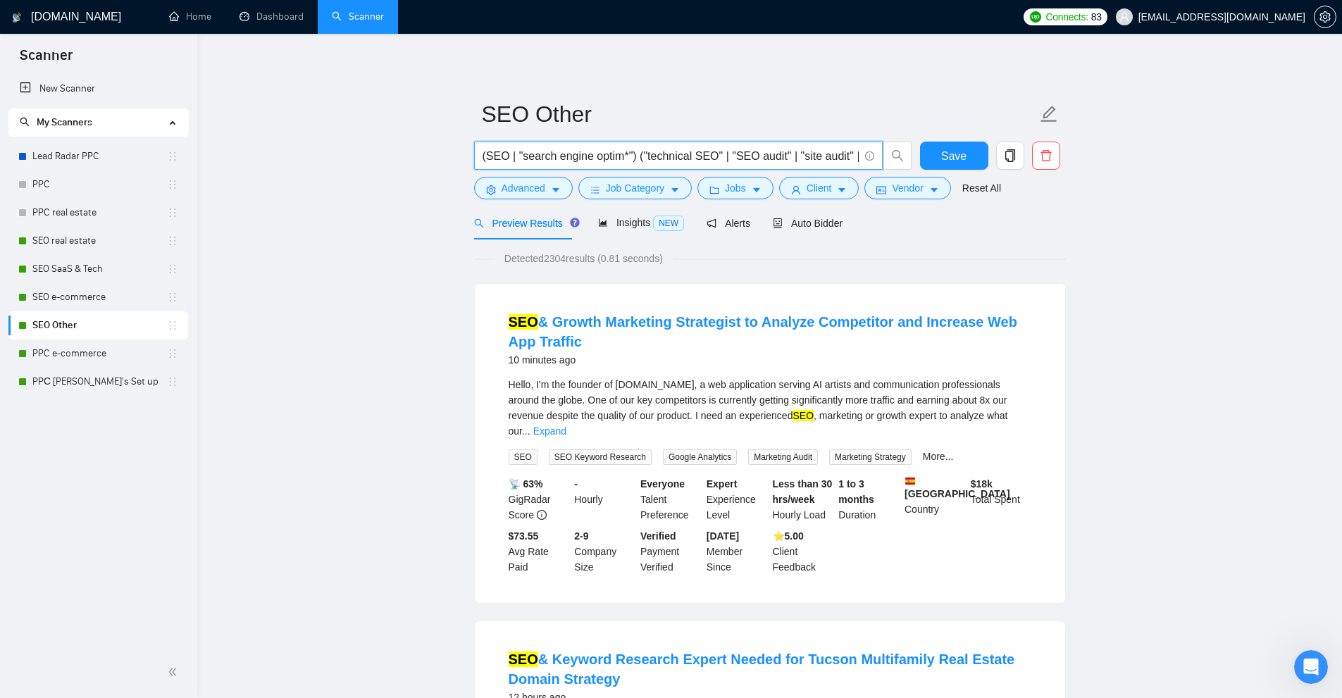
click at [624, 160] on input "(SEO | "search engine optim*") ("technical SEO" | "SEO audit" | "site audit" | …" at bounding box center [671, 156] width 376 height 18
click at [51, 350] on link "PPC e-commerce" at bounding box center [99, 354] width 135 height 28
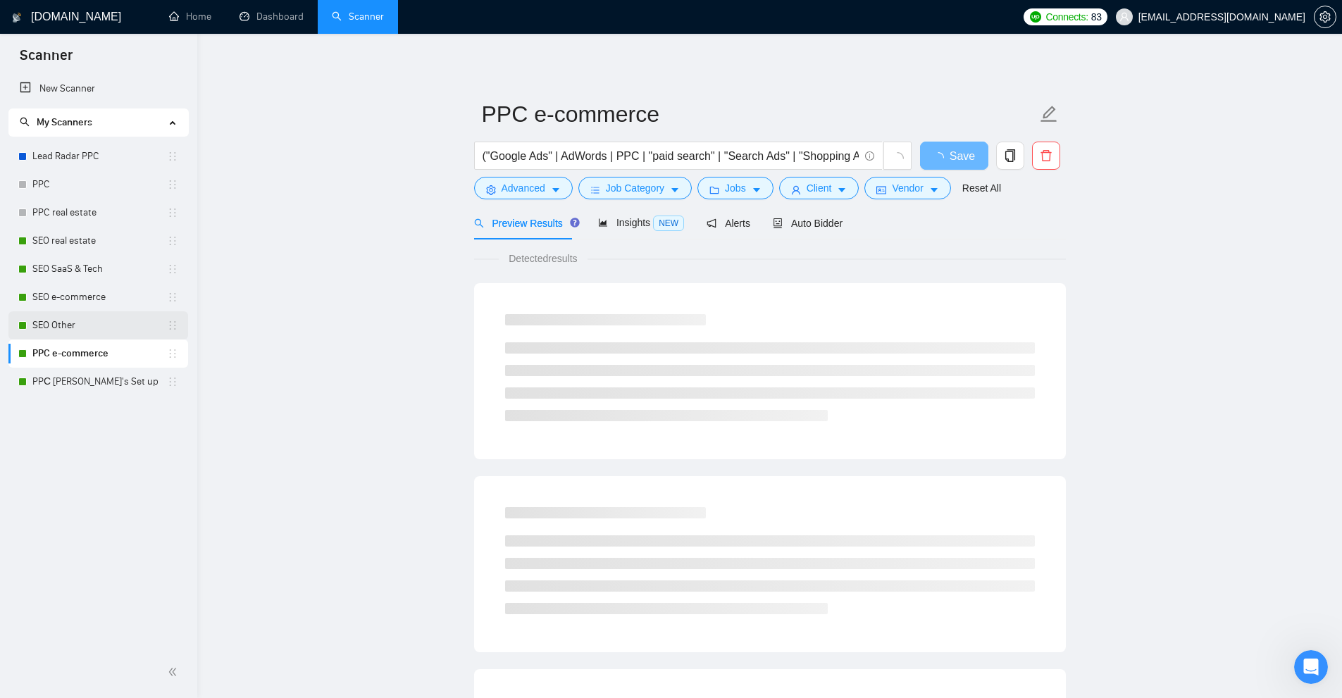
click at [92, 328] on link "SEO Other" at bounding box center [99, 325] width 135 height 28
click at [87, 296] on link "SEO e-commerce" at bounding box center [99, 297] width 135 height 28
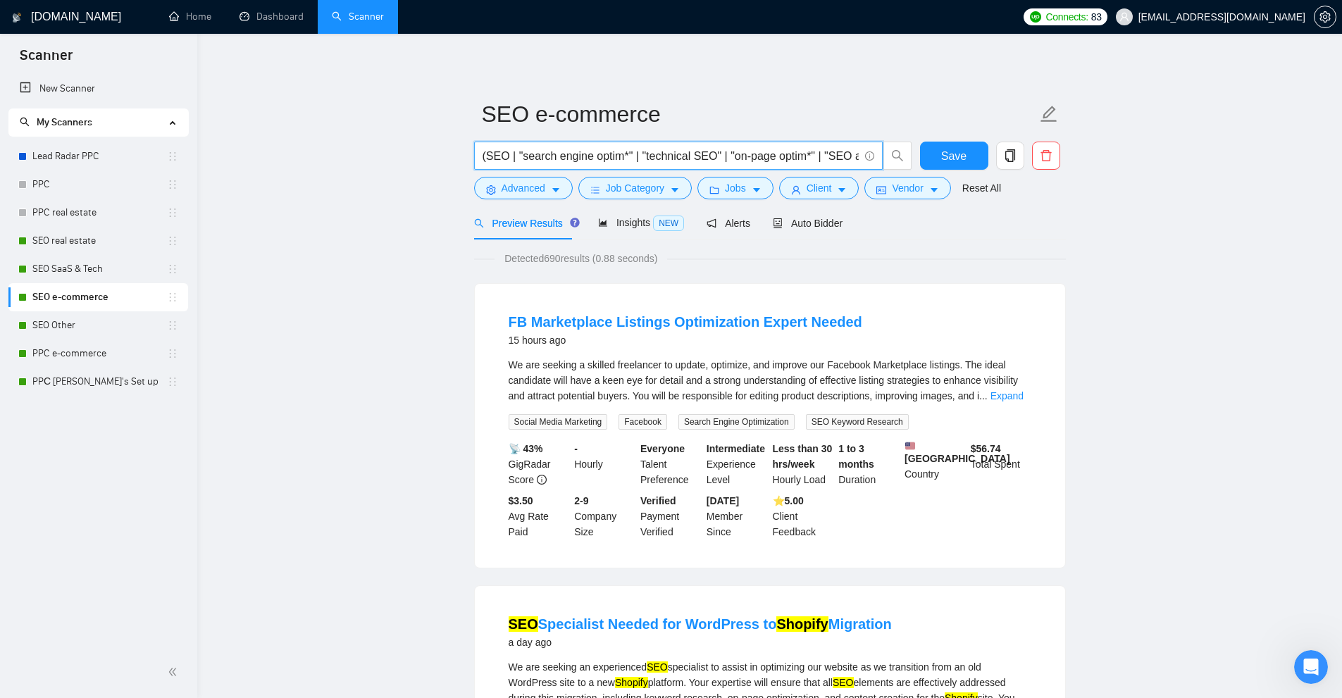
click at [625, 158] on input "(SEO | "search engine optim*" | "technical SEO" | "on-page optim*" | "SEO audit…" at bounding box center [671, 156] width 376 height 18
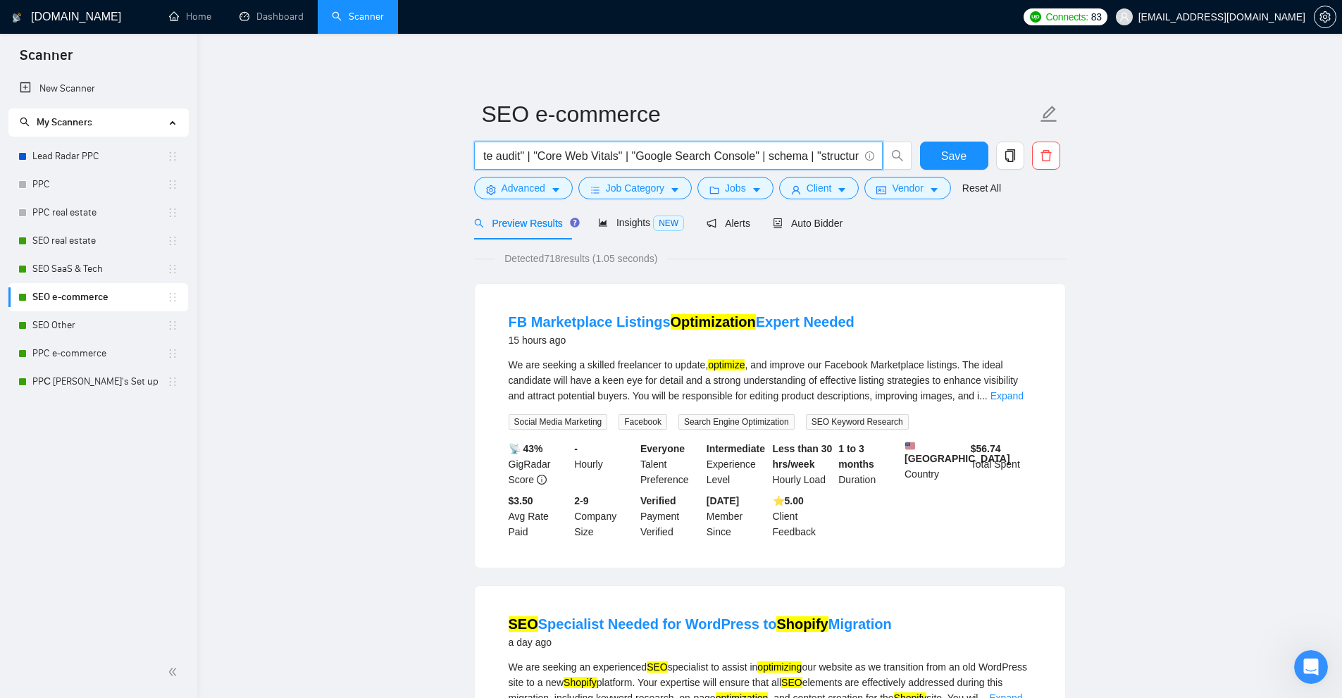
scroll to position [0, 69]
click at [665, 221] on span "NEW" at bounding box center [668, 224] width 31 height 16
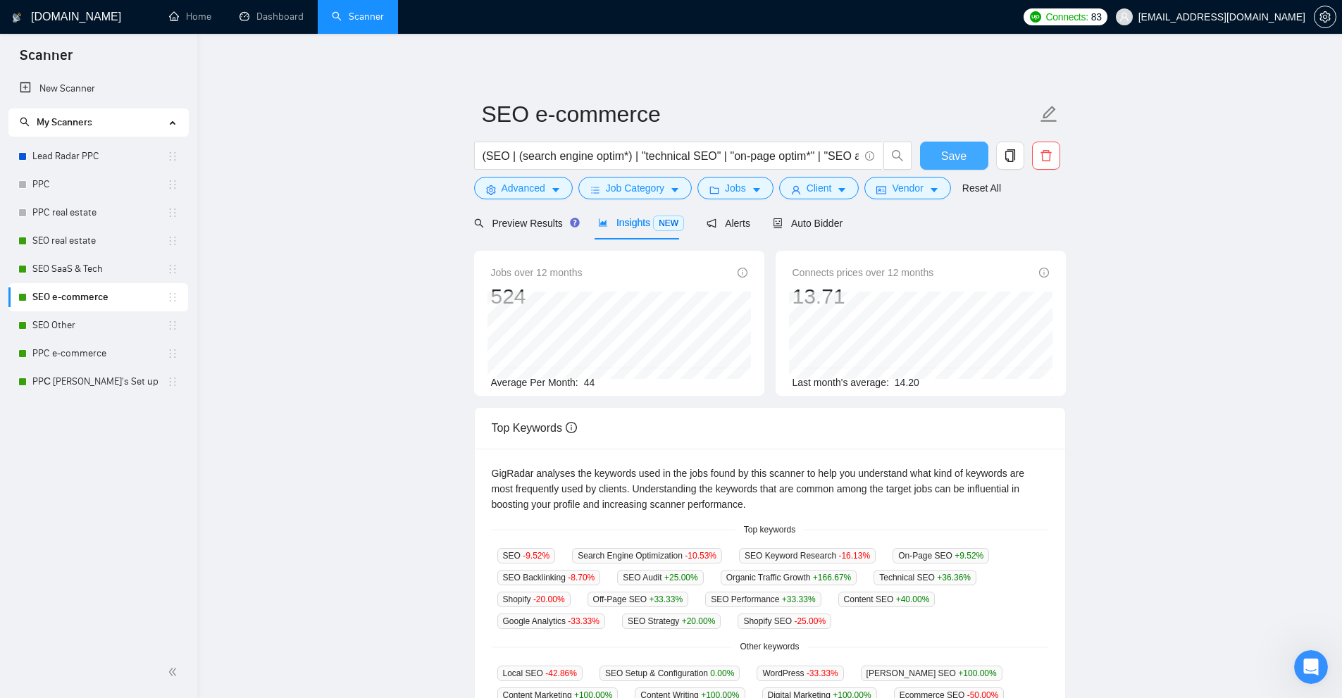
click at [941, 152] on button "Save" at bounding box center [954, 156] width 68 height 28
click at [808, 154] on input "(SEO | (search engine optim*) | "technical SEO" | "on-page optim*" | "SEO audit…" at bounding box center [671, 156] width 376 height 18
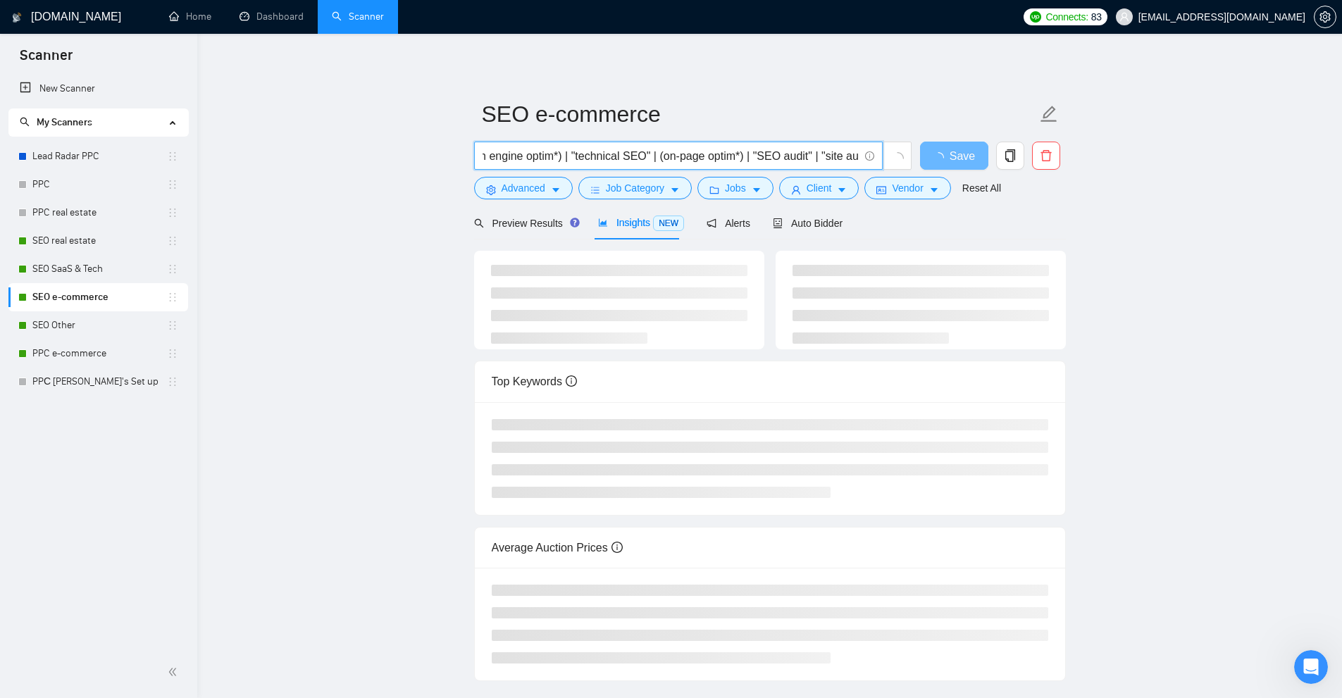
scroll to position [0, 141]
click at [666, 153] on input "(SEO | (search engine optim*) | "technical SEO" | (on-page optim*) | "SEO audit…" at bounding box center [671, 156] width 376 height 18
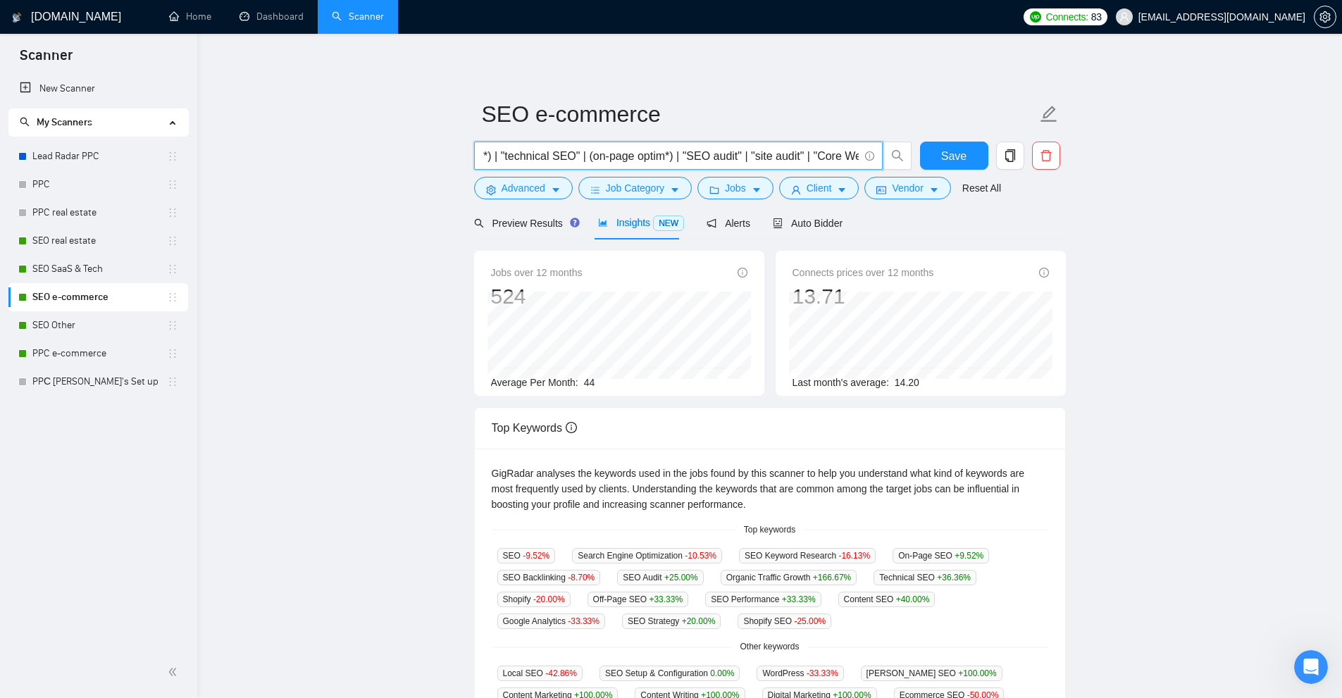
scroll to position [0, 0]
click at [570, 165] on span "(SEO | (search engine optim*) | "technical SEO" | (on-page optim*) | "SEO audit…" at bounding box center [678, 156] width 409 height 28
paste input "(canonical*) | "duplicate content" | "crawl budget" | pagination | "faceted nav…"
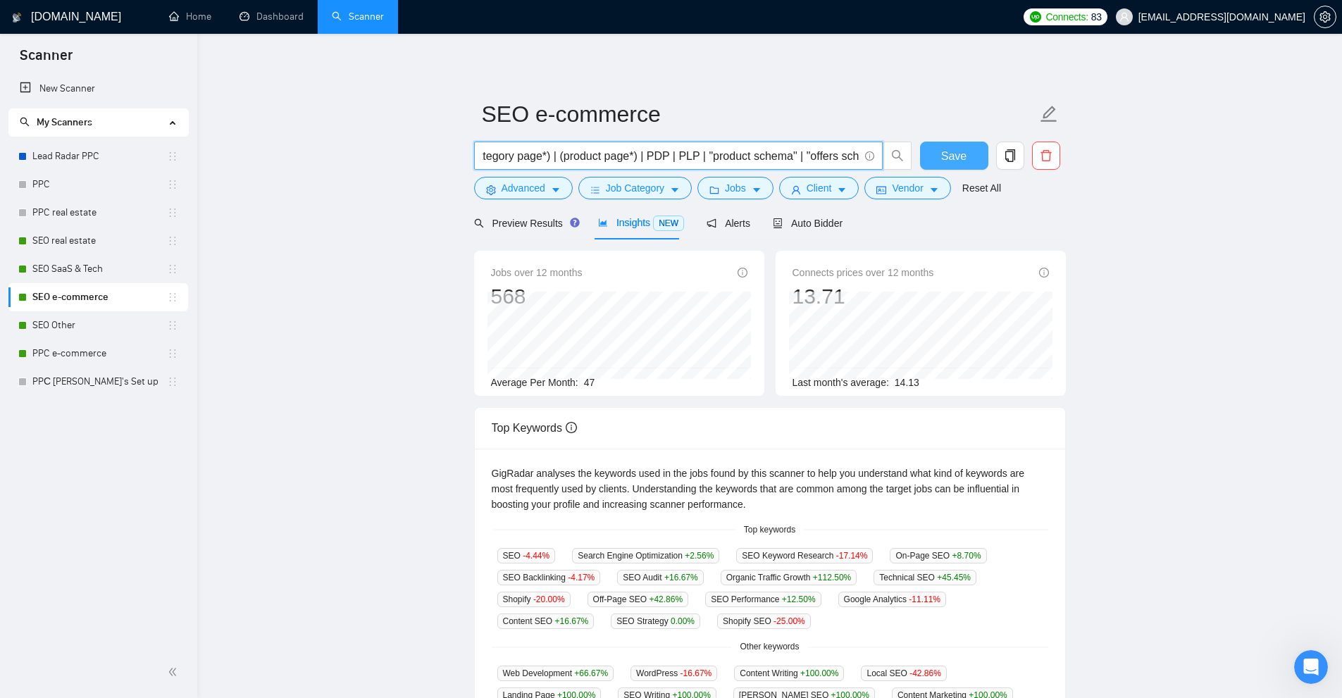
type input "(SEO | (search engine optim*) | "technical SEO" | (on-page optim*) | "SEO audit…"
click at [952, 155] on span "Save" at bounding box center [953, 156] width 25 height 18
click at [53, 264] on link "SEO SaaS & Tech" at bounding box center [99, 269] width 135 height 28
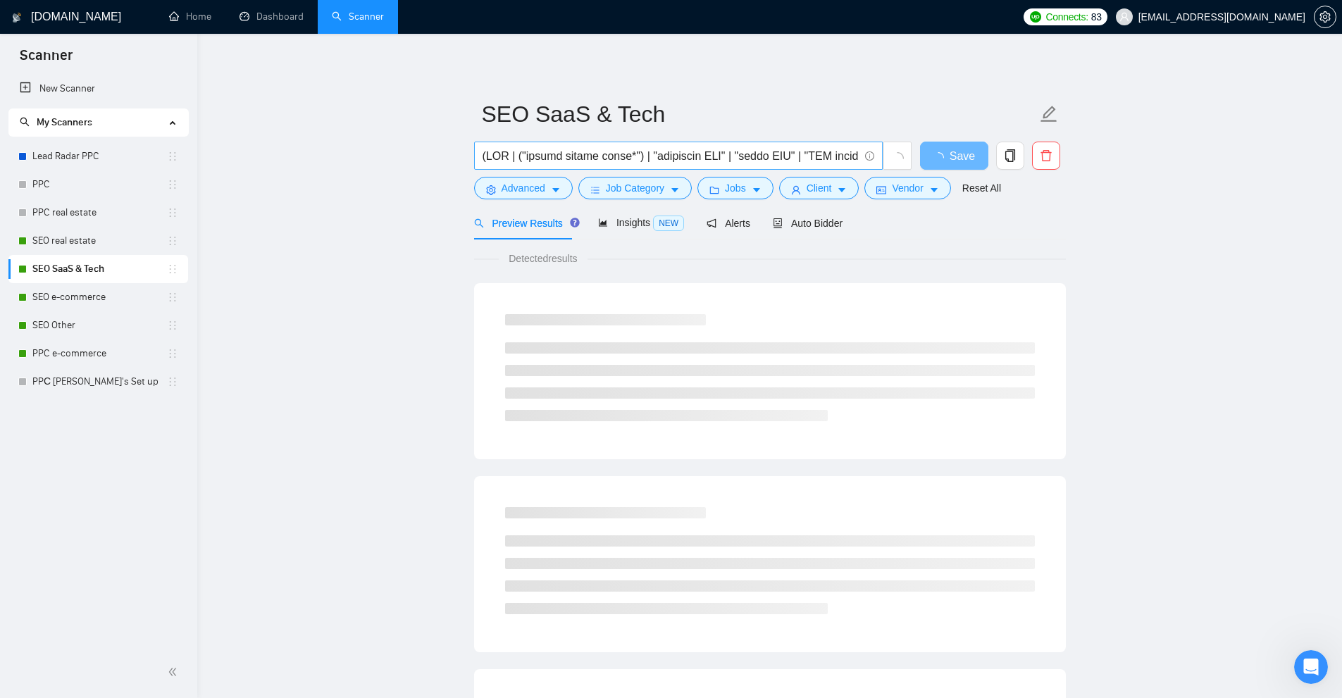
drag, startPoint x: 623, startPoint y: 156, endPoint x: 630, endPoint y: 153, distance: 7.6
click at [623, 156] on input "text" at bounding box center [671, 156] width 376 height 18
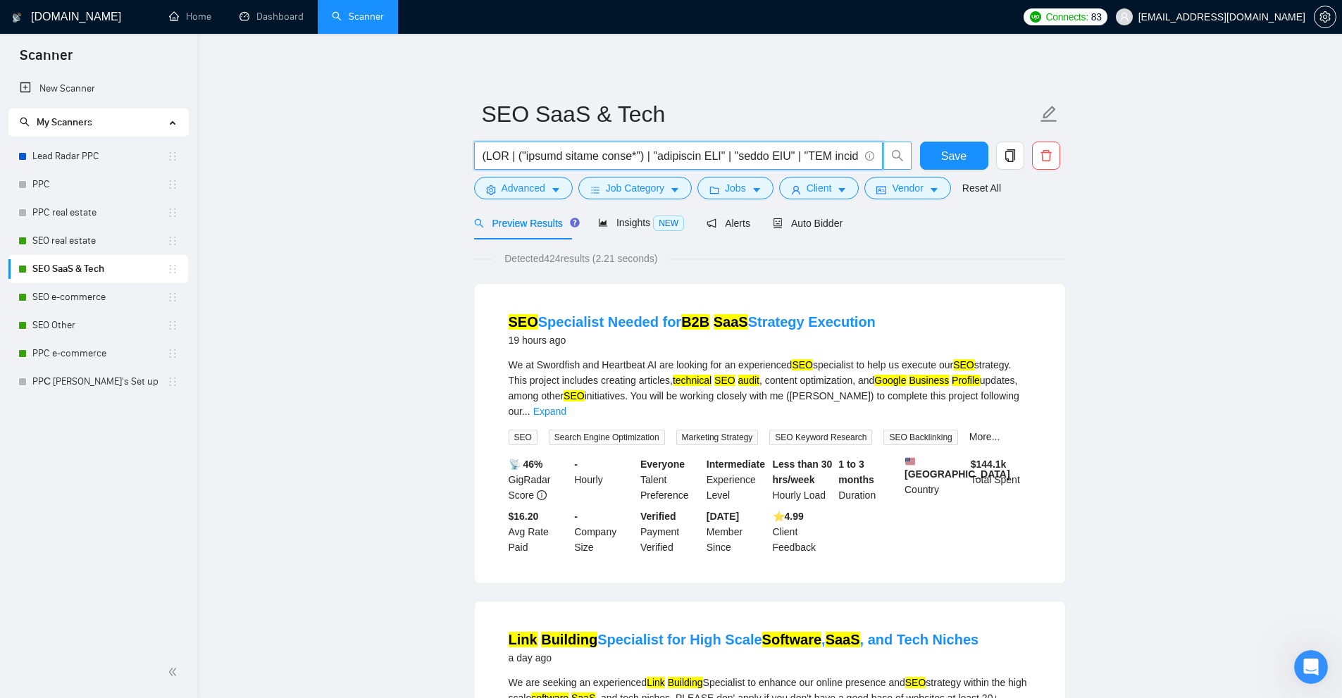
paste input "(developer tool*) | (devops tool*)"
type input "(SEO | ("search engine optim*") | "technical SEO" | "local SEO" | "SEO audit" |…"
click at [947, 149] on span "Save" at bounding box center [953, 156] width 25 height 18
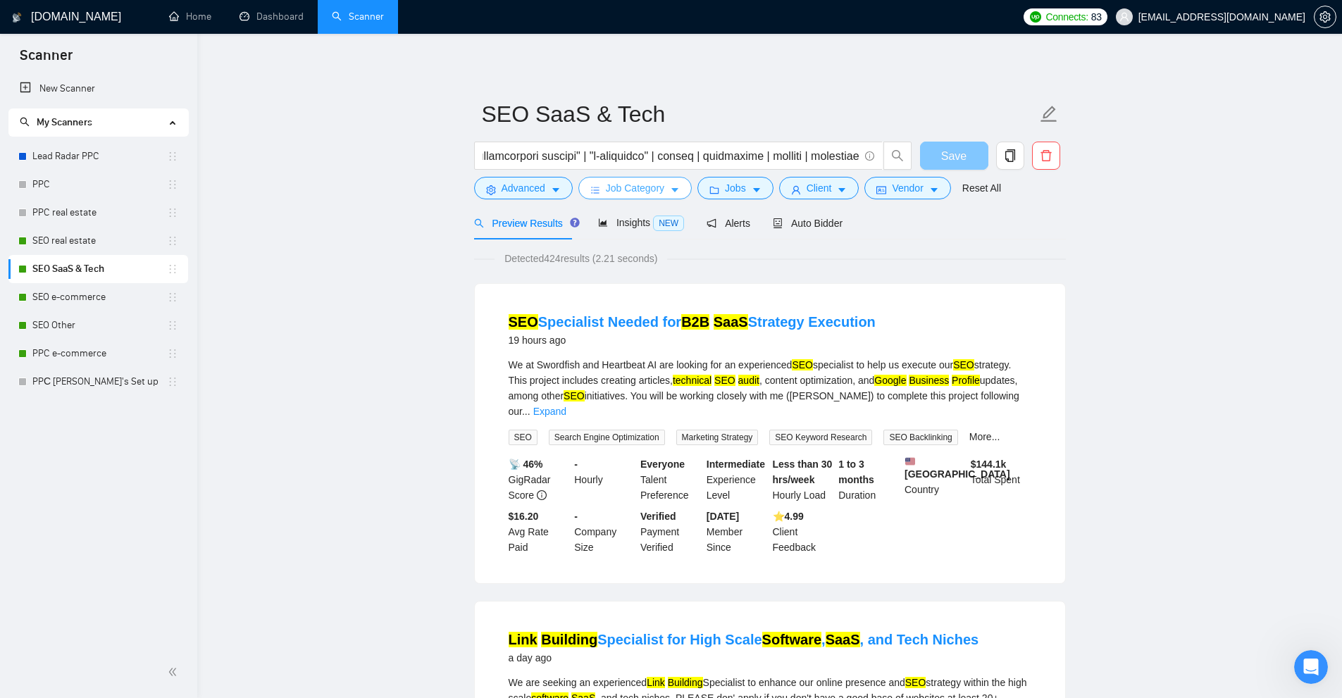
scroll to position [0, 0]
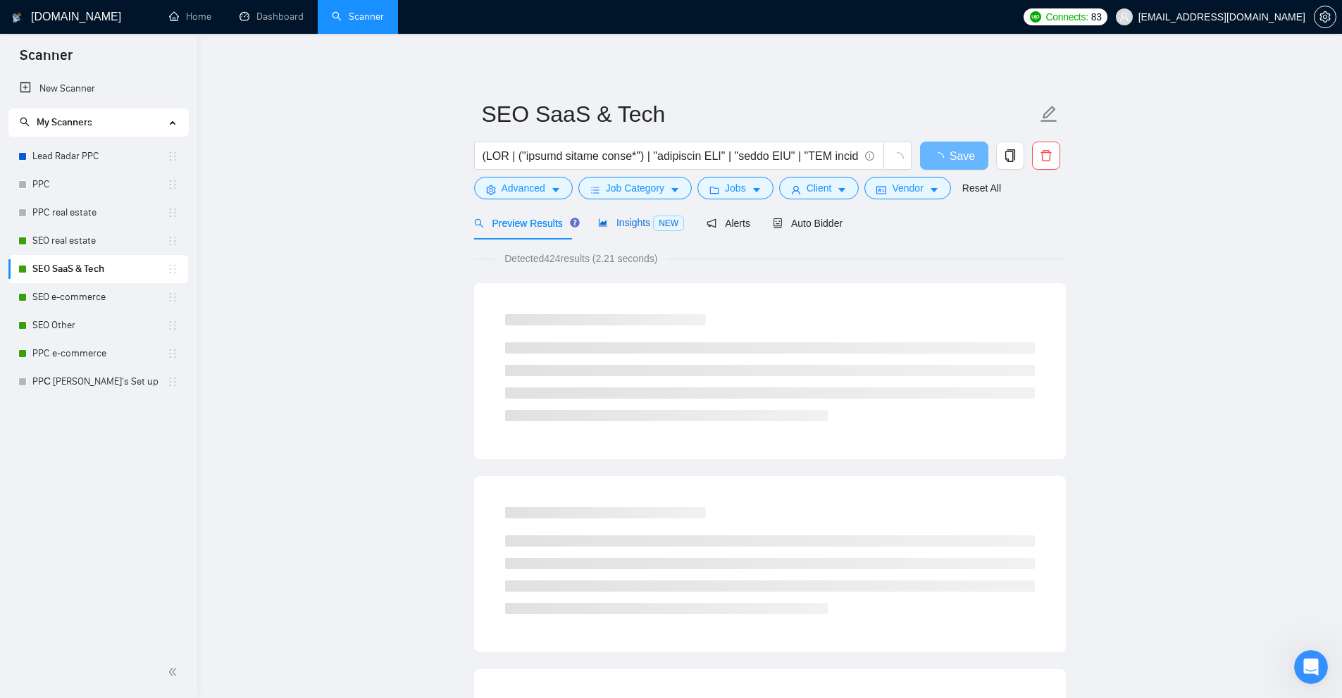
click at [633, 227] on span "Insights NEW" at bounding box center [641, 222] width 86 height 11
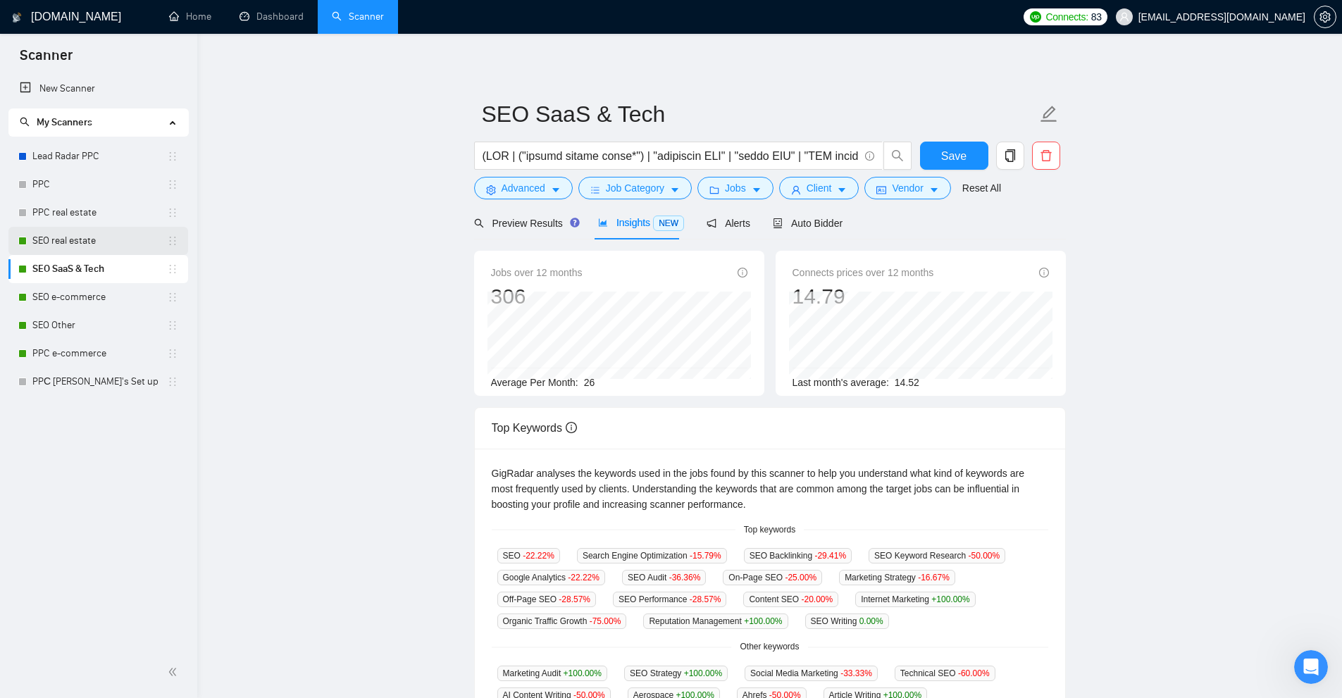
click at [94, 249] on link "SEO real estate" at bounding box center [99, 241] width 135 height 28
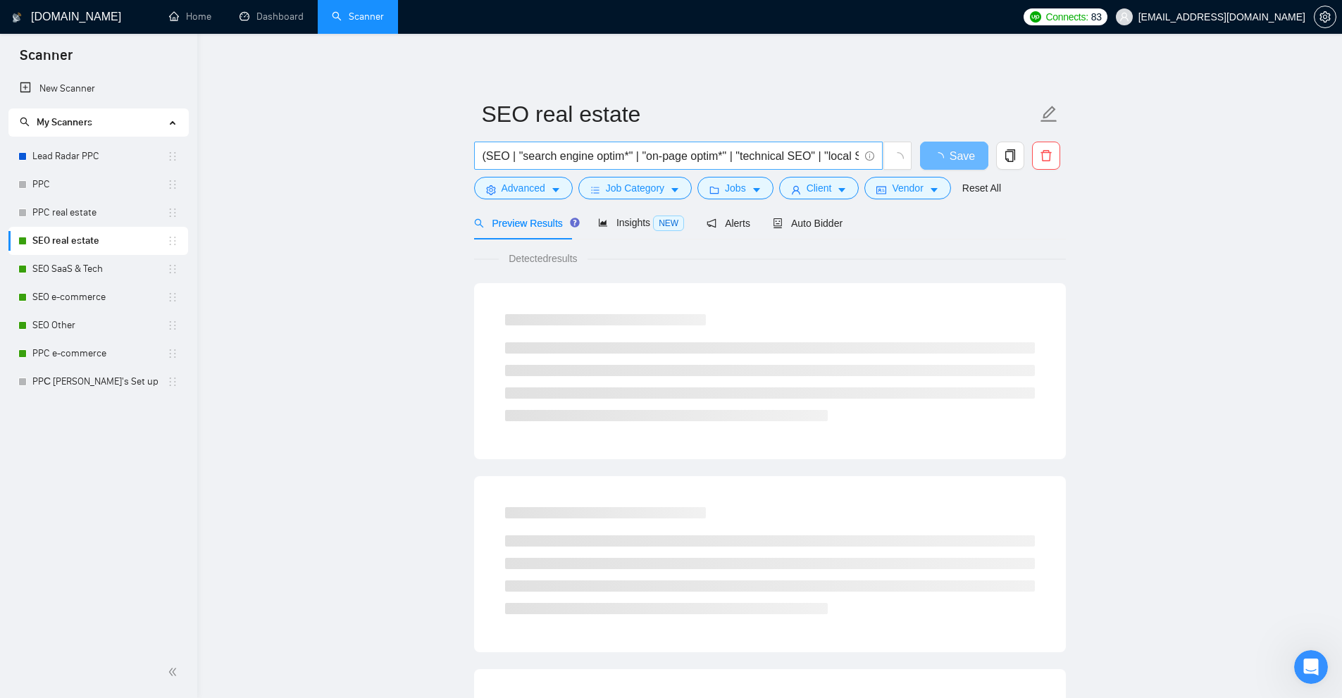
click at [712, 151] on input "(SEO | "search engine optim*" | "on-page optim*" | "technical SEO" | "local SEO…" at bounding box center [671, 156] width 376 height 18
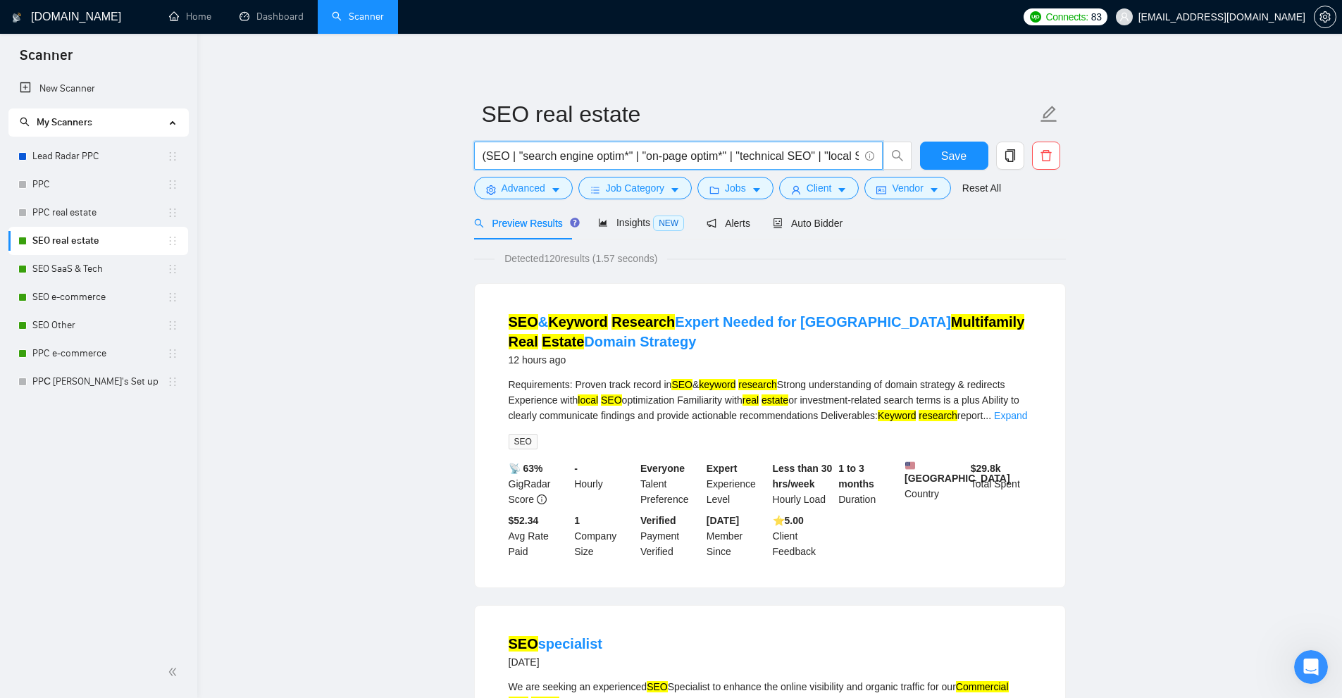
paste input "(search engine optim*) | (on-page optim*) | "technical SEO" | "local SEO" | "SE…"
type input "(SEO | (search engine optim*) | (on-page optim*) | "technical SEO" | "local SEO…"
click at [939, 153] on button "Save" at bounding box center [954, 156] width 68 height 28
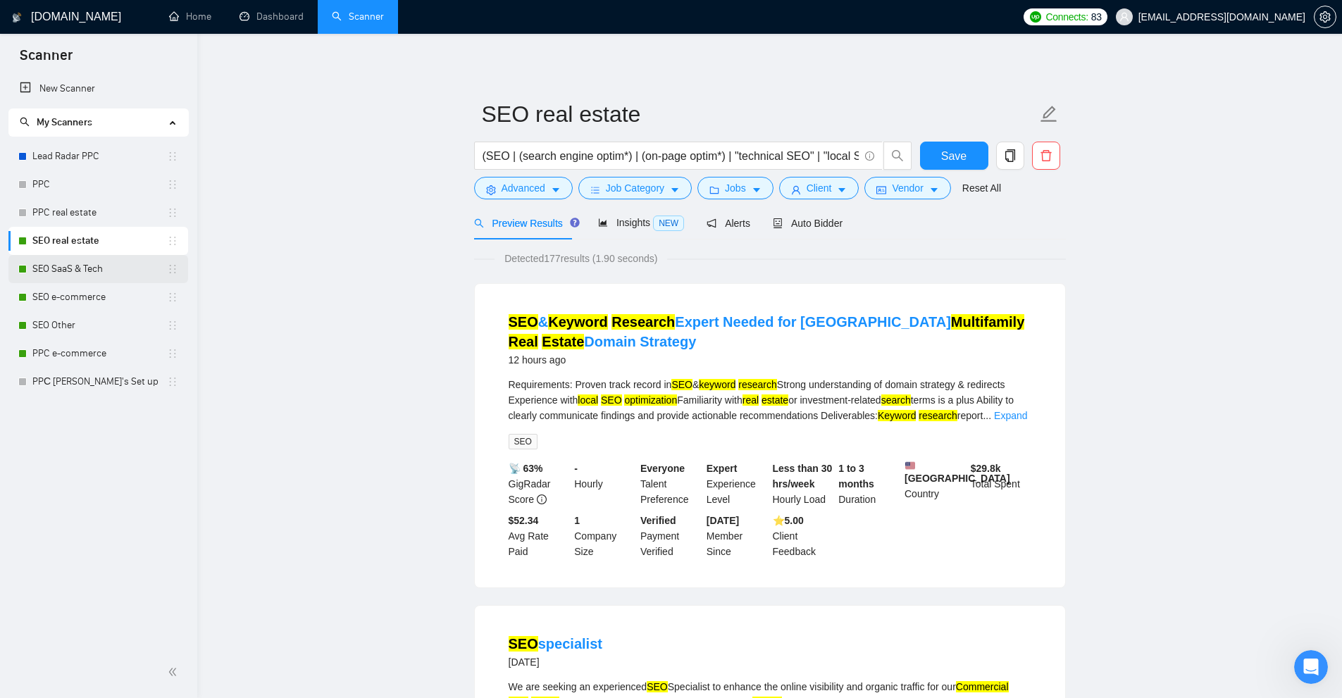
click at [107, 276] on link "SEO SaaS & Tech" at bounding box center [99, 269] width 135 height 28
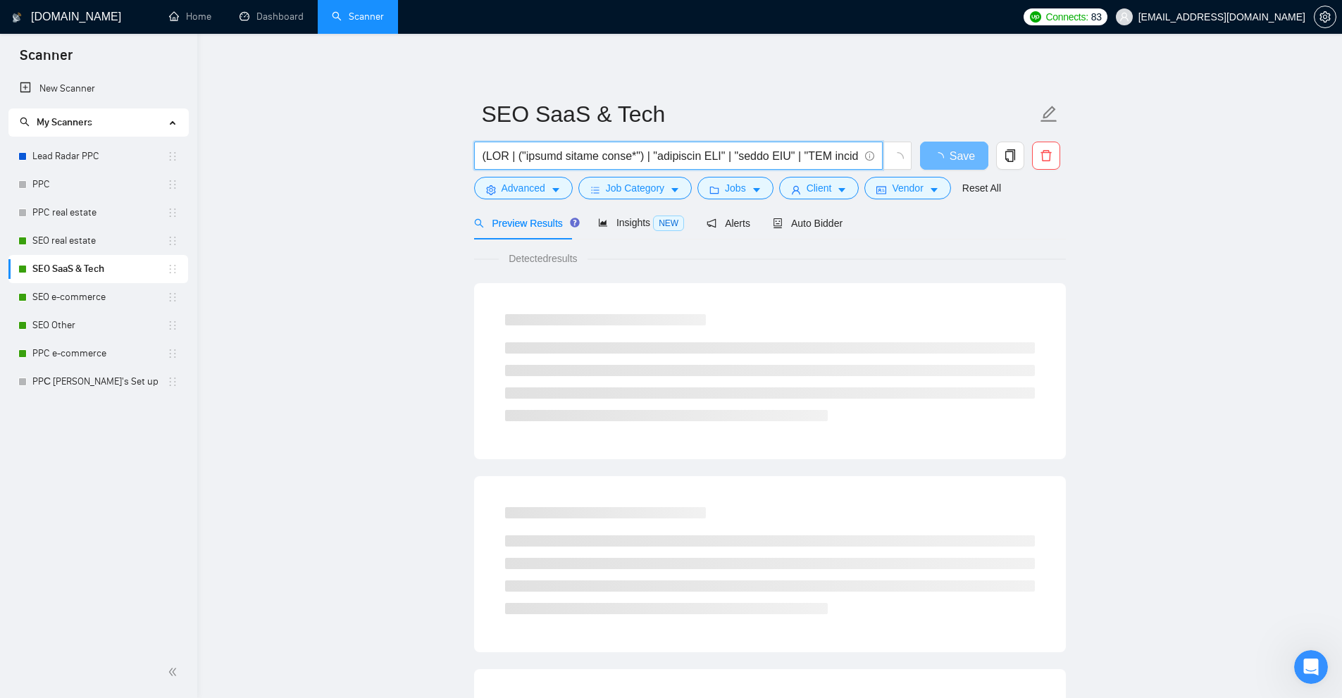
click at [522, 150] on input "text" at bounding box center [671, 156] width 376 height 18
click at [629, 153] on input "text" at bounding box center [671, 156] width 376 height 18
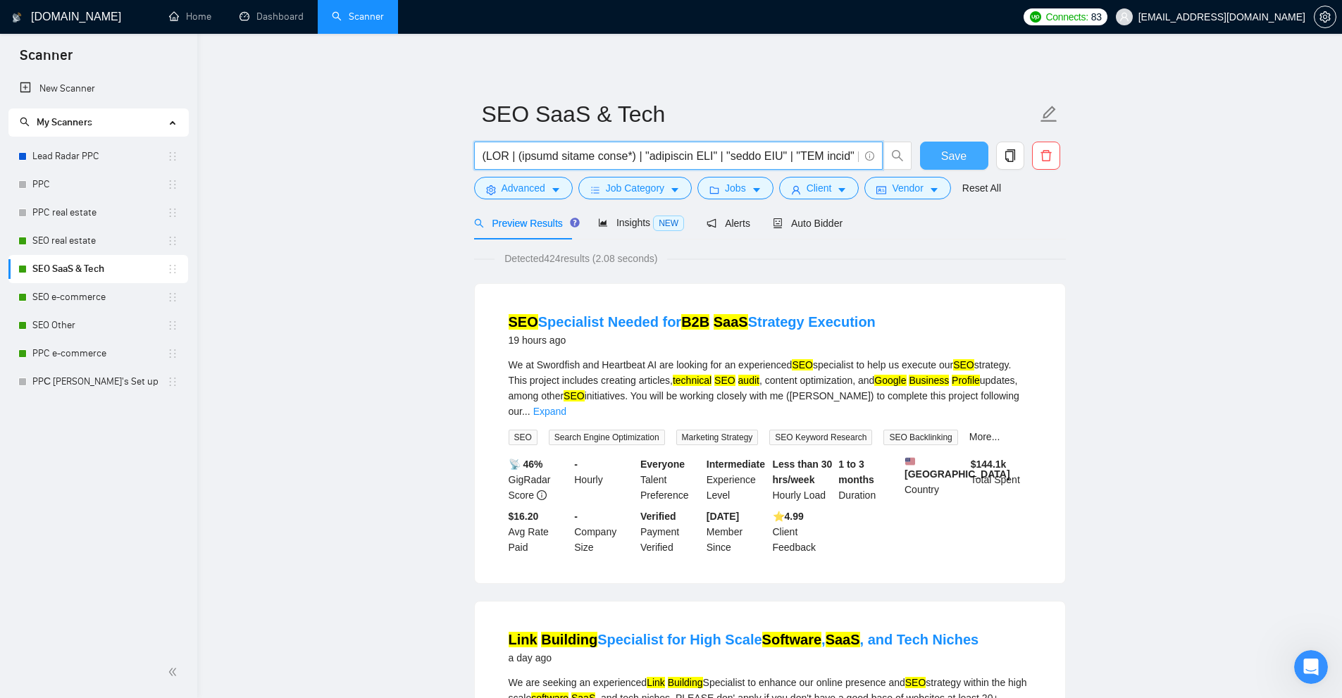
type input "(SEO | (search engine optim*) | "technical SEO" | "local SEO" | "SEO audit" | "…"
click at [938, 156] on button "Save" at bounding box center [954, 156] width 68 height 28
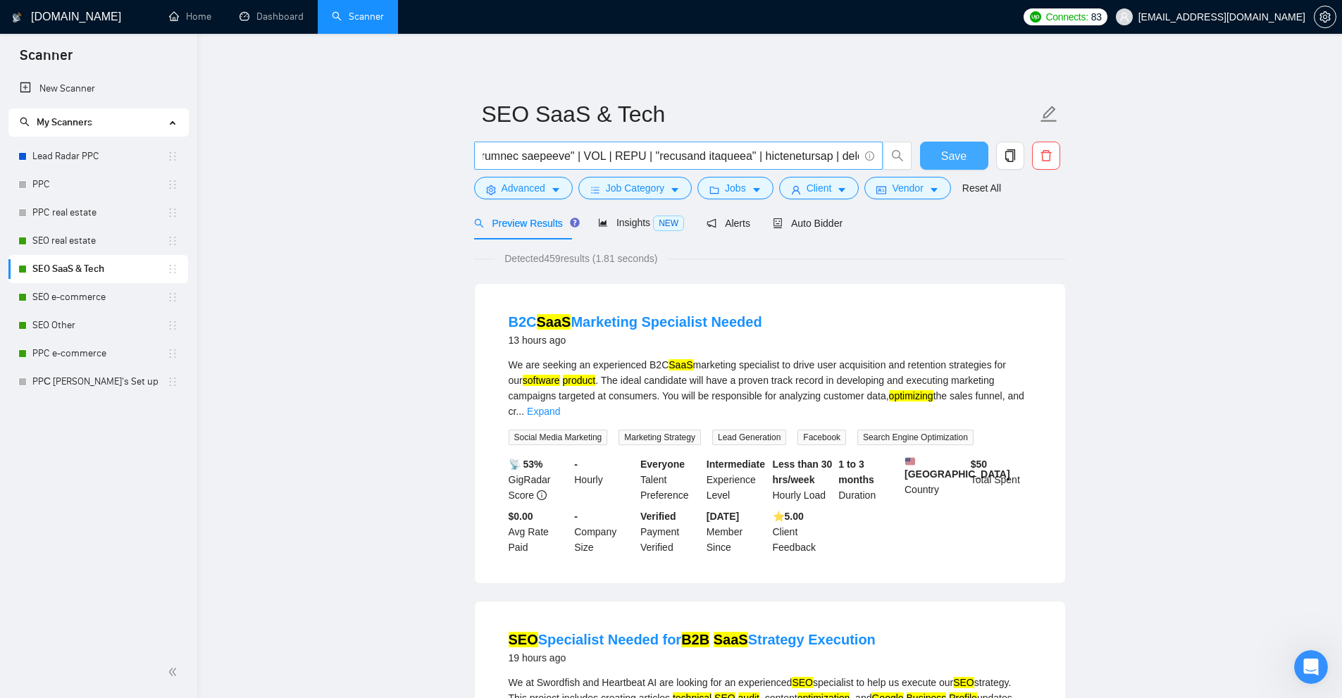
scroll to position [0, 4821]
click at [60, 303] on link "SEO e-commerce" at bounding box center [99, 297] width 135 height 28
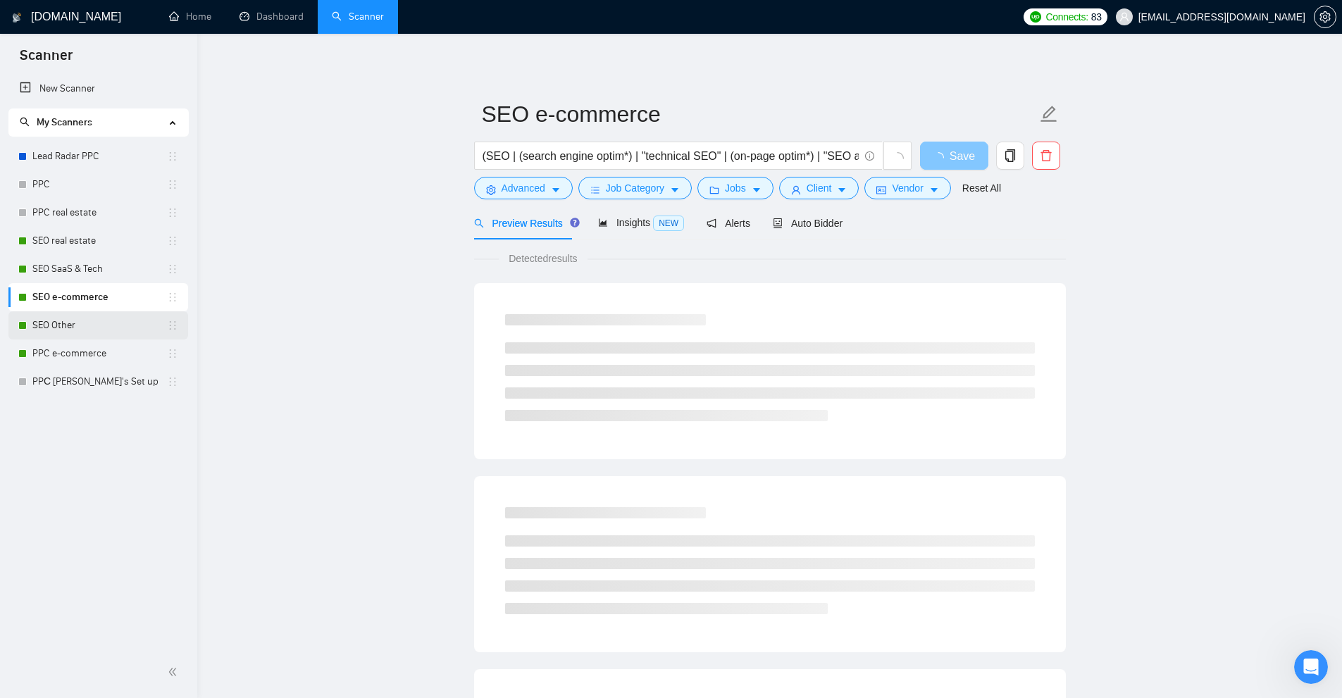
click at [94, 311] on link "SEO Other" at bounding box center [99, 325] width 135 height 28
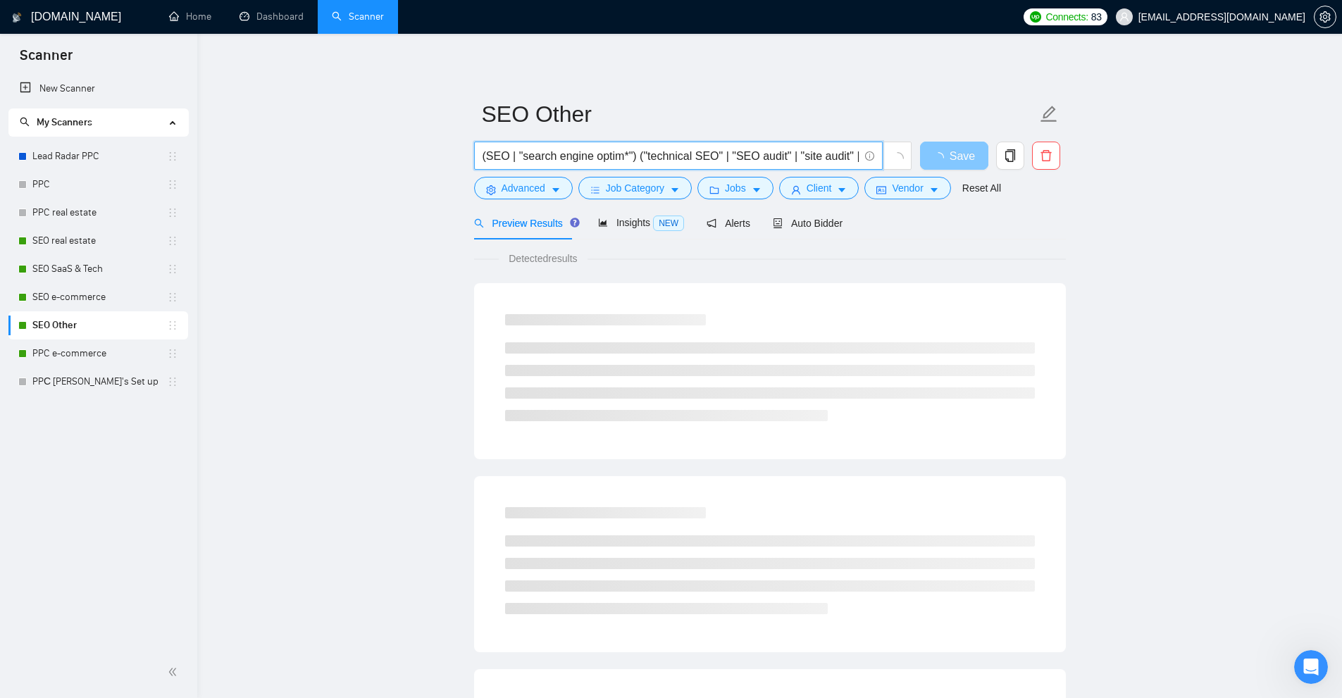
click at [604, 152] on input "(SEO | "search engine optim*") ("technical SEO" | "SEO audit" | "site audit" | …" at bounding box center [671, 156] width 376 height 18
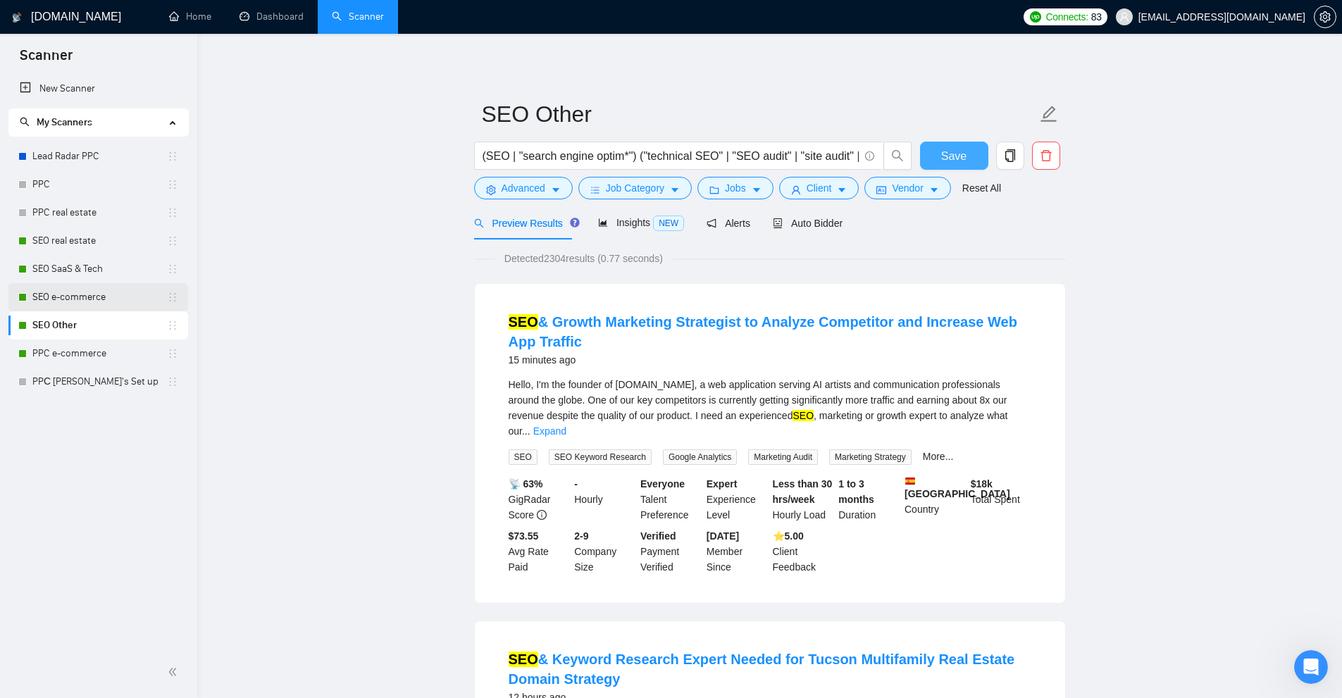
click at [66, 297] on link "SEO e-commerce" at bounding box center [99, 297] width 135 height 28
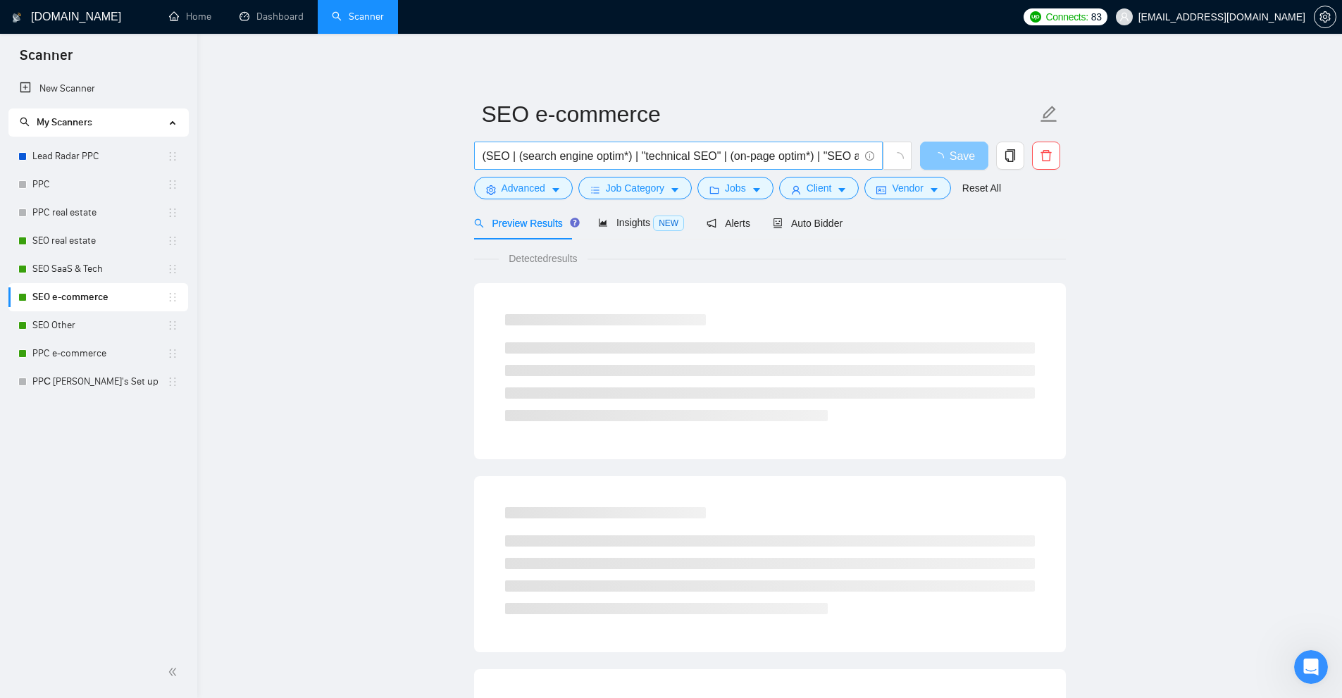
click at [624, 152] on input "(SEO | (search engine optim*) | "technical SEO" | (on-page optim*) | "SEO audit…" at bounding box center [671, 156] width 376 height 18
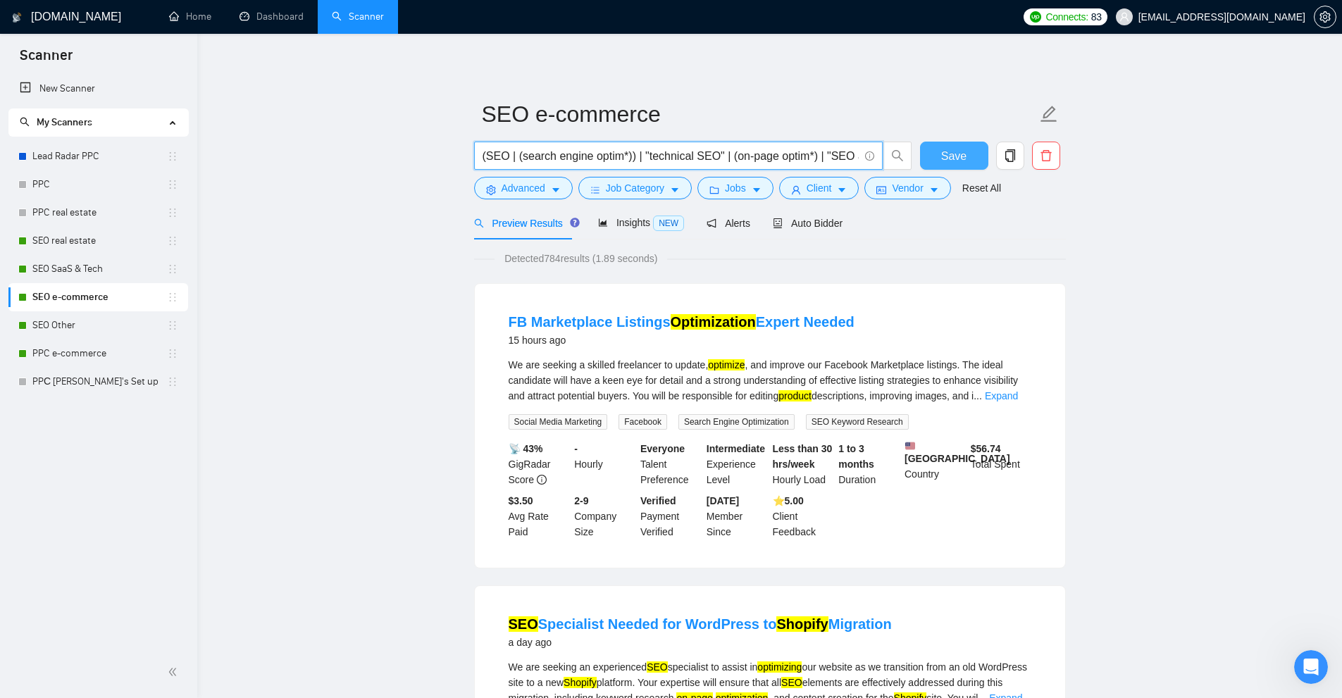
type input "(SEO | (search engine optim*)) | "technical SEO" | (on-page optim*) | "SEO audi…"
click at [932, 156] on button "Save" at bounding box center [954, 156] width 68 height 28
click at [93, 276] on link "SEO SaaS & Tech" at bounding box center [99, 269] width 135 height 28
click at [92, 264] on link "SEO SaaS & Tech" at bounding box center [99, 269] width 135 height 28
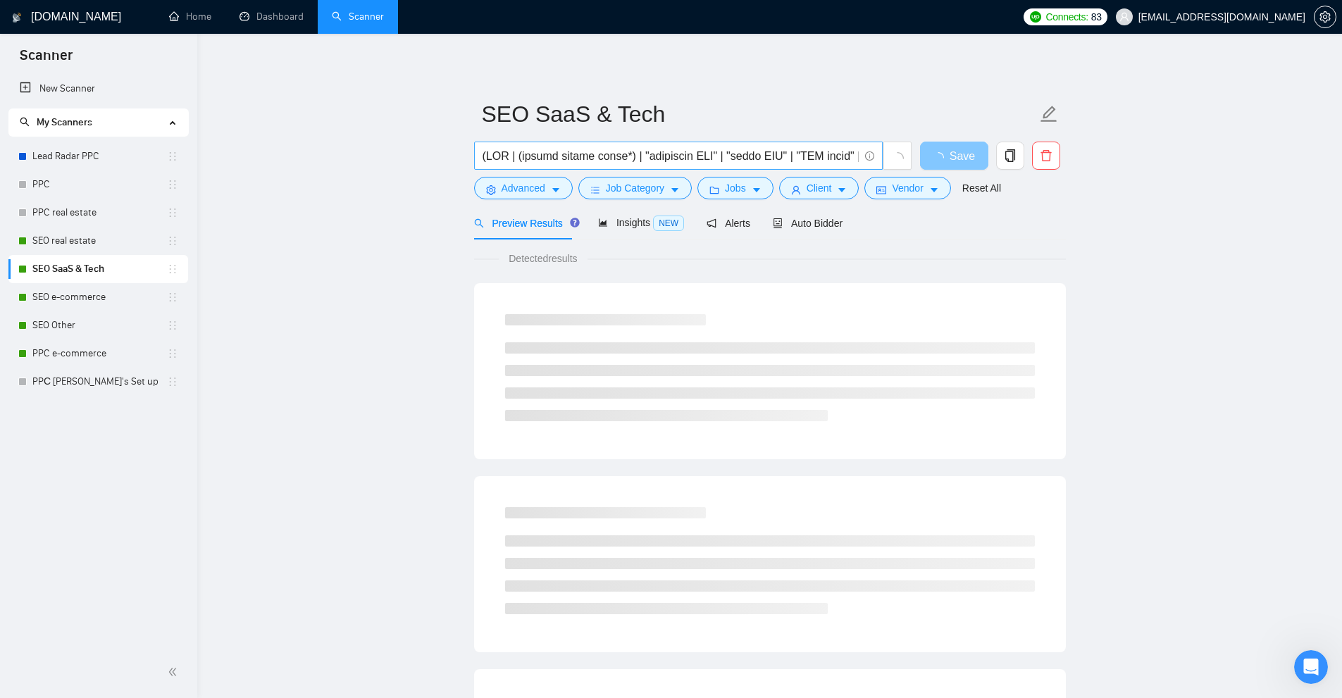
click at [624, 154] on input "text" at bounding box center [671, 156] width 376 height 18
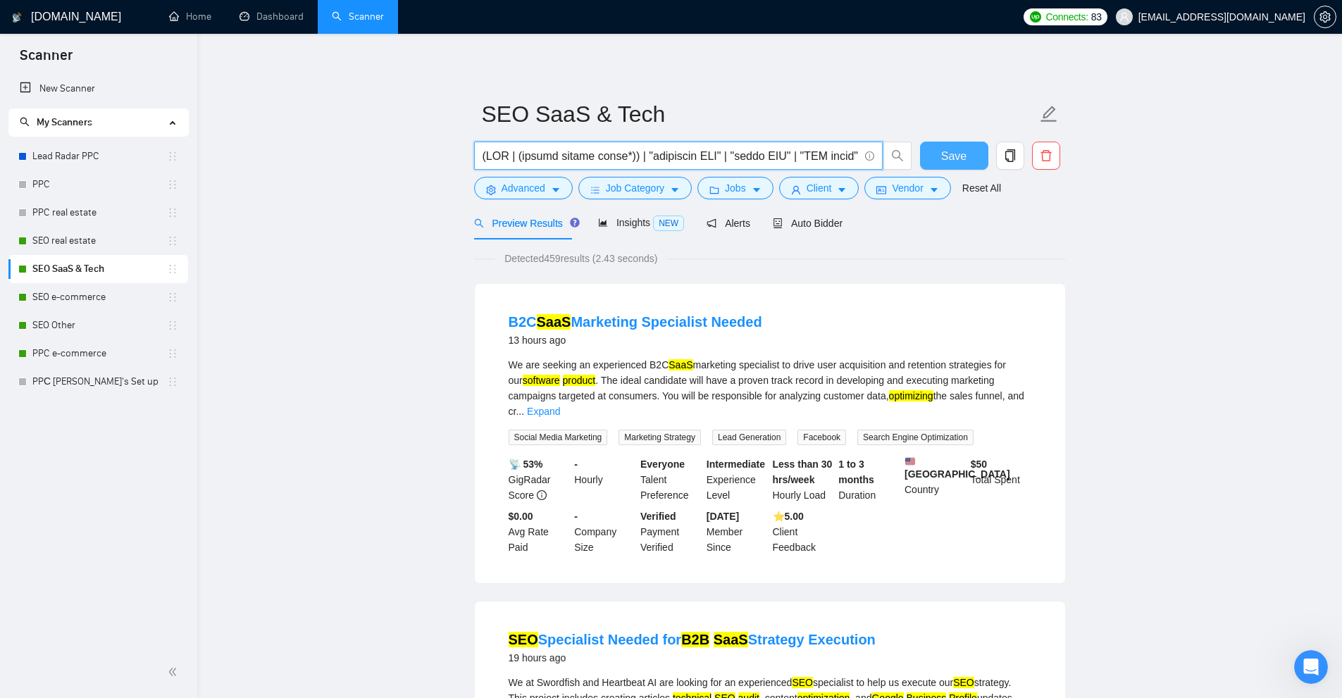
type input "(SEO | (search engine optim*)) | "technical SEO" | "local SEO" | "SEO audit" | …"
click at [963, 145] on button "Save" at bounding box center [954, 156] width 68 height 28
click at [88, 355] on link "PPC e-commerce" at bounding box center [99, 354] width 135 height 28
click at [61, 346] on link "PPC e-commerce" at bounding box center [99, 354] width 135 height 28
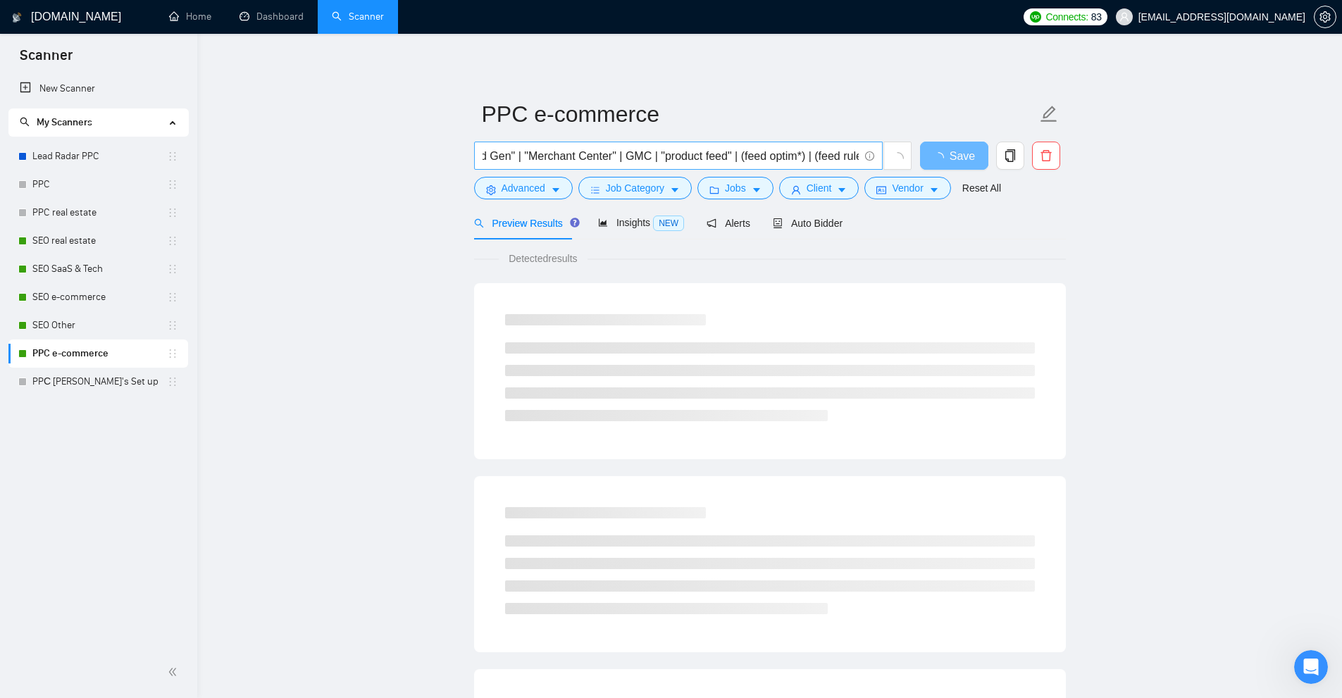
scroll to position [0, 1127]
click at [699, 154] on input "("Google Ads" | AdWords | PPC | "paid search" | "Search Ads" | "Shopping Ads" |…" at bounding box center [671, 156] width 376 height 18
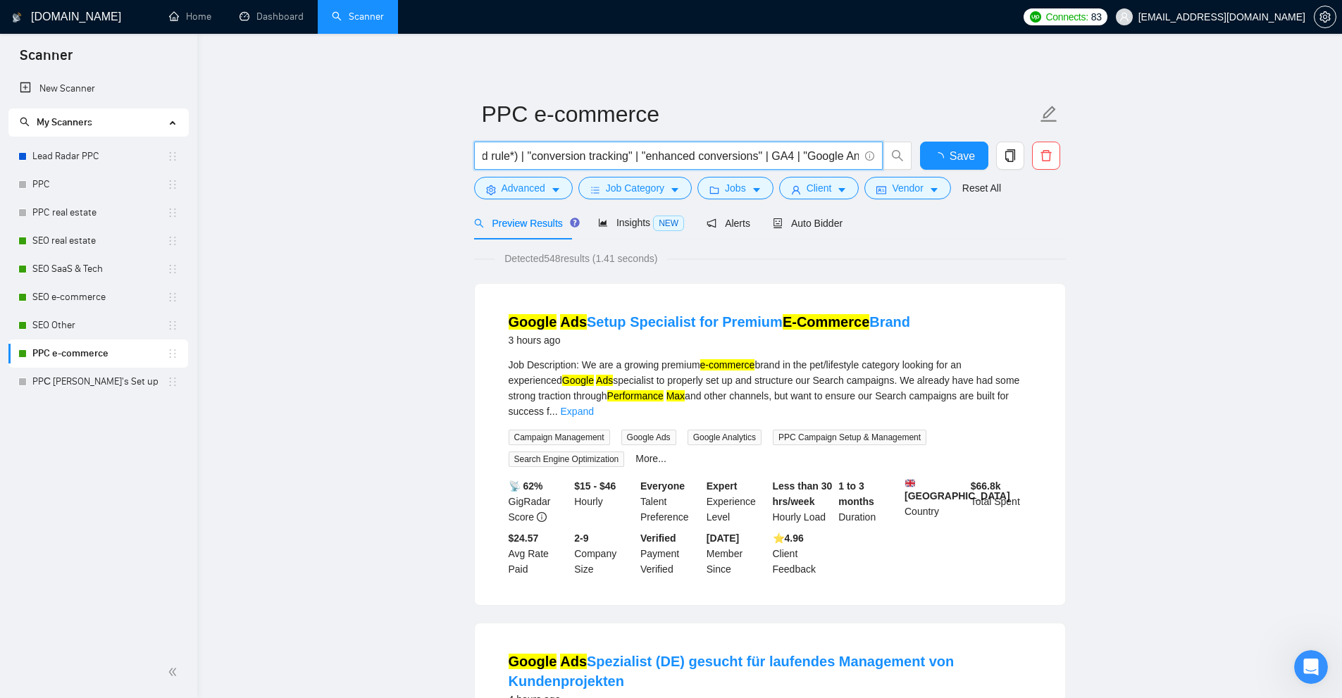
scroll to position [0, 0]
click at [96, 319] on link "SEO Other" at bounding box center [99, 325] width 135 height 28
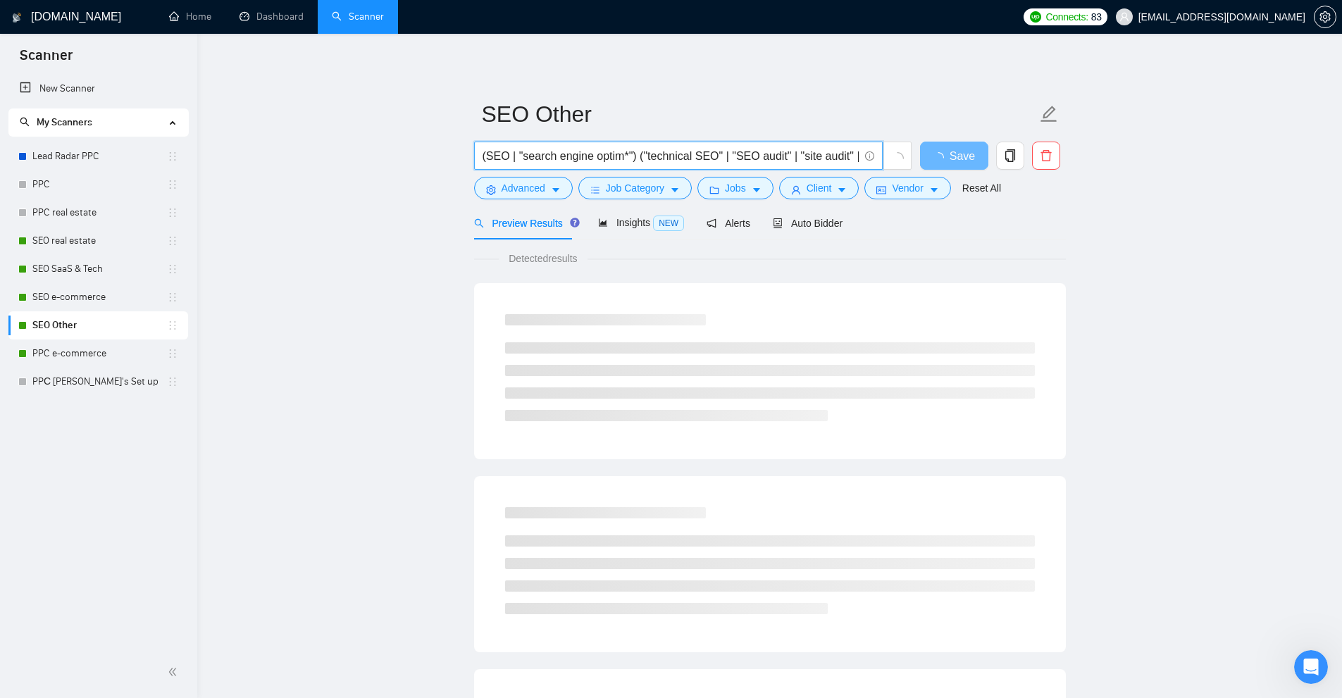
click at [515, 154] on input "(SEO | "search engine optim*") ("technical SEO" | "SEO audit" | "site audit" | …" at bounding box center [671, 156] width 376 height 18
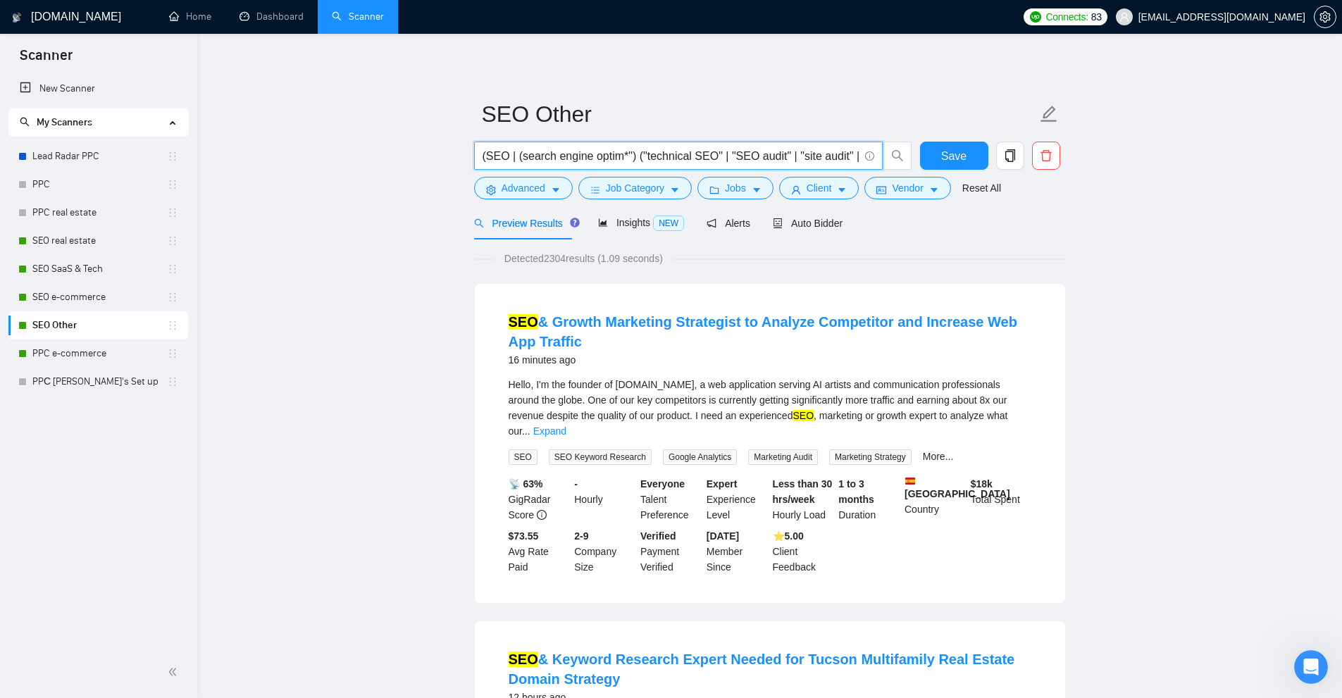
click at [628, 153] on input "(SEO | (search engine optim*") ("technical SEO" | "SEO audit" | "site audit" | …" at bounding box center [671, 156] width 376 height 18
click at [667, 155] on input "(SEO | (search engine optim*)) ("technical SEO" | "SEO audit" | "site audit" | …" at bounding box center [671, 156] width 376 height 18
paste input "(canonical*)"
type input "(SEO | (search engine optim*)) ("technical SEO" | "SEO audit" | "site audit" | …"
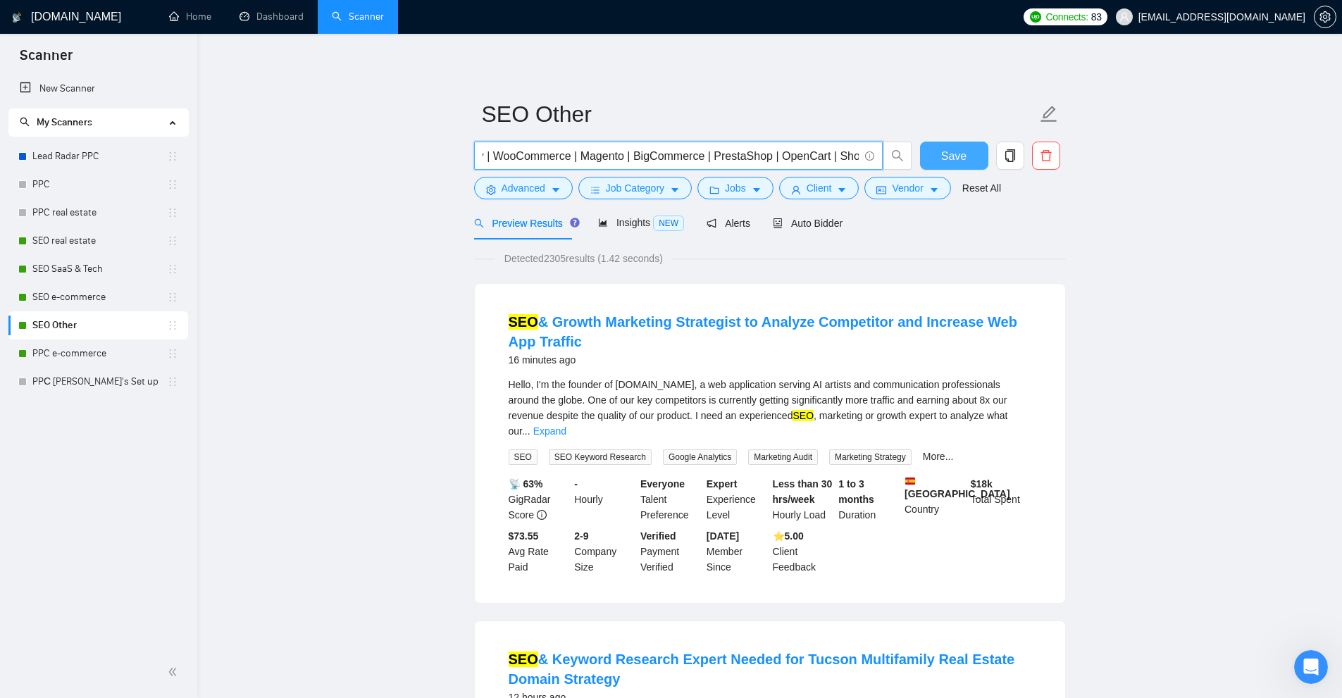
click at [948, 154] on span "Save" at bounding box center [953, 156] width 25 height 18
click at [126, 289] on link "SEO e-commerce" at bounding box center [99, 297] width 135 height 28
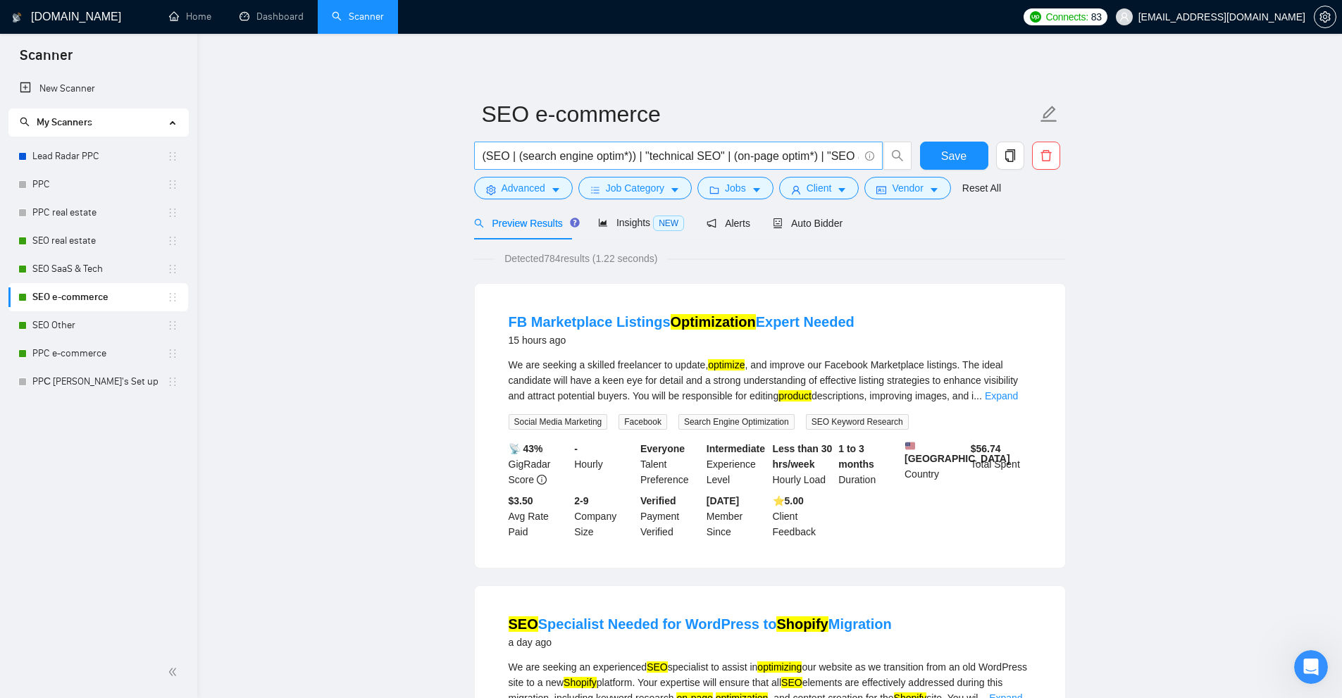
click at [775, 153] on input "(SEO | (search engine optim*)) | "technical SEO" | (on-page optim*) | "SEO audi…" at bounding box center [671, 156] width 376 height 18
click at [872, 137] on link "Learn more" at bounding box center [885, 131] width 51 height 11
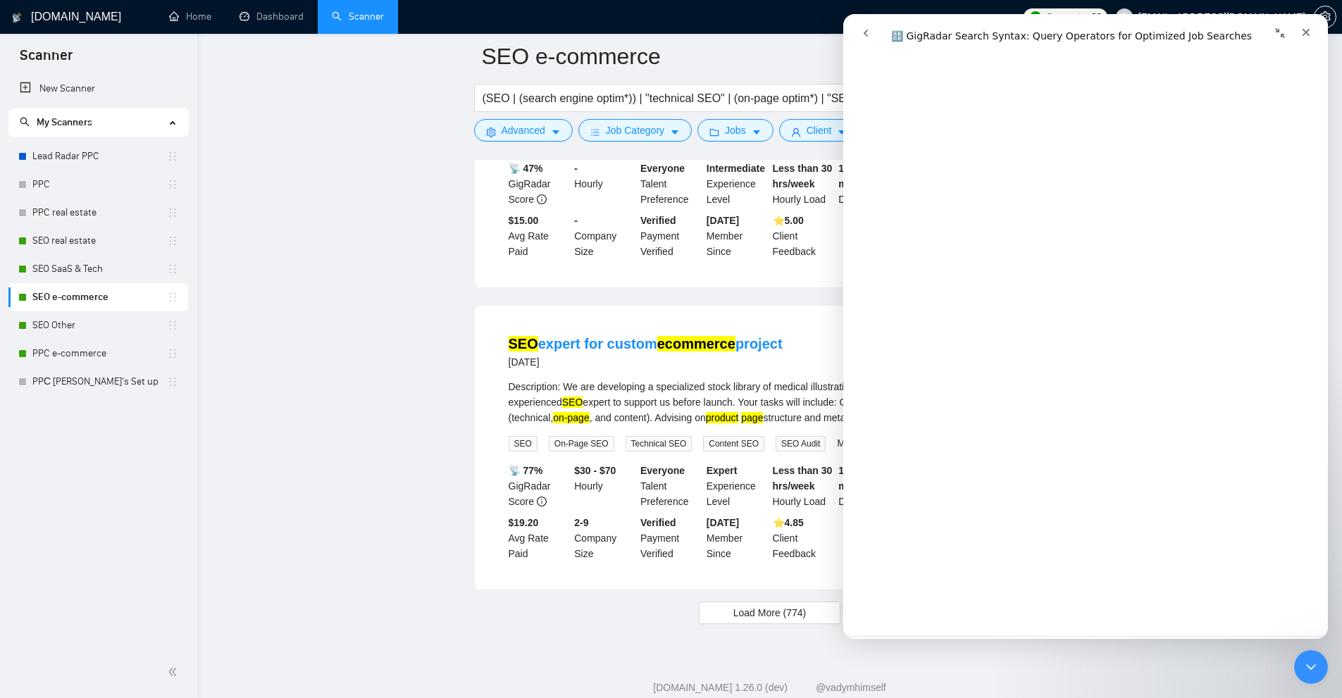
scroll to position [4964, 0]
click at [1079, 614] on link "Open in help center" at bounding box center [1086, 617] width 113 height 11
